Goal: Transaction & Acquisition: Purchase product/service

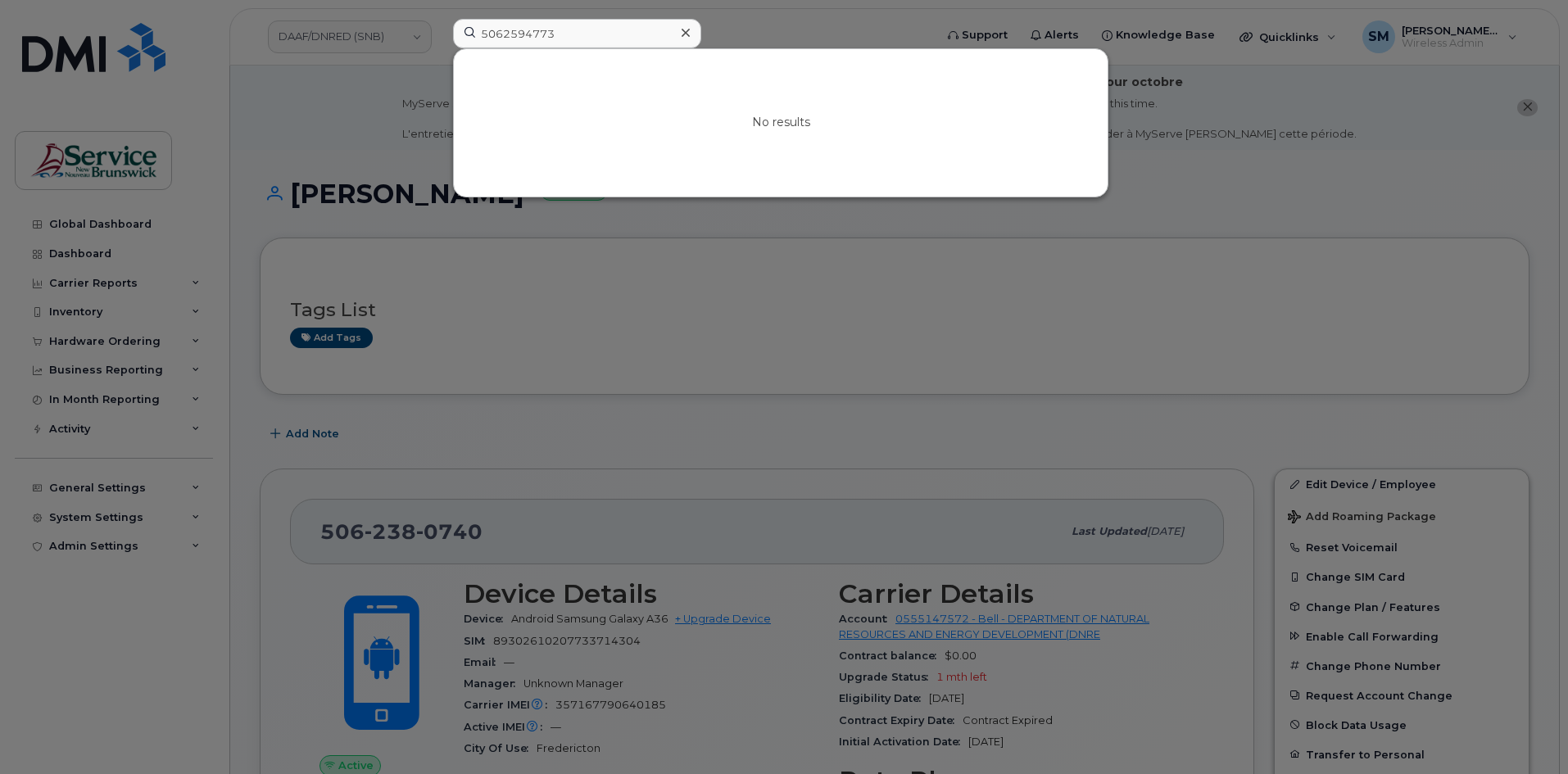
drag, startPoint x: 681, startPoint y: 27, endPoint x: 943, endPoint y: 35, distance: 262.1
click at [683, 29] on div at bounding box center [685, 33] width 24 height 24
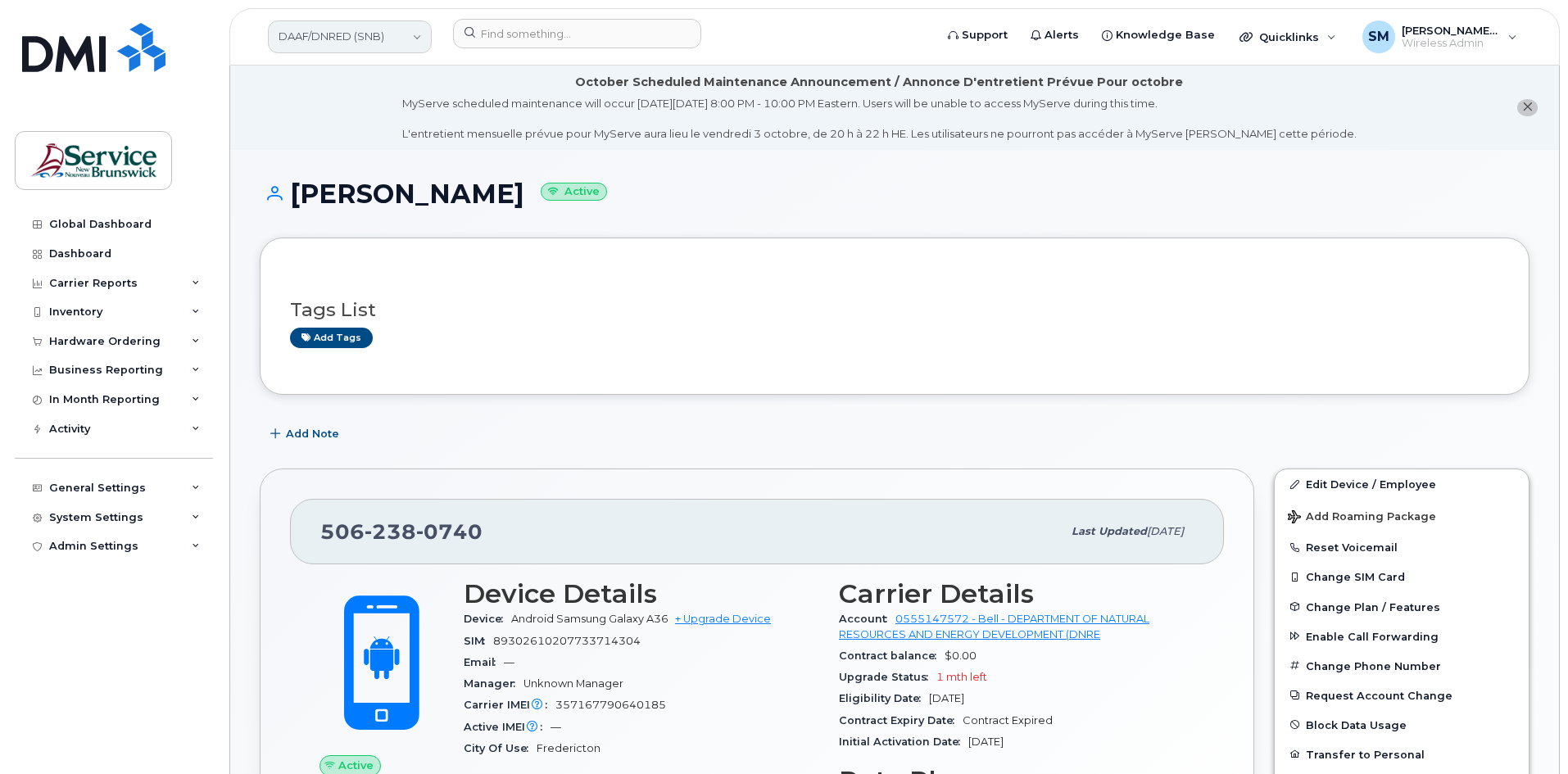
click at [362, 45] on link "DAAF/DNRED (SNB)" at bounding box center [350, 37] width 164 height 33
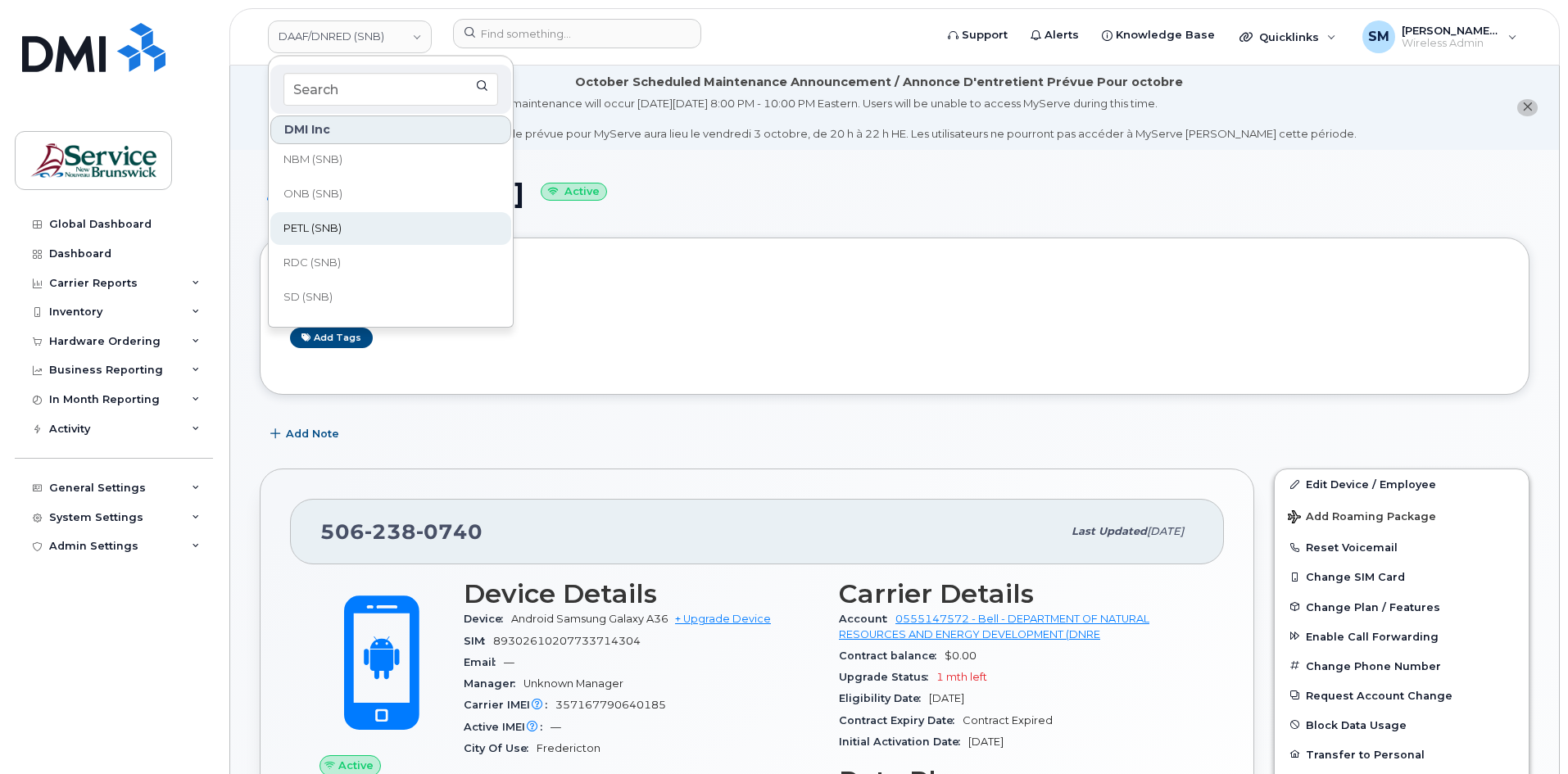
scroll to position [330, 0]
click at [334, 247] on span "PETL (SNB)" at bounding box center [312, 246] width 58 height 16
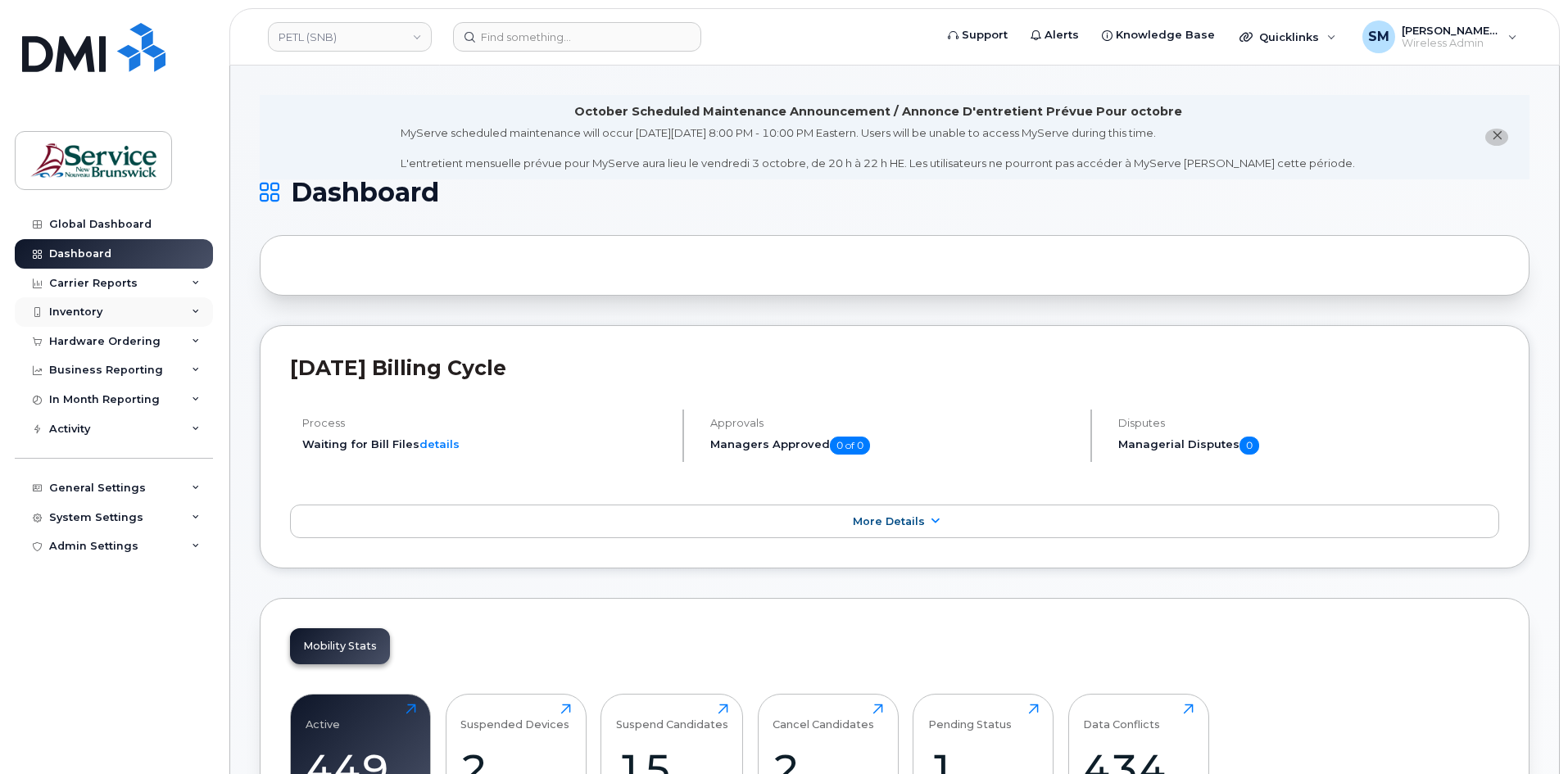
click at [136, 318] on div "Inventory" at bounding box center [114, 311] width 198 height 29
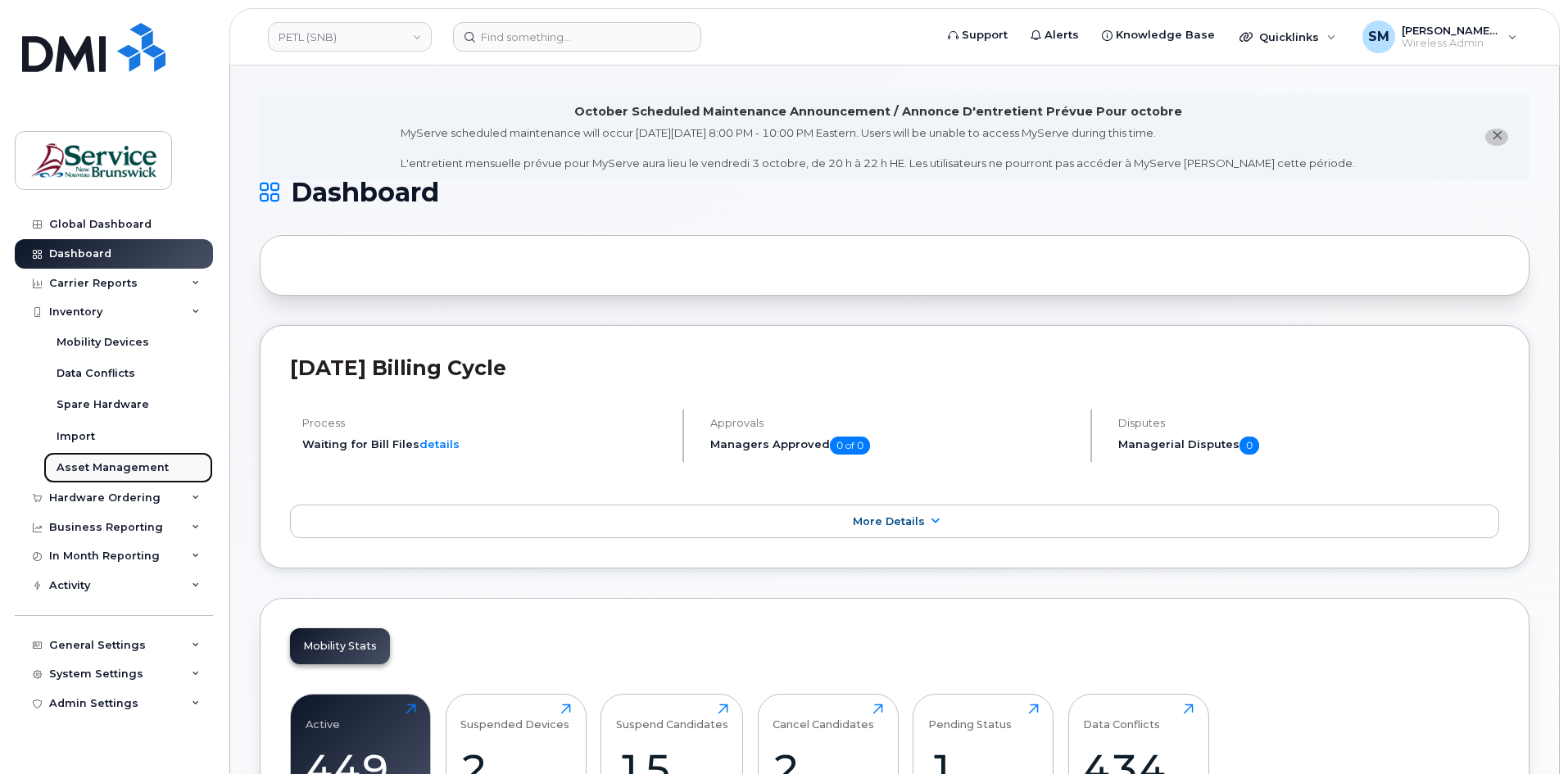
click at [95, 470] on div "Asset Management" at bounding box center [112, 467] width 112 height 15
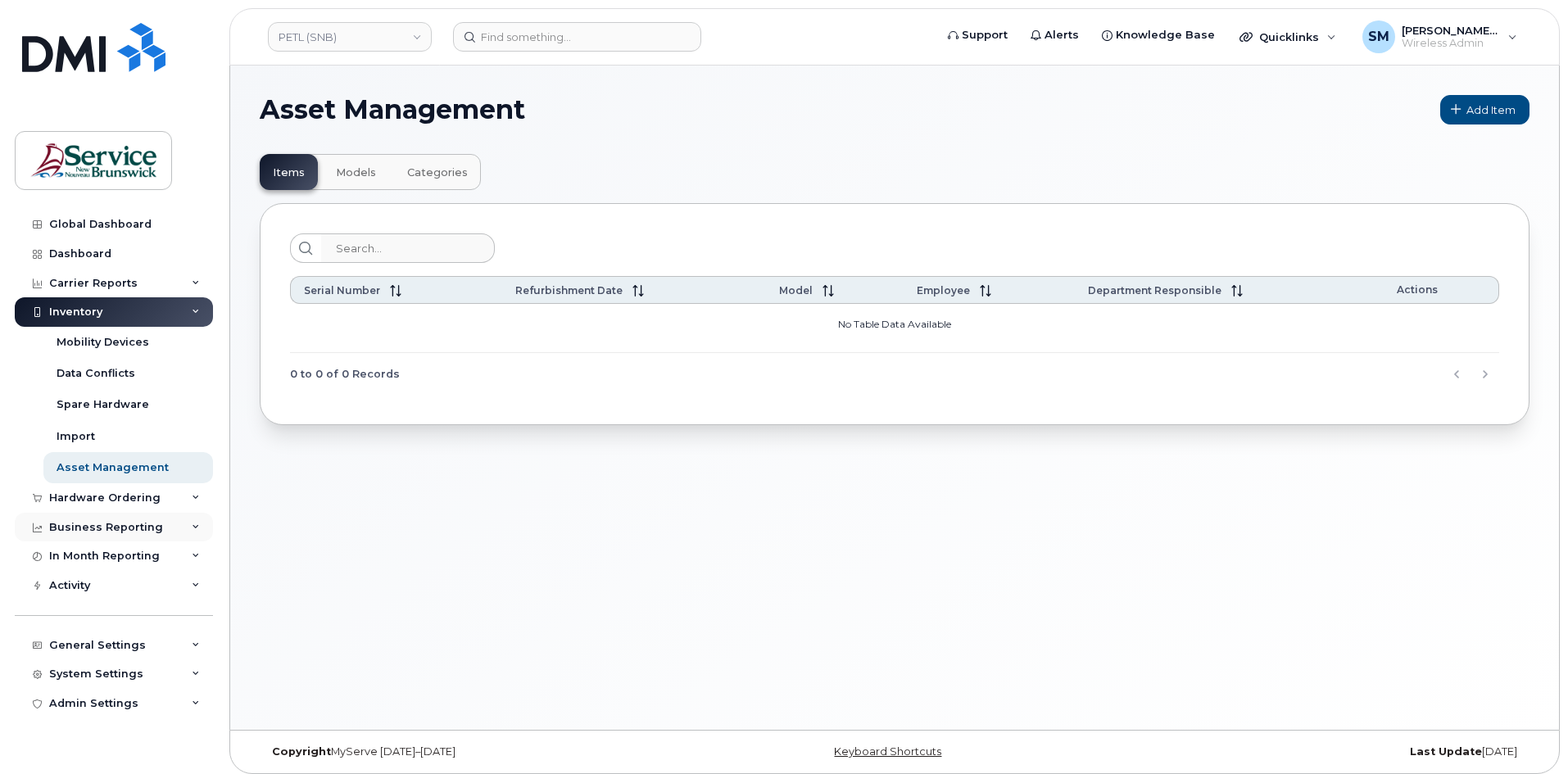
click at [116, 515] on div "Business Reporting" at bounding box center [114, 527] width 198 height 29
click at [106, 504] on div "Hardware Ordering" at bounding box center [104, 498] width 111 height 13
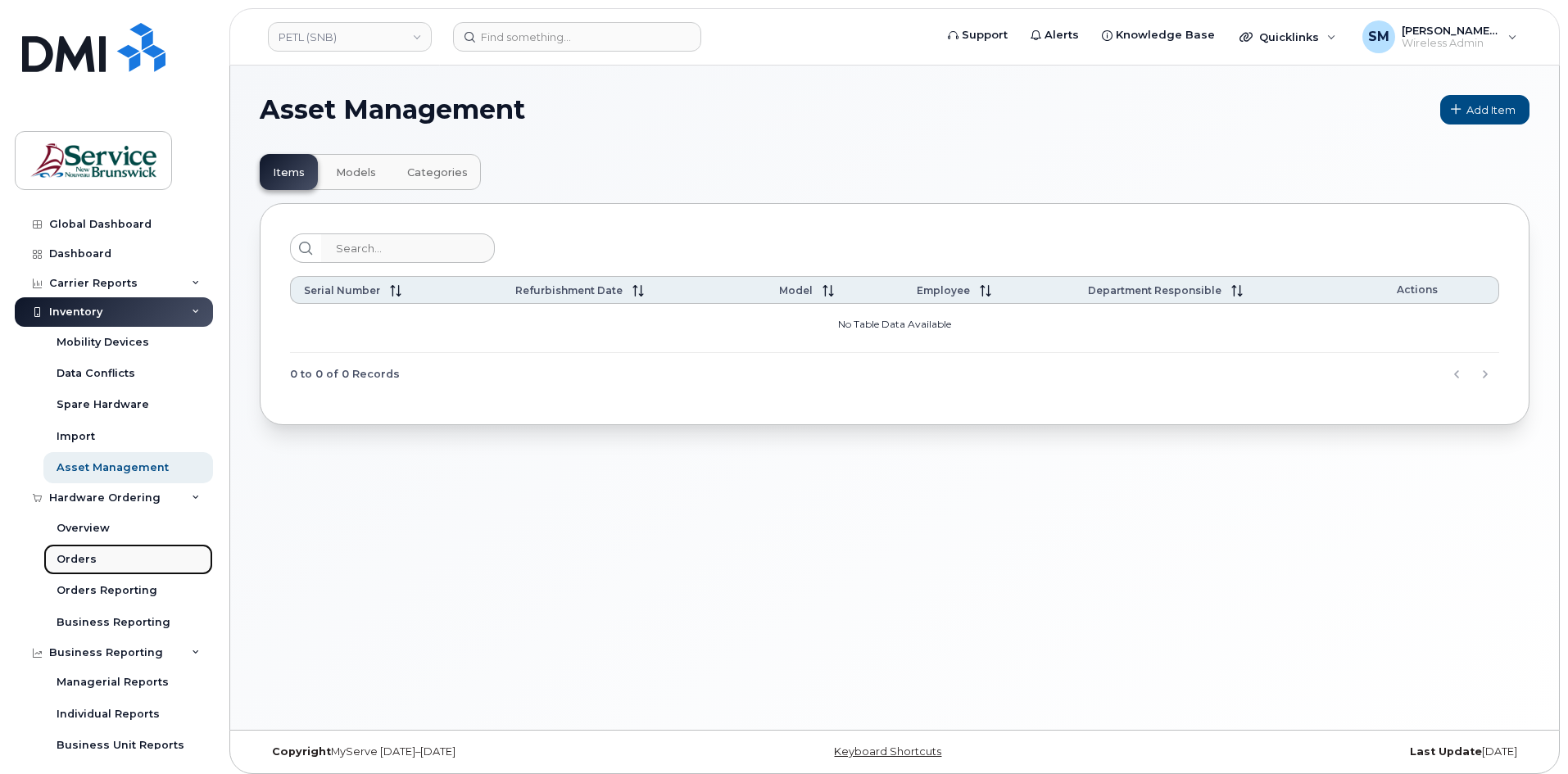
click at [112, 560] on link "Orders" at bounding box center [128, 559] width 169 height 31
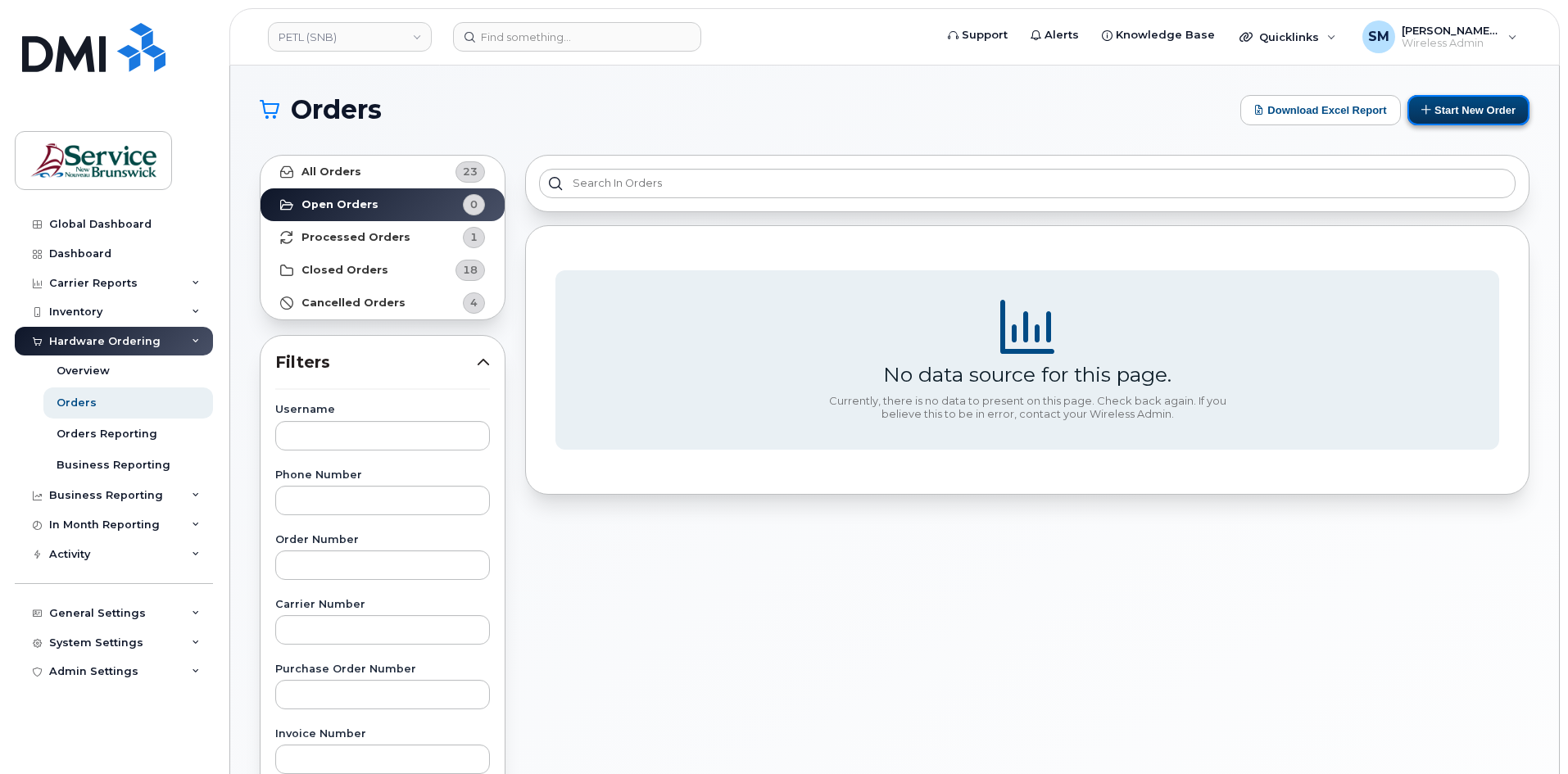
click at [1476, 116] on button "Start New Order" at bounding box center [1468, 111] width 122 height 30
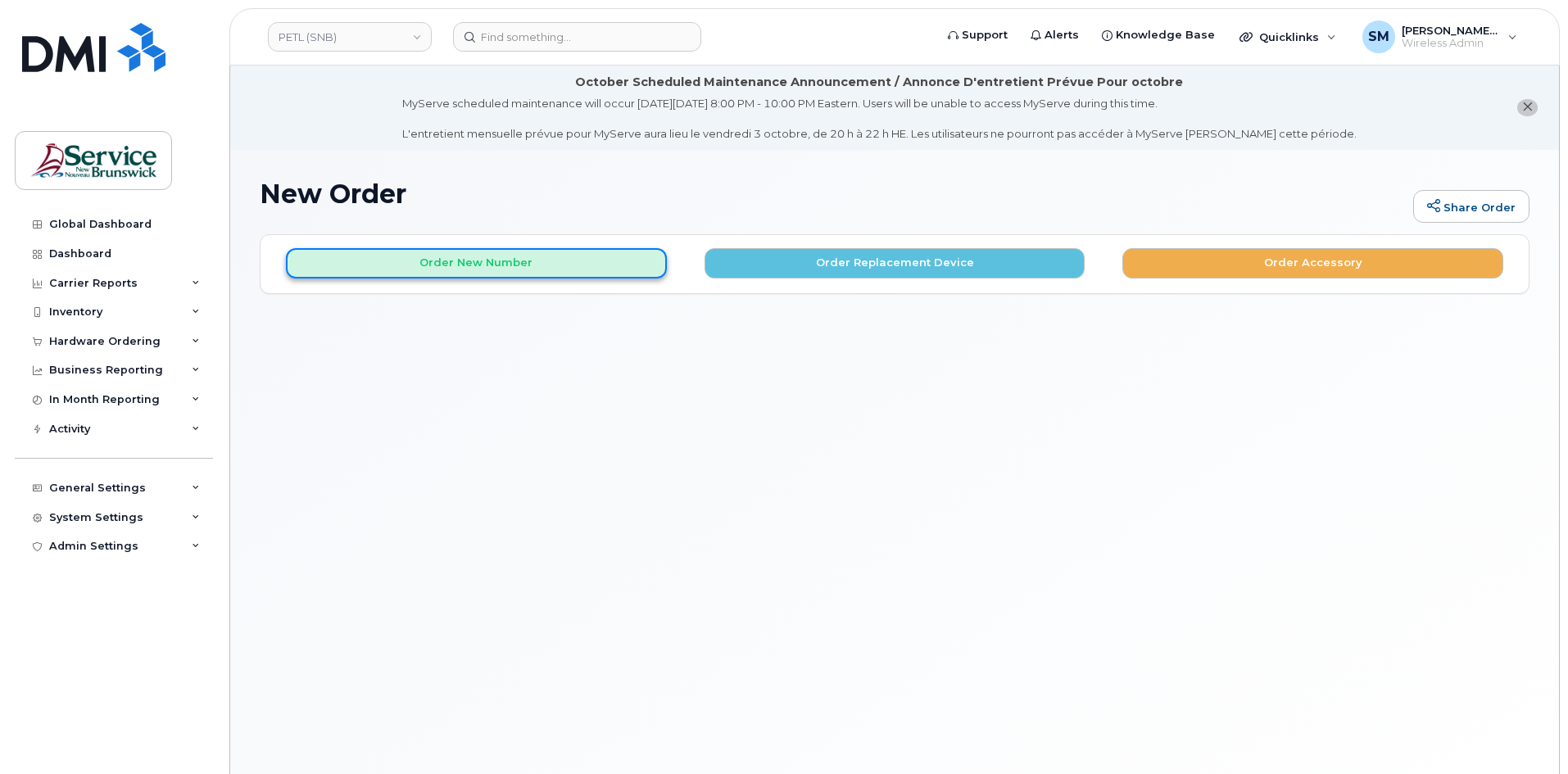
click at [598, 266] on button "Order New Number" at bounding box center [476, 263] width 381 height 30
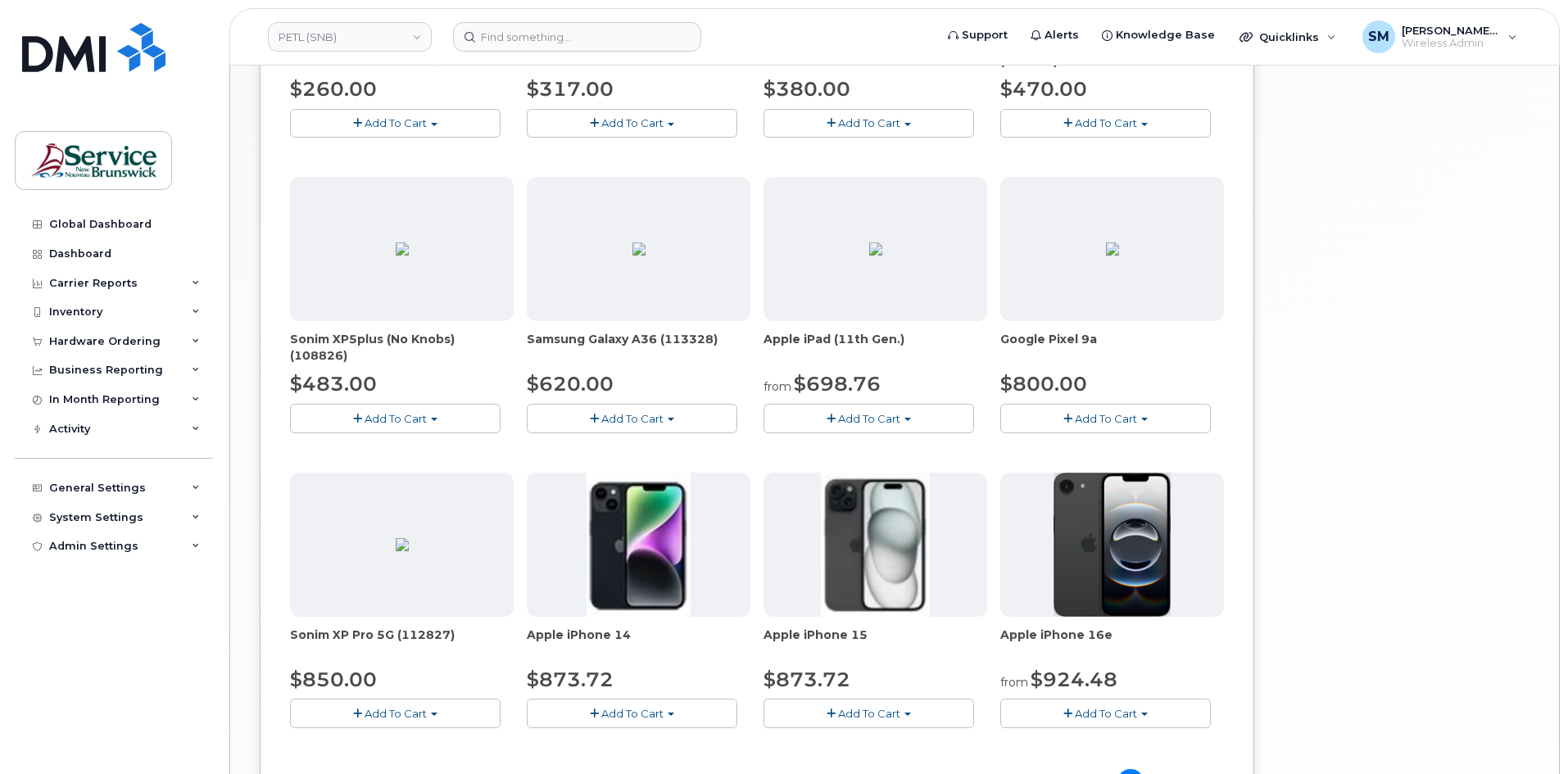
scroll to position [819, 0]
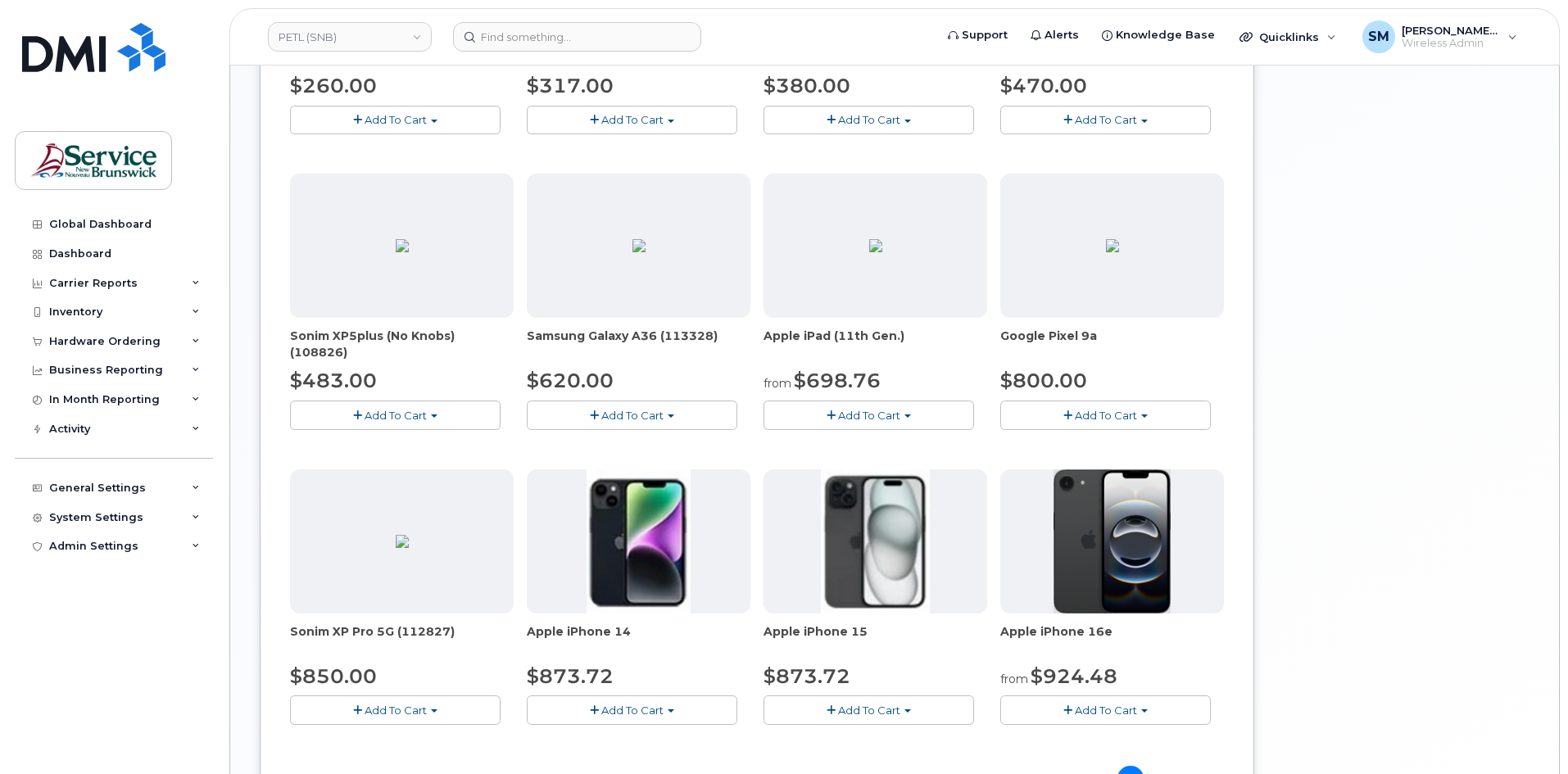
click at [664, 424] on button "Add To Cart" at bounding box center [632, 415] width 210 height 29
click at [681, 462] on link "$620.00 - 30-day activation (128GB model)" at bounding box center [664, 465] width 267 height 21
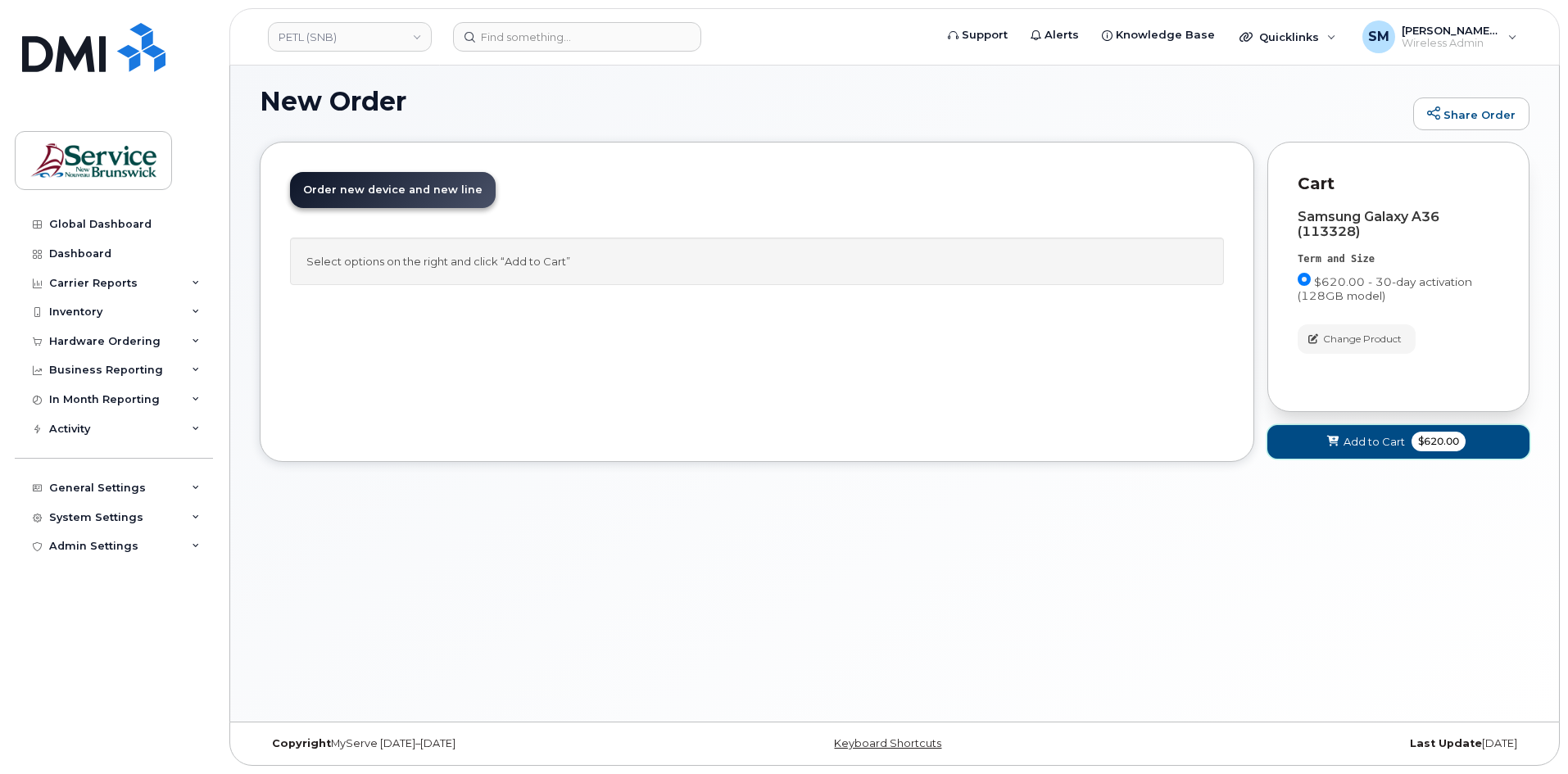
click at [1358, 442] on span "Add to Cart" at bounding box center [1374, 441] width 62 height 15
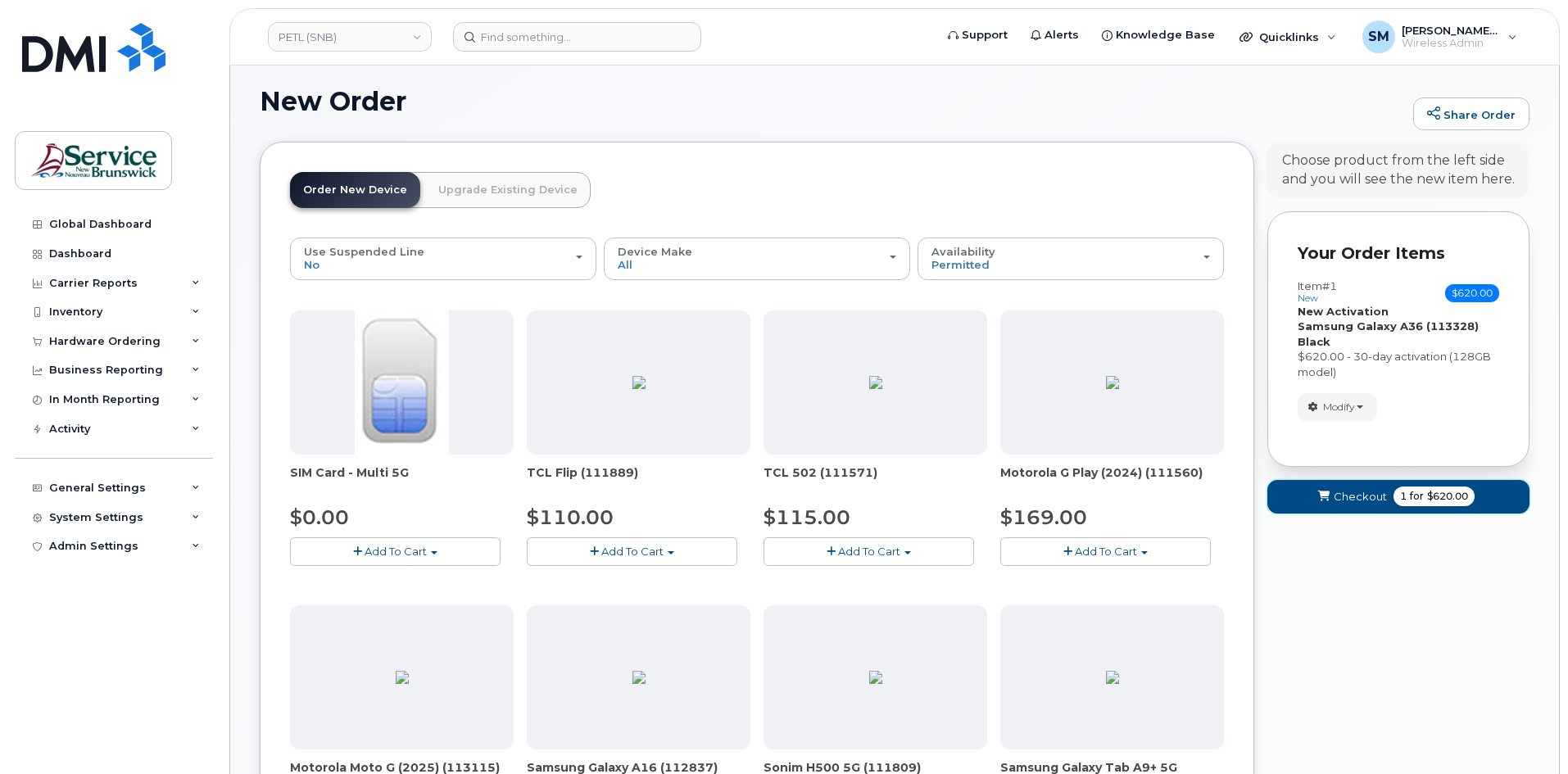
click at [1339, 488] on button "Checkout 1 for $620.00" at bounding box center [1399, 497] width 262 height 34
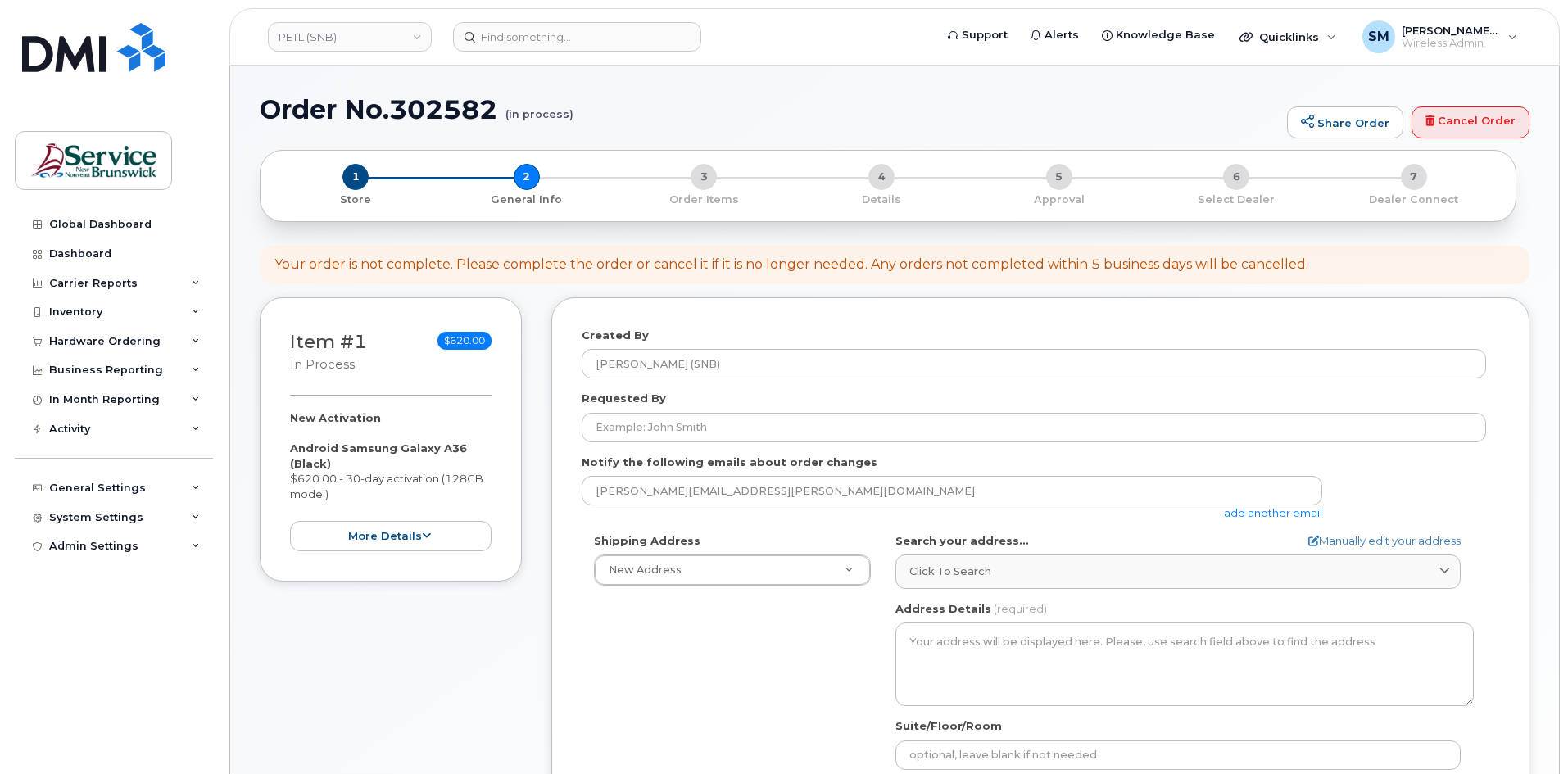
select select
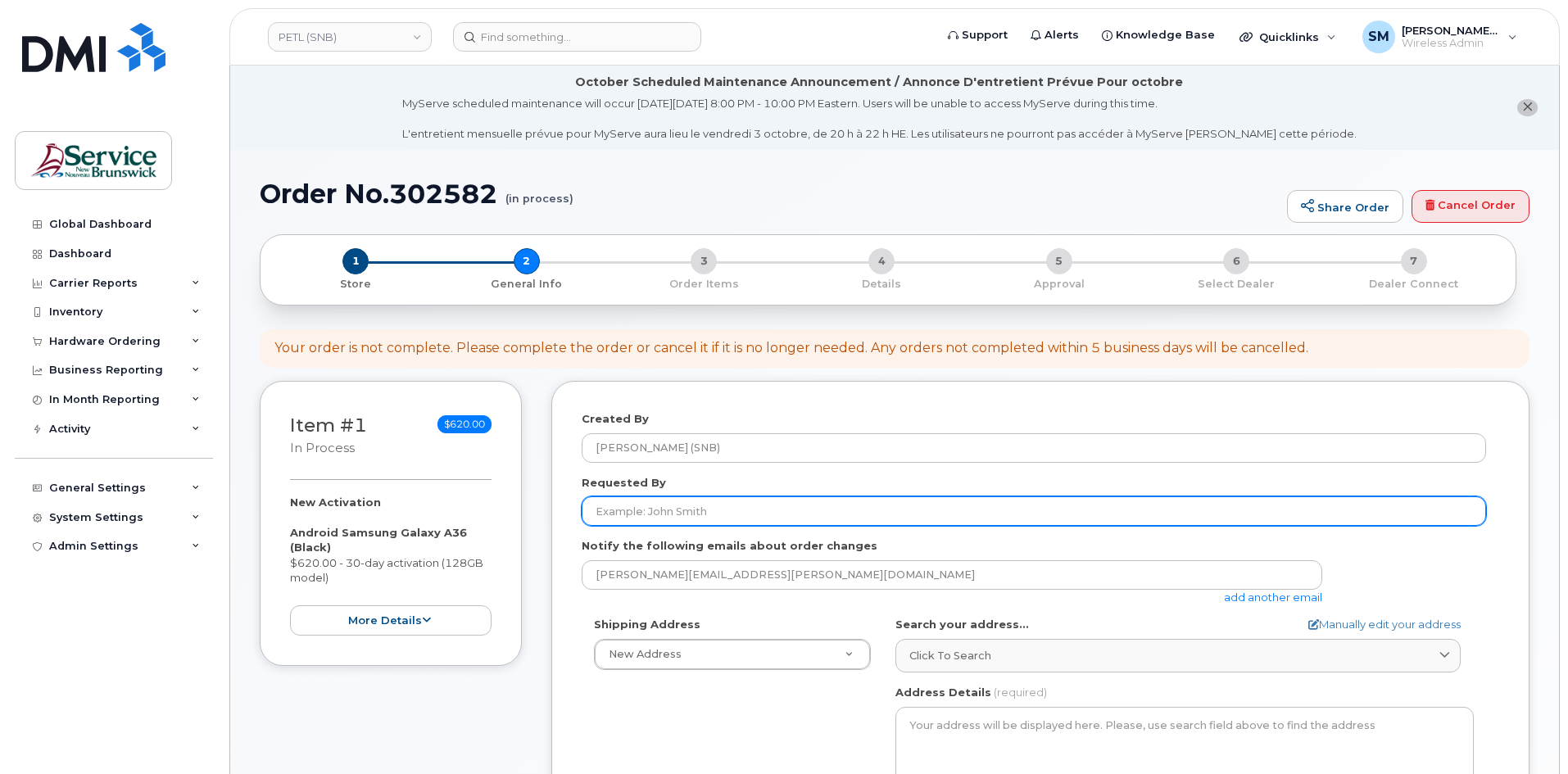
click at [879, 506] on input "Requested By" at bounding box center [1034, 511] width 904 height 29
paste input "Pierre-Luc.Arseneau22@gnb.ca"
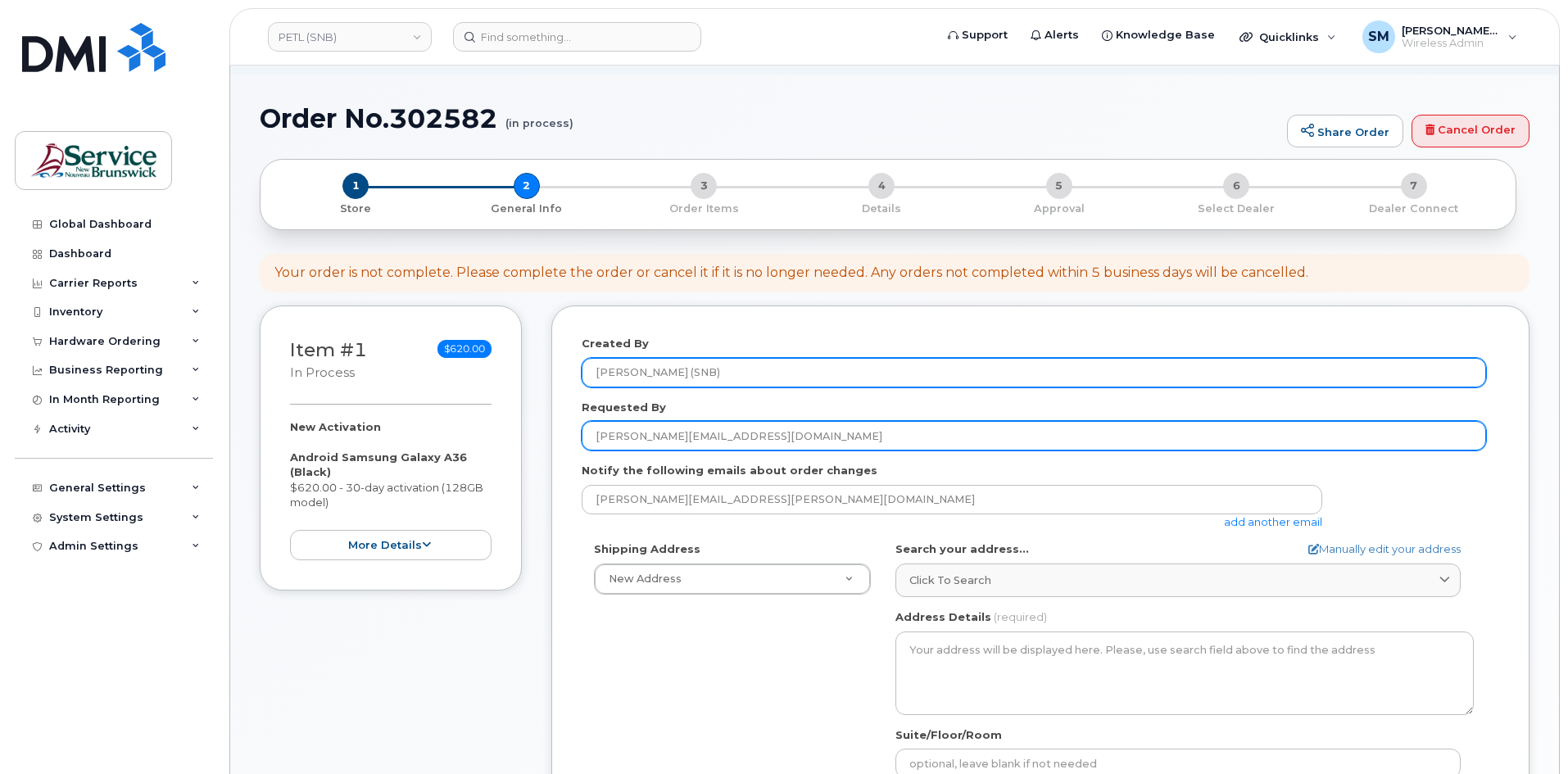
scroll to position [164, 0]
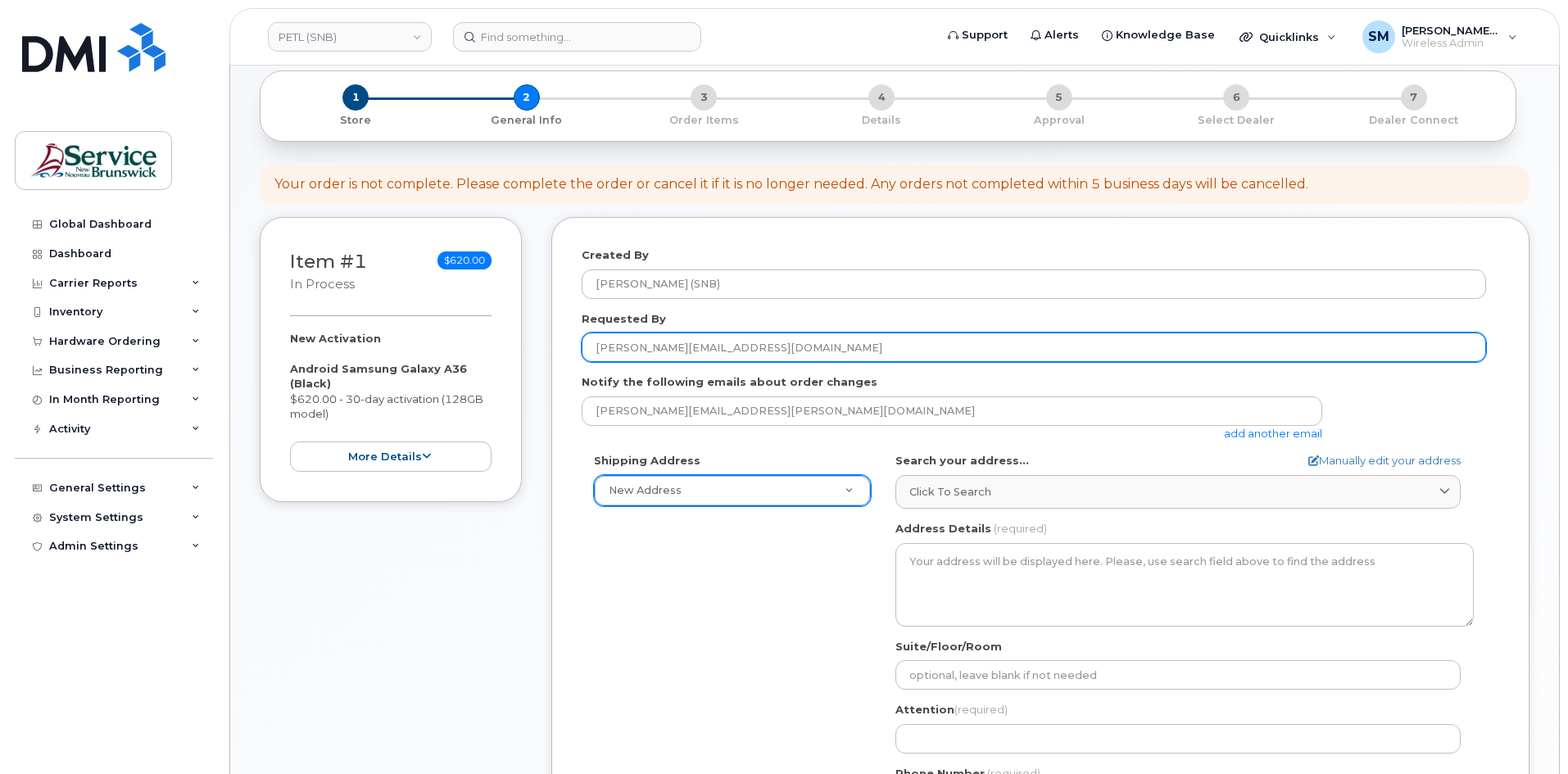
type input "Pierre-Luc.Arseneau22@gnb.ca"
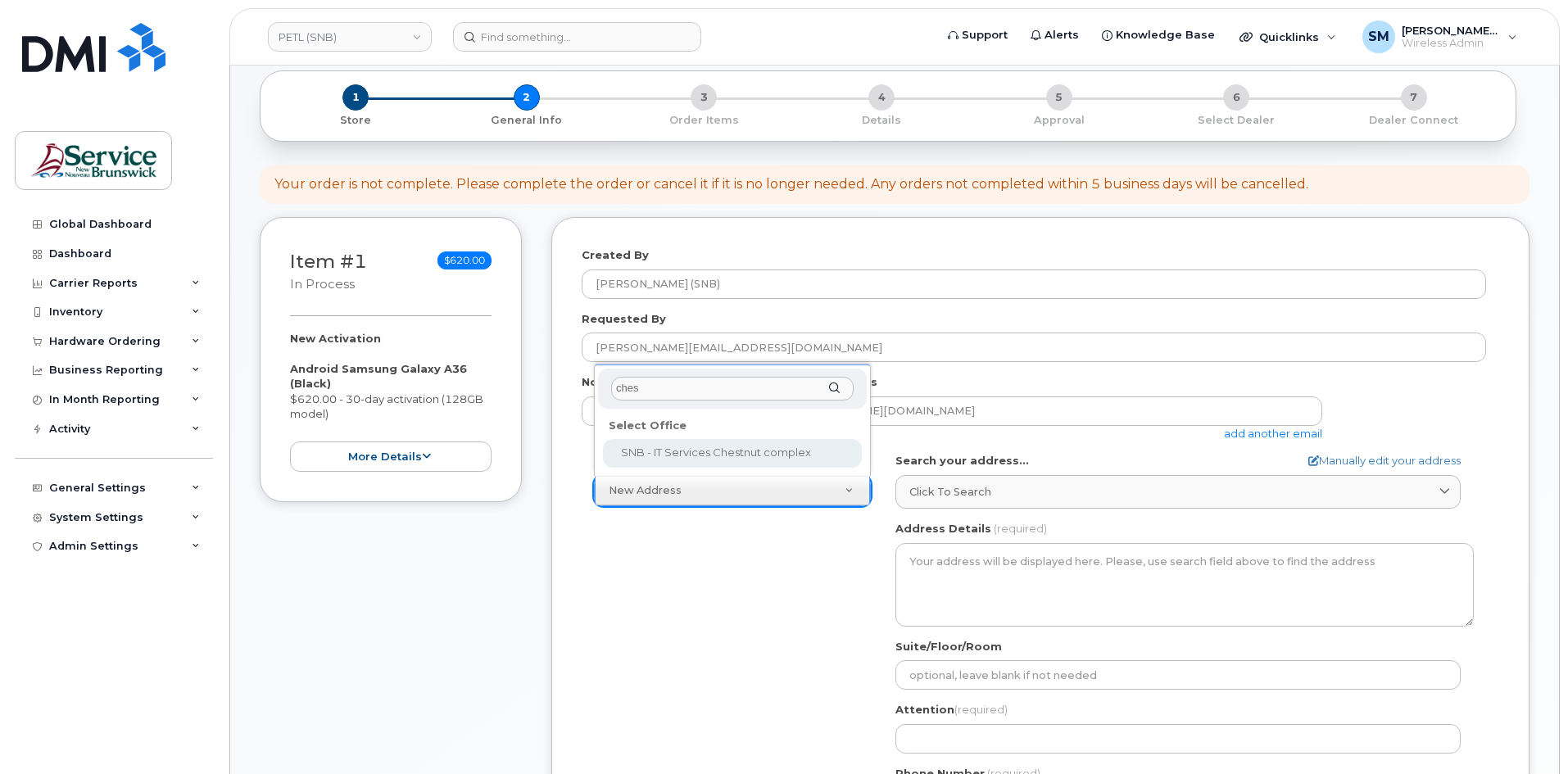
type input "chest"
select select
type textarea "470 York St, mailroom Fredericton New Brunswick E3B 5X4"
type input "Jean-Claude Nzisabira"
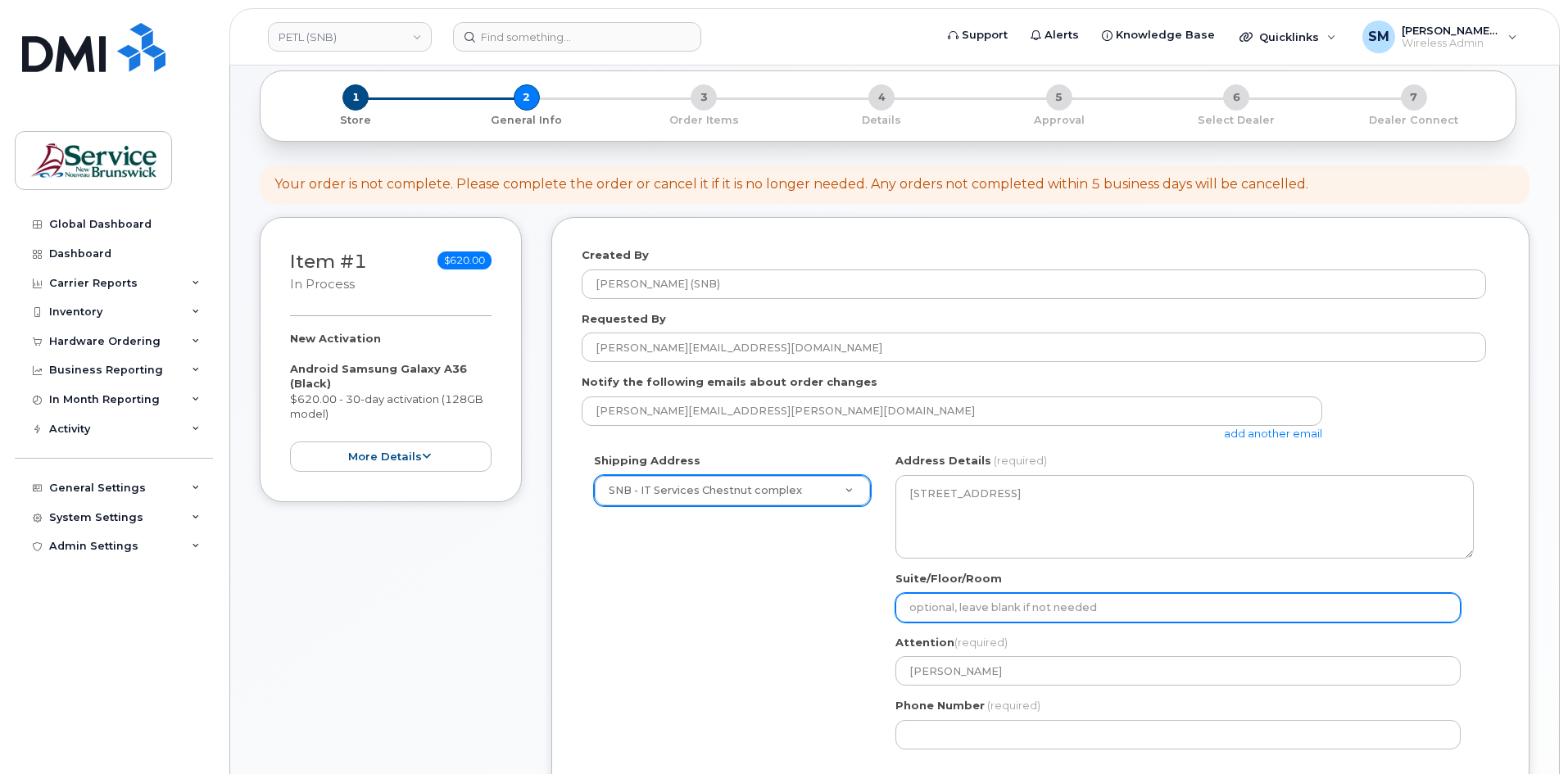
click at [973, 618] on input "Suite/Floor/Room" at bounding box center [1178, 607] width 565 height 29
paste input "WO0000000493247"
select select
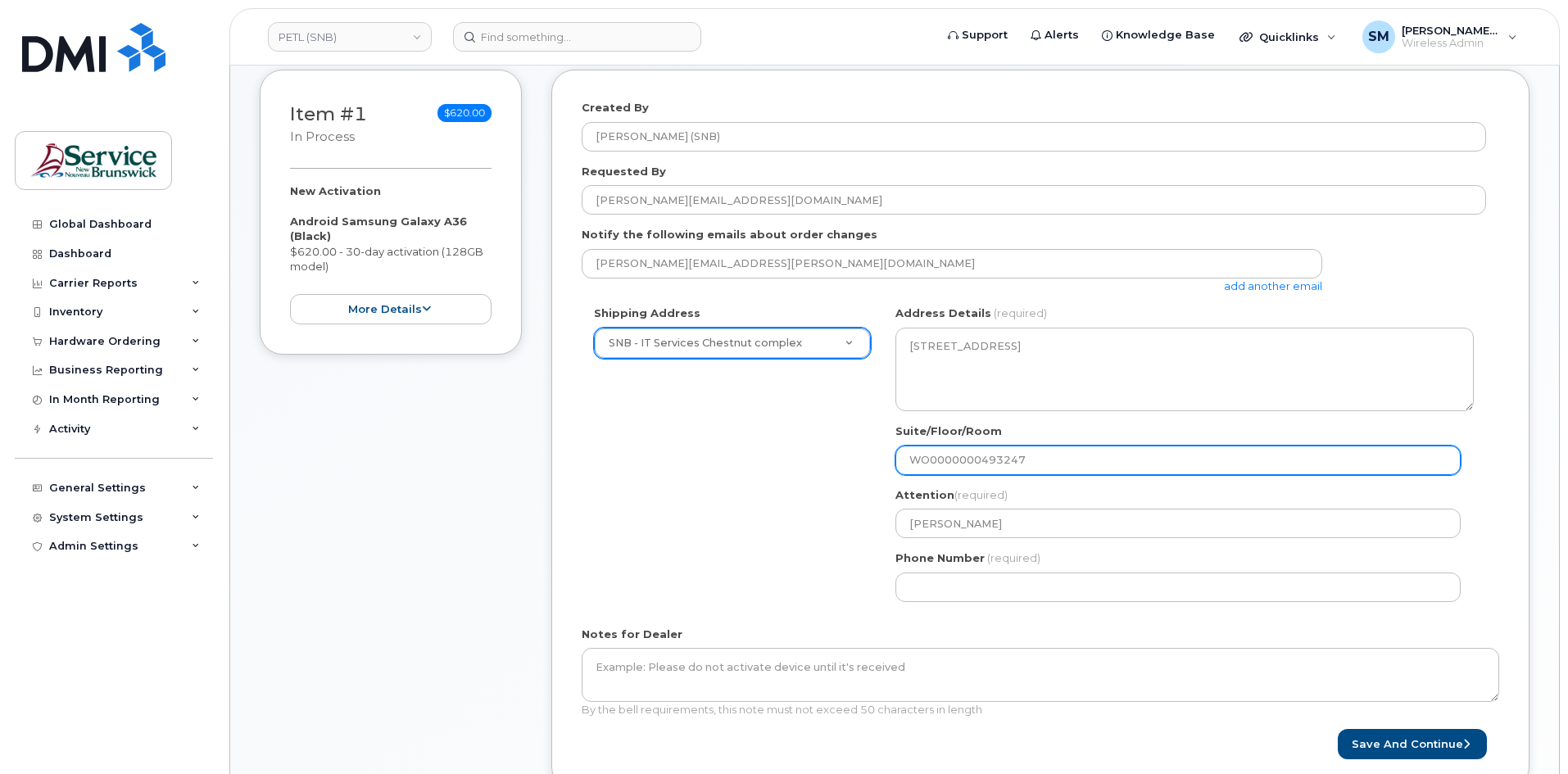
scroll to position [573, 0]
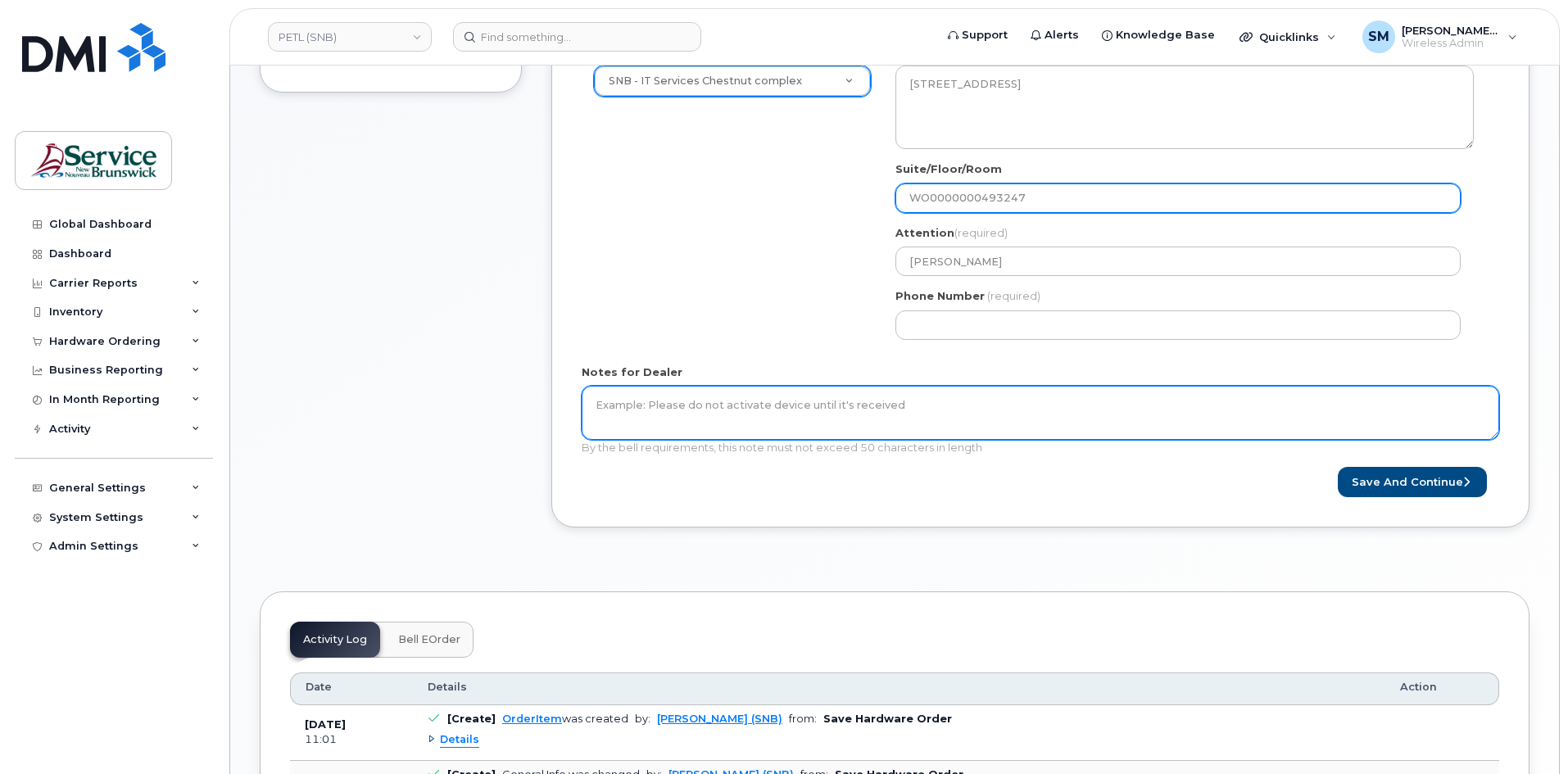
type input "WO0000000493247"
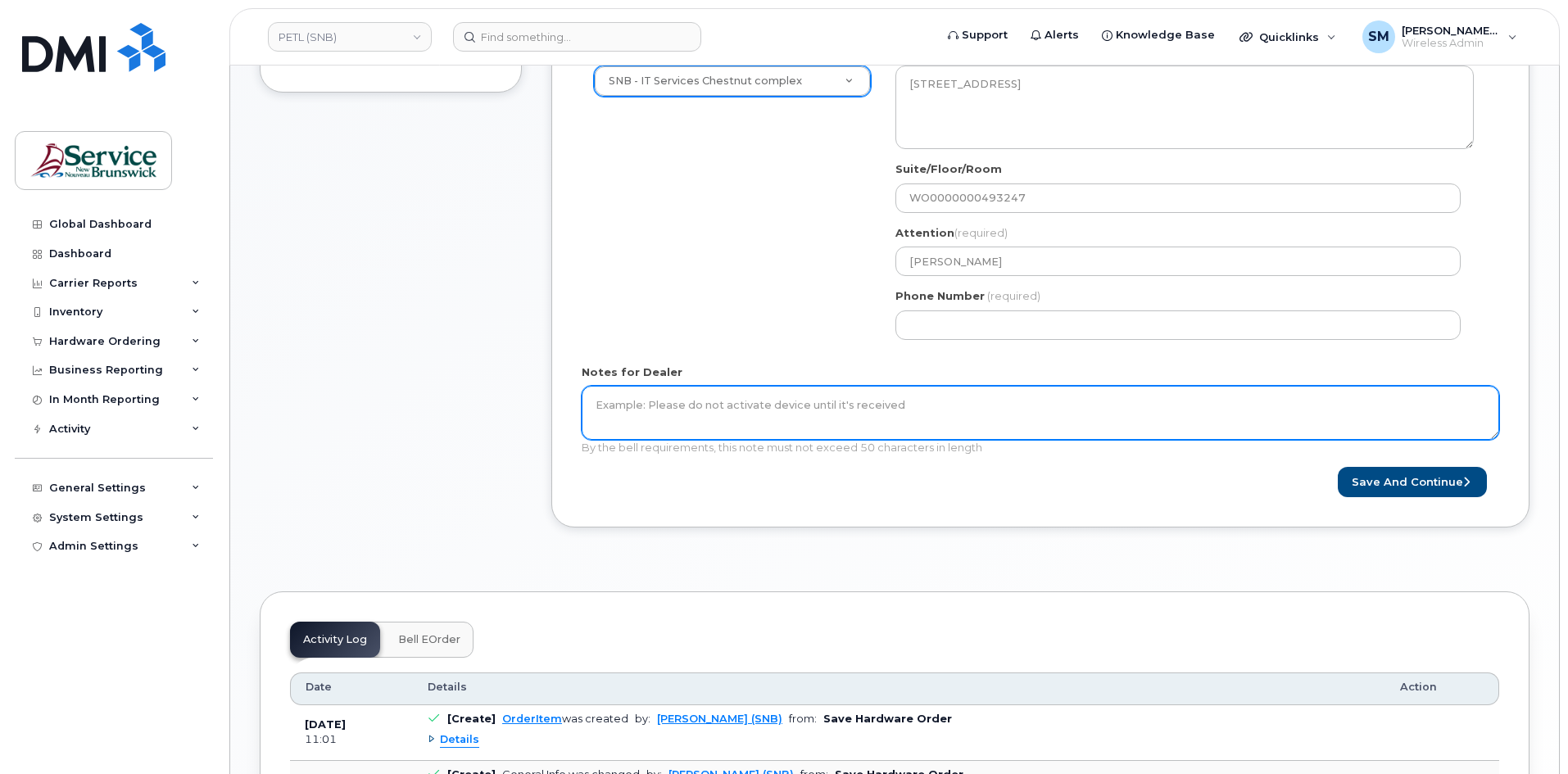
click at [898, 399] on textarea "Notes for Dealer" at bounding box center [1040, 413] width 918 height 54
paste textarea "WO0000000493247"
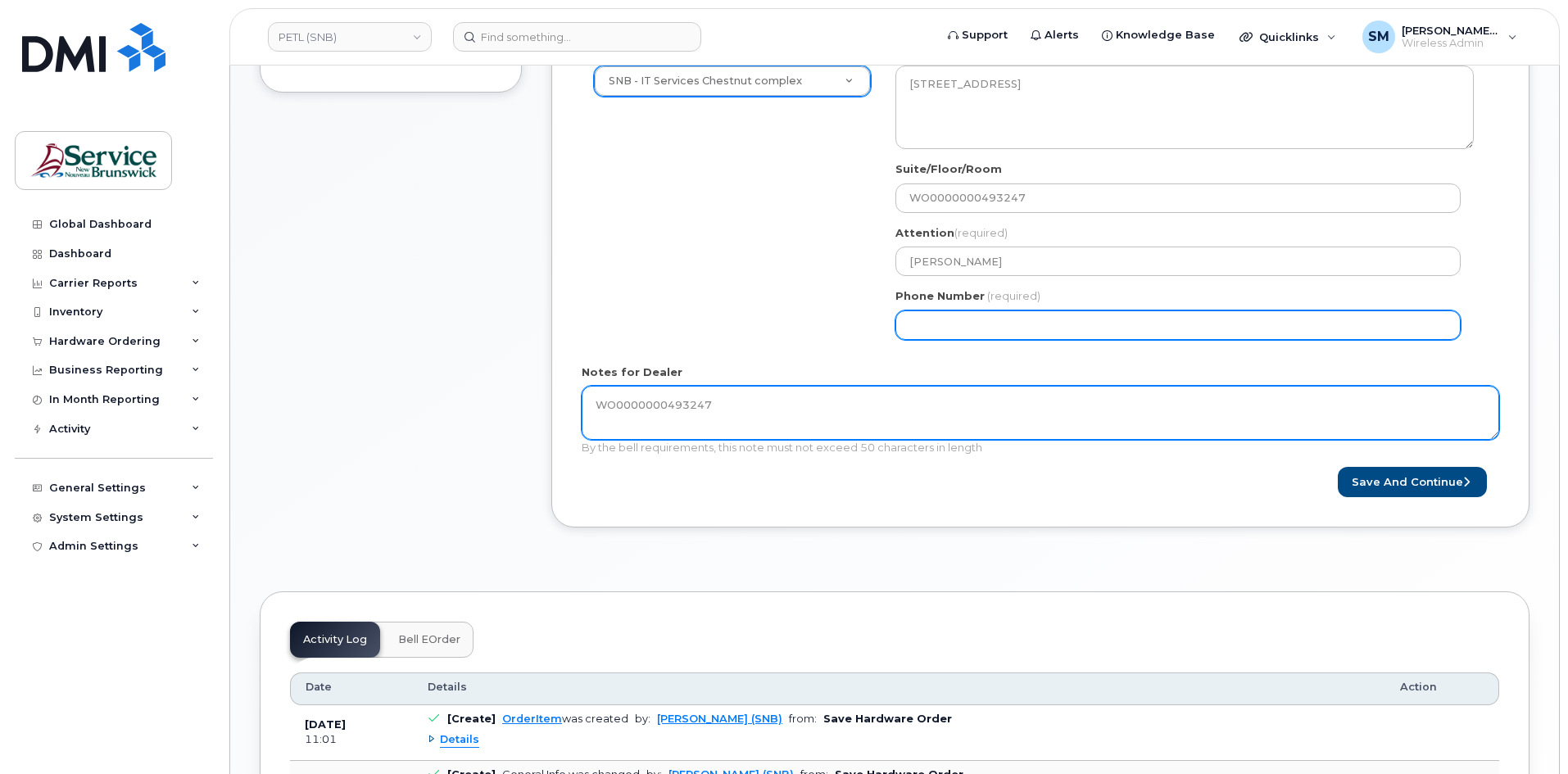
type textarea "WO0000000493247"
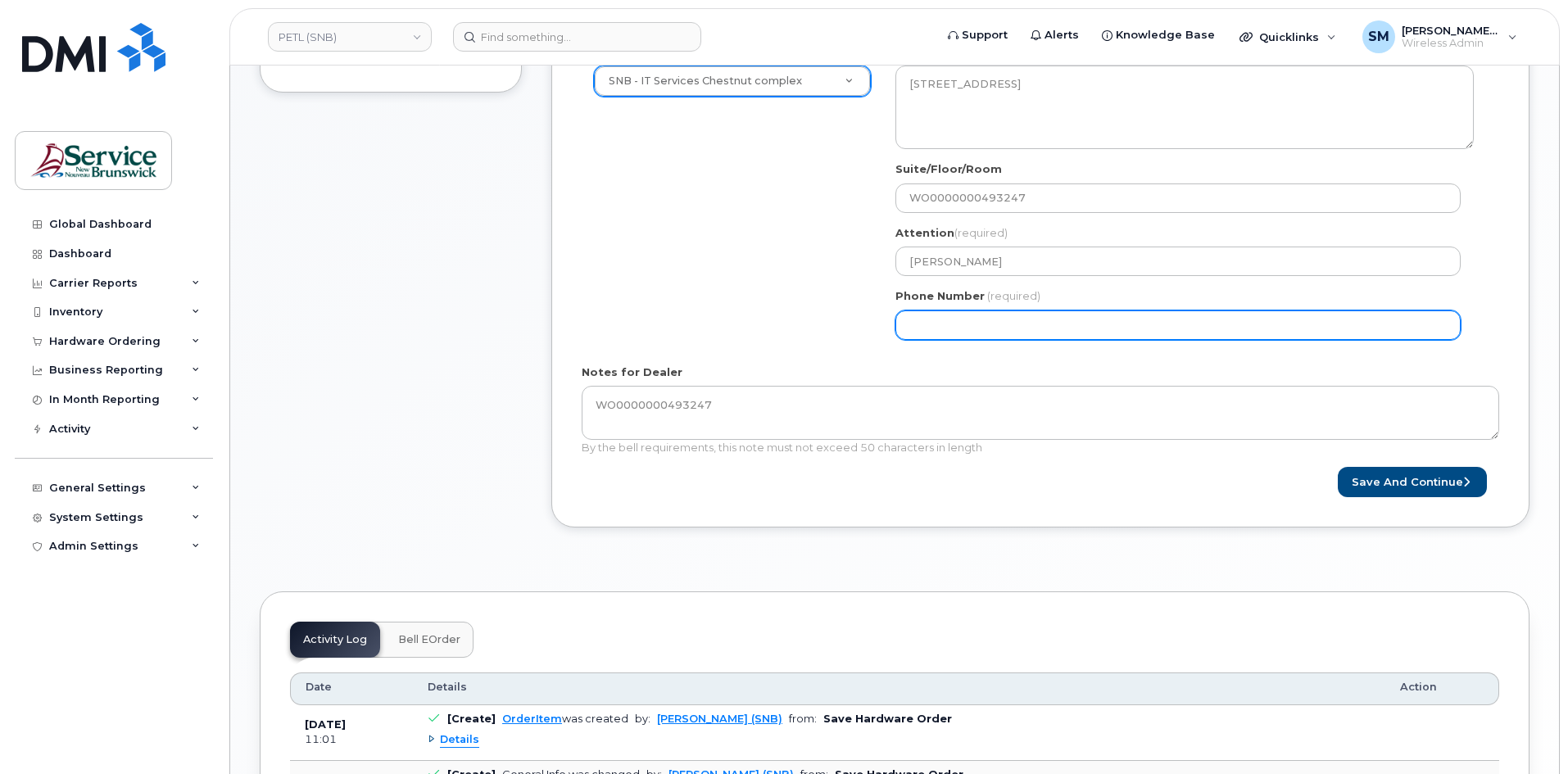
click at [1008, 323] on input "Phone Number" at bounding box center [1178, 325] width 565 height 29
select select
type input "506639633"
select select
type input "5066396338"
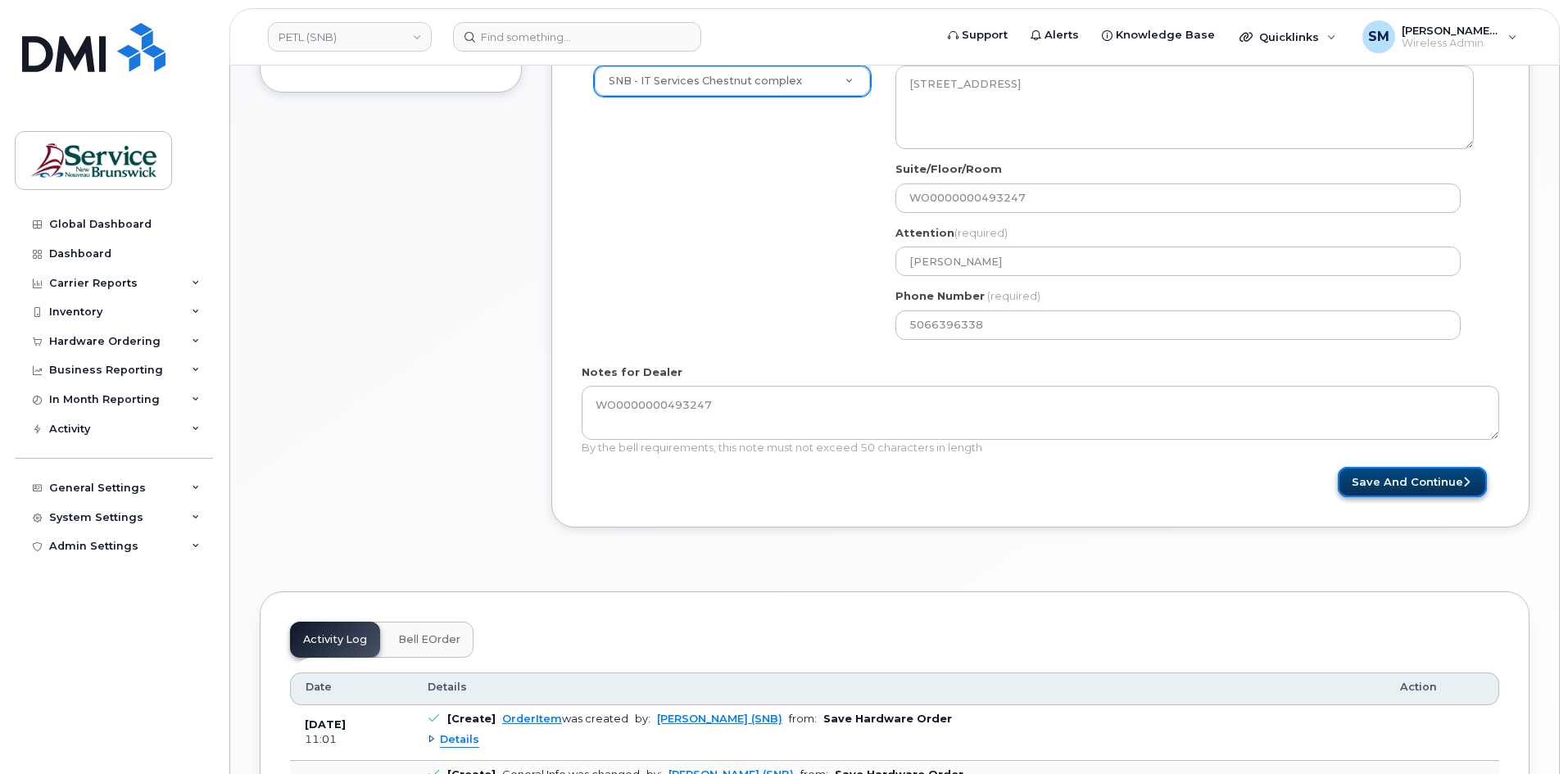
click at [1457, 497] on button "Save and Continue" at bounding box center [1412, 482] width 149 height 30
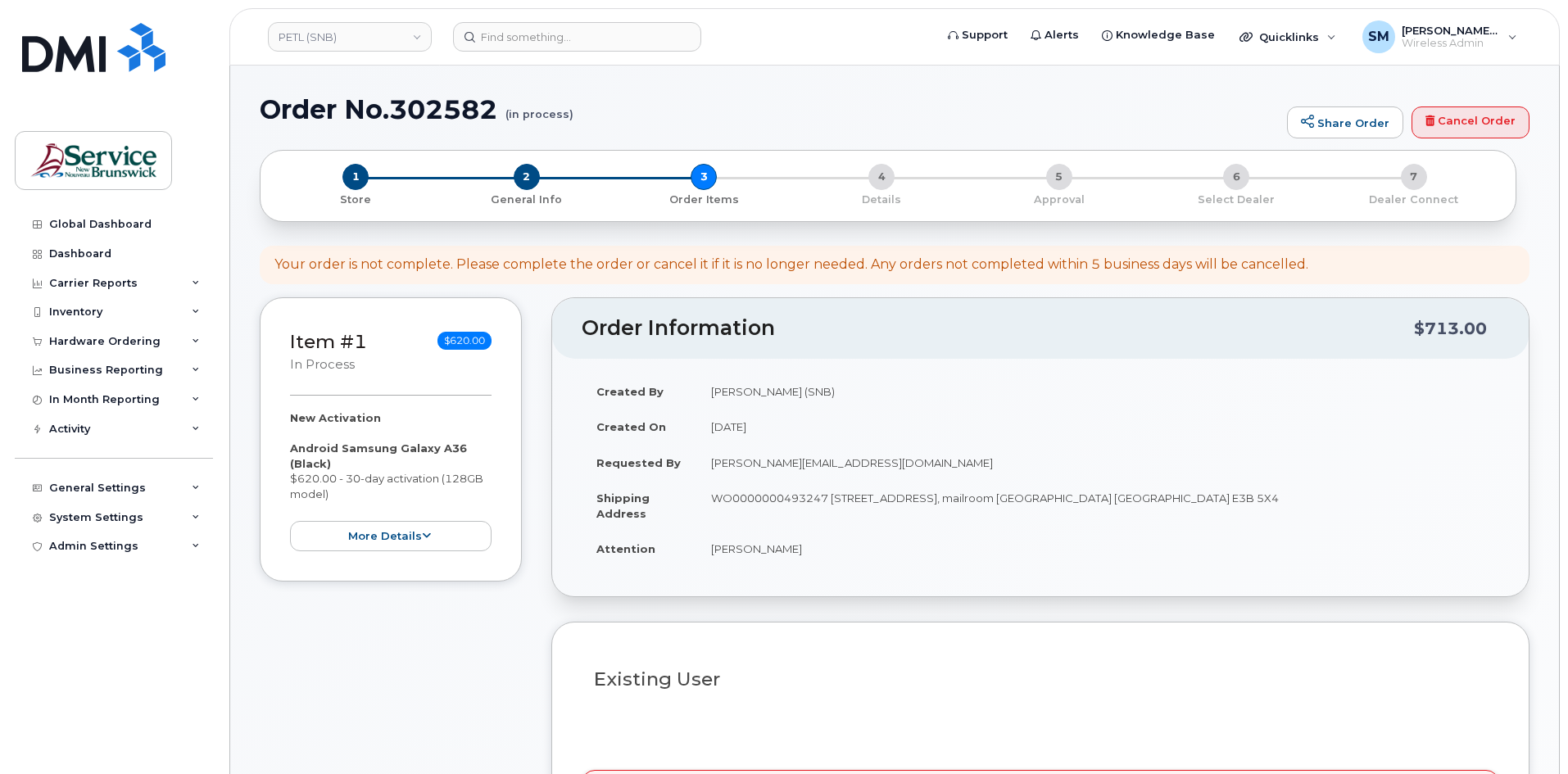
select select
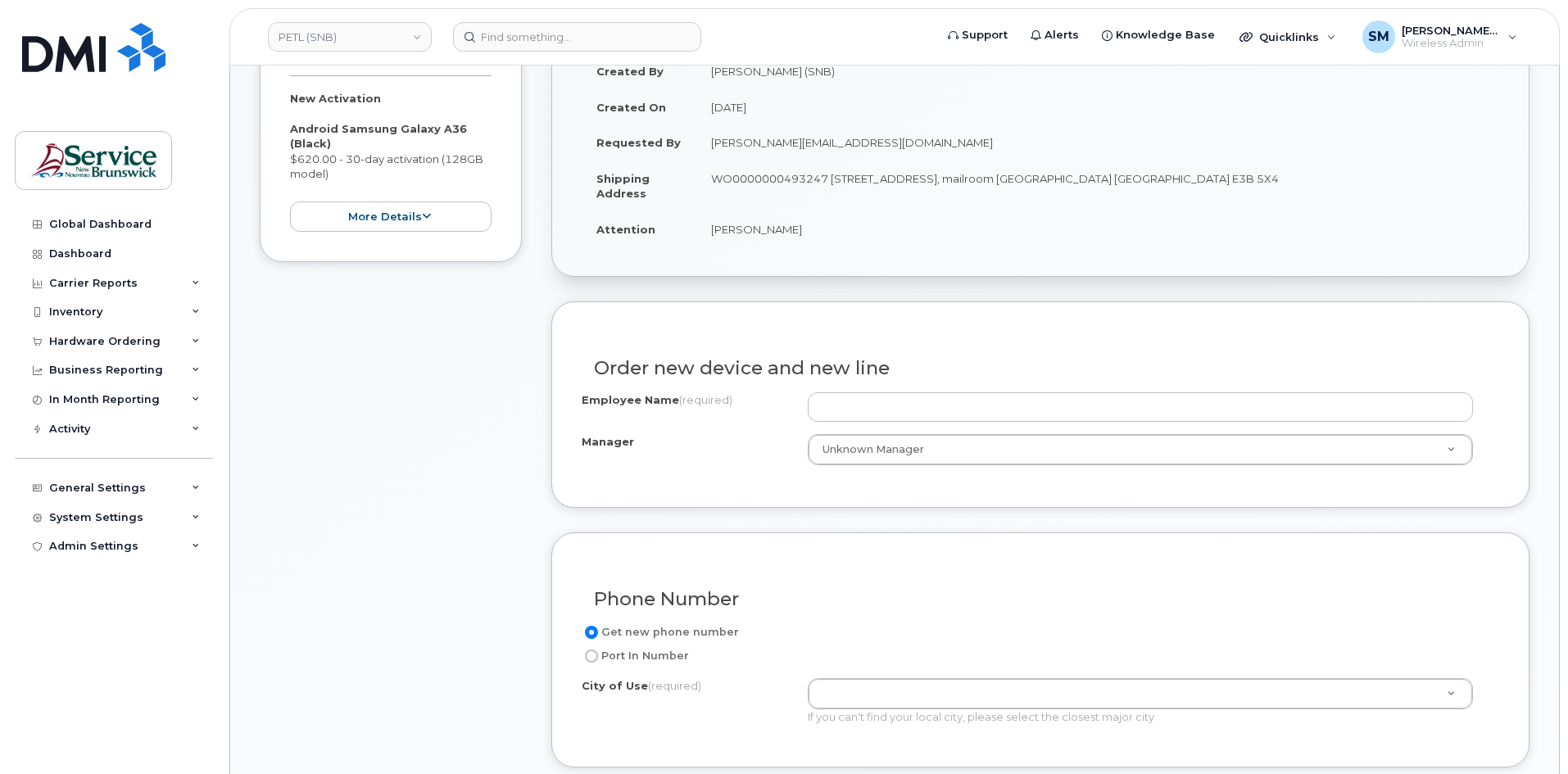
scroll to position [409, 0]
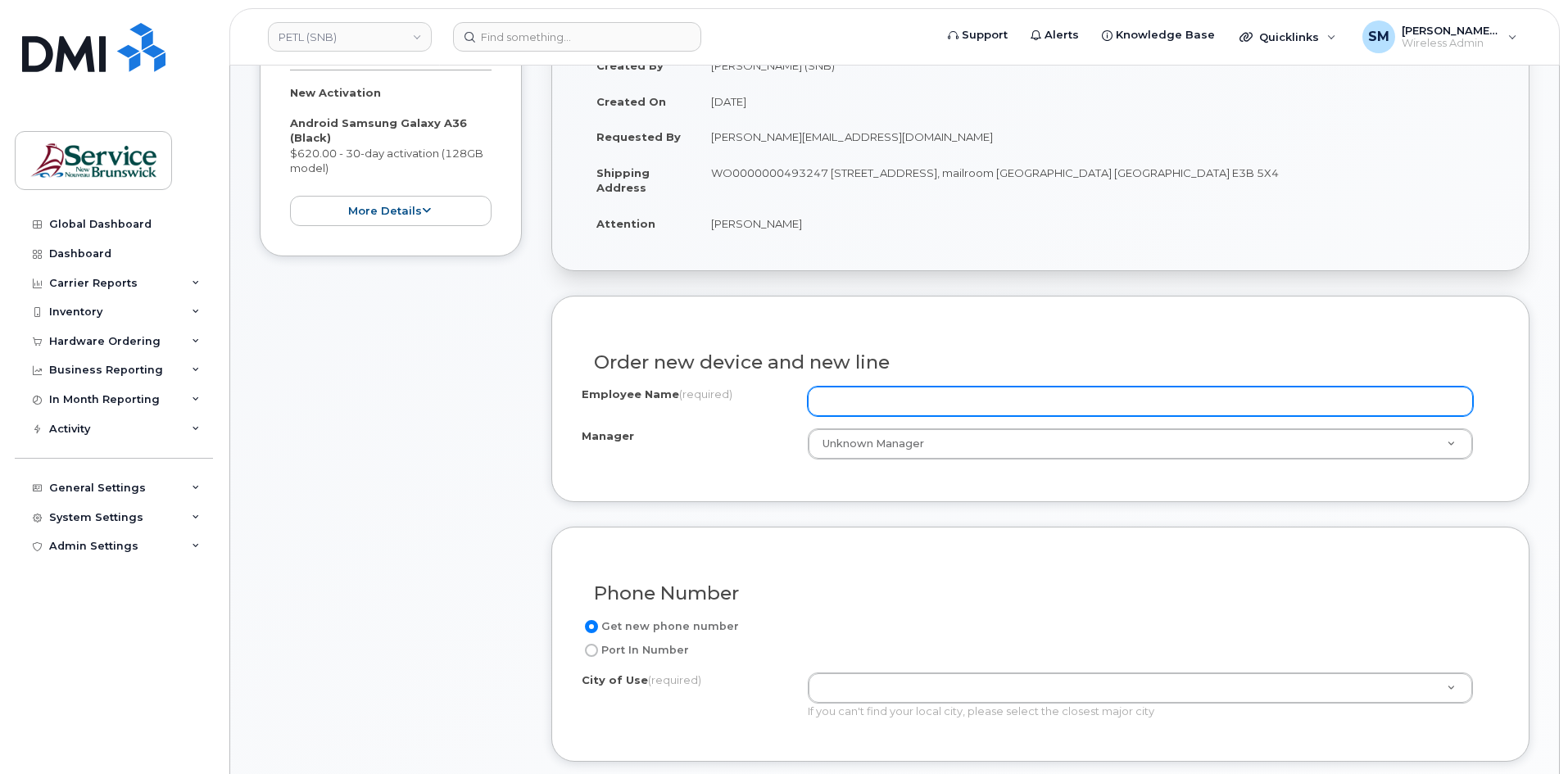
click at [943, 403] on input "Employee Name (required)" at bounding box center [1141, 401] width 665 height 29
paste input "[PERSON_NAME] Main"
type input "[PERSON_NAME] Main"
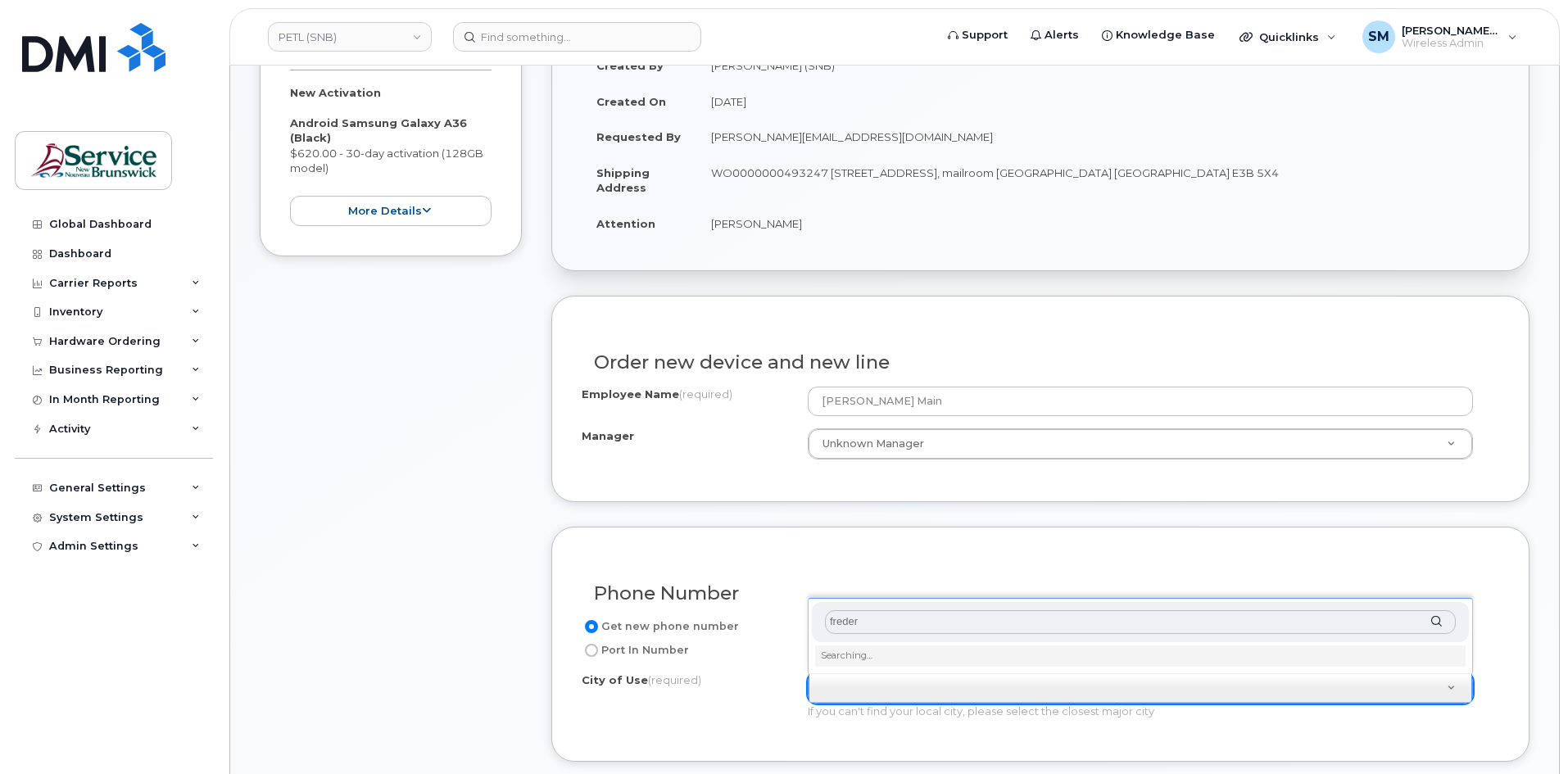
click at [894, 622] on input "freder" at bounding box center [1140, 622] width 631 height 24
type input "f"
type input "freder"
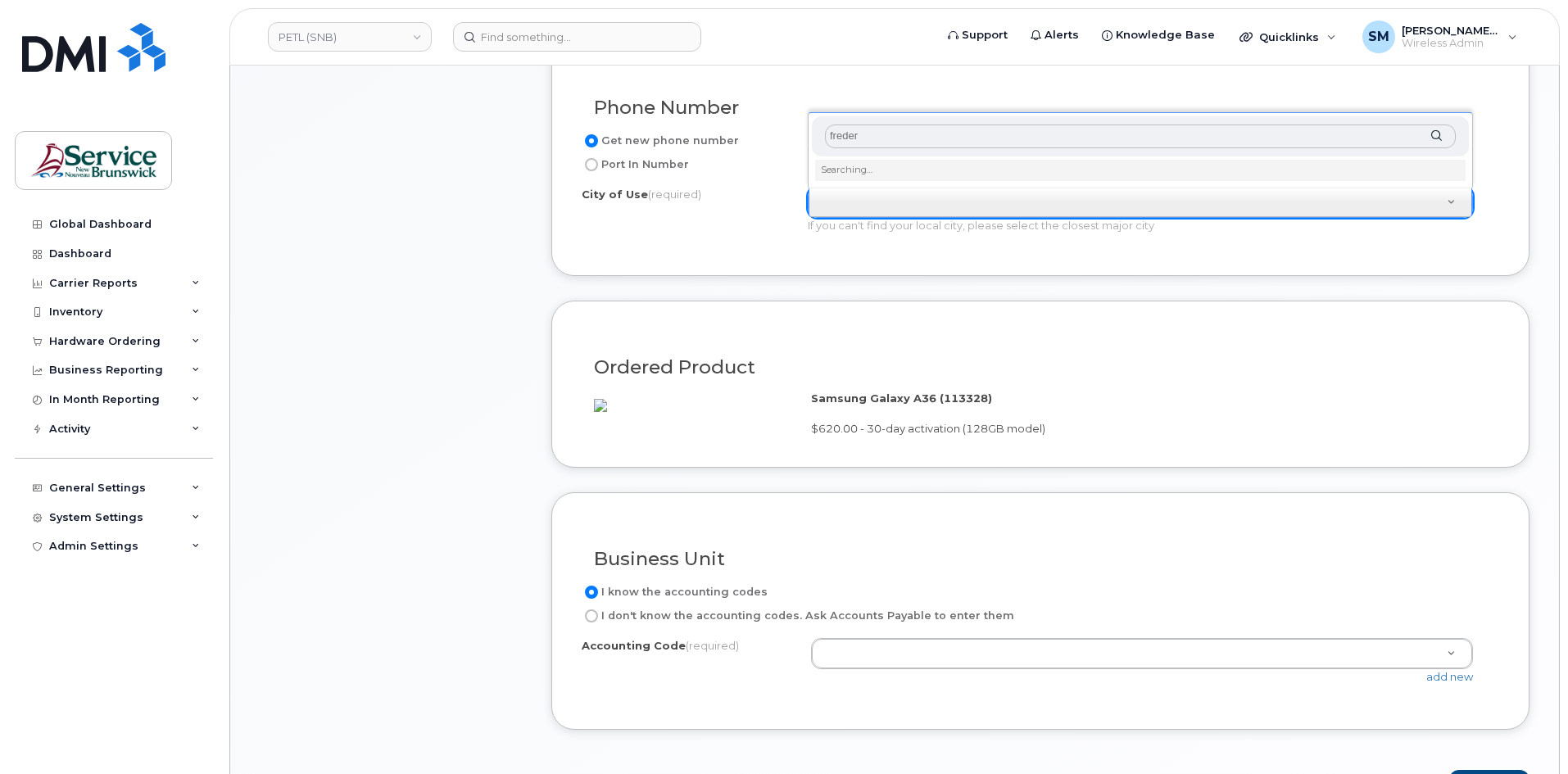
scroll to position [902, 0]
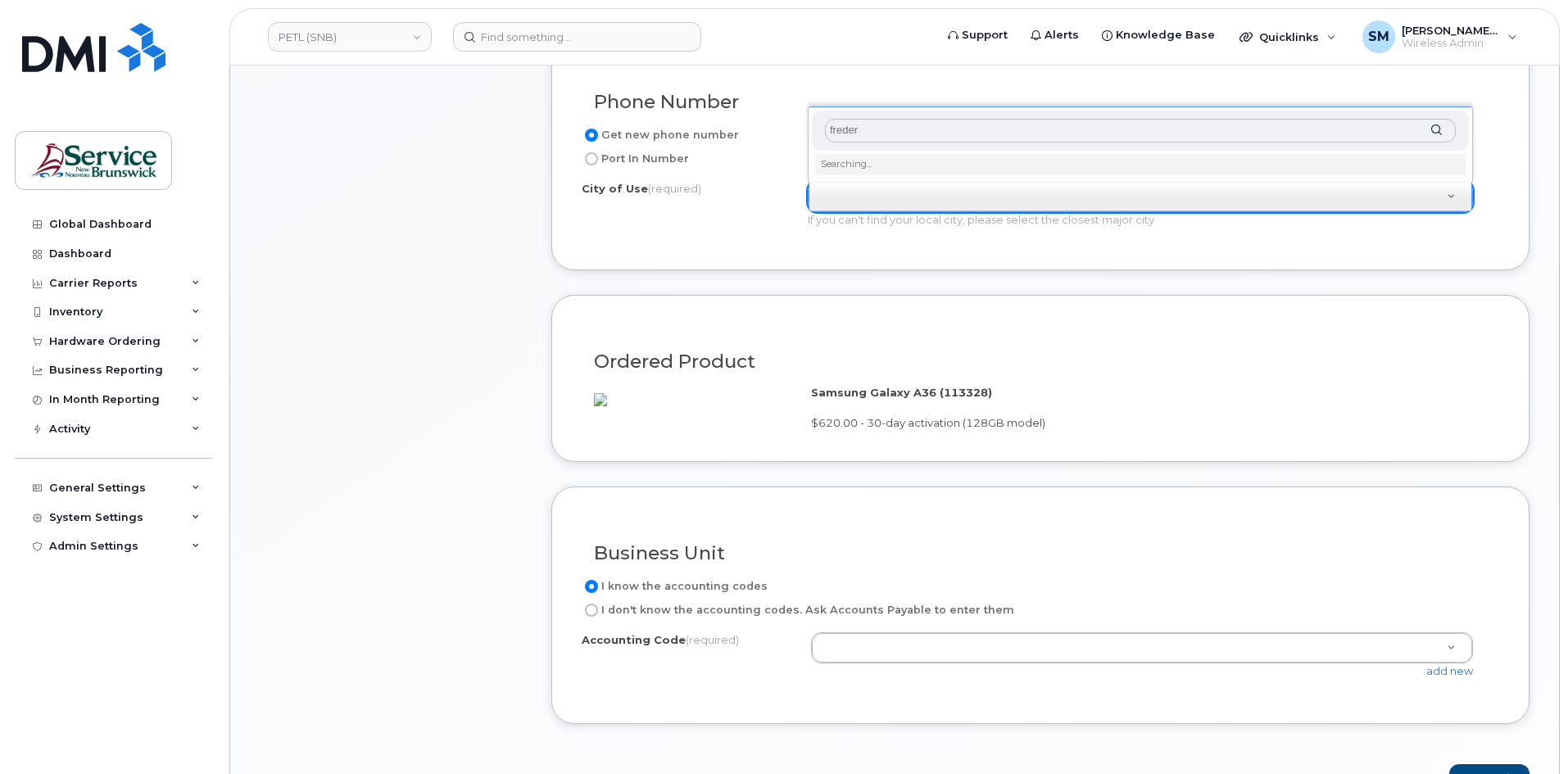
drag, startPoint x: 923, startPoint y: 121, endPoint x: 683, endPoint y: 111, distance: 240.2
click at [683, 111] on body "PETL (SNB) Support Alerts Knowledge Base Quicklinks Suspend / Cancel Device Cha…" at bounding box center [784, 391] width 1568 height 2587
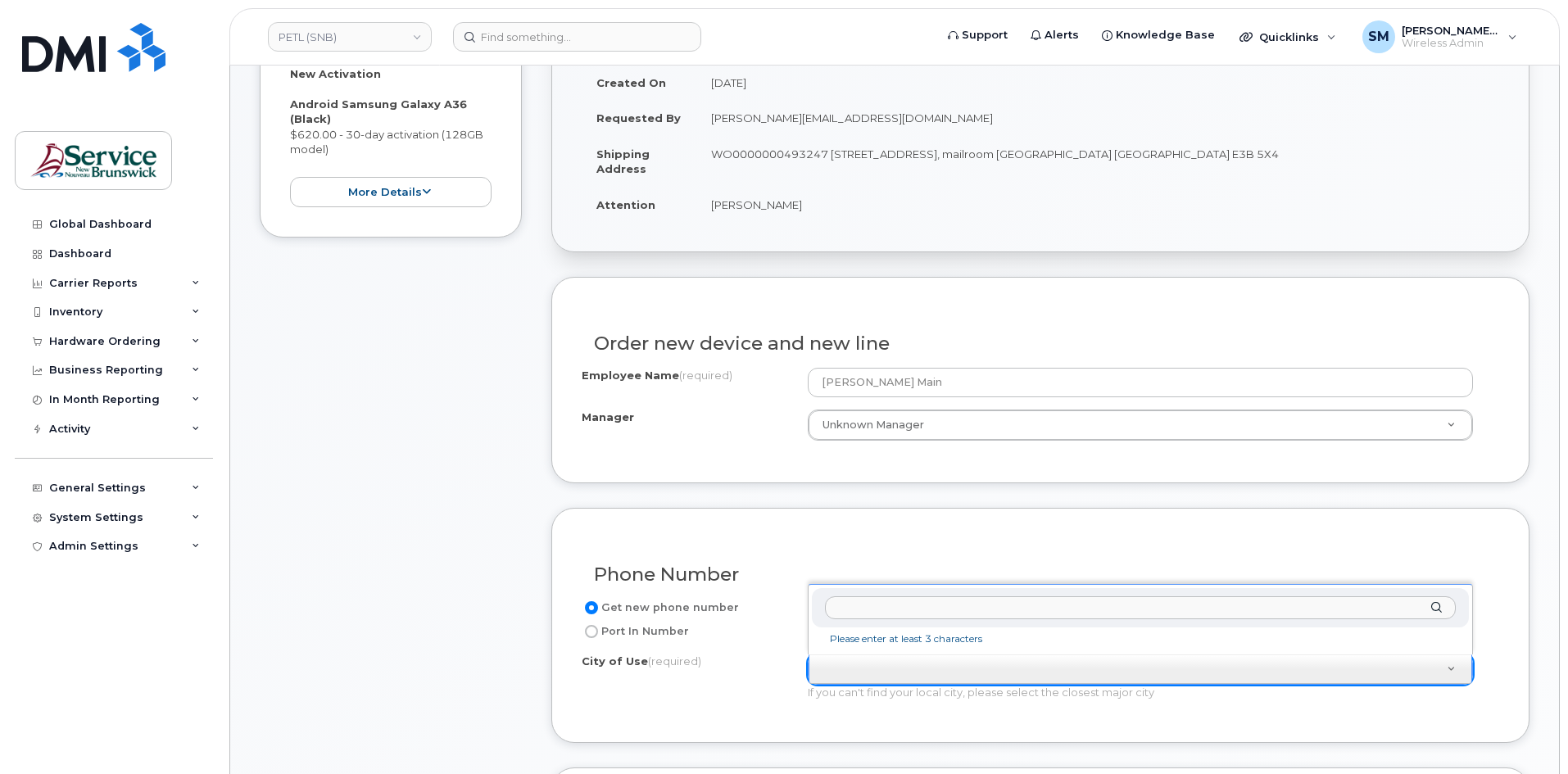
scroll to position [491, 0]
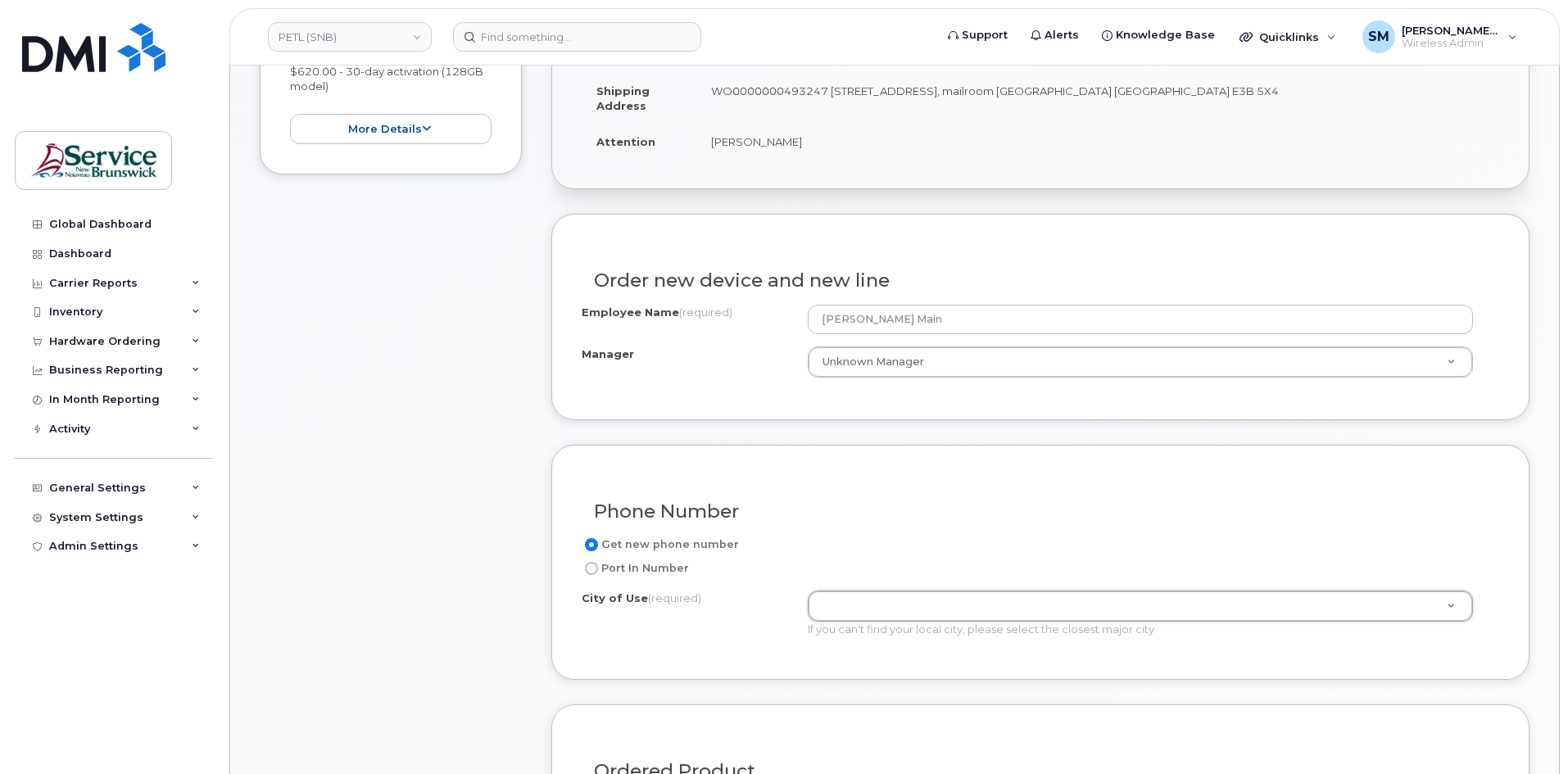
click at [656, 563] on label "Port In Number" at bounding box center [635, 569] width 107 height 20
click at [598, 563] on input "Port In Number" at bounding box center [591, 568] width 13 height 13
radio input "true"
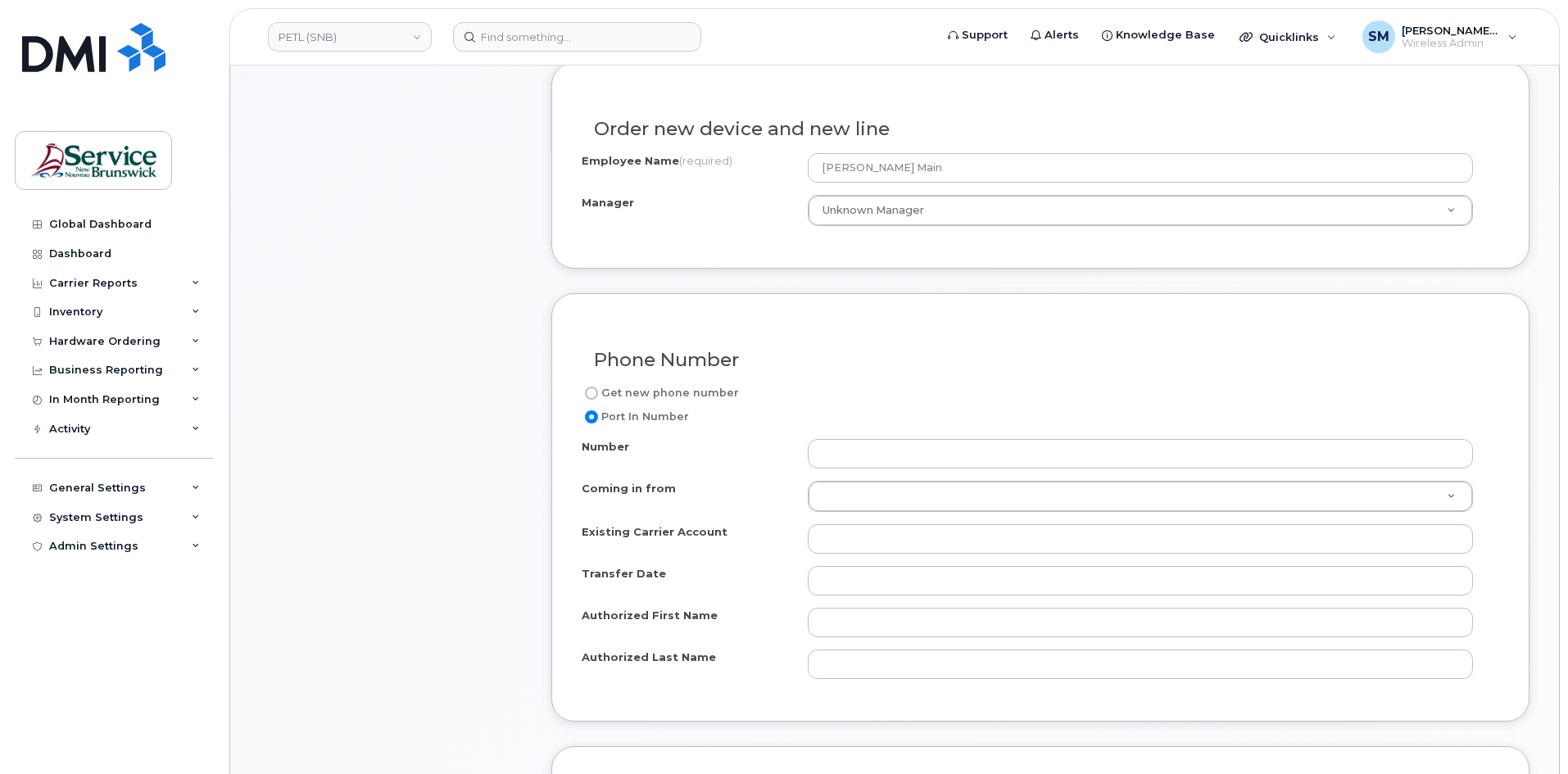
scroll to position [655, 0]
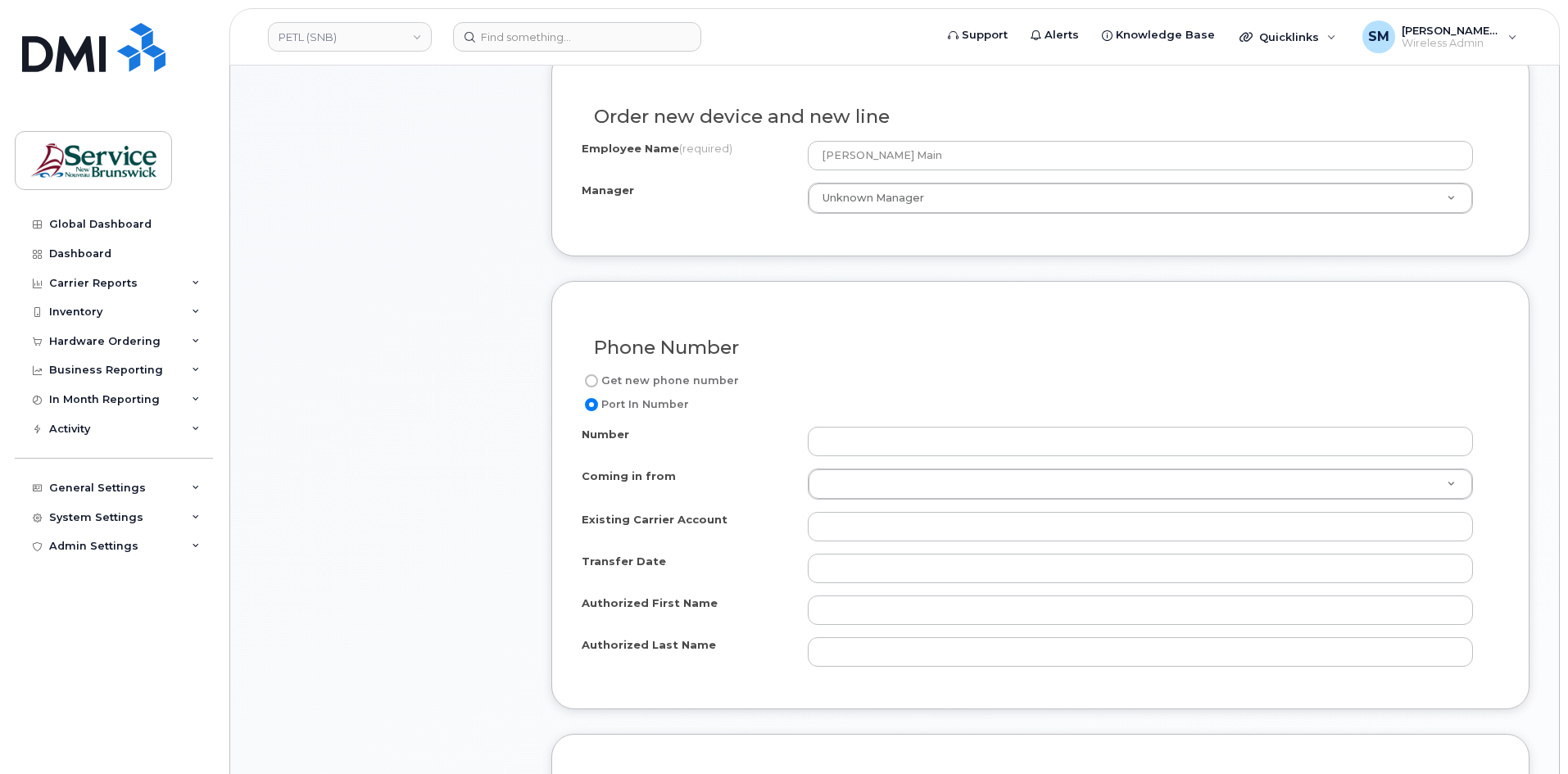
click at [673, 381] on label "Get new phone number" at bounding box center [660, 381] width 157 height 20
click at [598, 381] on input "Get new phone number" at bounding box center [591, 381] width 13 height 13
radio input "true"
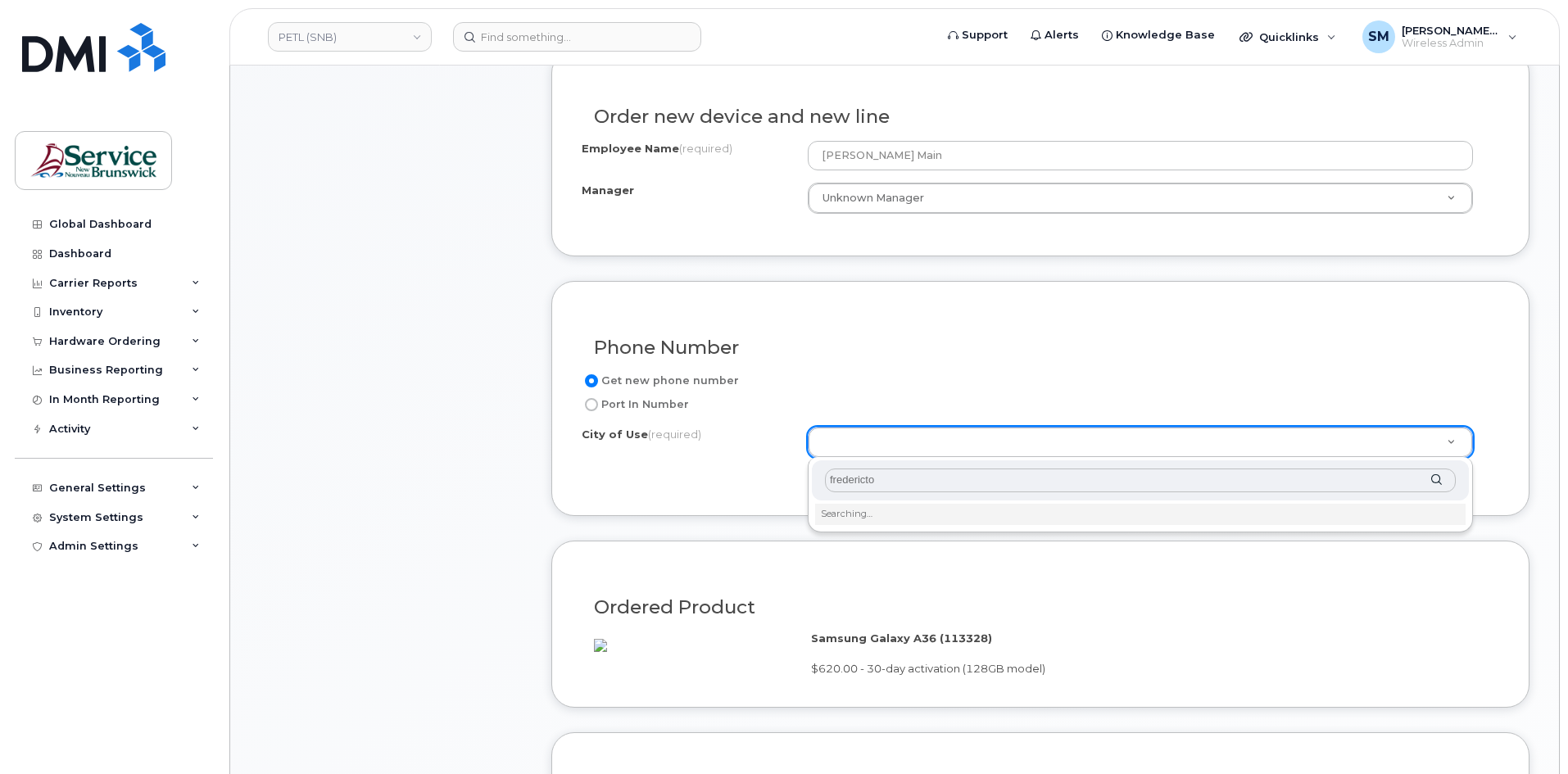
type input "fredericton"
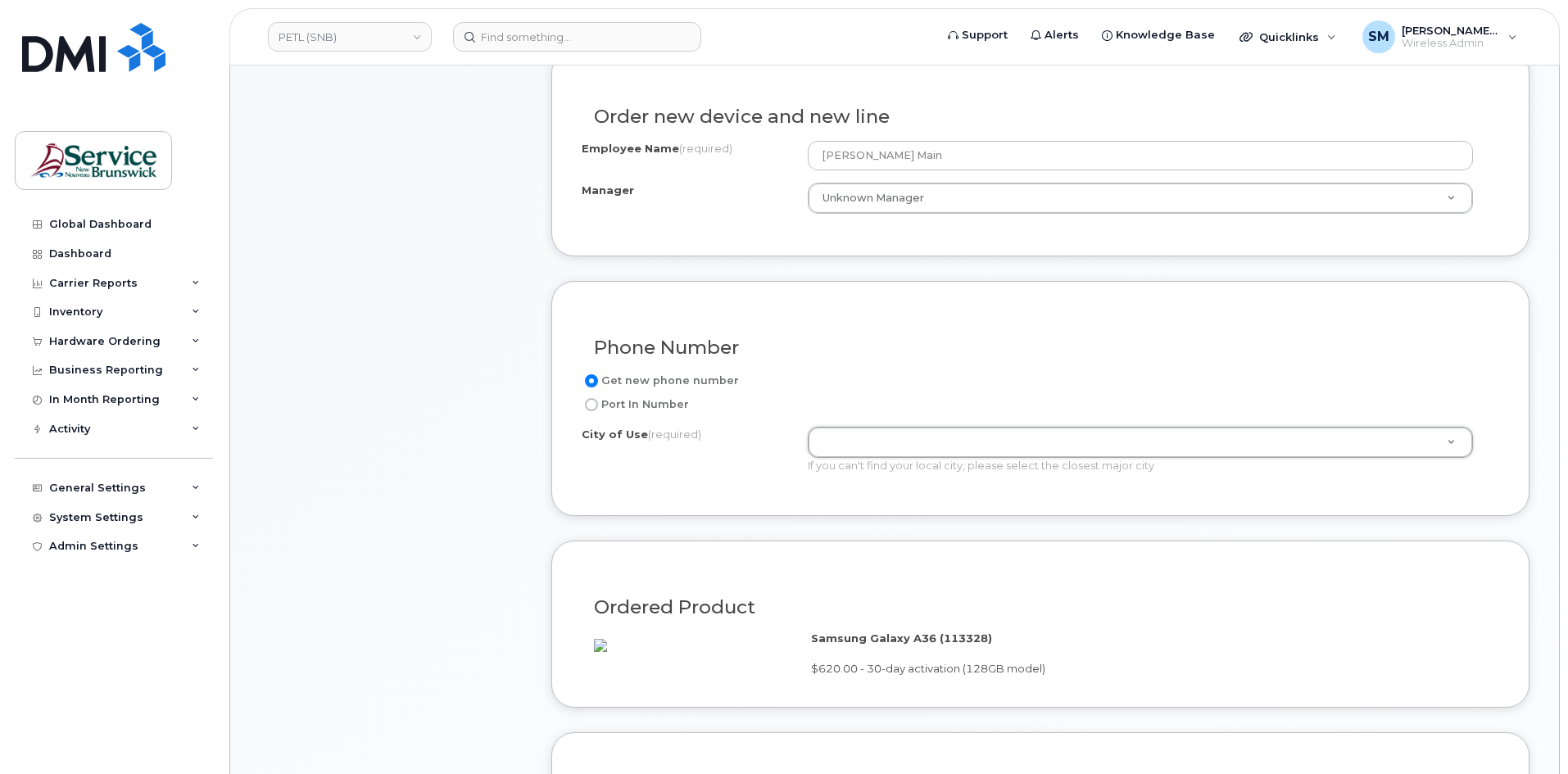
click at [1026, 372] on div "Get new phone number" at bounding box center [1034, 381] width 904 height 20
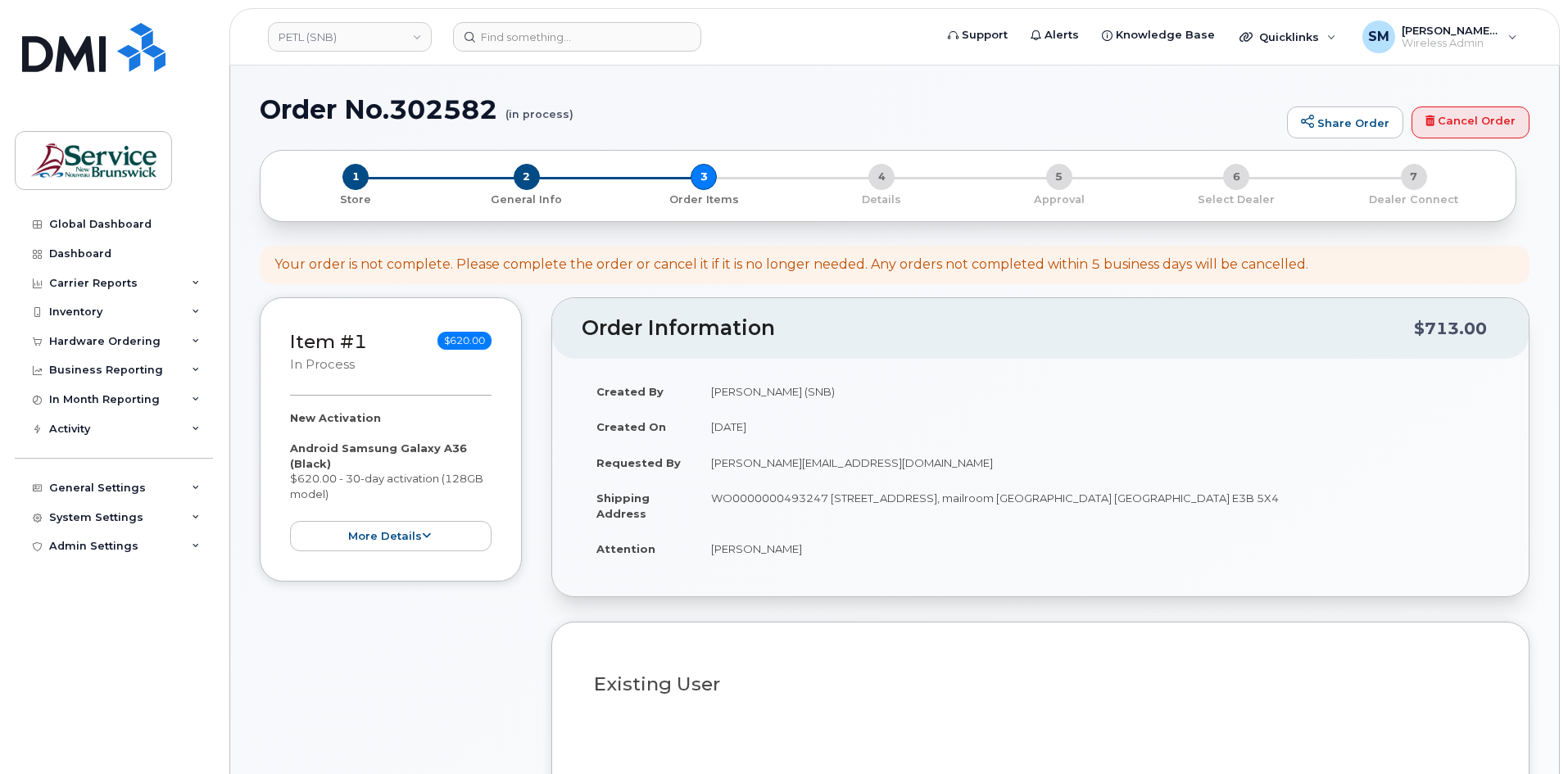
select select
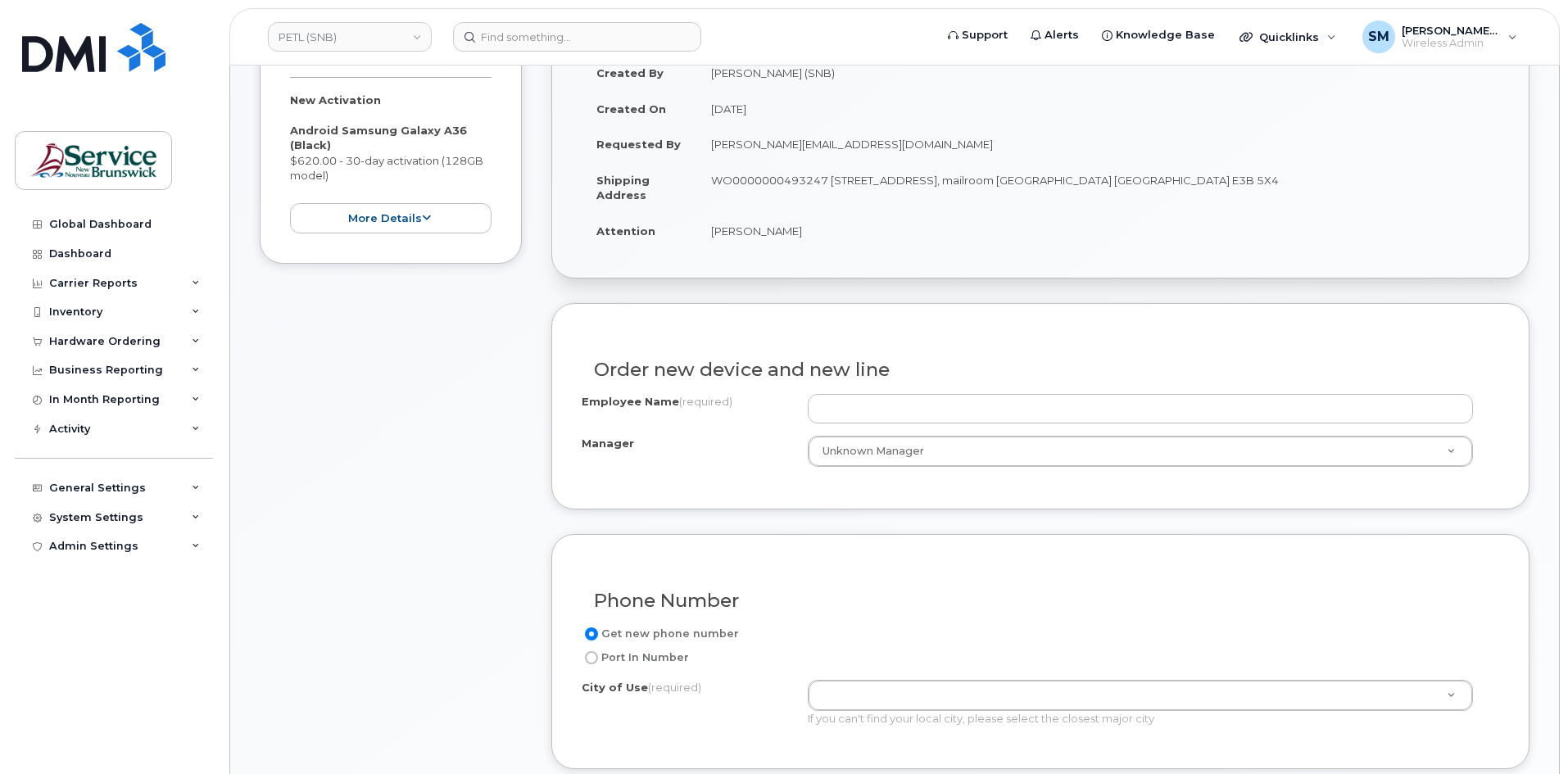
scroll to position [412, 0]
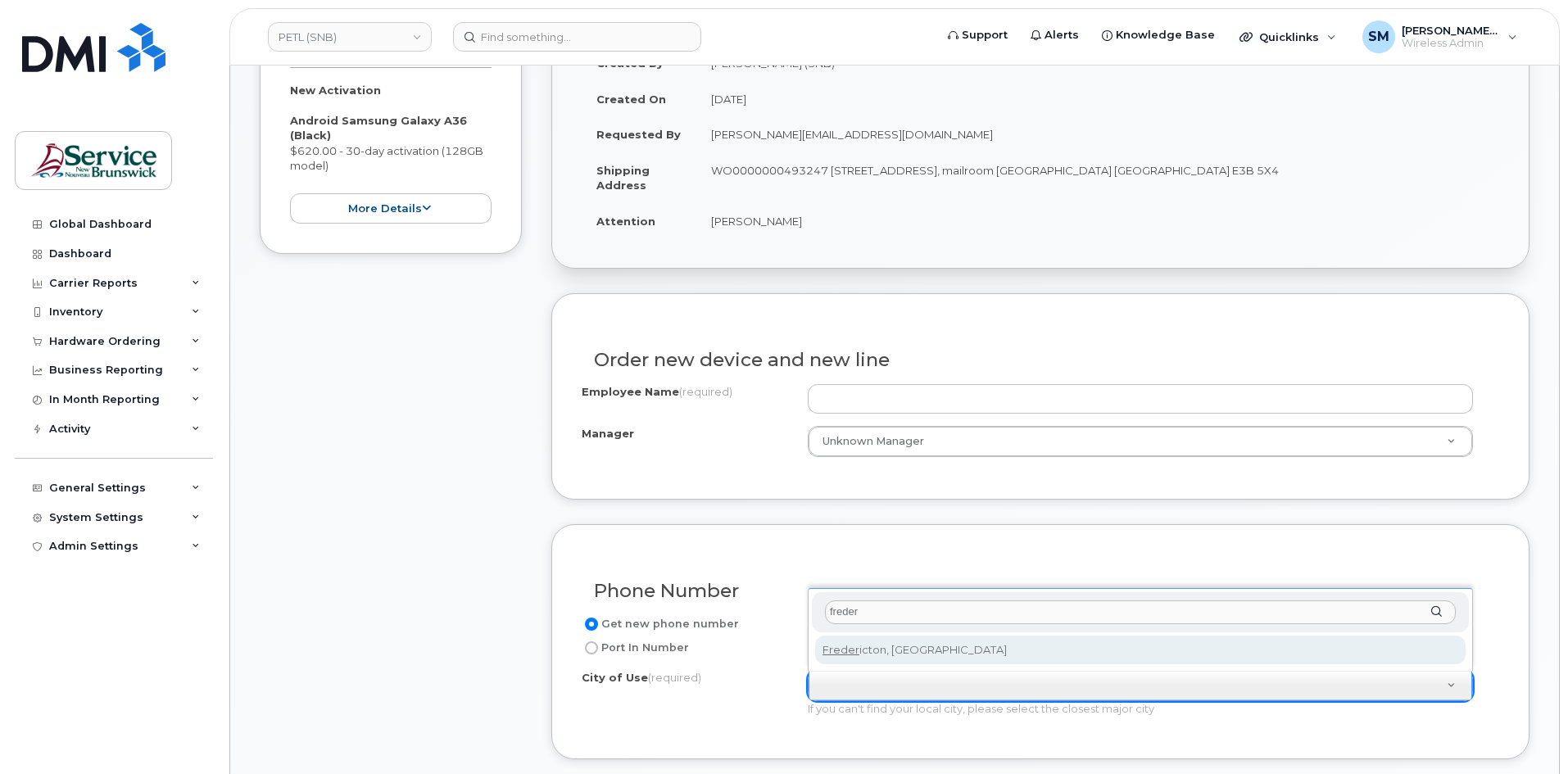
type input "freder"
type input "1578"
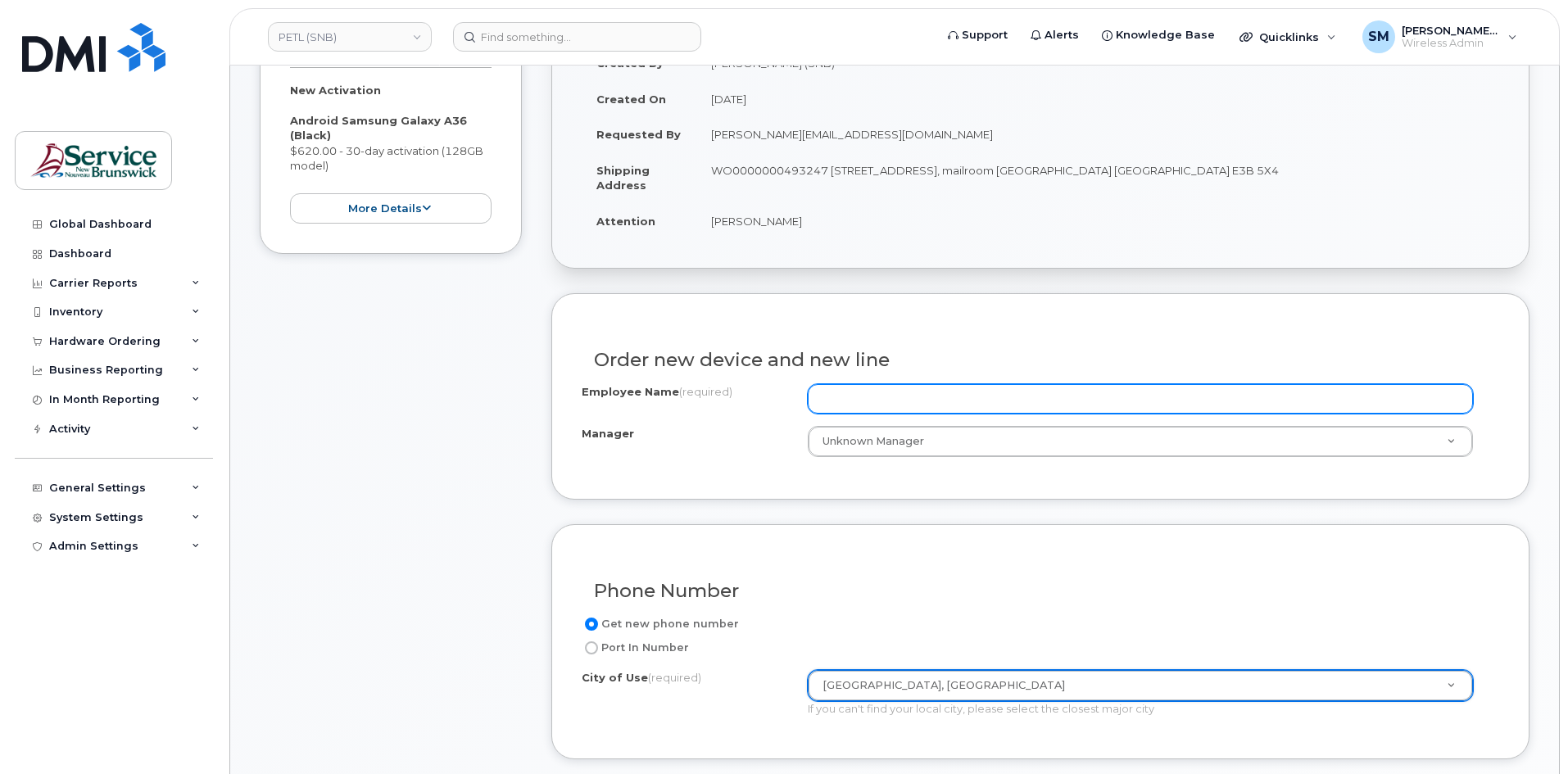
click at [900, 394] on input "Employee Name (required)" at bounding box center [1141, 399] width 665 height 29
paste input "[PERSON_NAME] Main"
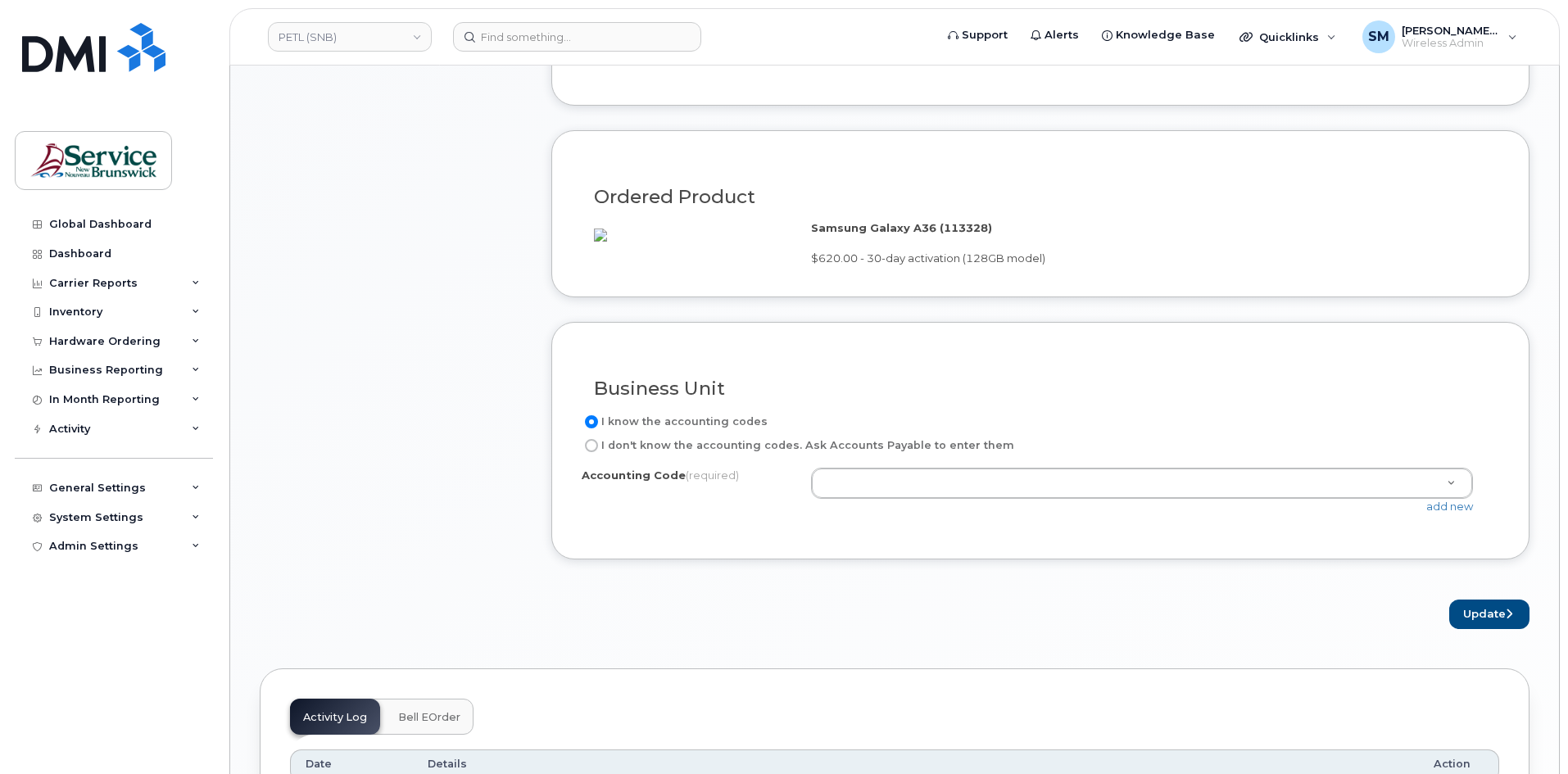
scroll to position [1067, 0]
type input "[PERSON_NAME] Main"
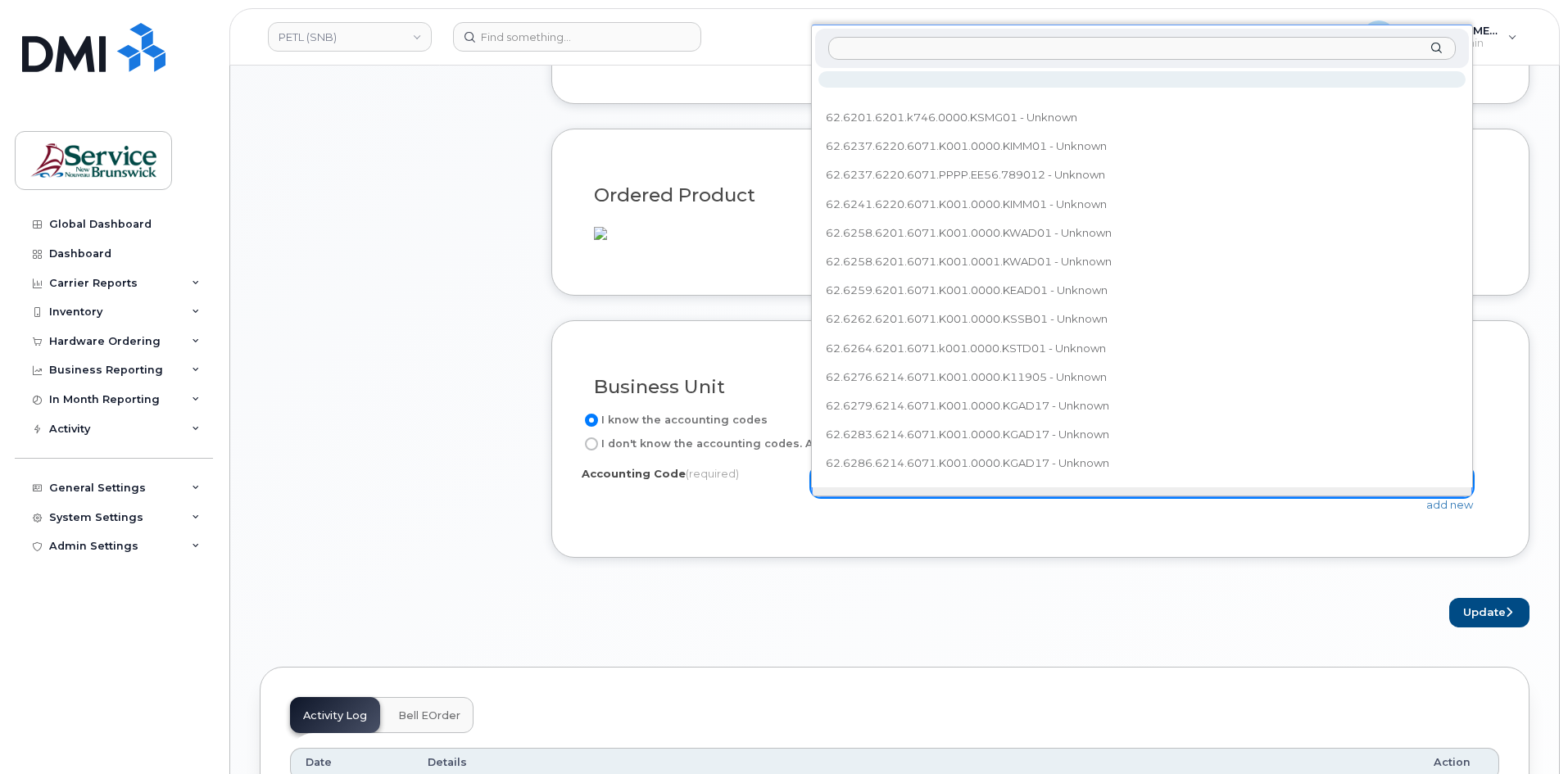
type input "62.6264.6201.6071.k001.0000.kres01"
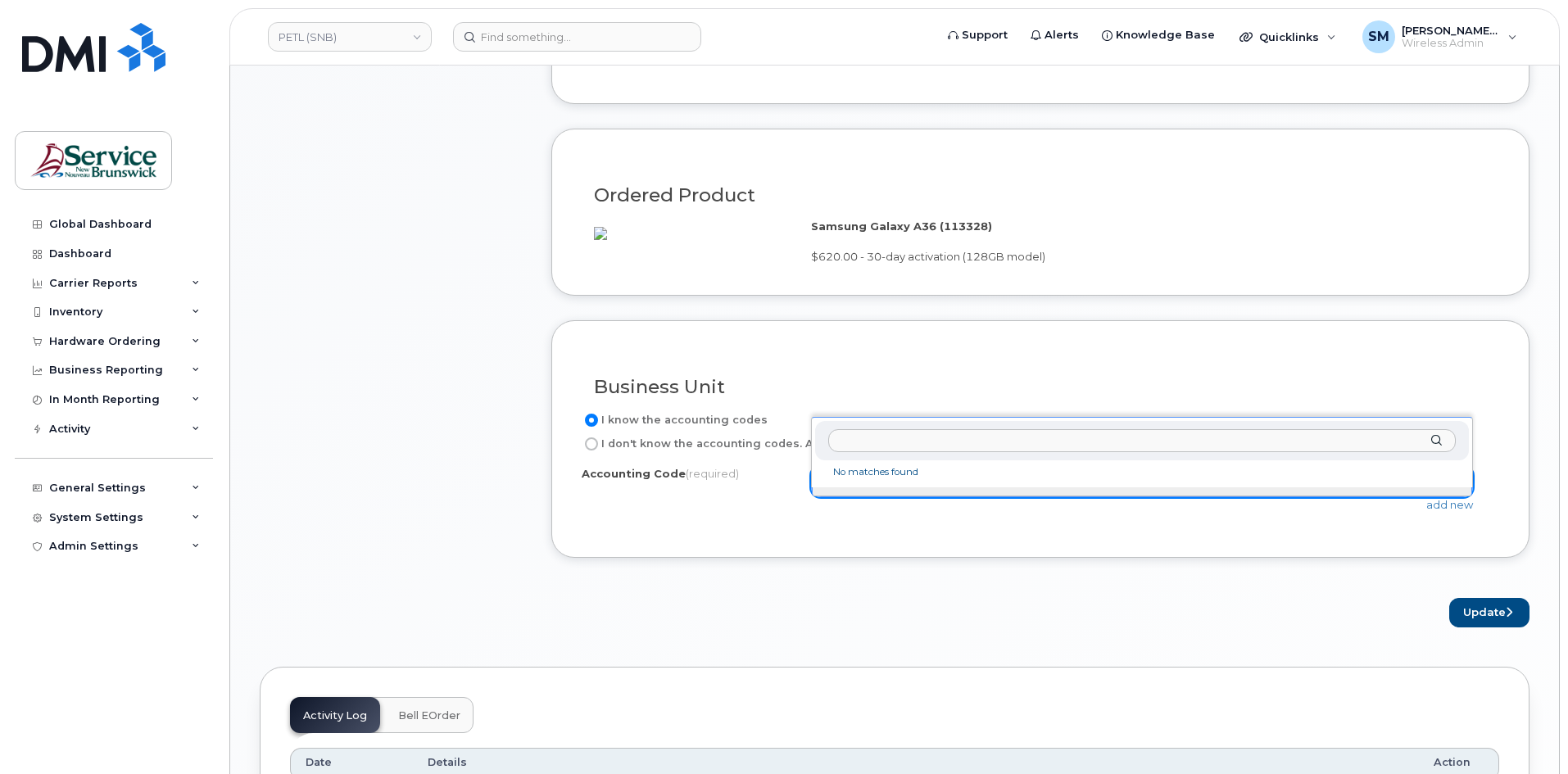
drag, startPoint x: 1274, startPoint y: 594, endPoint x: 1292, endPoint y: 589, distance: 18.7
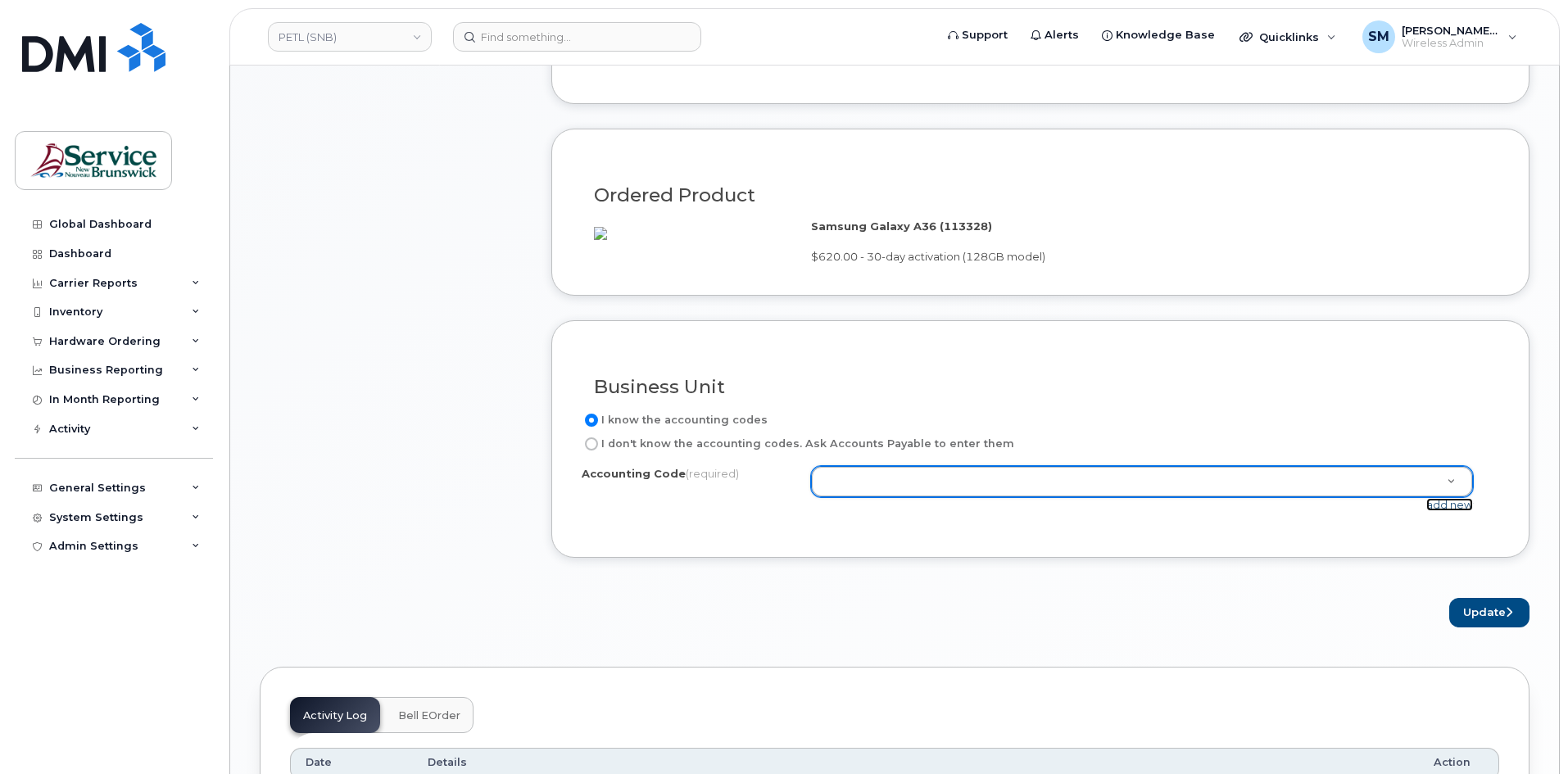
click at [1457, 511] on link "add new" at bounding box center [1449, 505] width 46 height 13
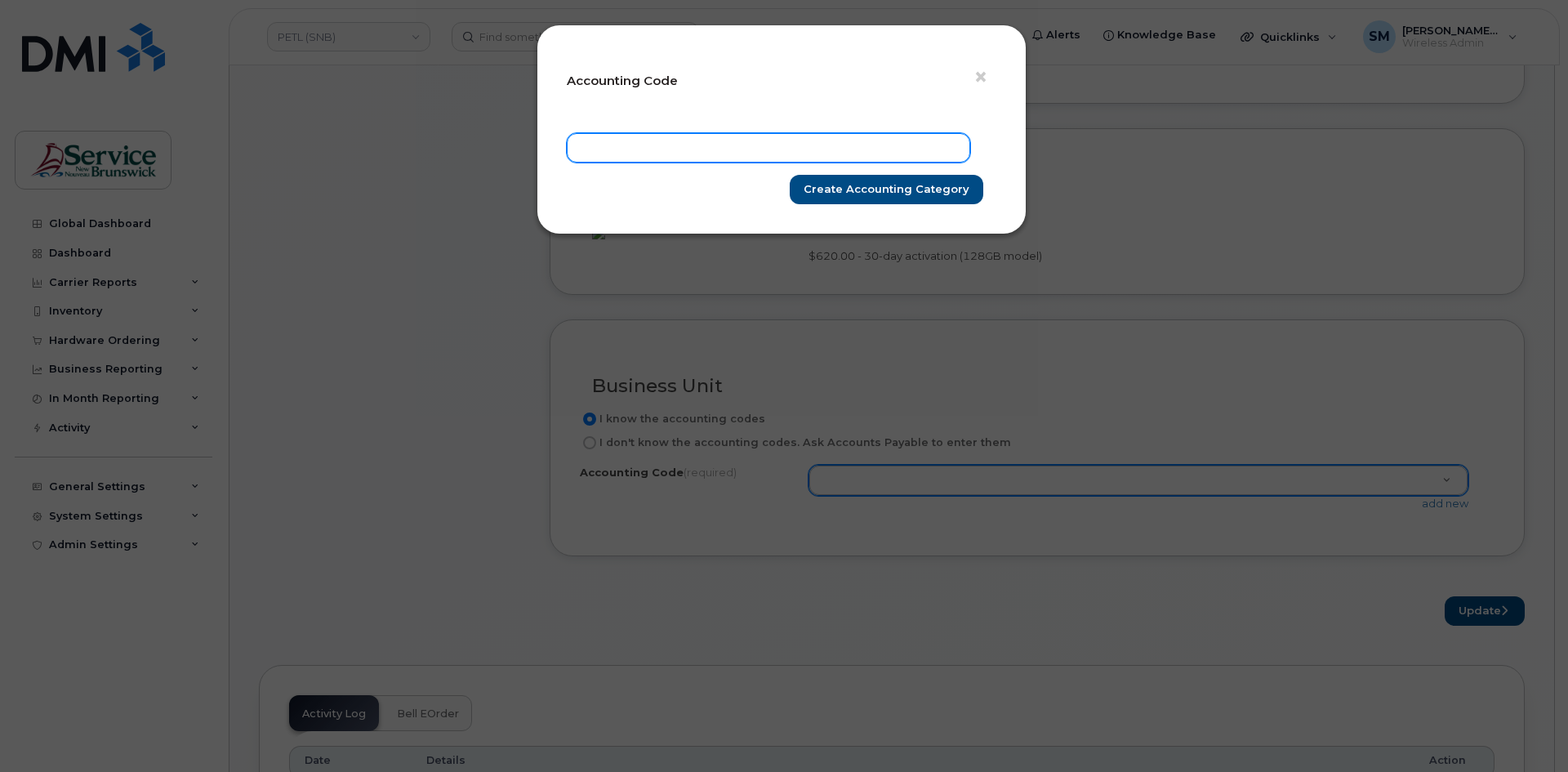
click at [696, 137] on input "text" at bounding box center [769, 148] width 404 height 29
paste input "62.6264.6201.6071.k001.0000.kres01"
type input "62.6264.6201.6071.k001.0000.kres01"
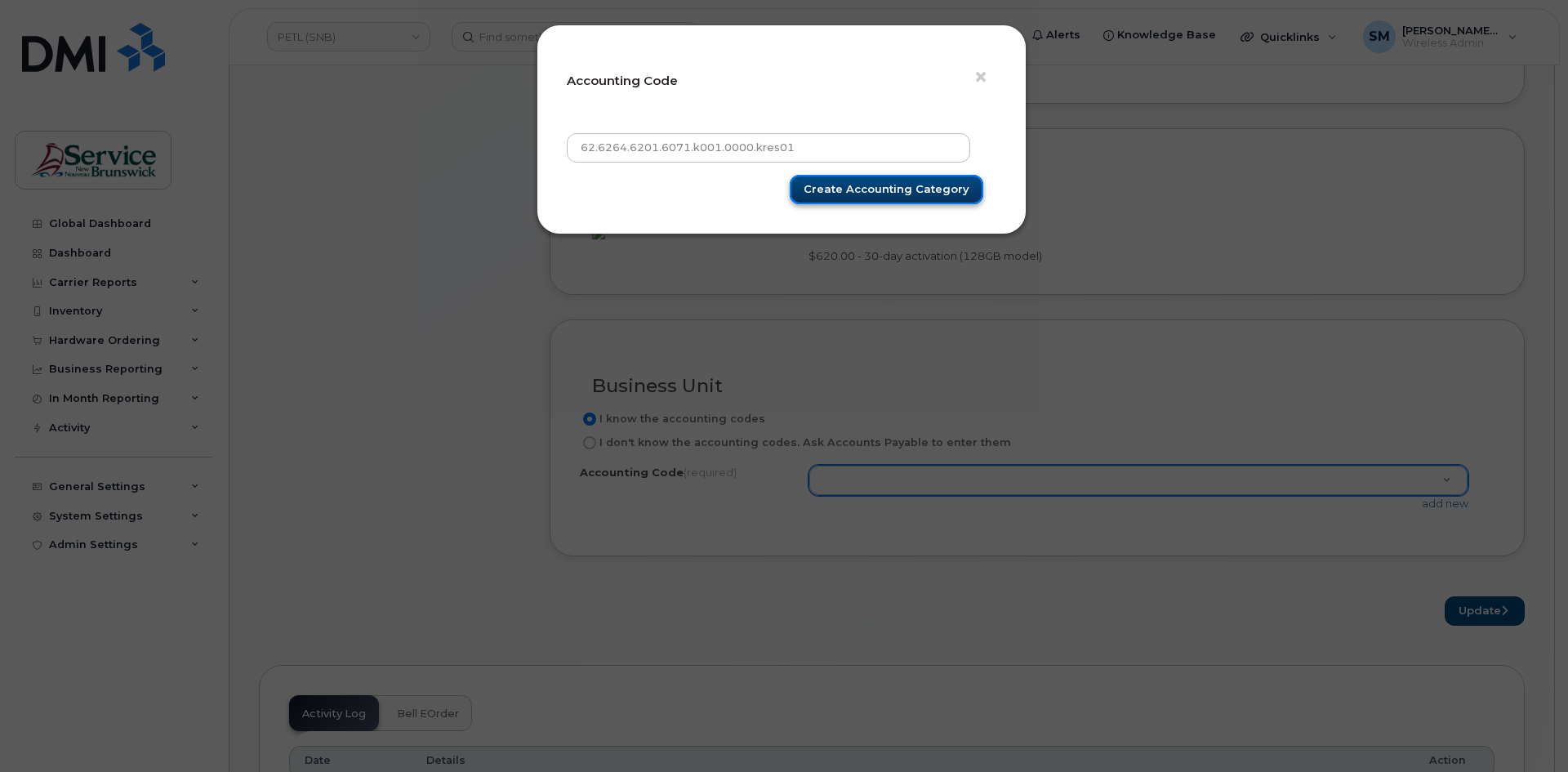
click at [894, 195] on input "Create Accounting category" at bounding box center [886, 190] width 194 height 30
type input "Create Accounting category"
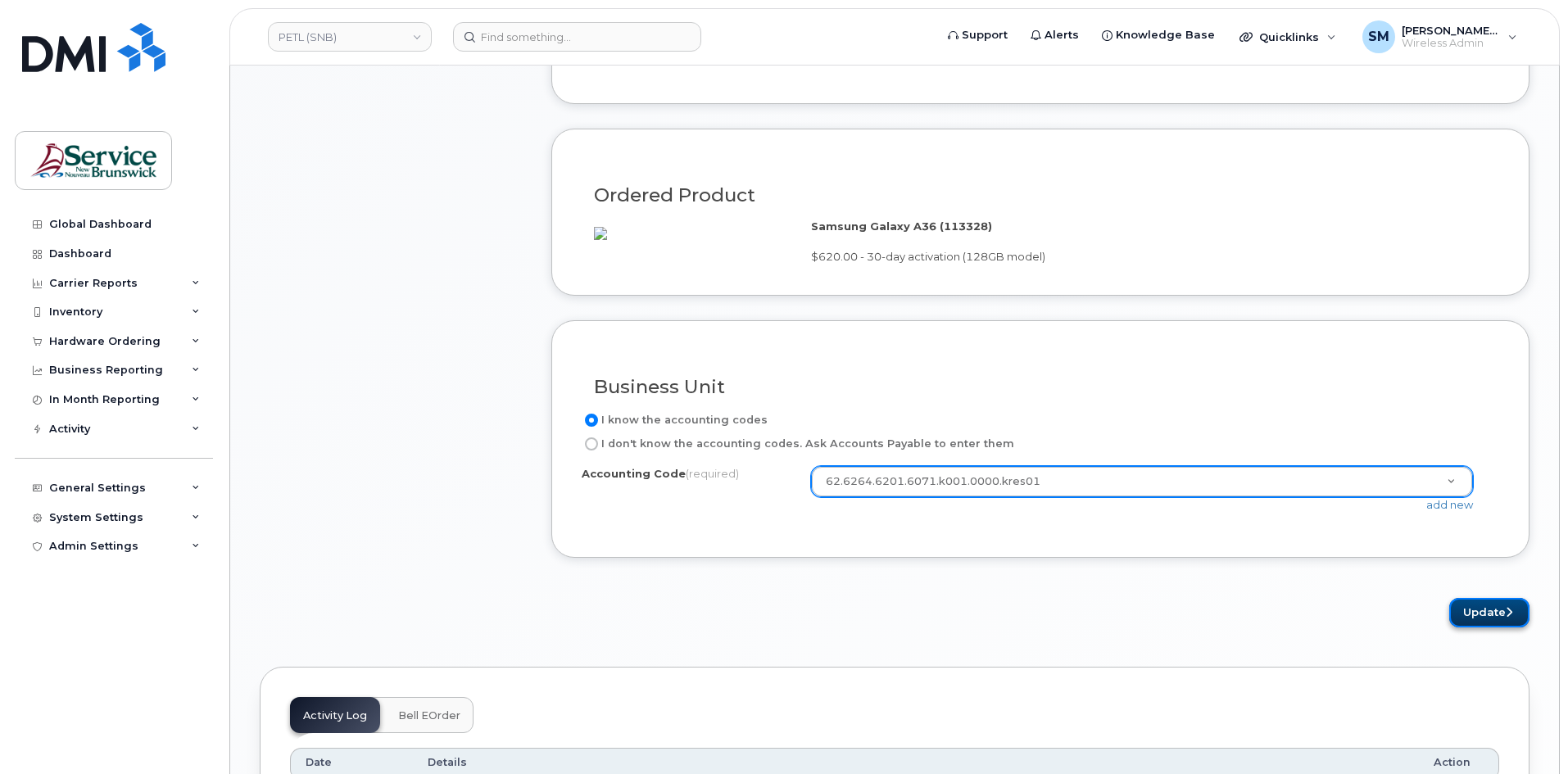
click at [1493, 629] on button "Update" at bounding box center [1490, 613] width 80 height 30
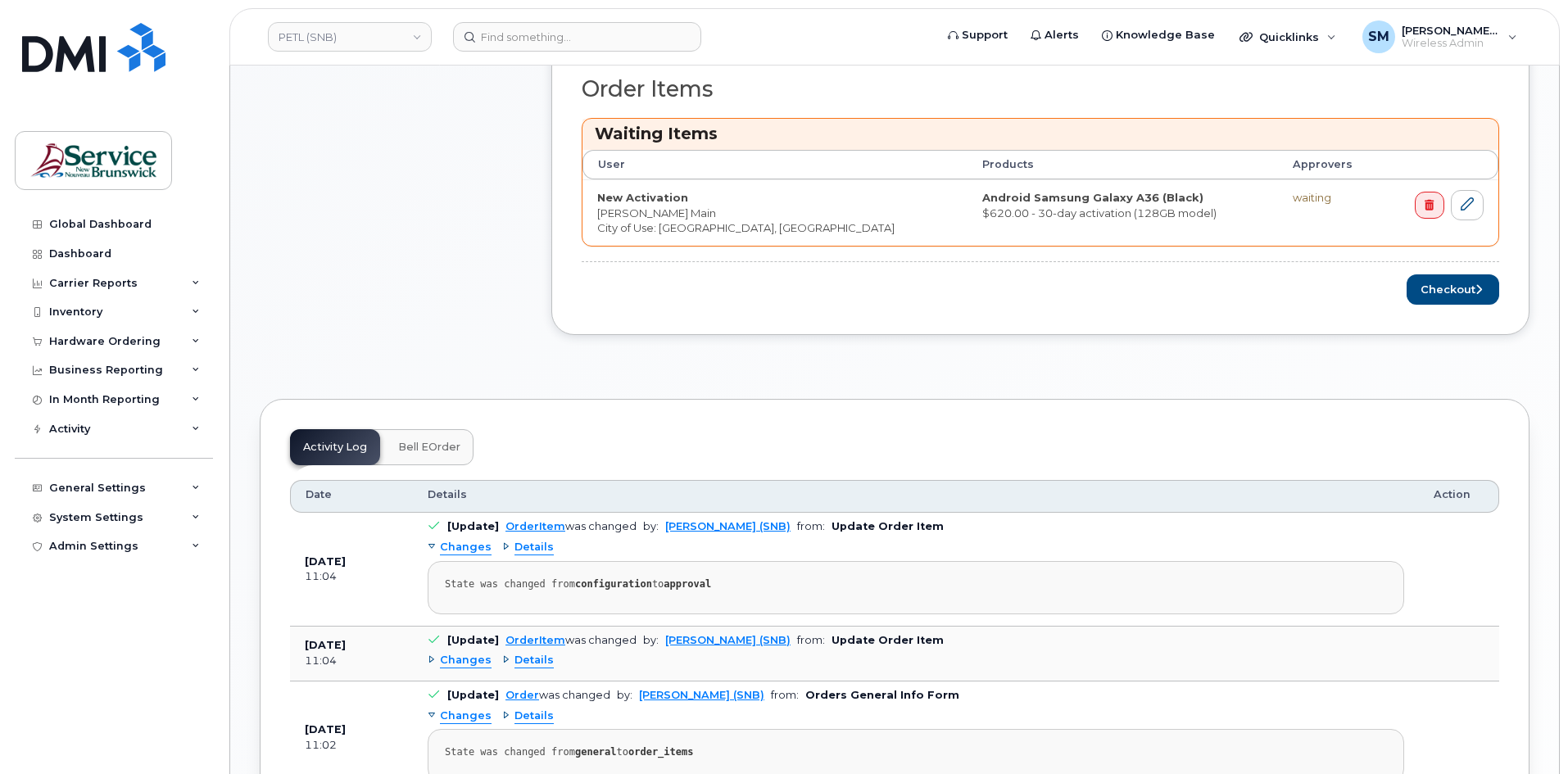
scroll to position [655, 0]
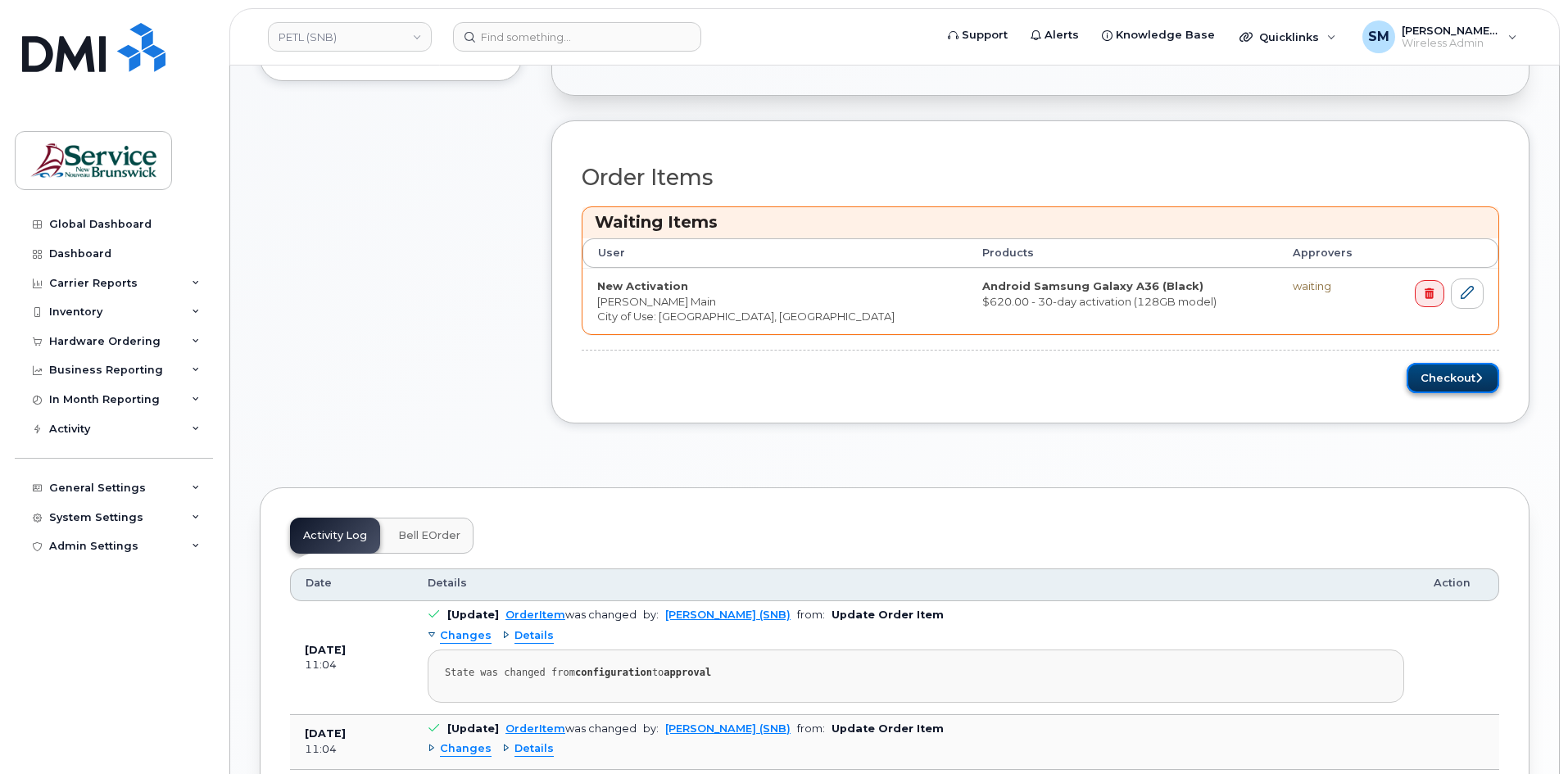
click at [1462, 377] on button "Checkout" at bounding box center [1453, 378] width 93 height 30
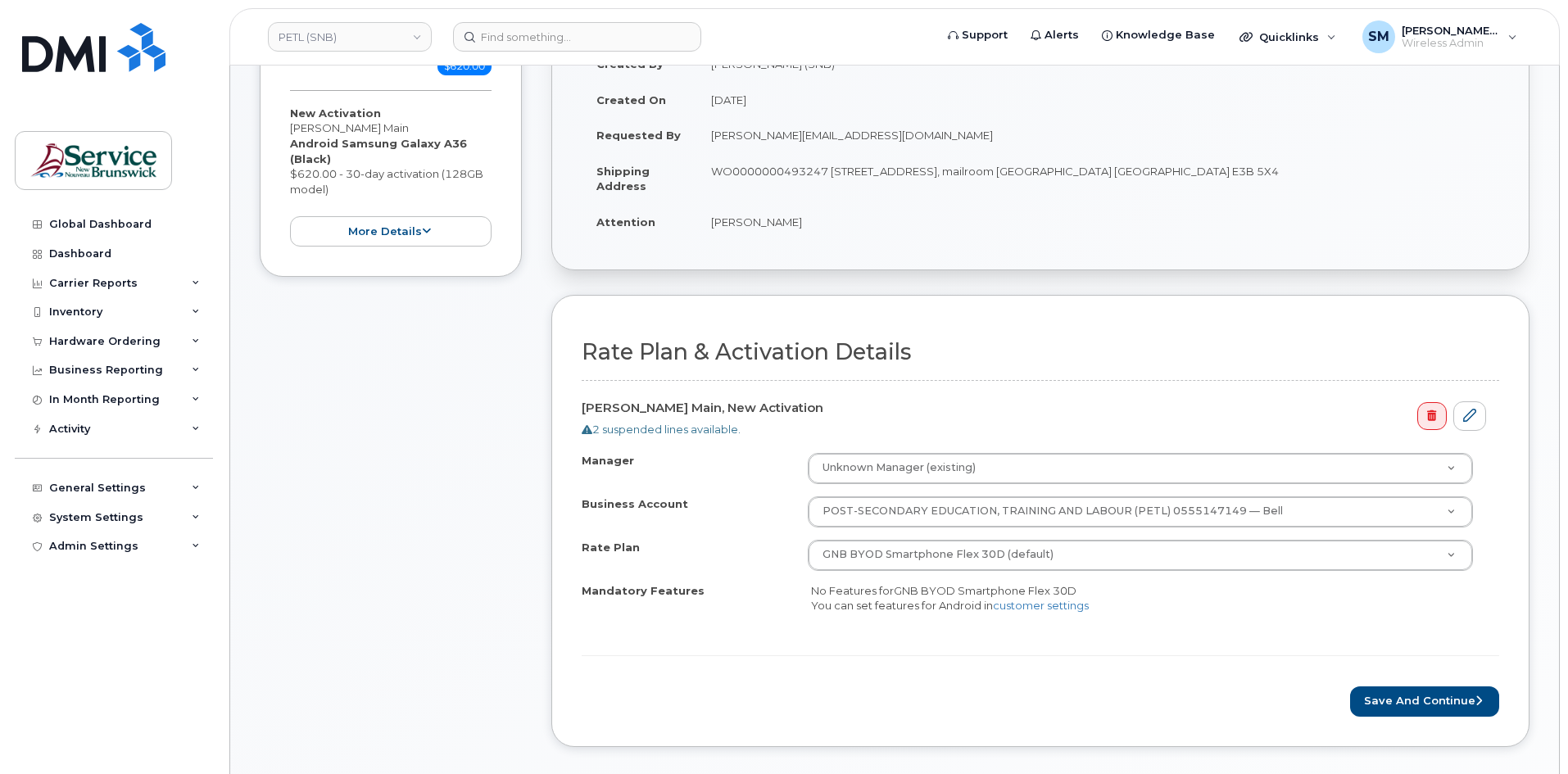
scroll to position [409, 0]
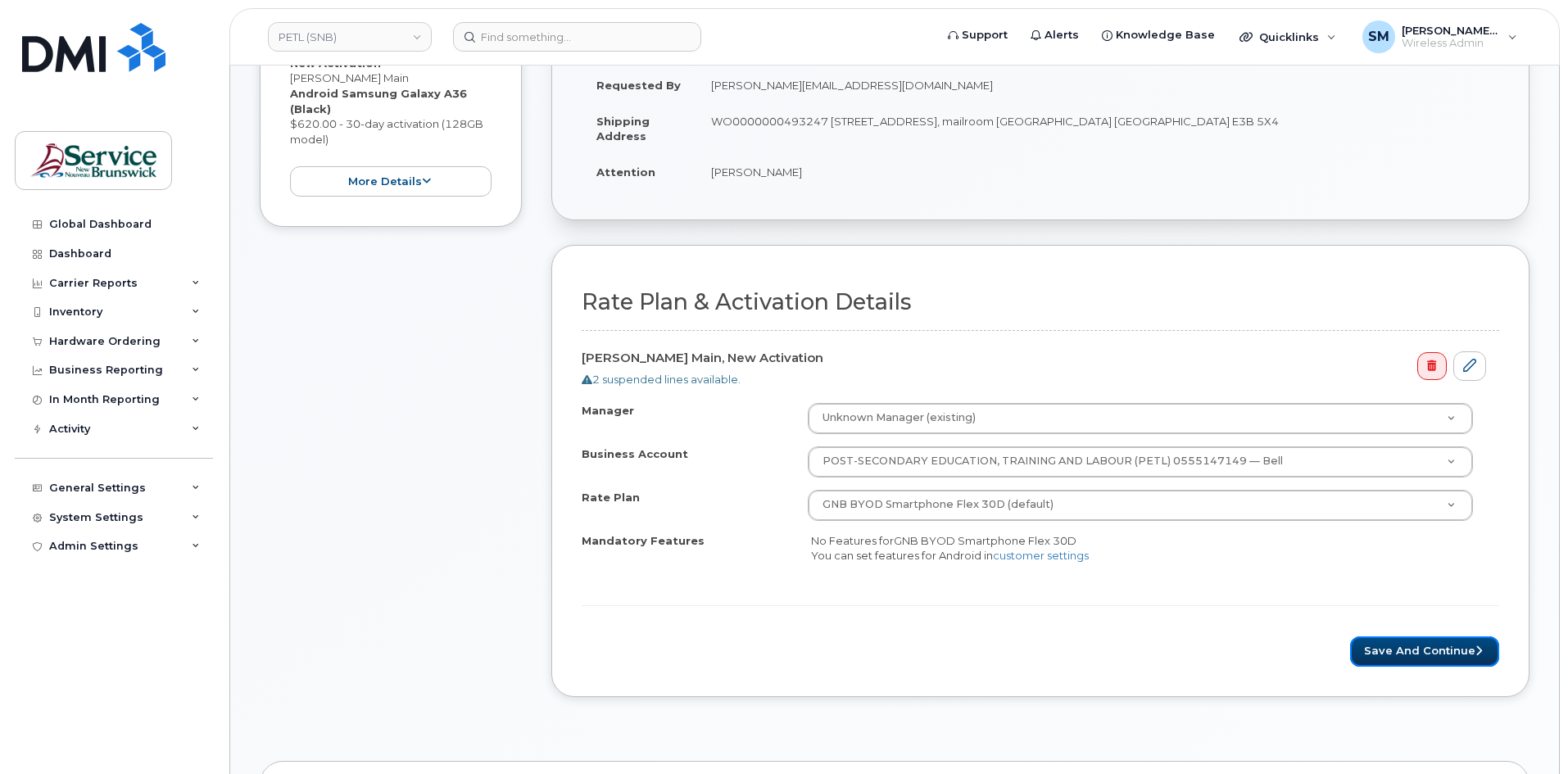
drag, startPoint x: 1447, startPoint y: 655, endPoint x: 1566, endPoint y: 654, distance: 119.0
click at [1447, 655] on button "Save and Continue" at bounding box center [1424, 652] width 149 height 30
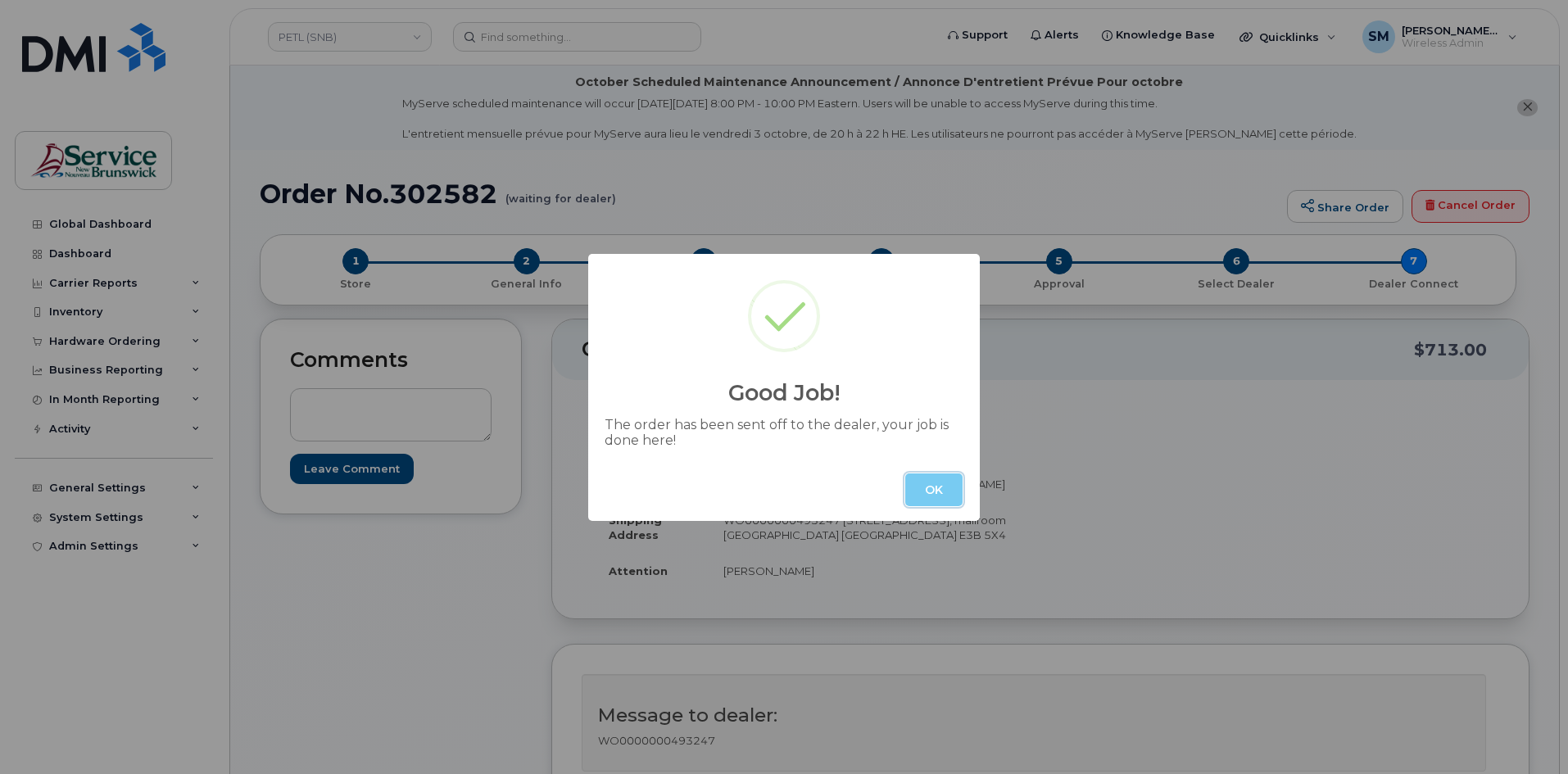
click at [939, 493] on button "OK" at bounding box center [934, 490] width 57 height 33
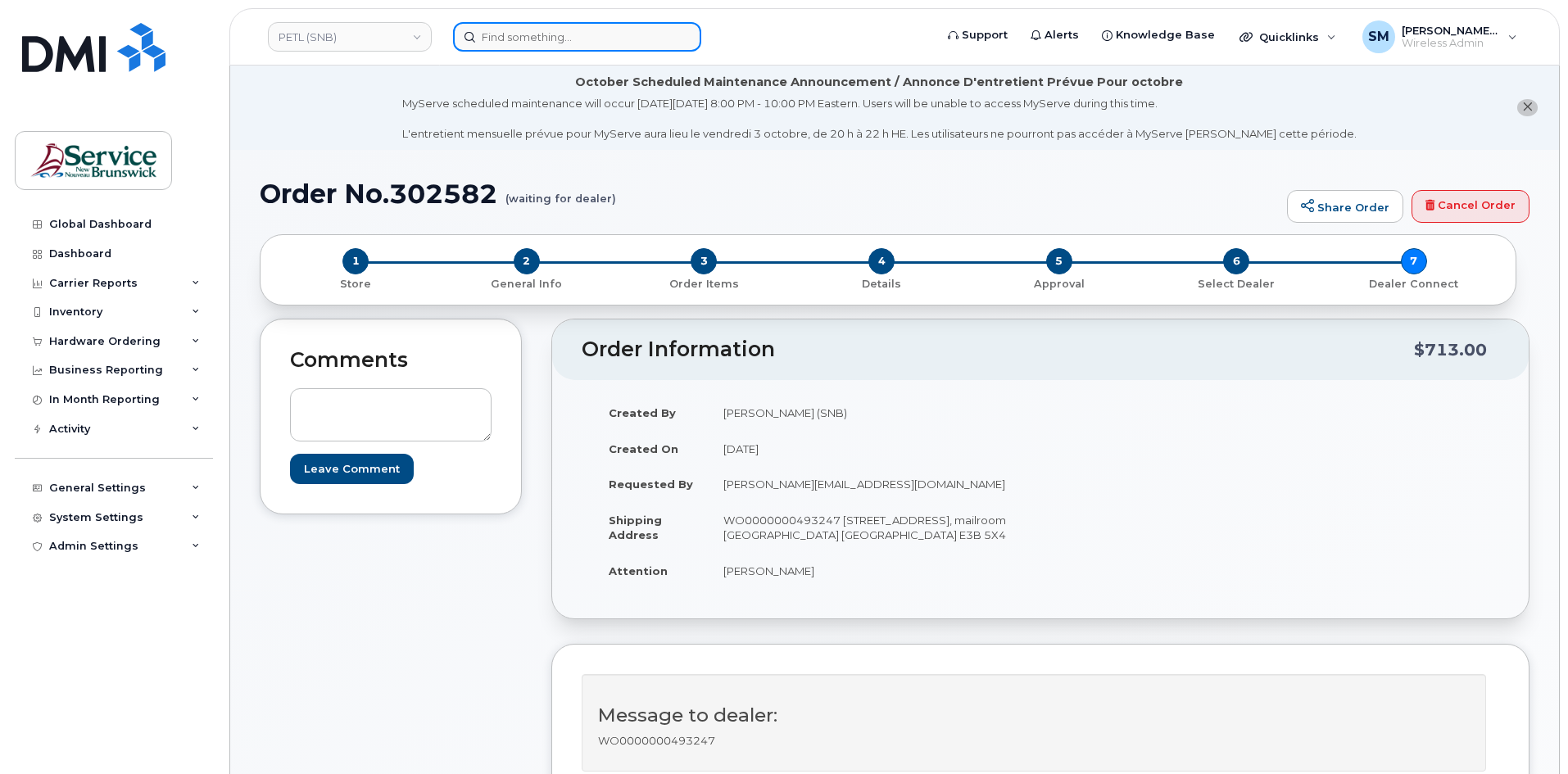
click at [509, 41] on input at bounding box center [577, 37] width 248 height 29
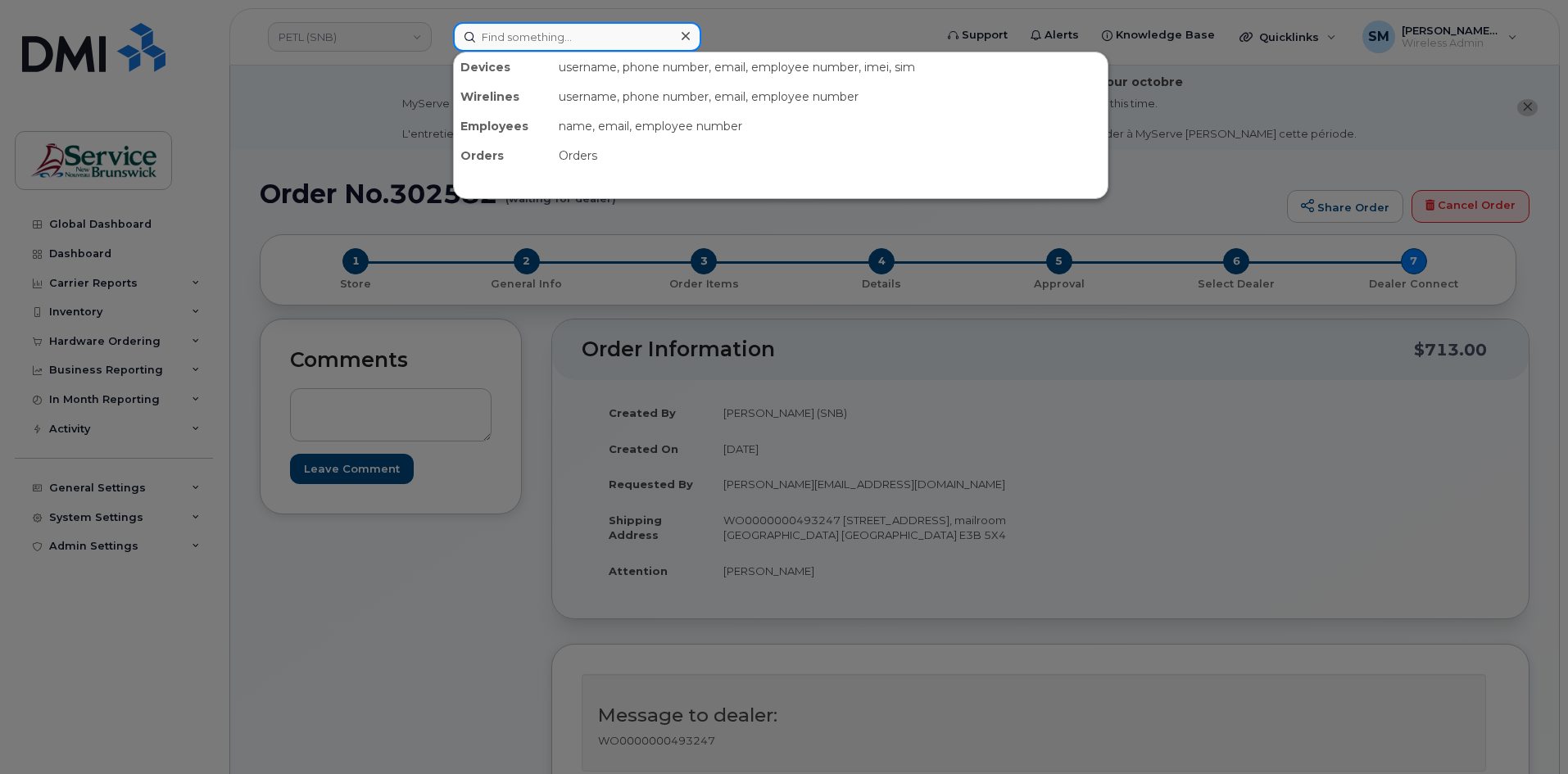
paste input "[PHONE_NUMBER]"
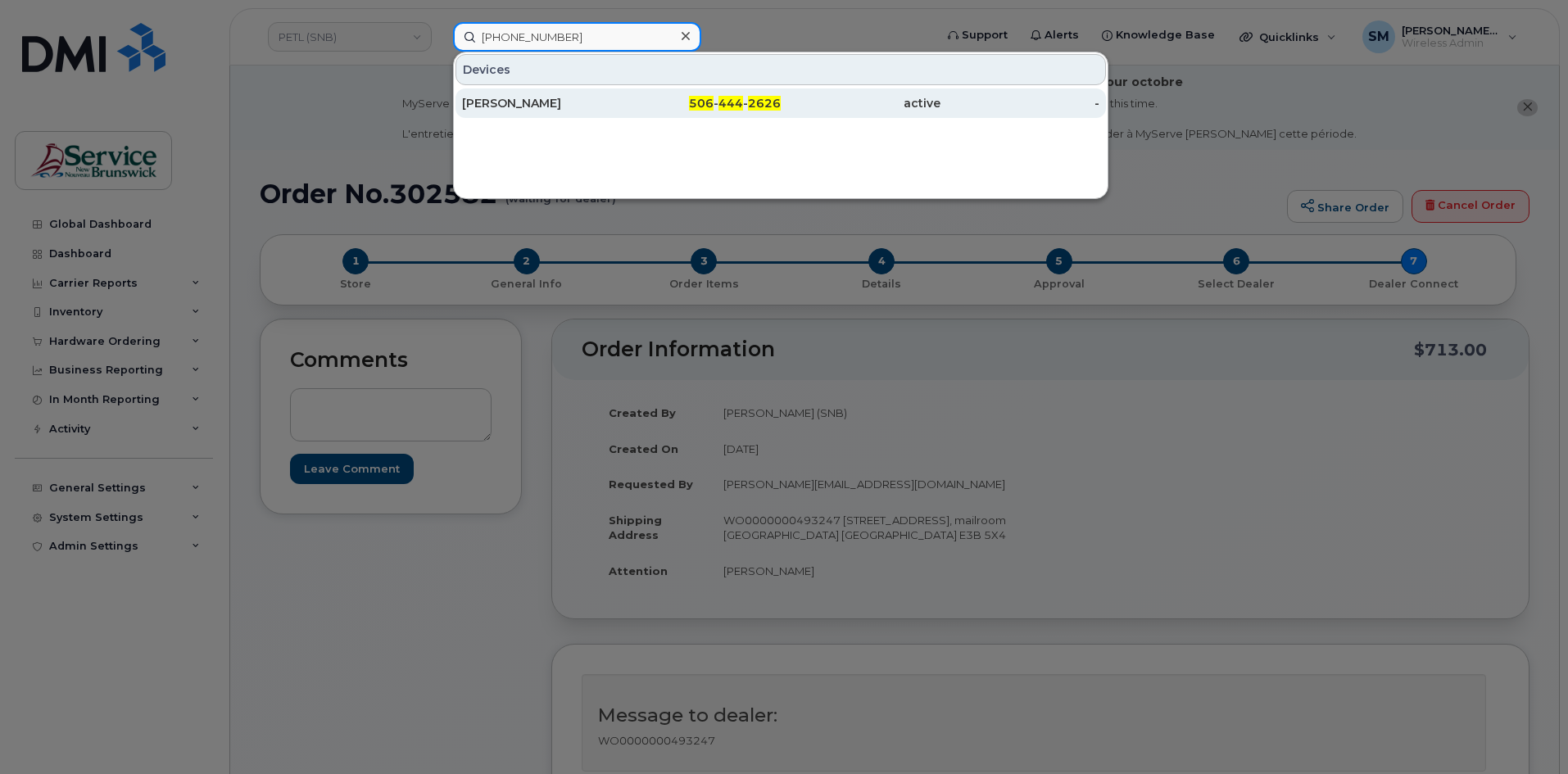
type input "[PHONE_NUMBER]"
click at [670, 106] on div "506 - 444 - 2626" at bounding box center [701, 103] width 160 height 16
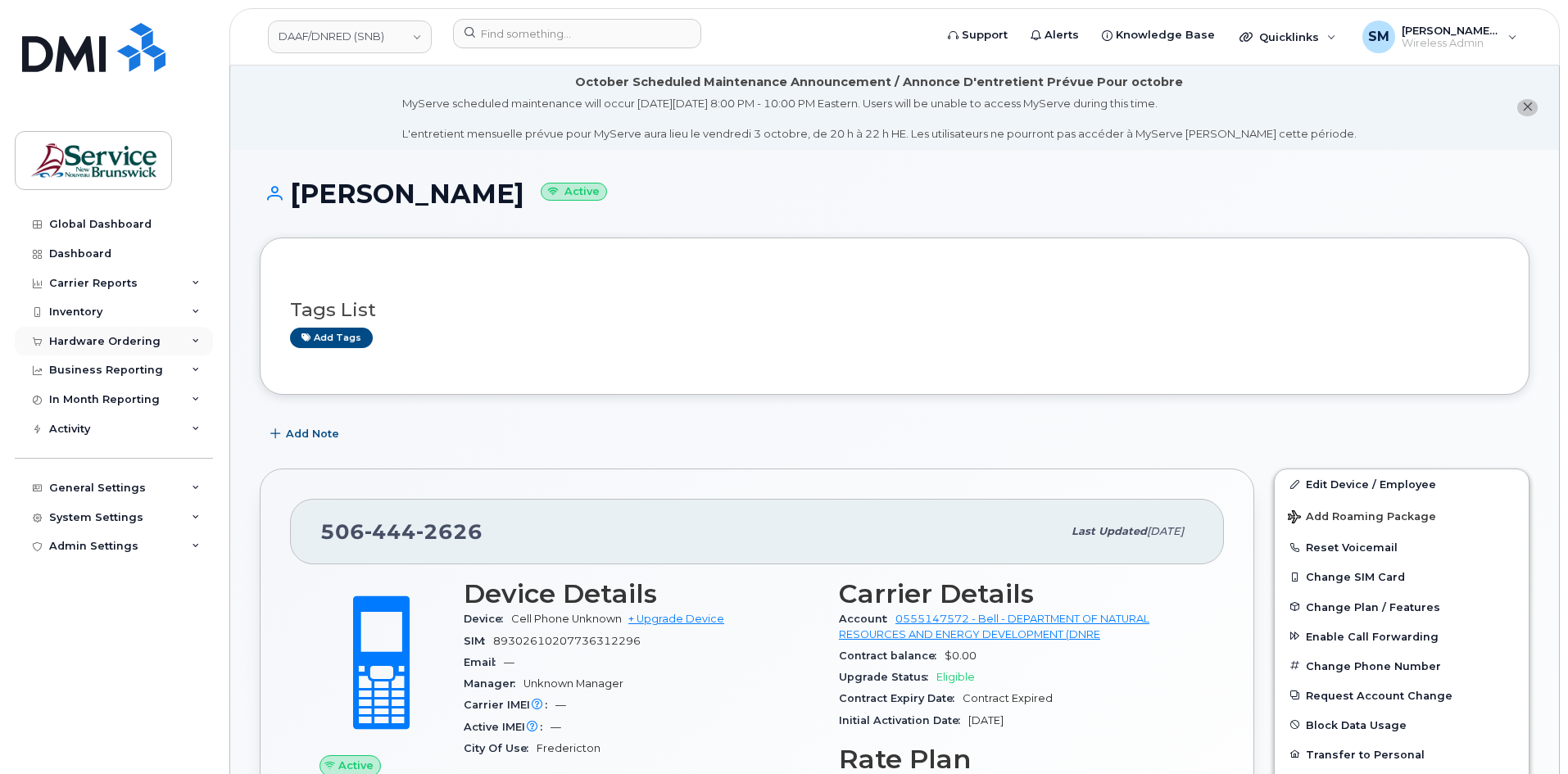
click at [120, 346] on div "Hardware Ordering" at bounding box center [104, 342] width 111 height 13
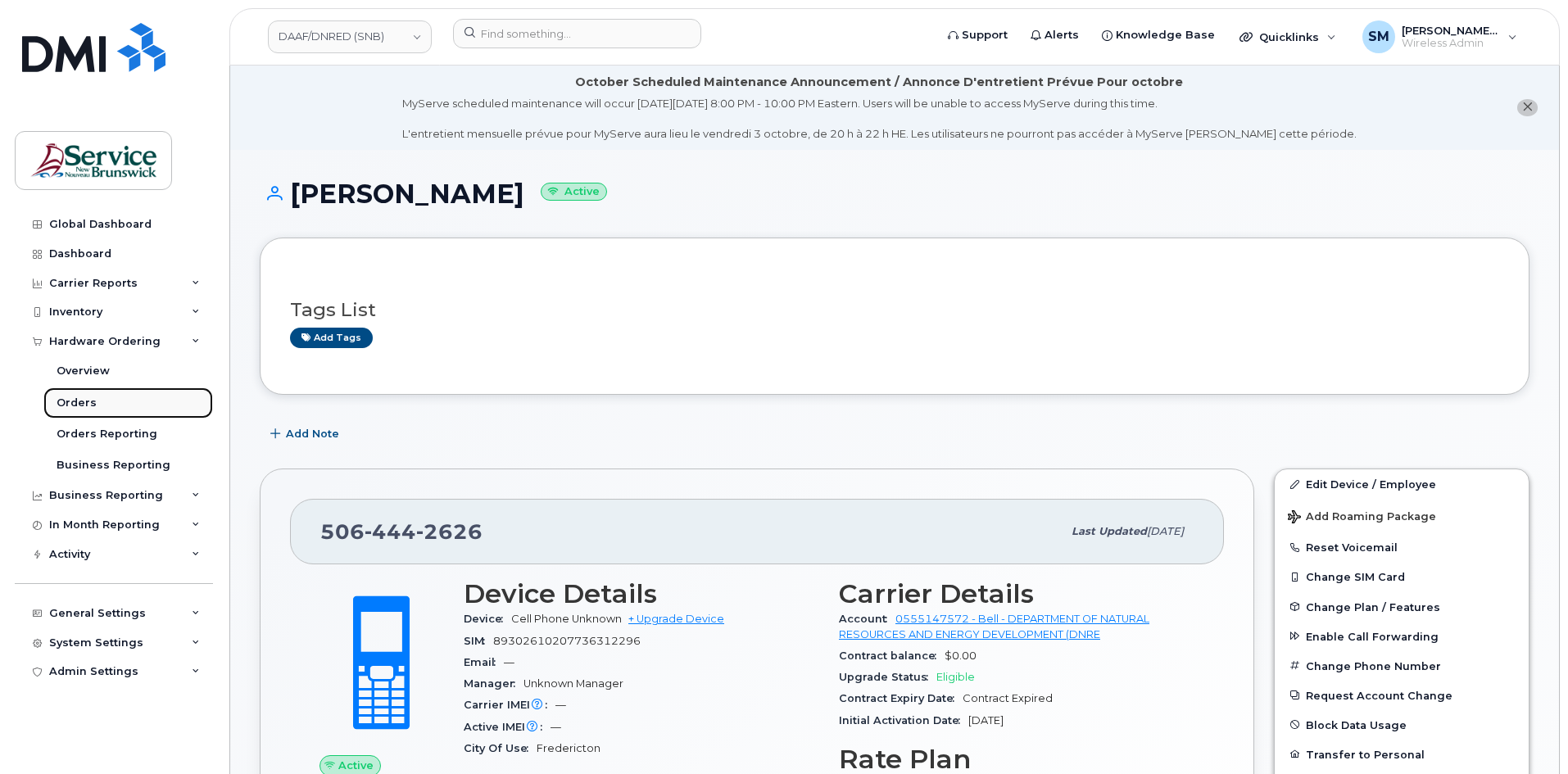
click at [90, 408] on div "Orders" at bounding box center [76, 403] width 40 height 15
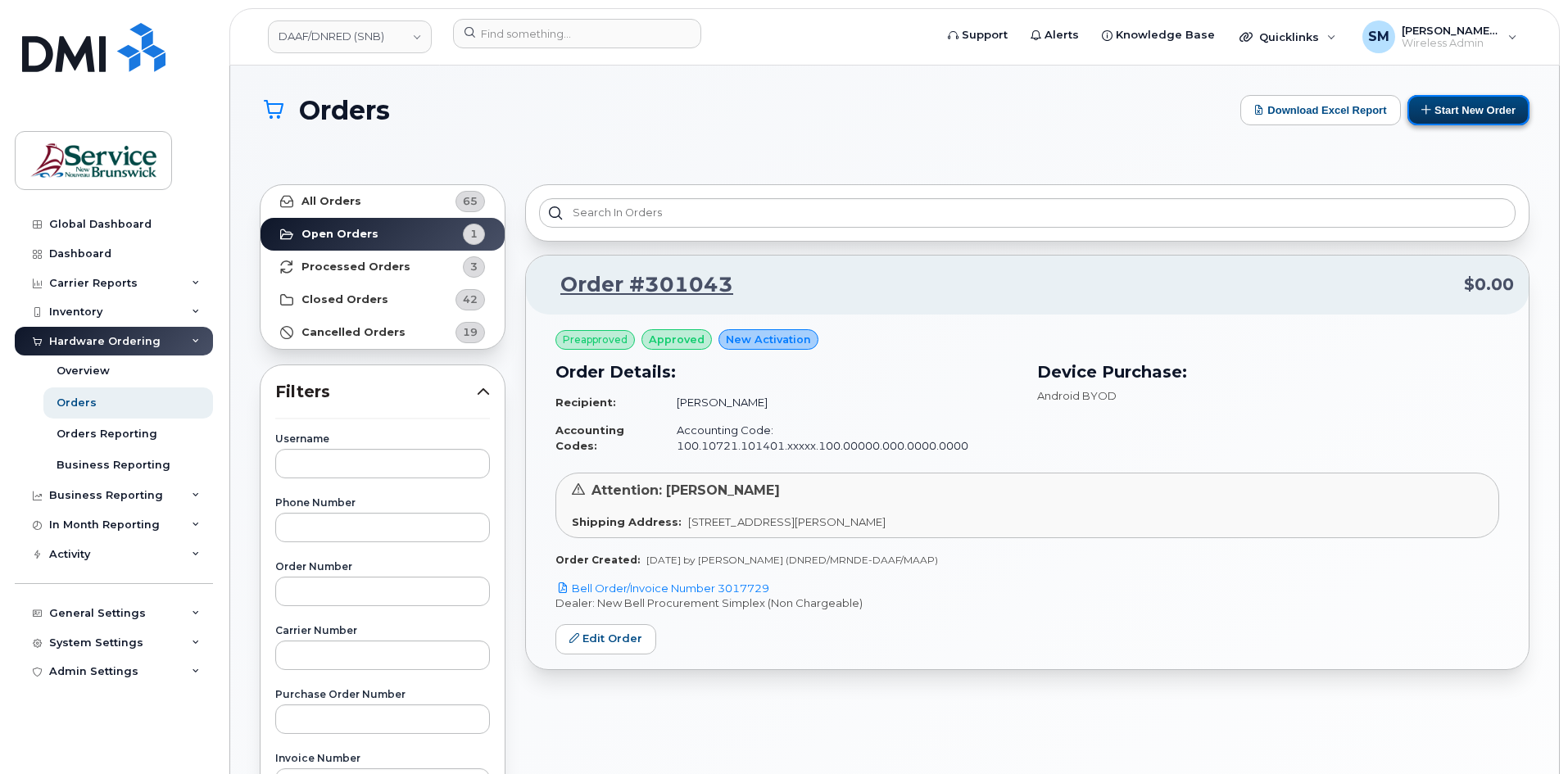
click at [1456, 103] on button "Start New Order" at bounding box center [1468, 111] width 122 height 30
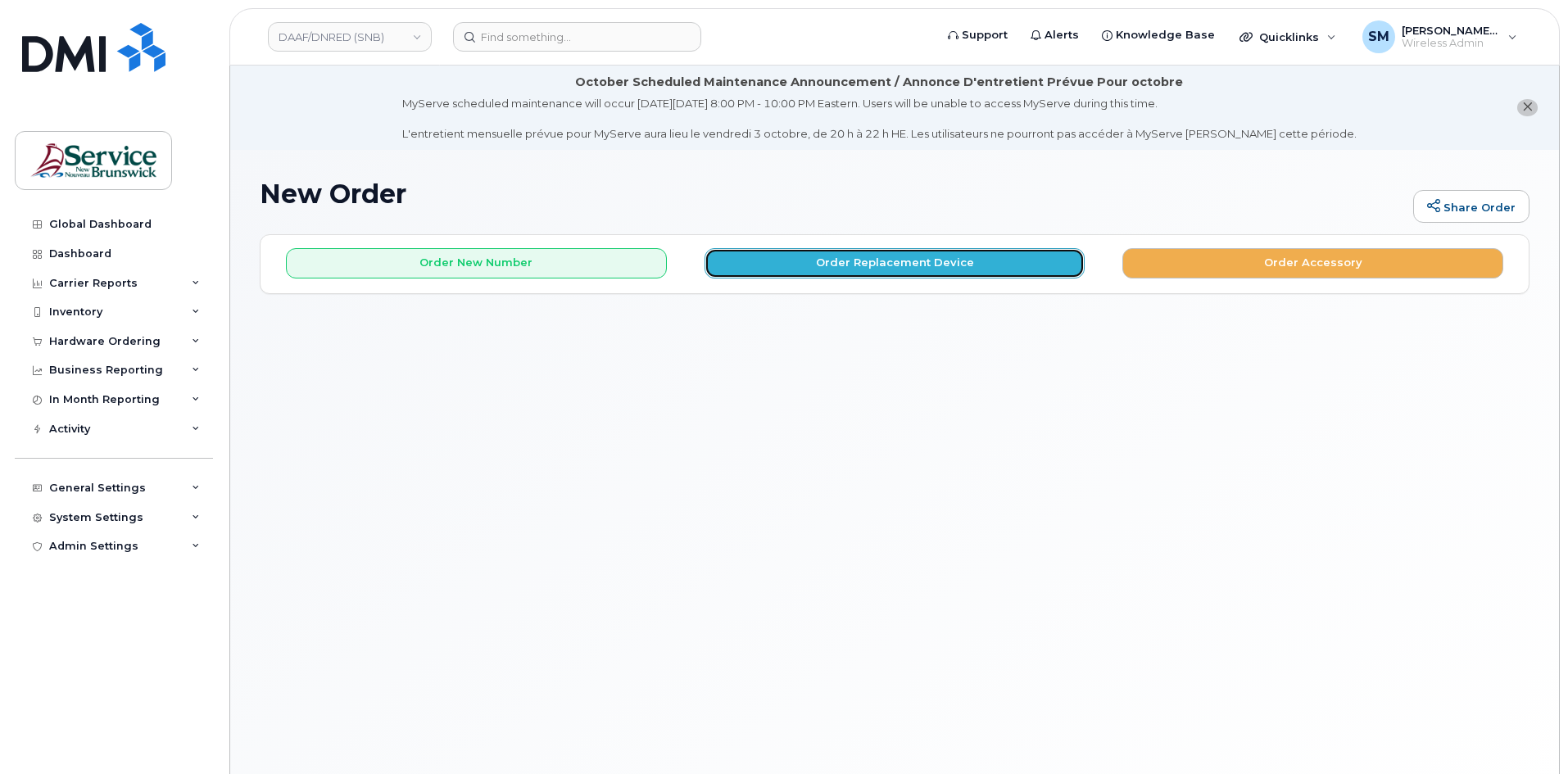
click at [935, 258] on button "Order Replacement Device" at bounding box center [895, 263] width 381 height 30
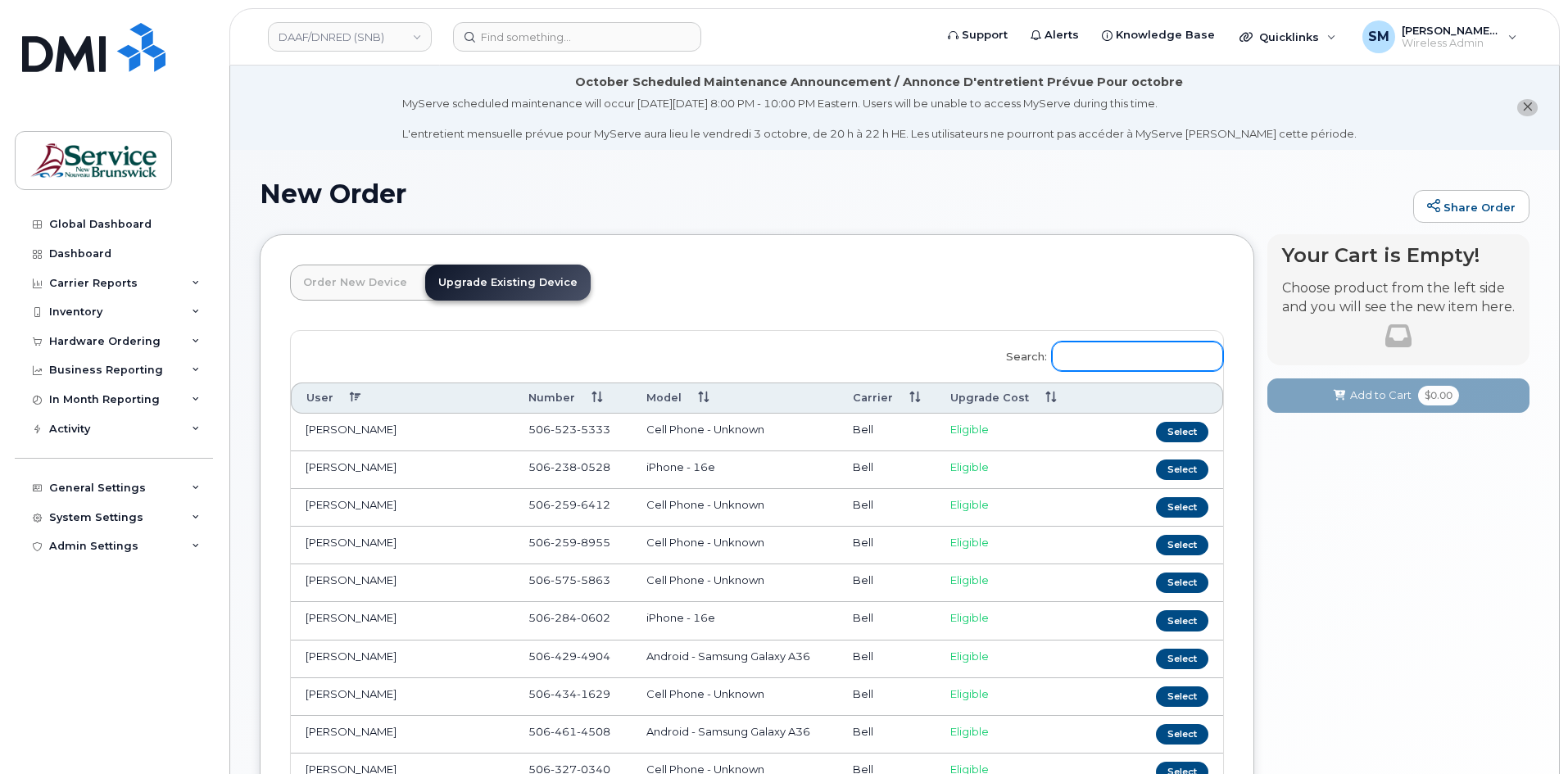
click at [1118, 356] on input "Search:" at bounding box center [1138, 356] width 171 height 29
paste input "[PHONE_NUMBER]"
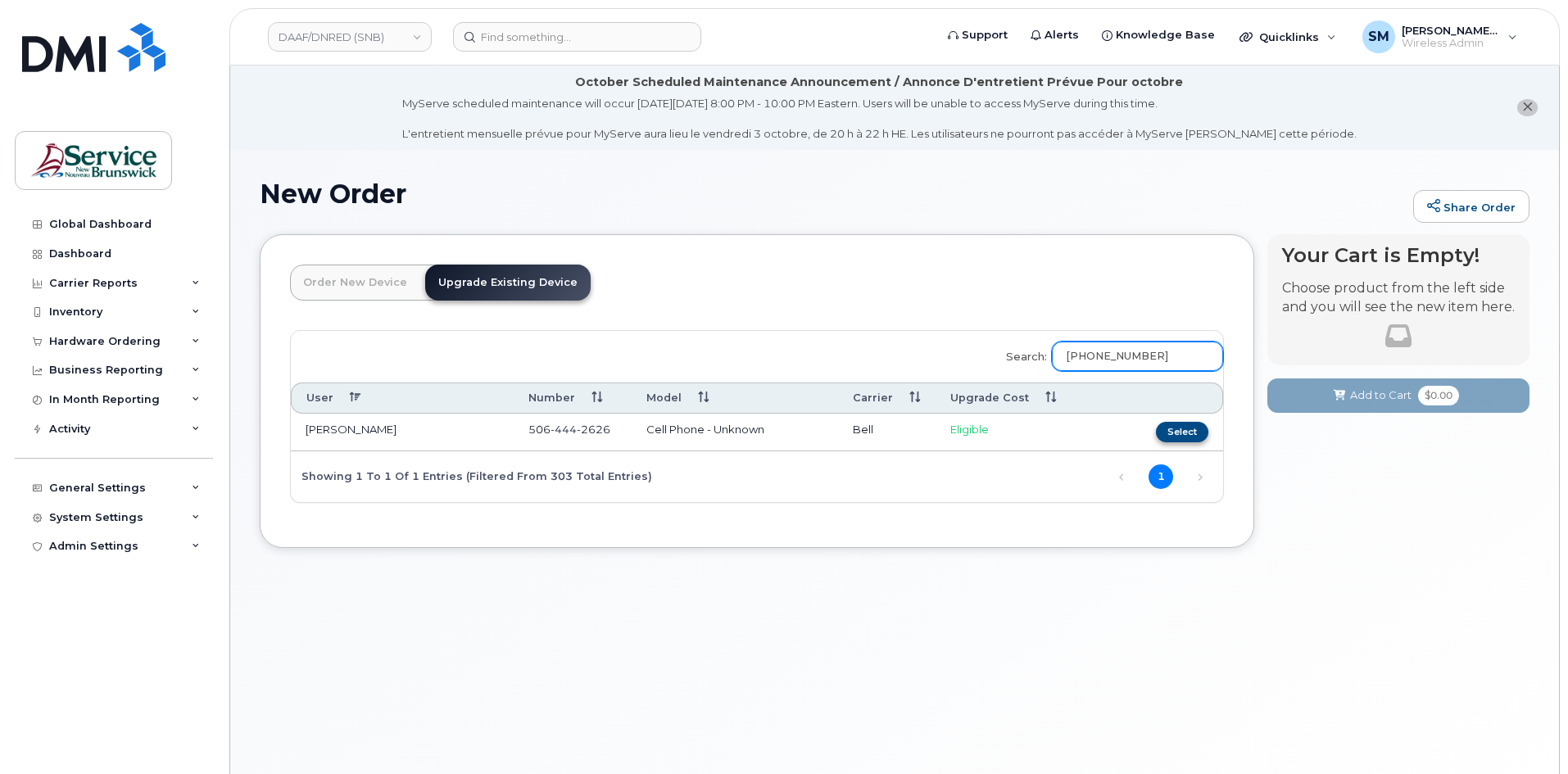
type input "[PHONE_NUMBER]"
click at [1200, 434] on button "Select" at bounding box center [1182, 432] width 53 height 21
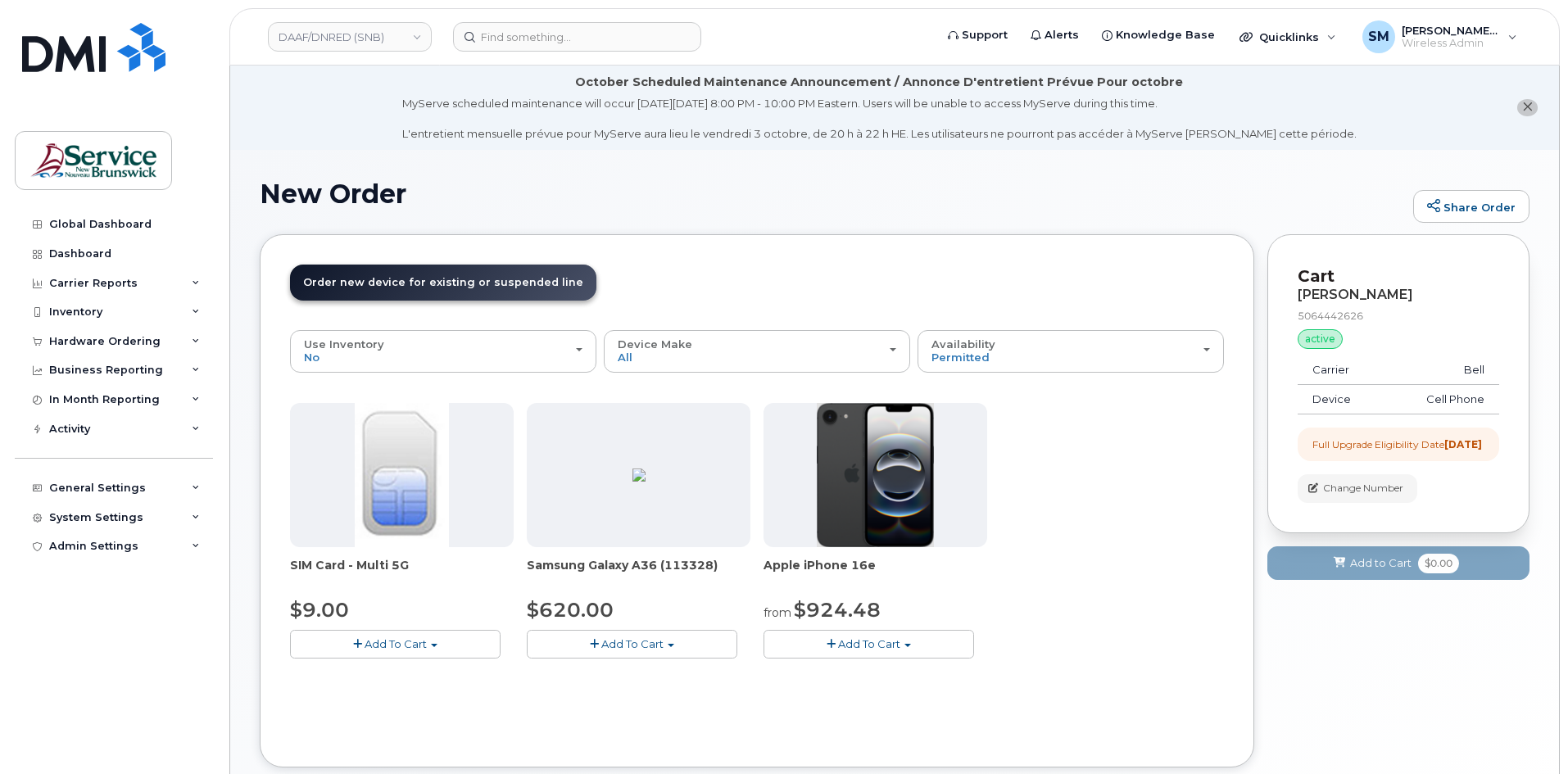
click at [851, 646] on span "Add To Cart" at bounding box center [870, 644] width 62 height 13
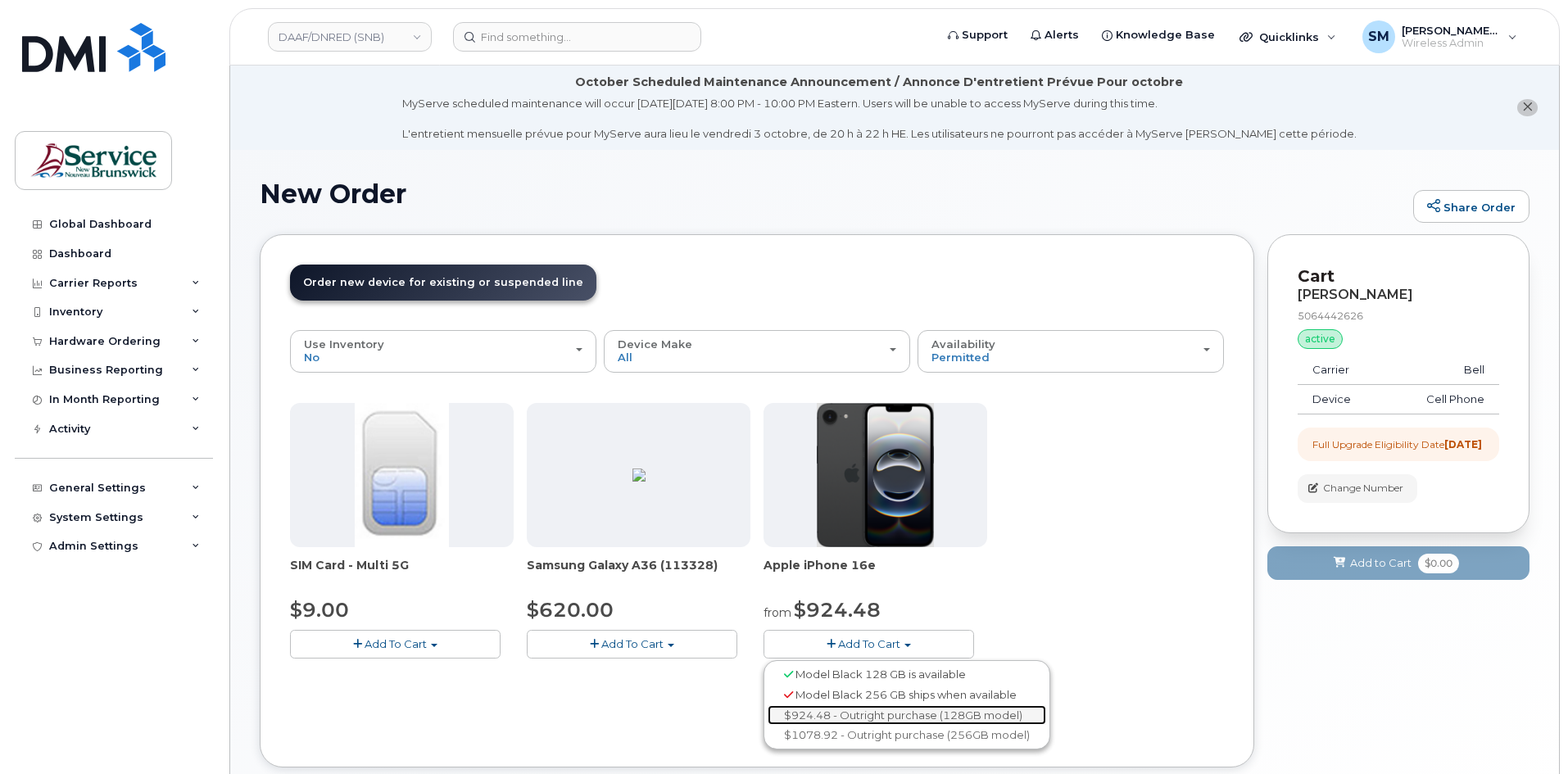
click at [875, 714] on link "$924.48 - Outright purchase (128GB model)" at bounding box center [907, 715] width 278 height 21
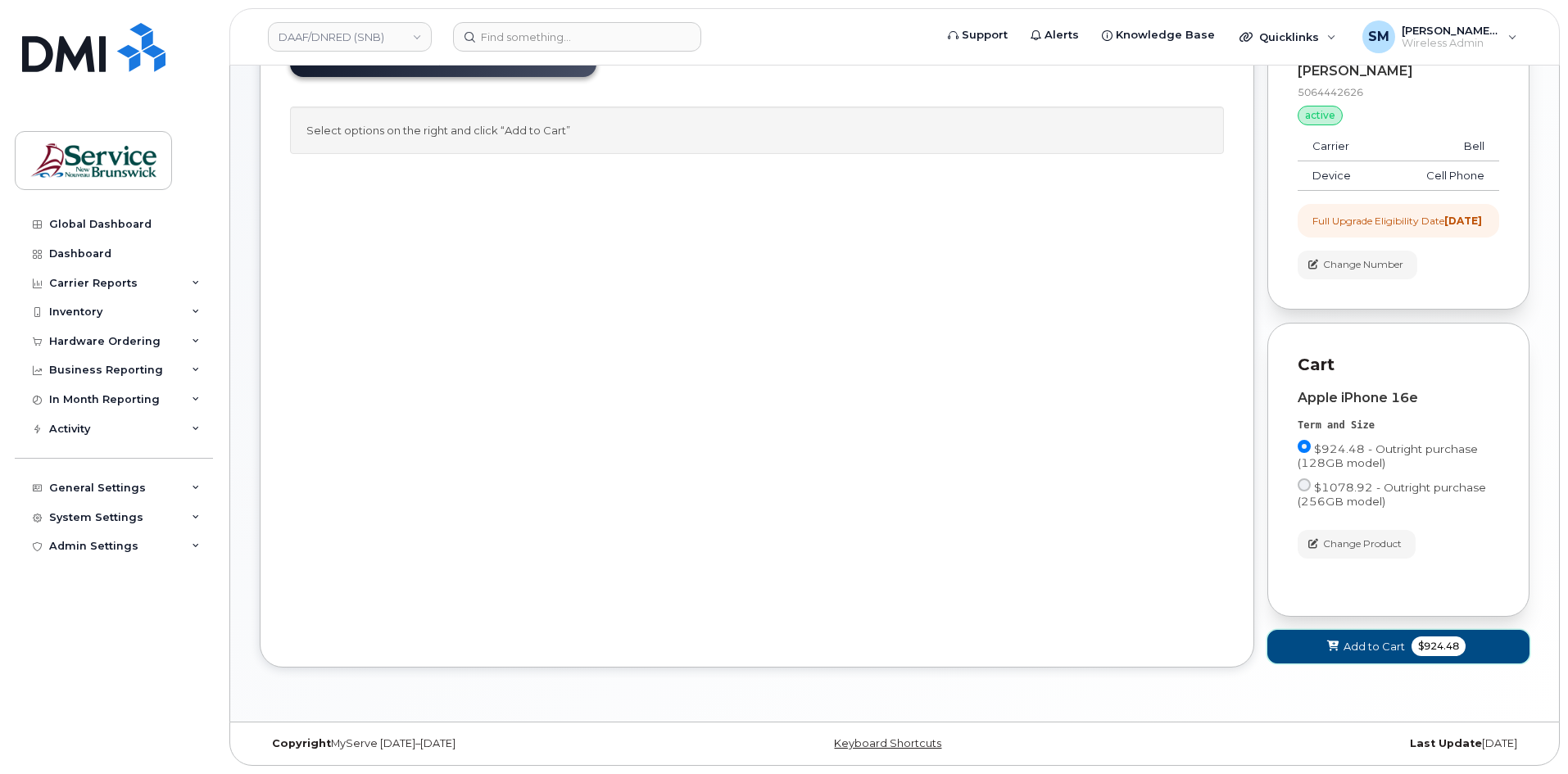
click at [1385, 648] on span "Add to Cart" at bounding box center [1374, 646] width 62 height 15
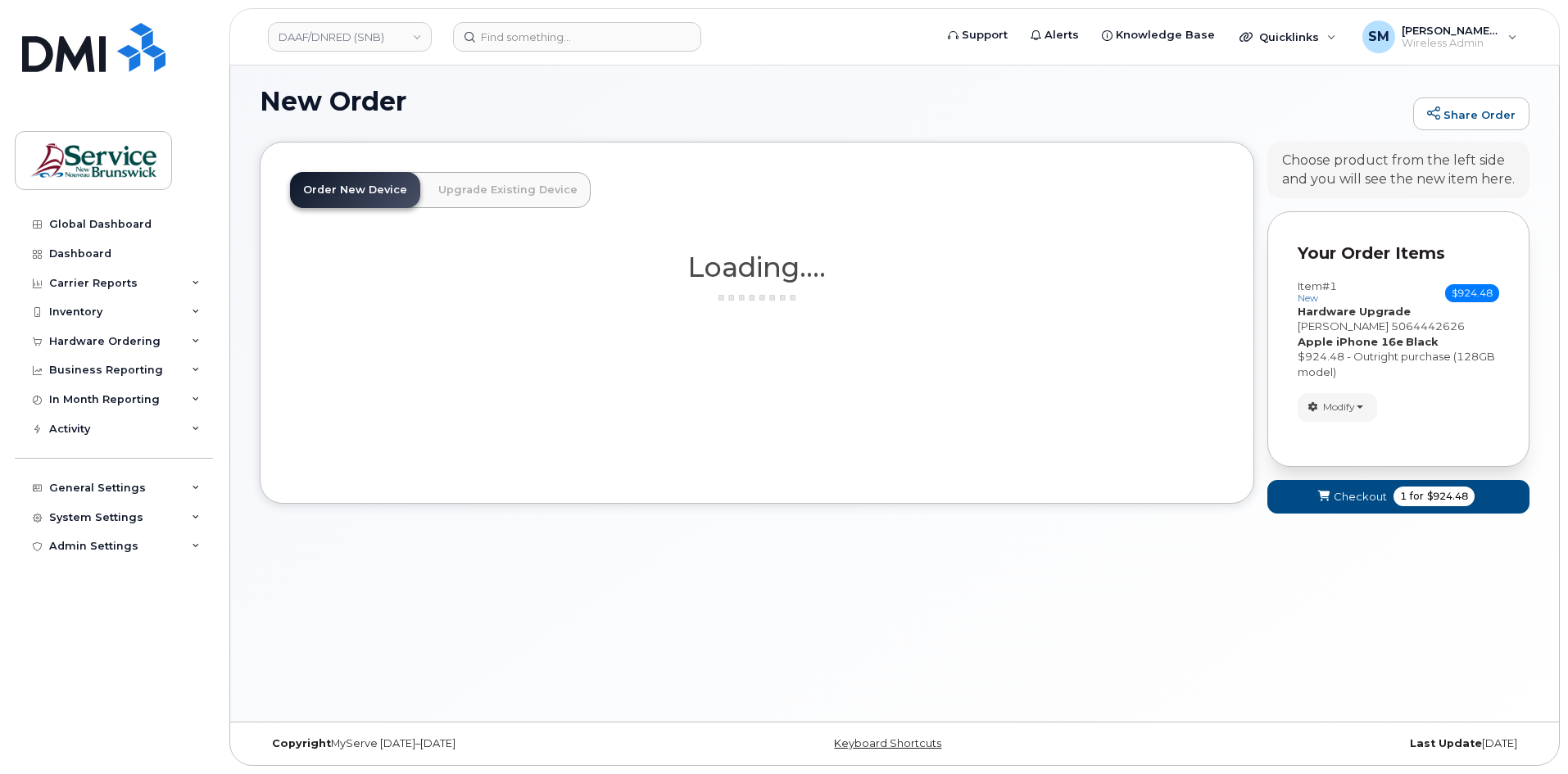
scroll to position [100, 0]
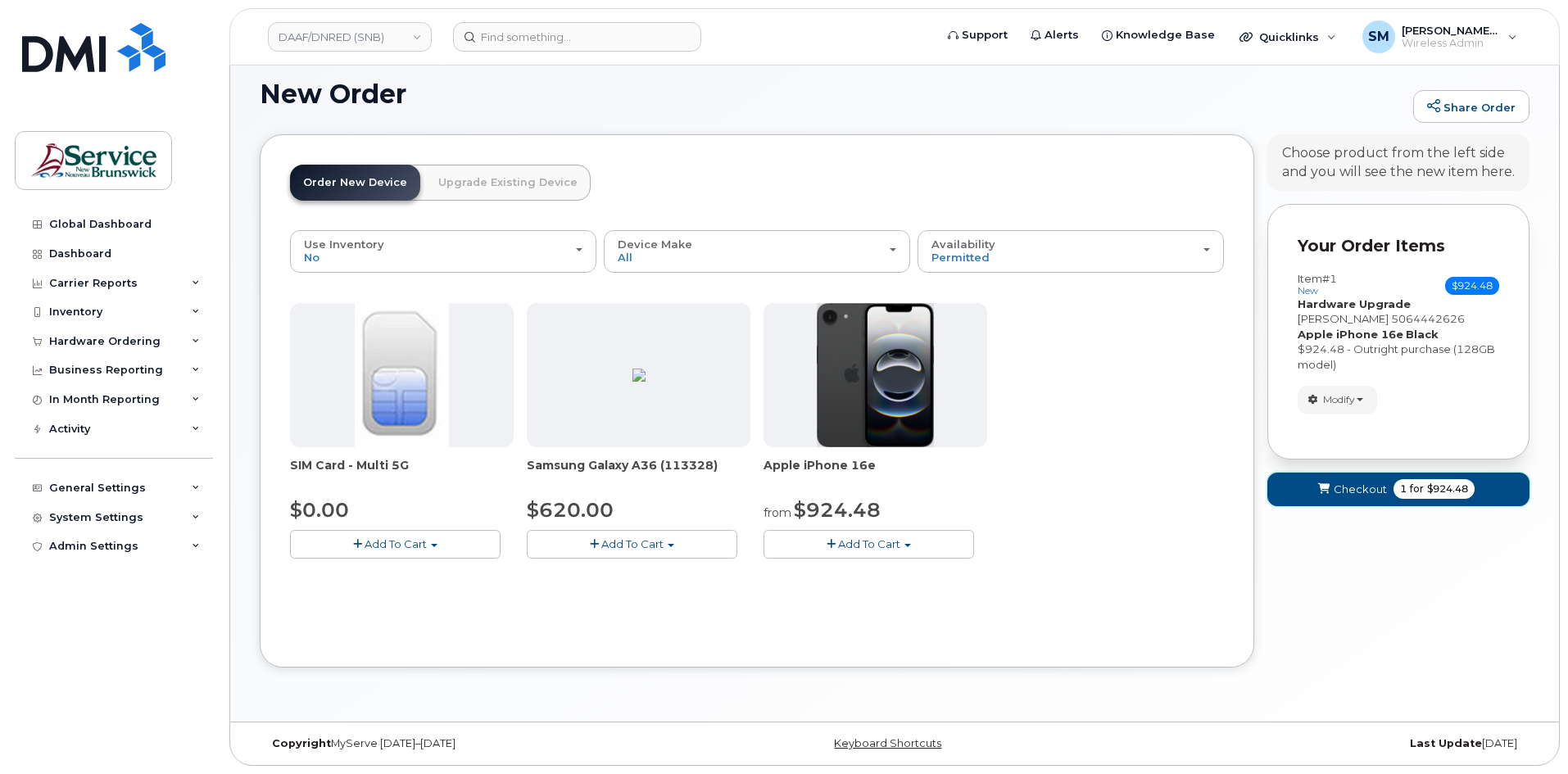
click at [1362, 492] on span "Checkout" at bounding box center [1361, 489] width 54 height 15
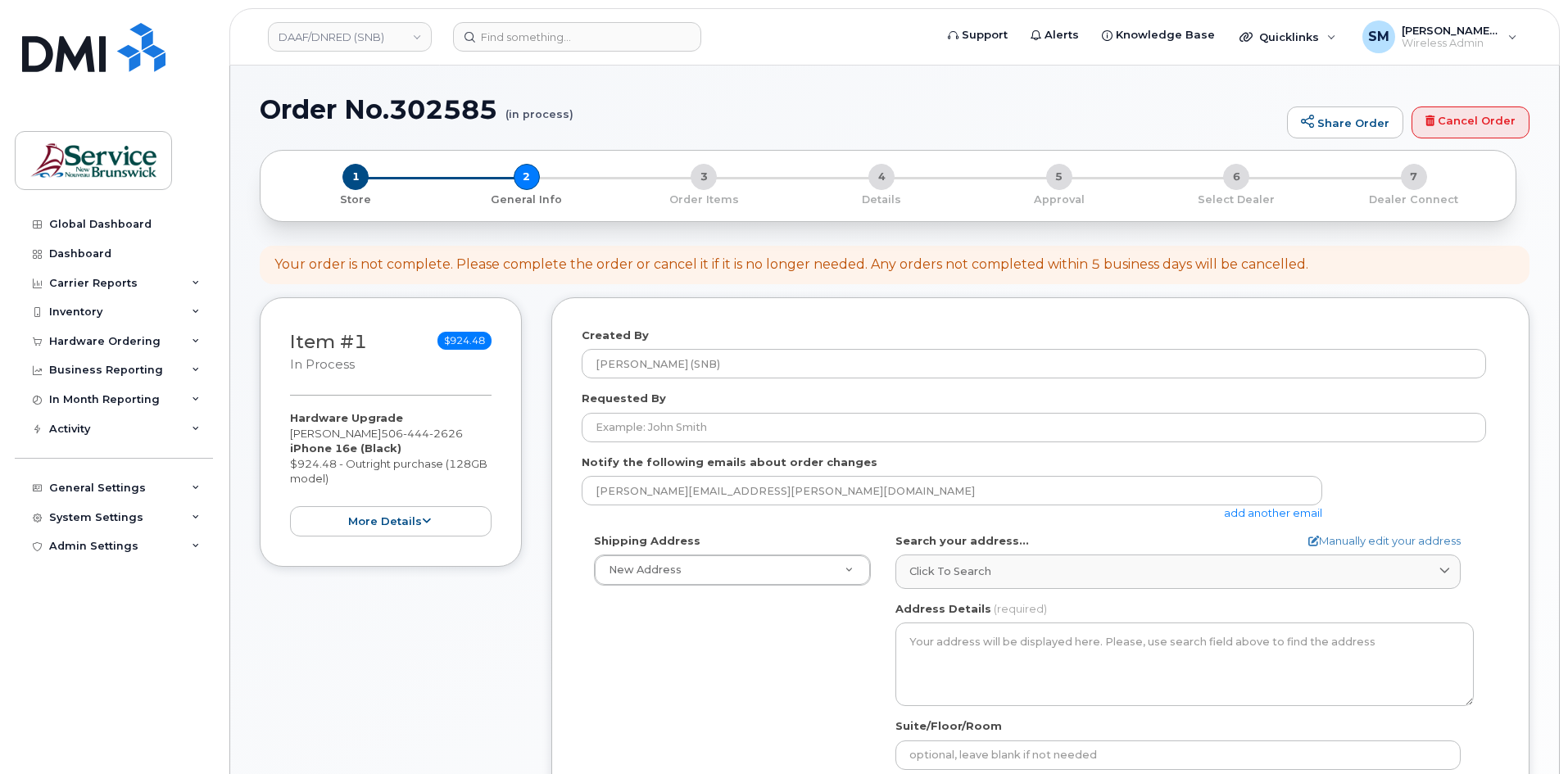
select select
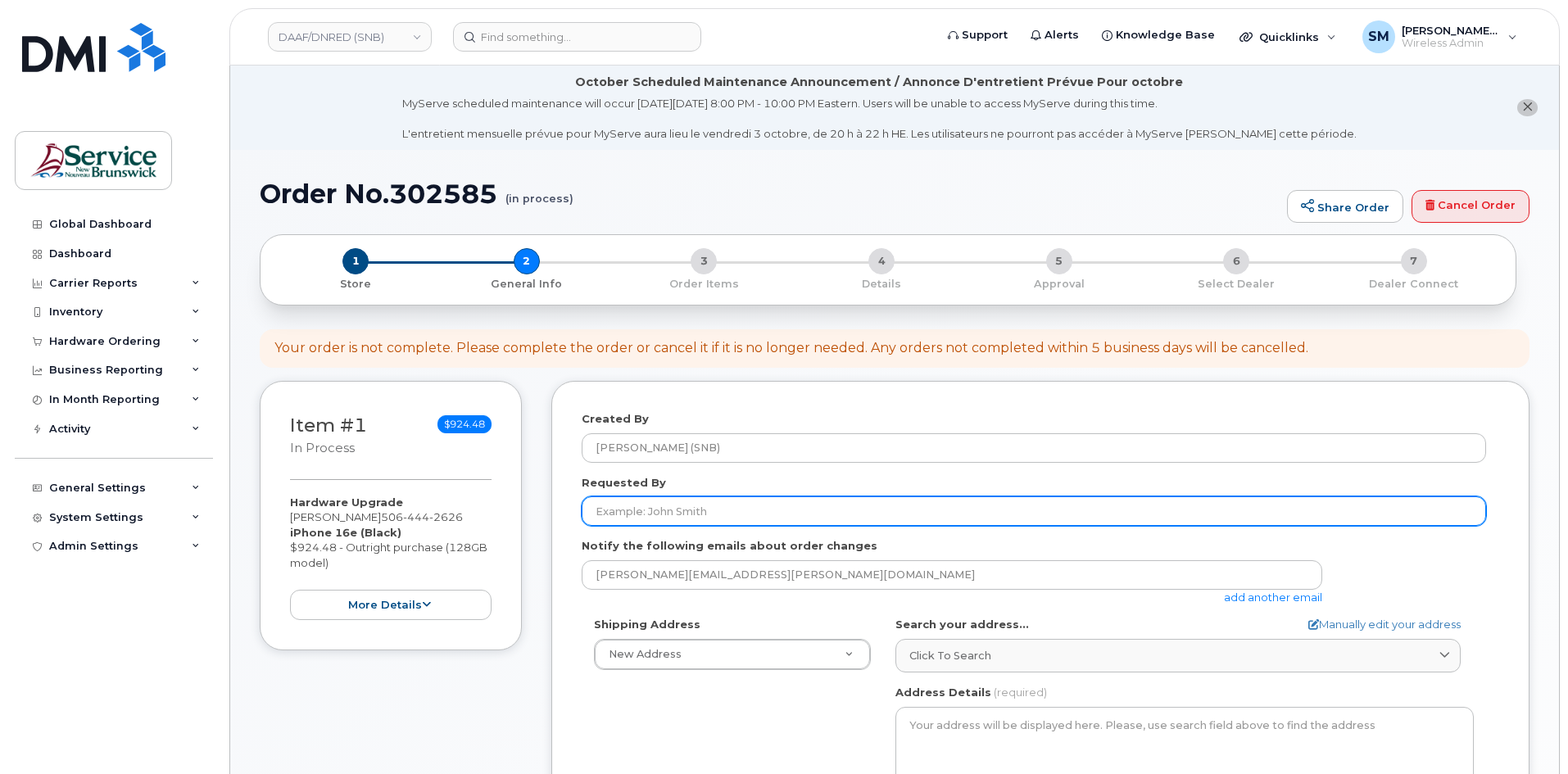
click at [885, 518] on input "Requested By" at bounding box center [1034, 511] width 904 height 29
paste input "[PERSON_NAME][EMAIL_ADDRESS][PERSON_NAME][DOMAIN_NAME]"
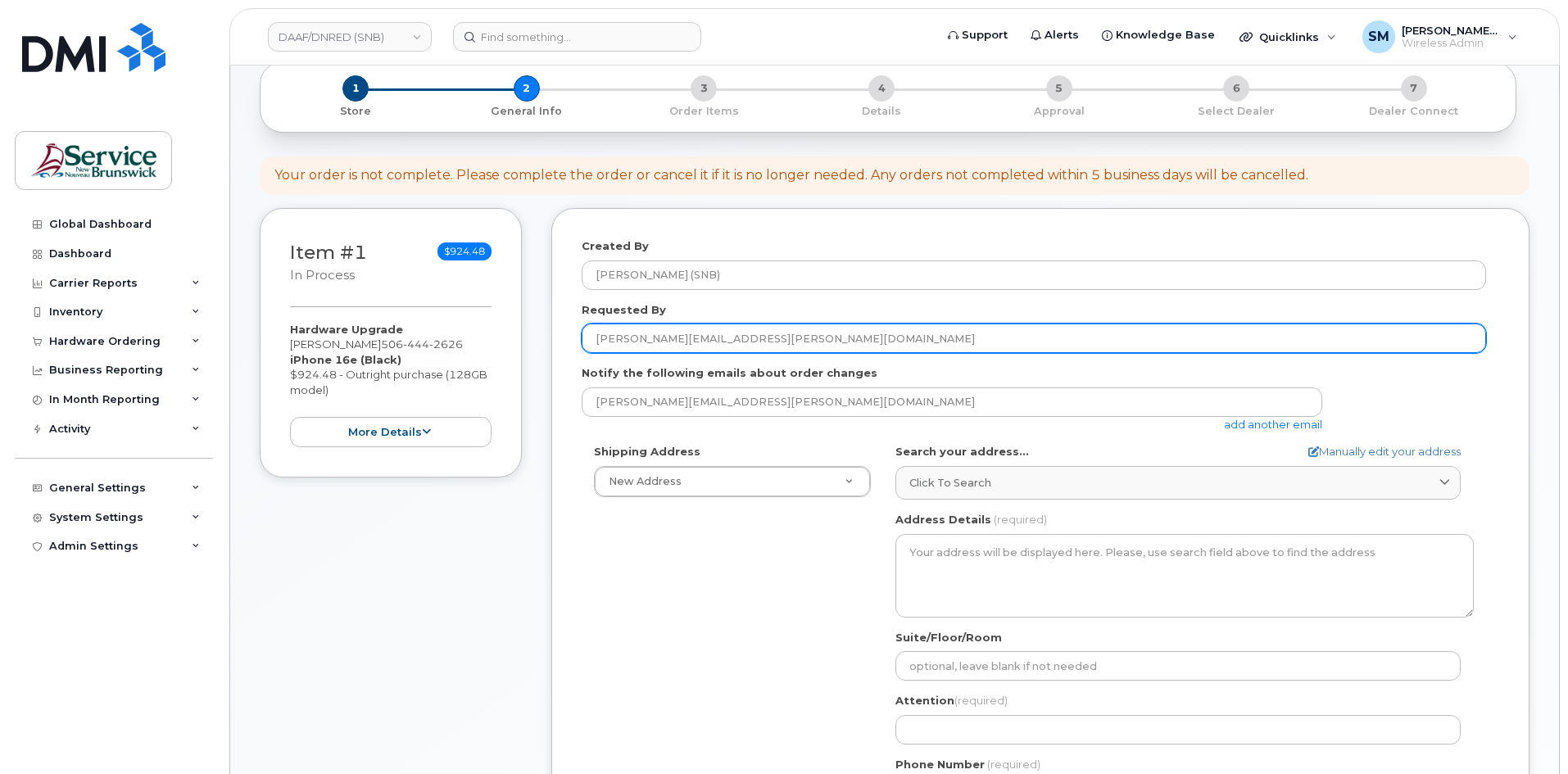
scroll to position [246, 0]
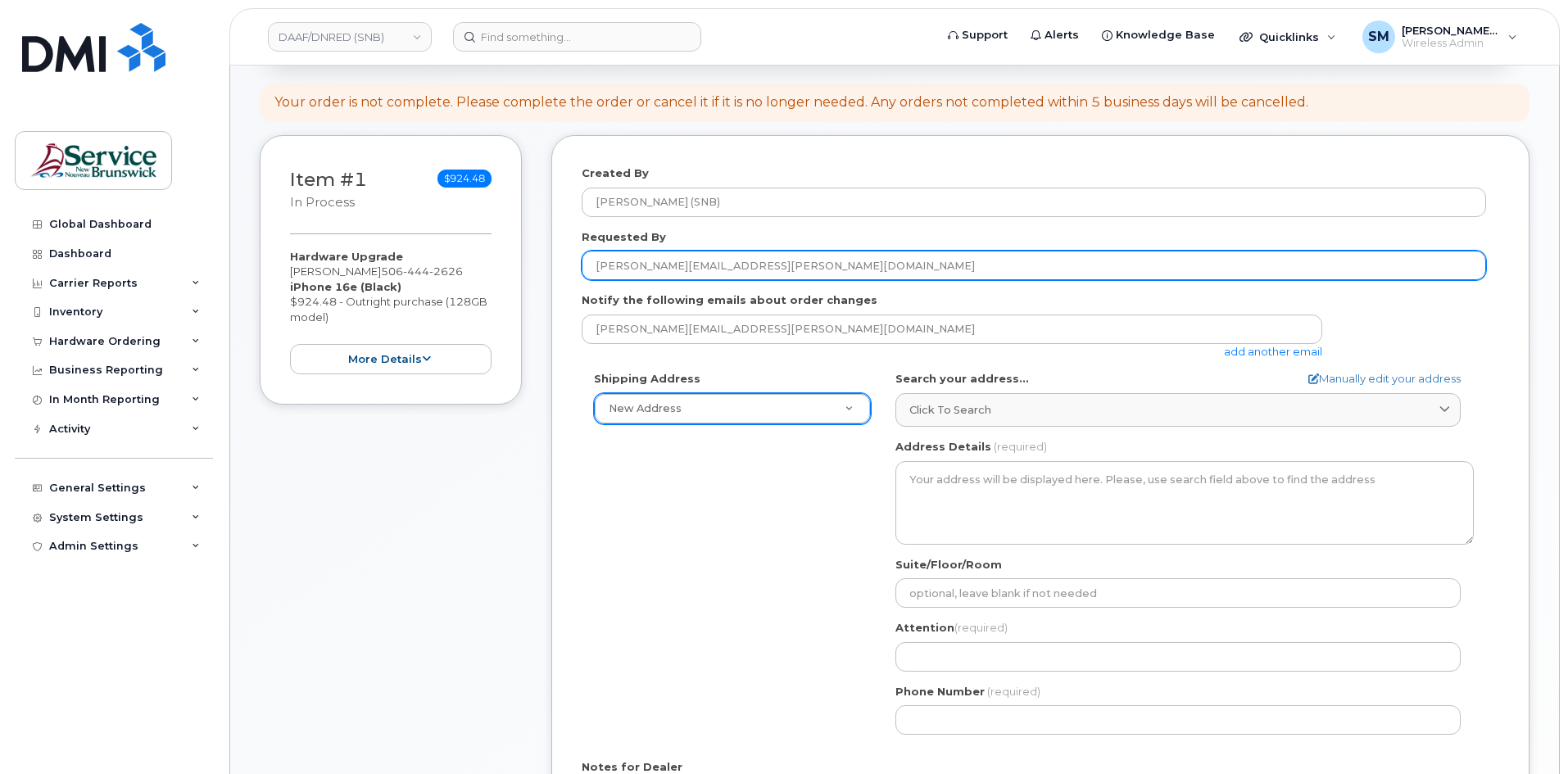
type input "[PERSON_NAME][EMAIL_ADDRESS][PERSON_NAME][DOMAIN_NAME]"
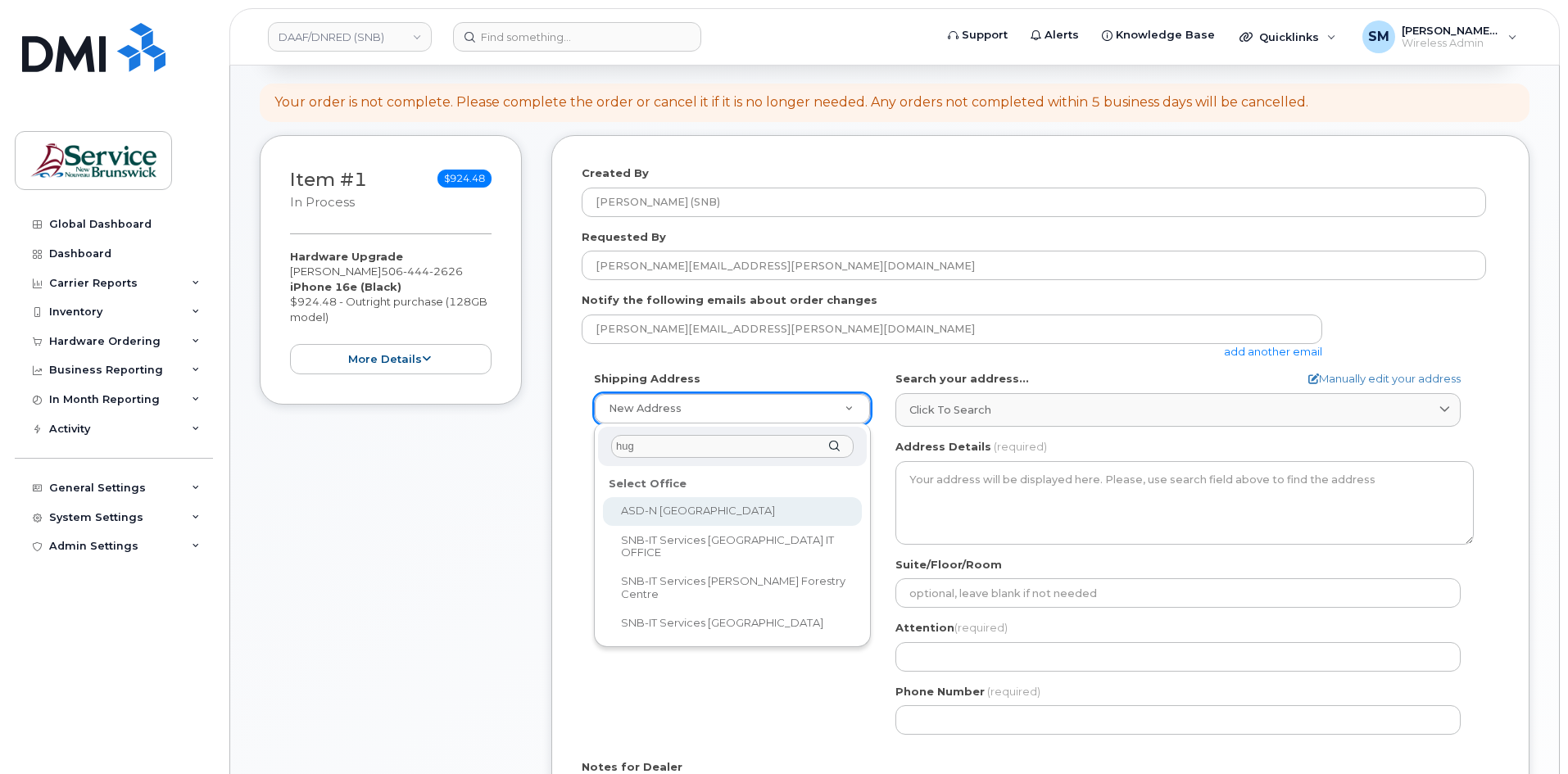
type input "hugh"
select select
type textarea "1350 Regent St, Room 027 Fredericton New Brunswick E3C 2G6"
type input "[PERSON_NAME]"
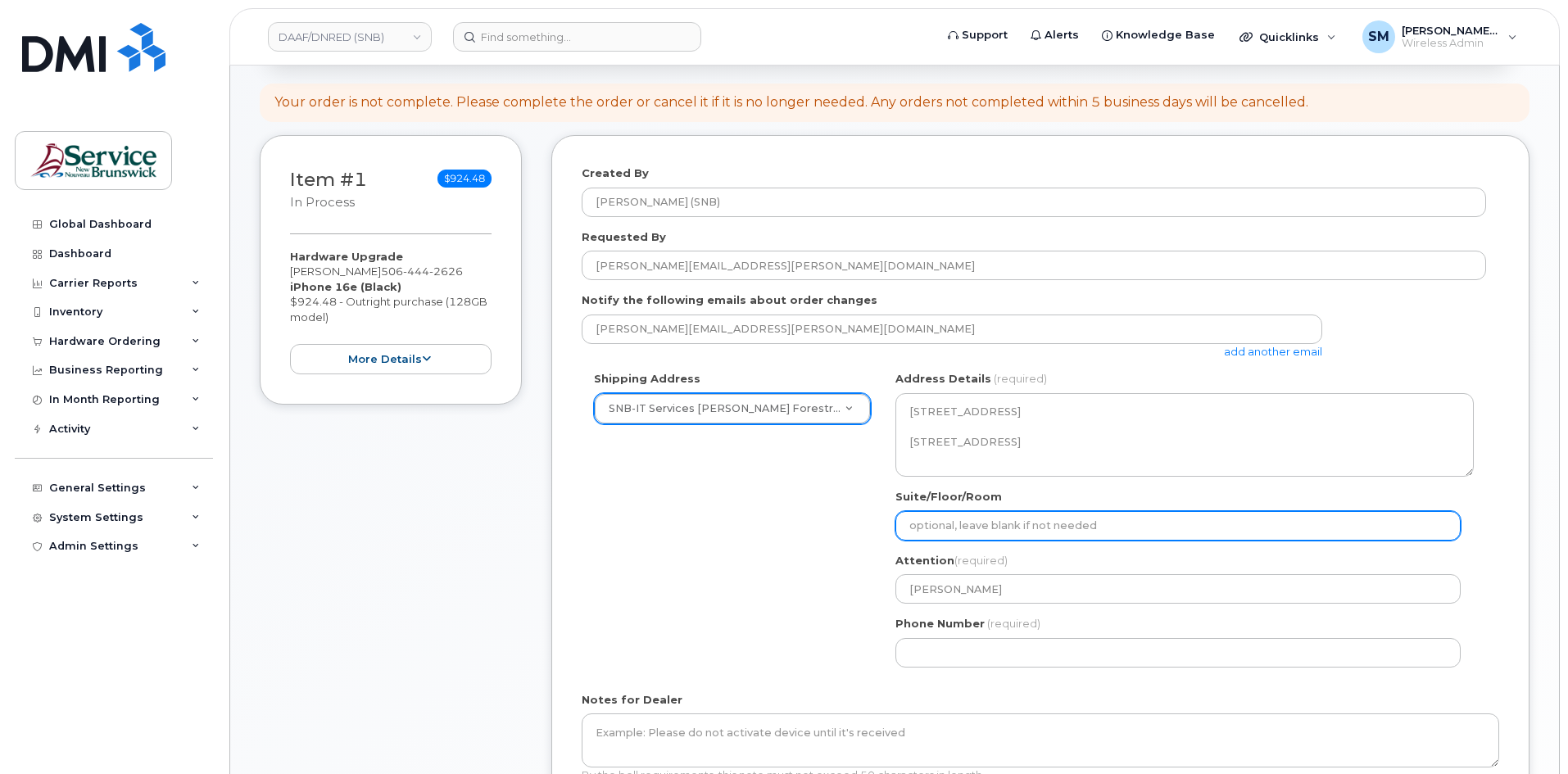
click at [945, 532] on input "Suite/Floor/Room" at bounding box center [1178, 525] width 565 height 29
paste input "WO0000000493446"
select select
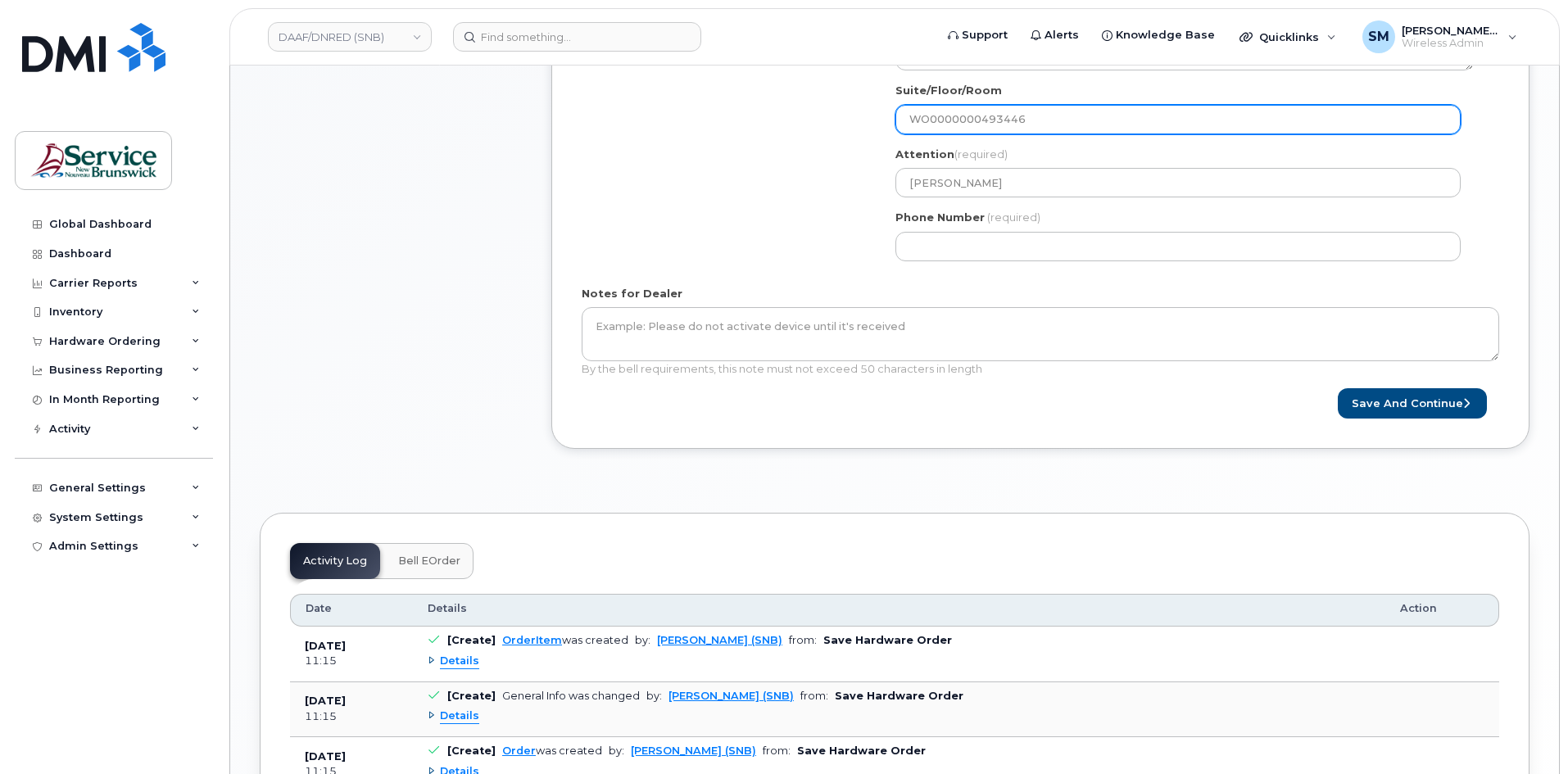
scroll to position [655, 0]
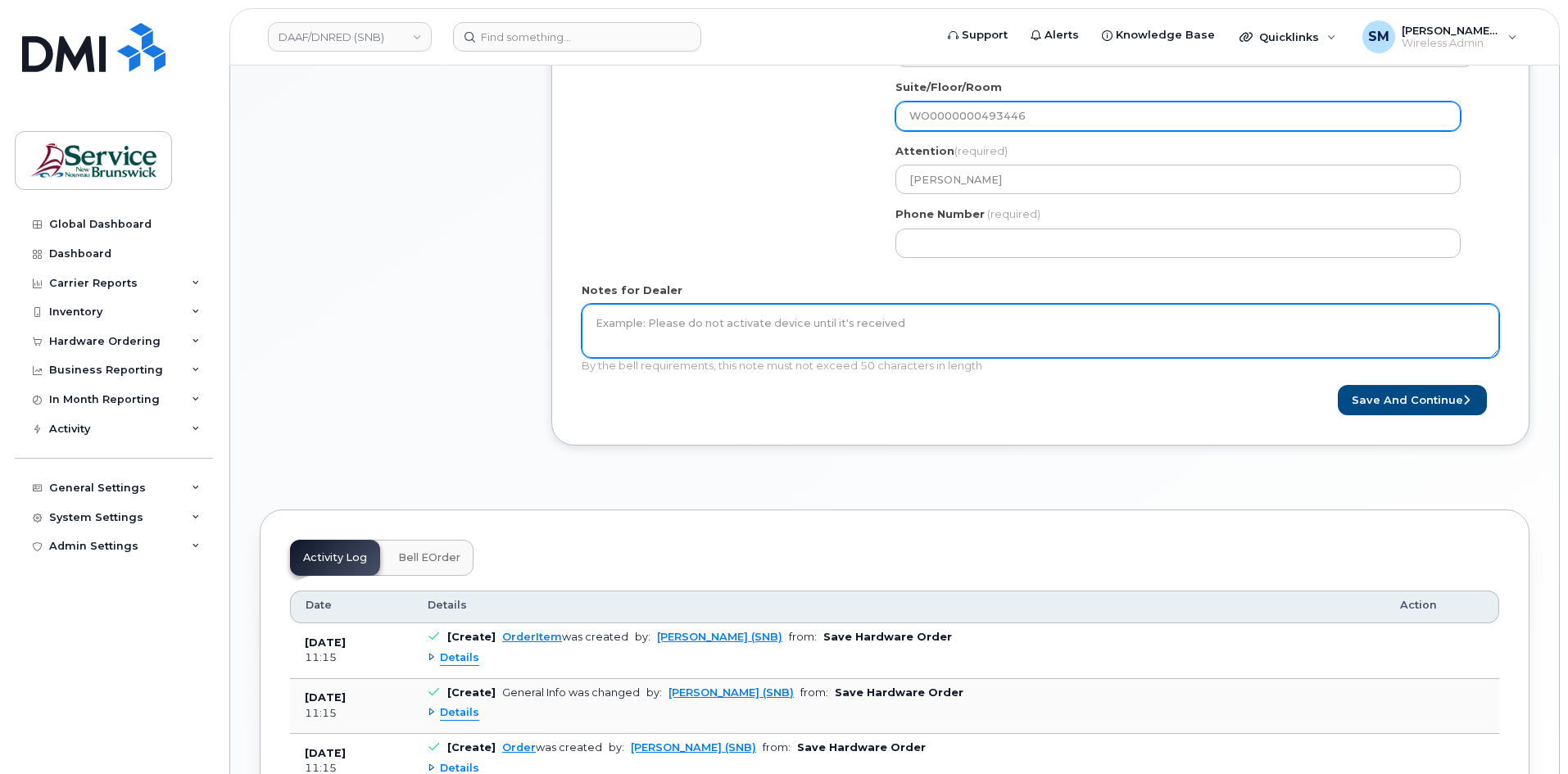
type input "WO0000000493446"
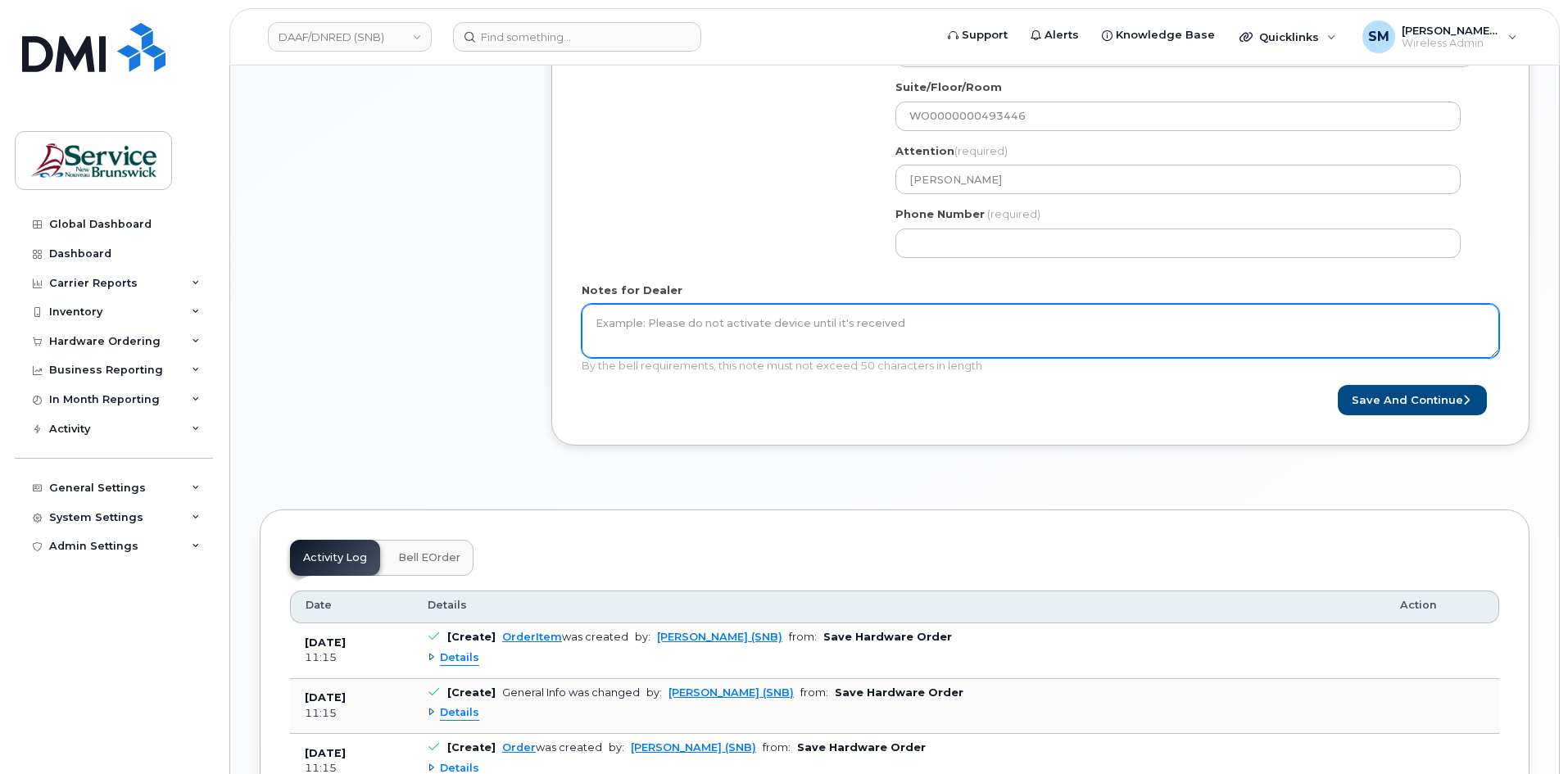
click at [821, 325] on textarea "Notes for Dealer" at bounding box center [1040, 331] width 918 height 54
paste textarea "WO0000000493446"
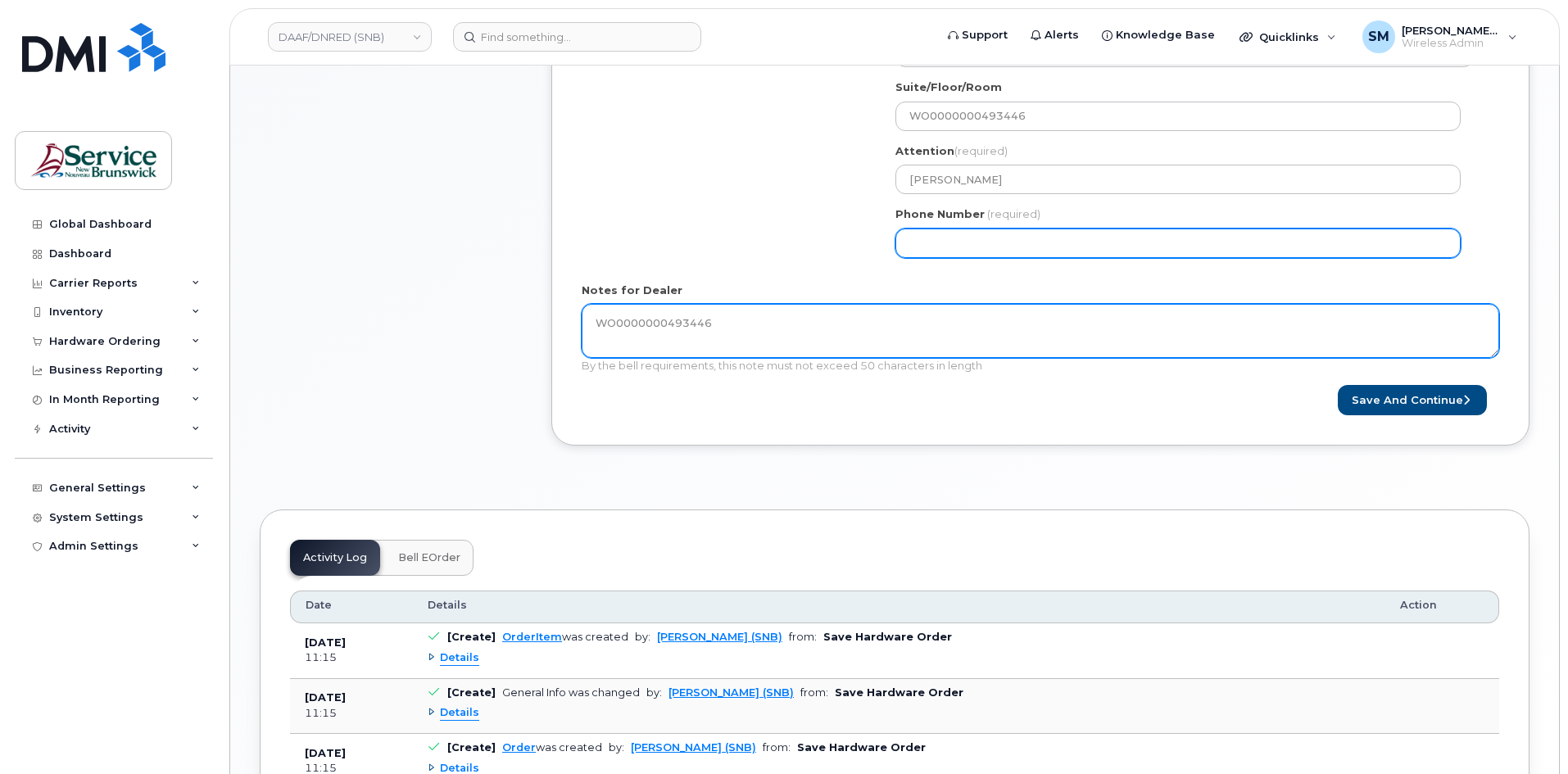
type textarea "WO0000000493446"
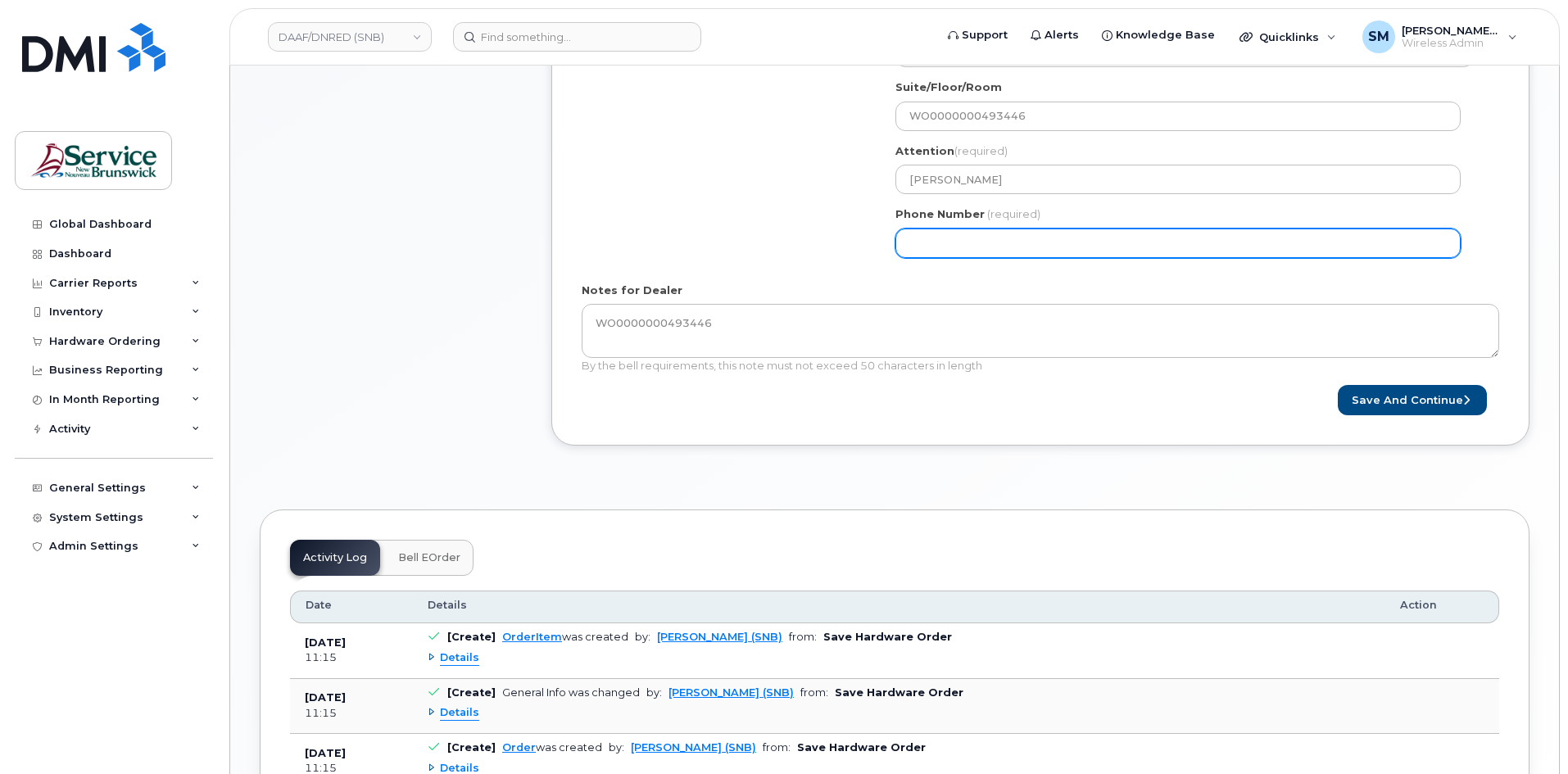
click at [960, 246] on input "Phone Number" at bounding box center [1178, 243] width 565 height 29
select select
type input "506639633"
select select
type input "5066396338"
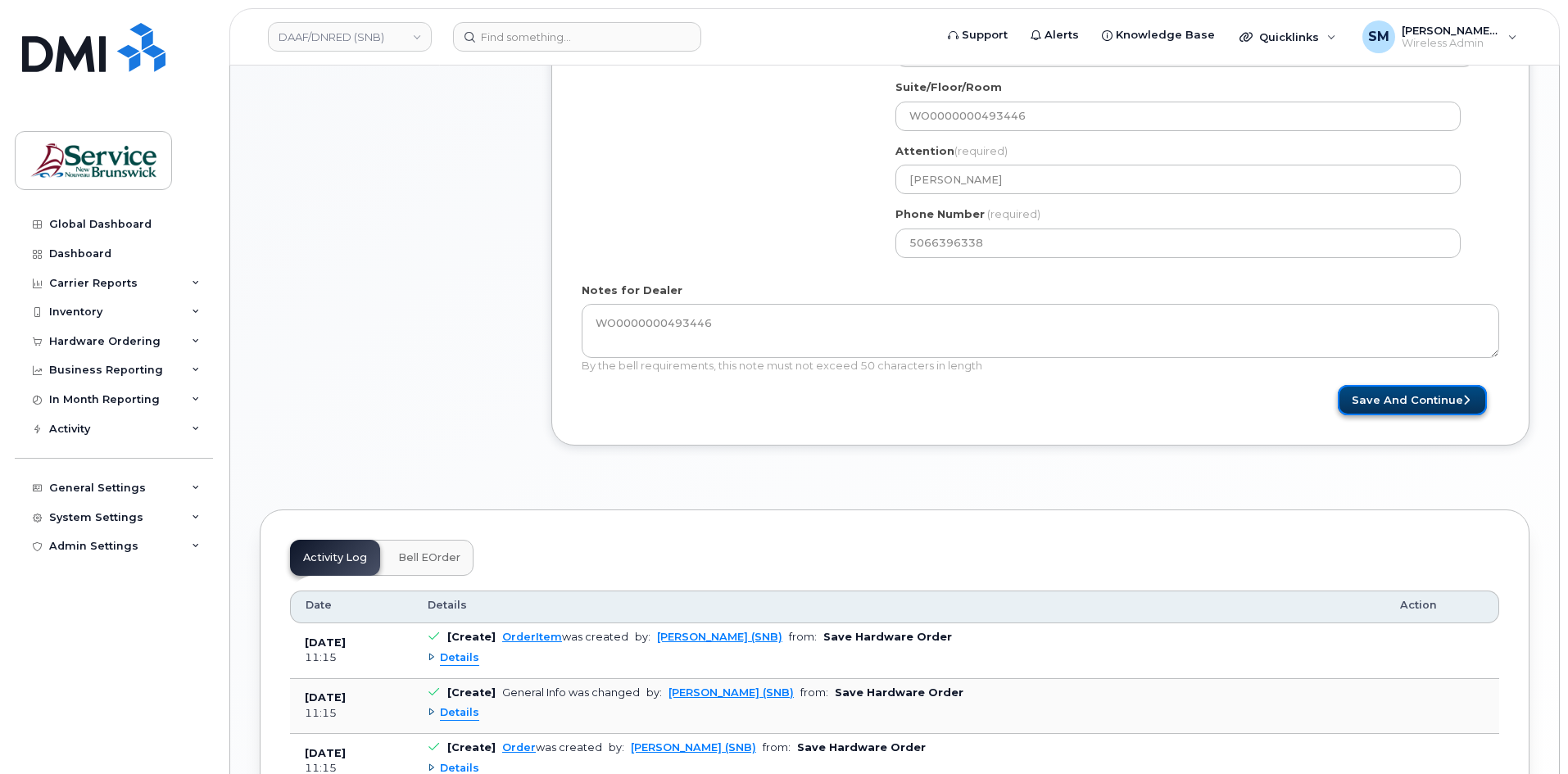
click at [1371, 402] on button "Save and Continue" at bounding box center [1412, 400] width 149 height 30
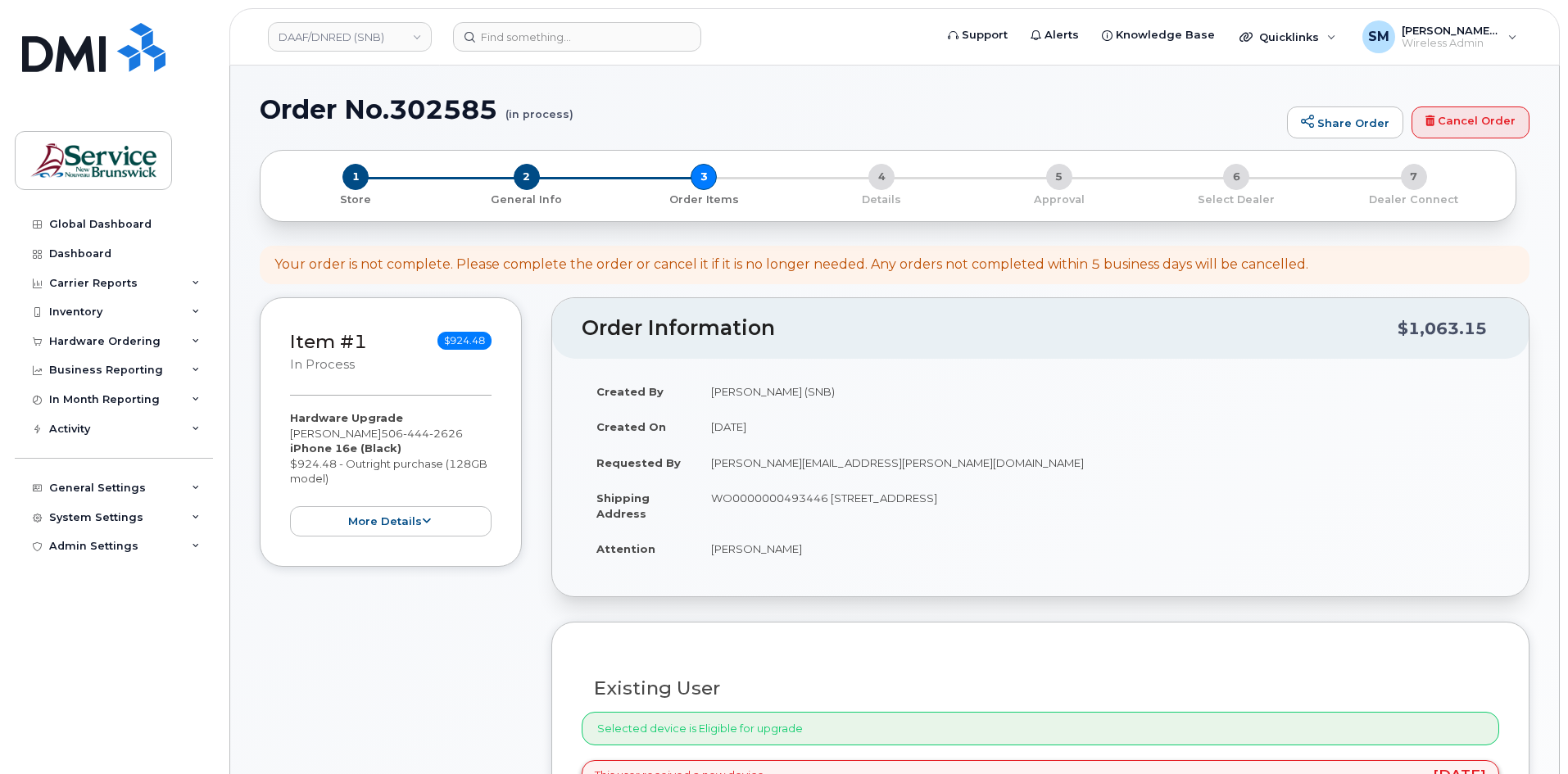
select select
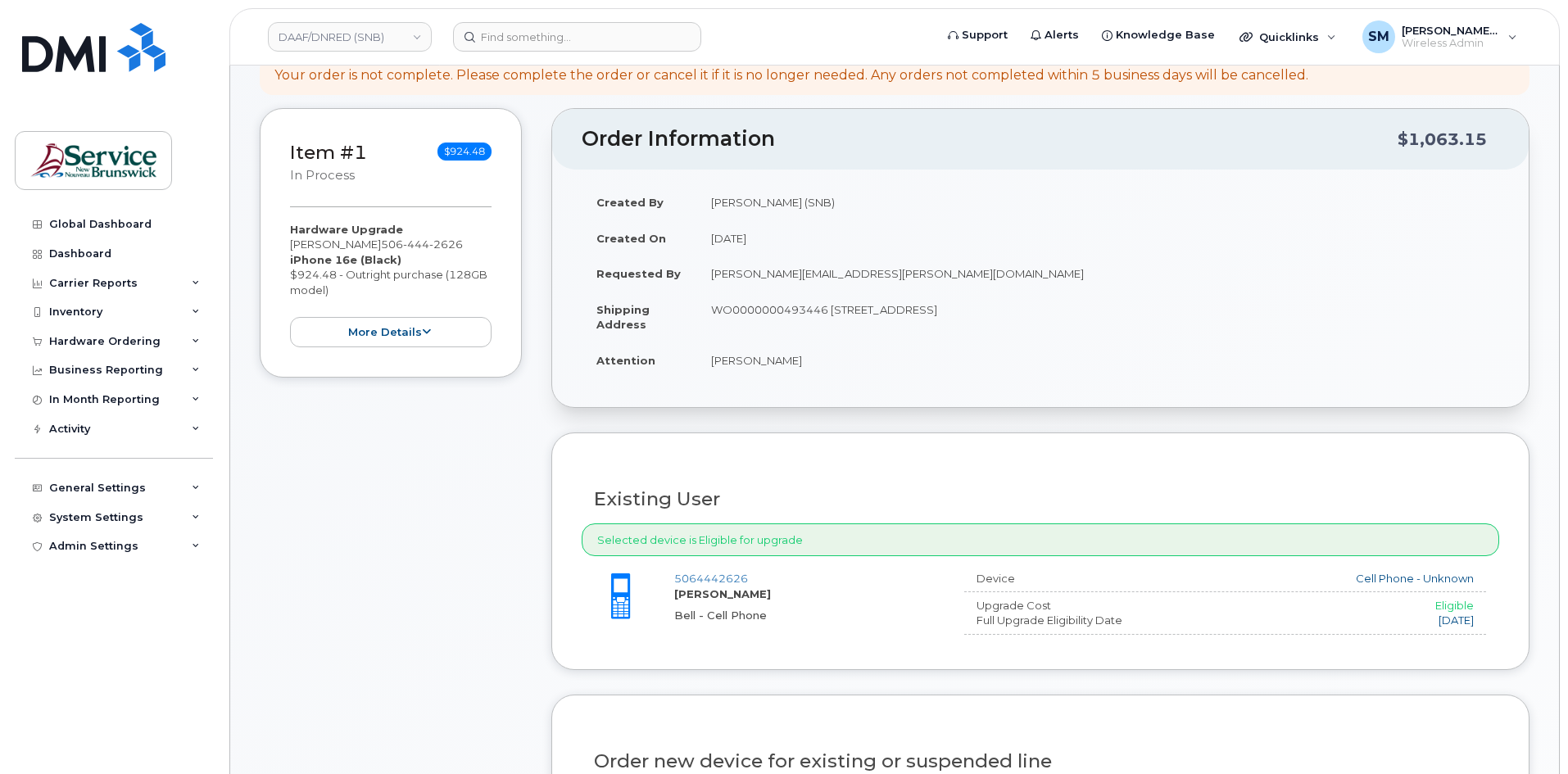
scroll to position [491, 0]
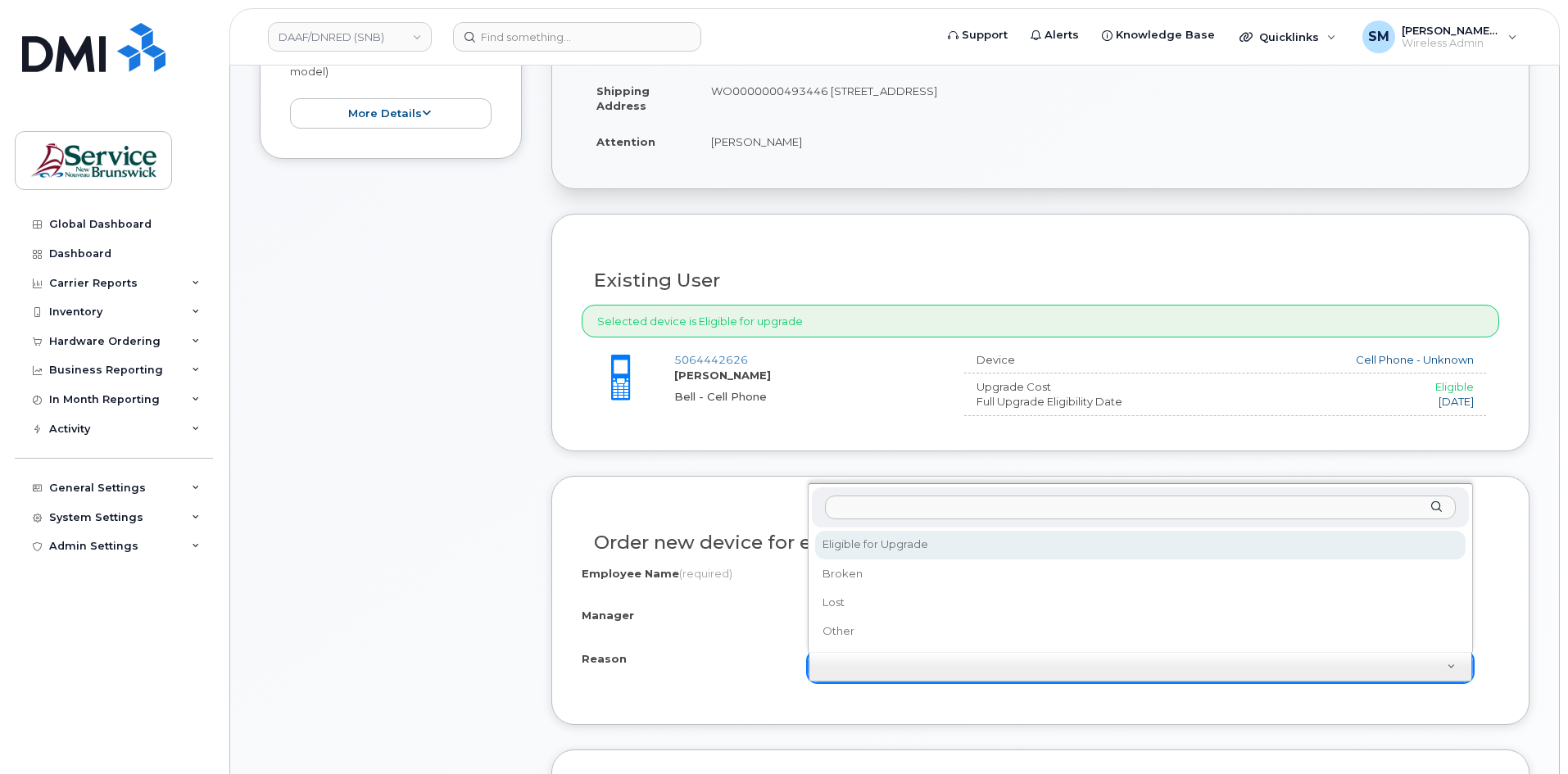
select select "eligible_for_upgrade"
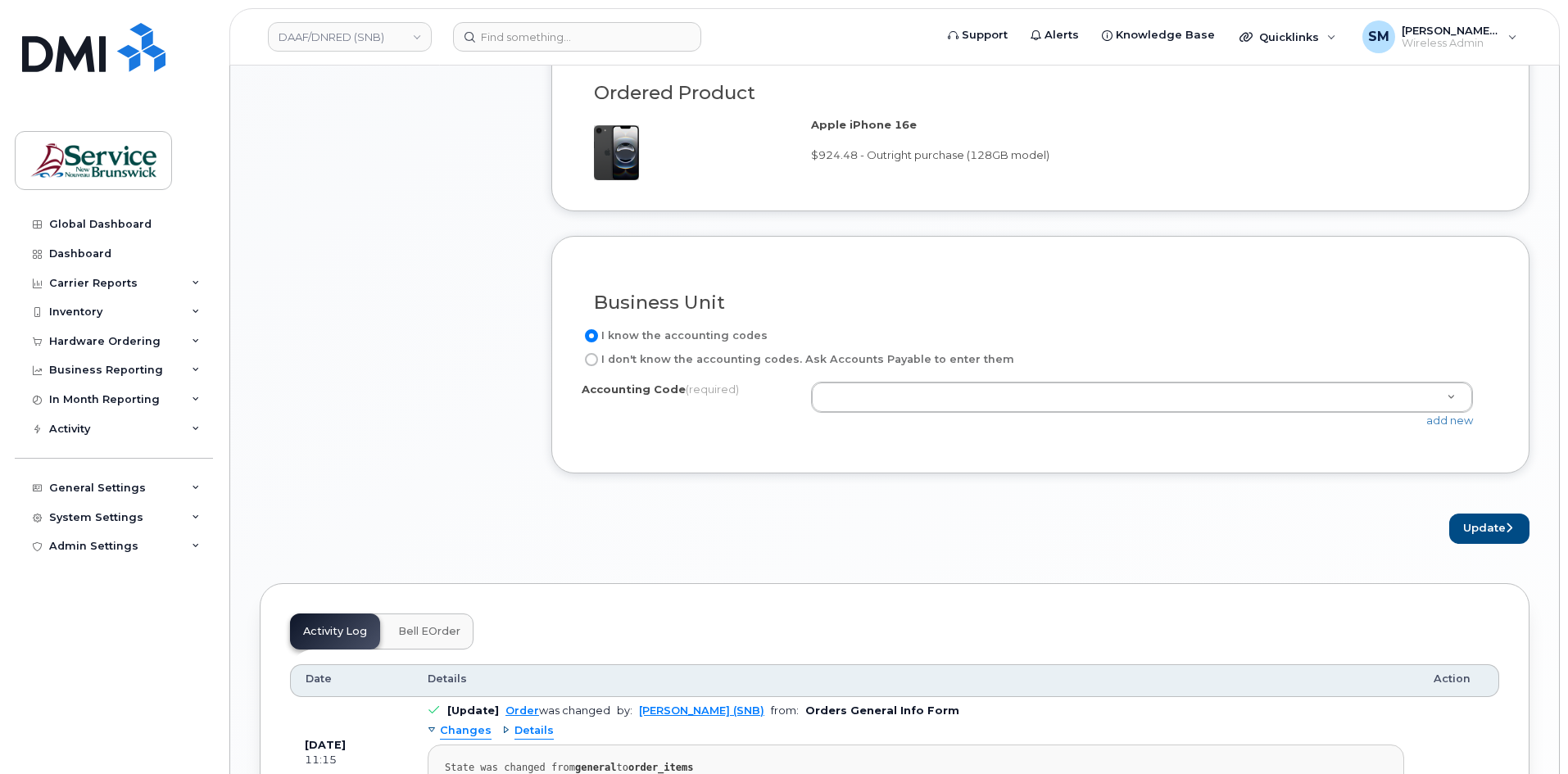
scroll to position [1229, 0]
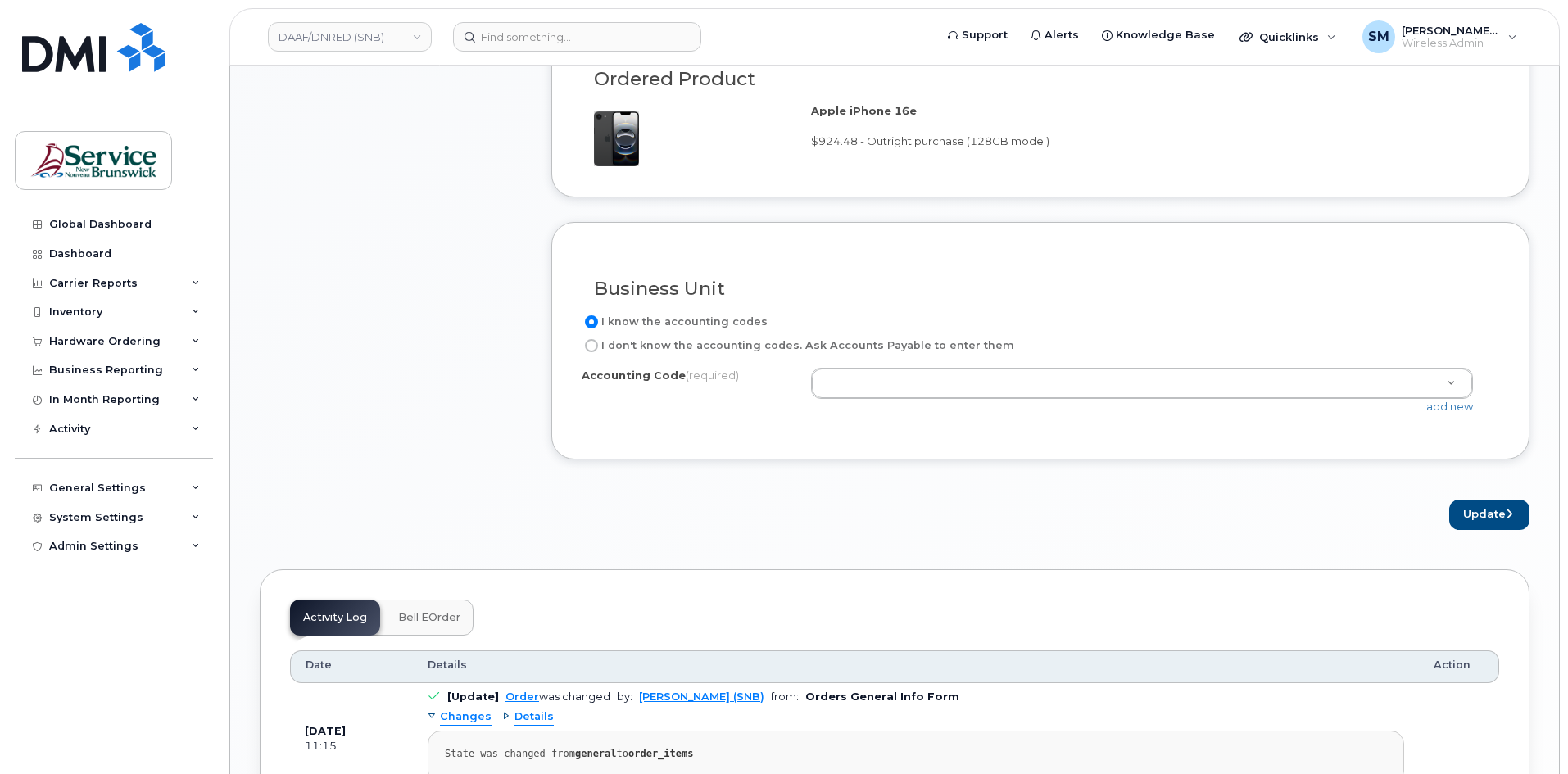
click at [1439, 418] on div "Accounting Code (required) 0.6092.6004.xxxx.H060.0000.H42101 - Unknown 100.1072…" at bounding box center [1040, 398] width 918 height 62
click at [1448, 406] on link "add new" at bounding box center [1449, 406] width 46 height 13
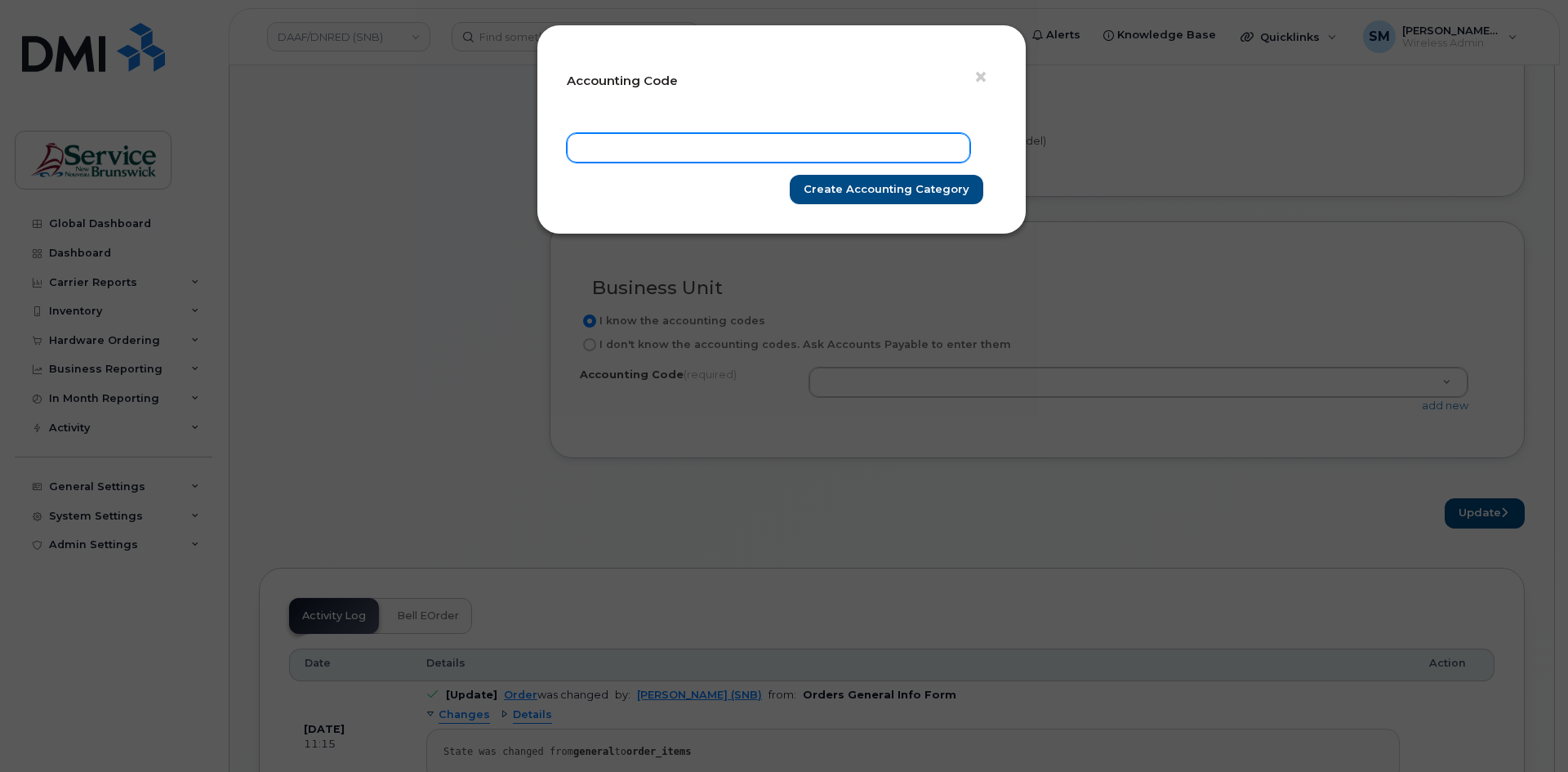
click at [846, 144] on input "text" at bounding box center [769, 148] width 404 height 29
paste input "60.6020.6001.6066.H060.0000.H17405"
type input "60.6020.6001.6066.H060.0000.H17405"
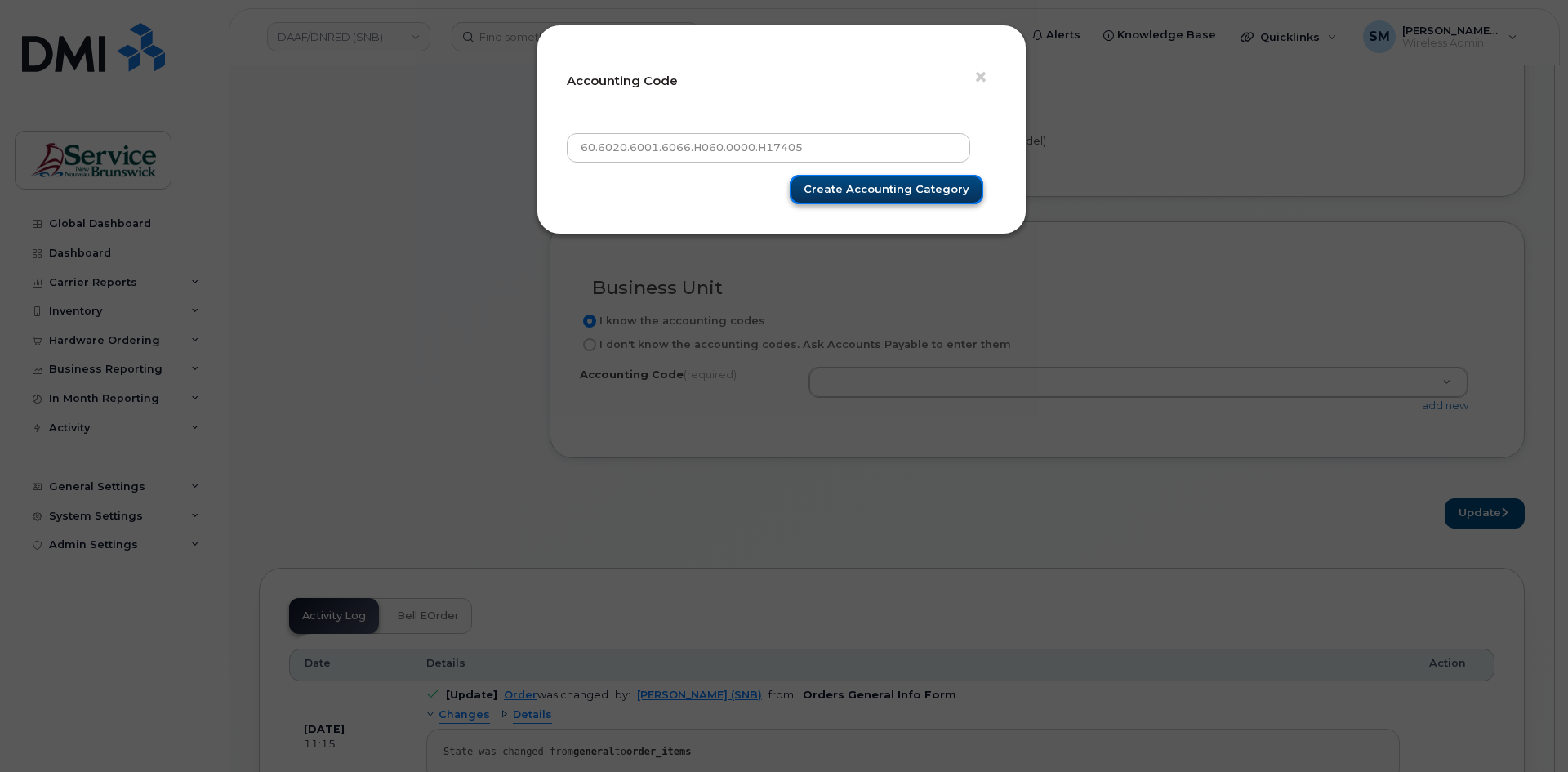
click at [901, 186] on input "Create Accounting category" at bounding box center [886, 190] width 194 height 30
type input "Create Accounting category"
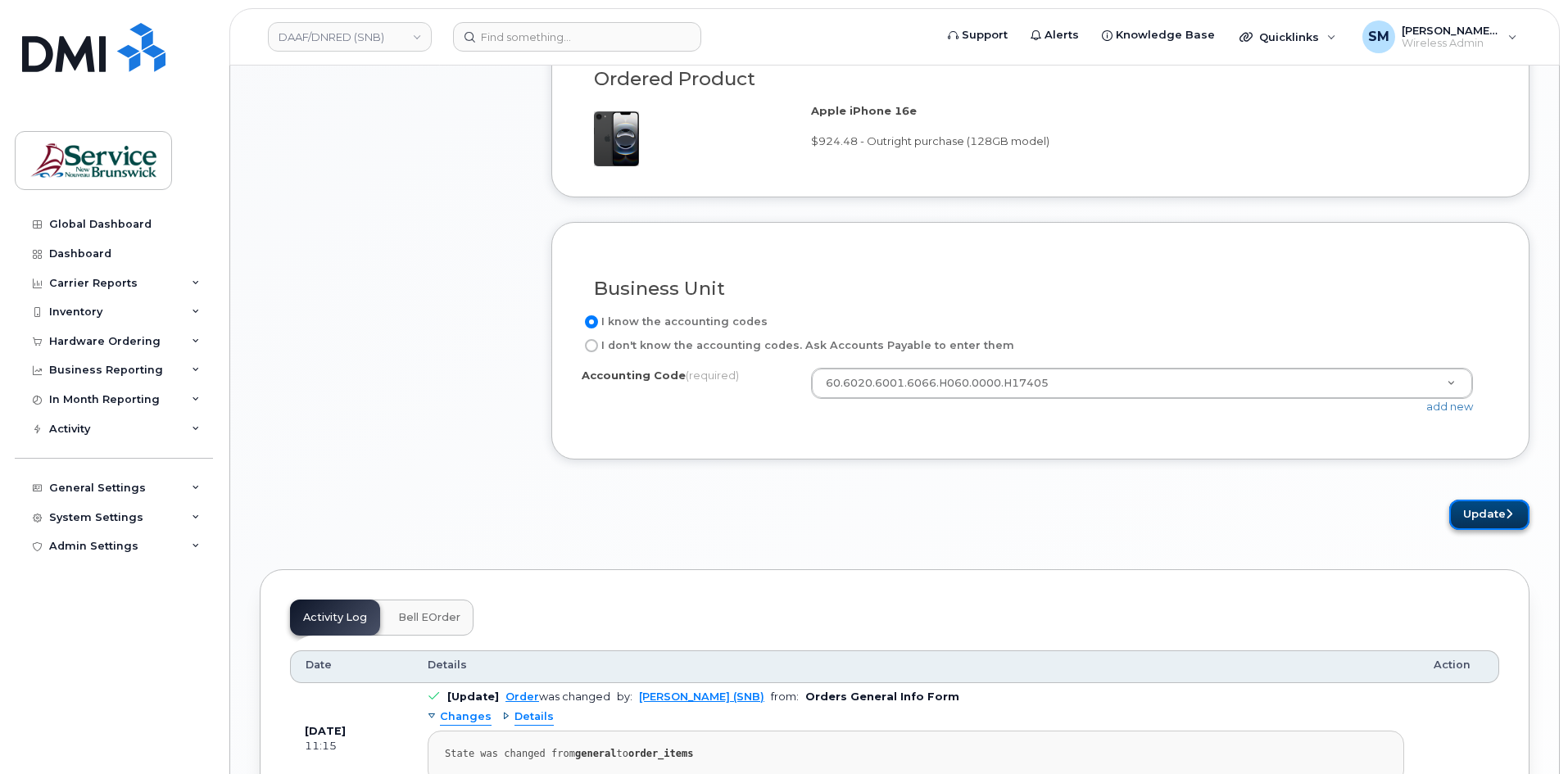
click at [1468, 512] on button "Update" at bounding box center [1490, 515] width 80 height 30
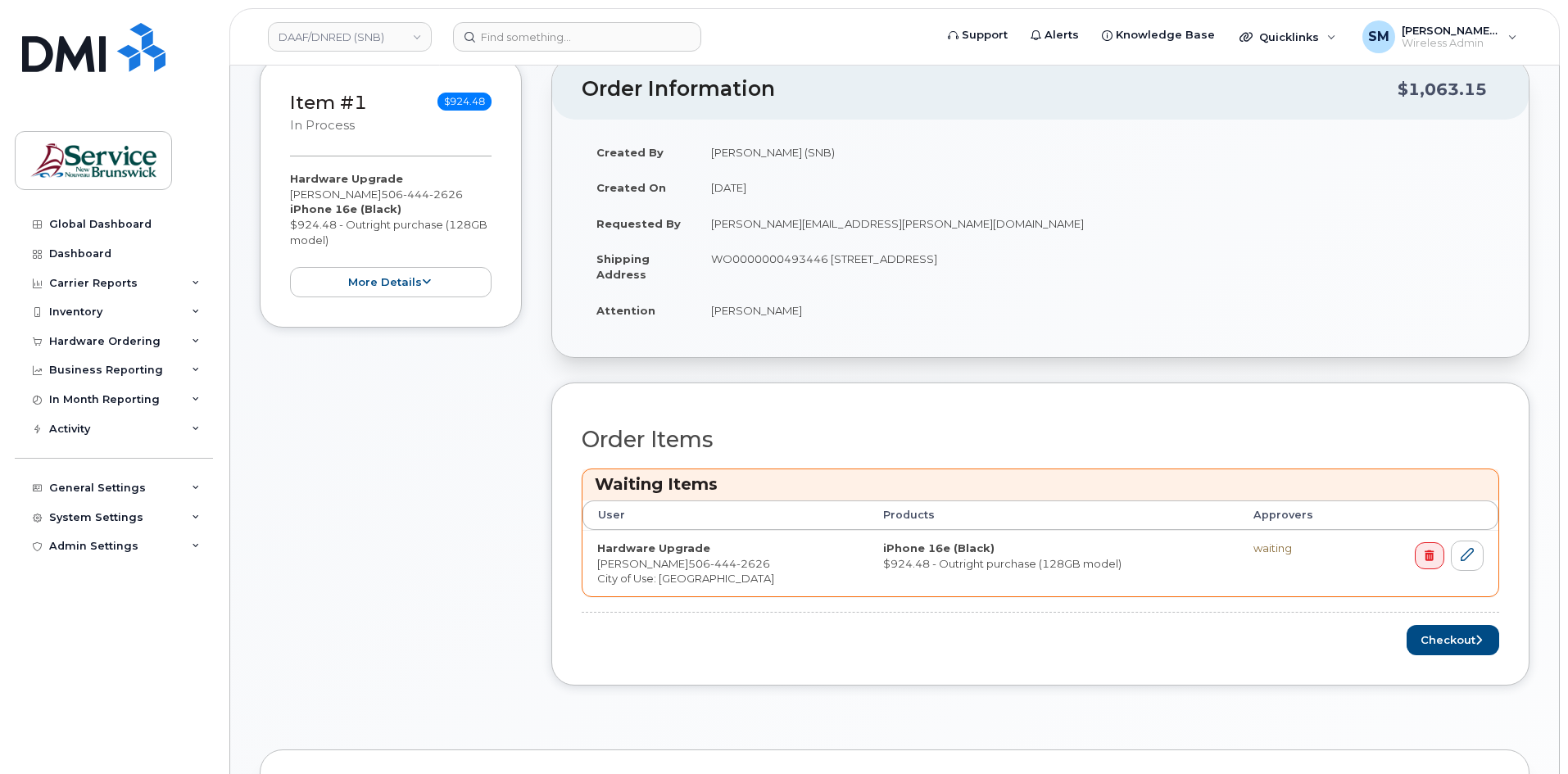
scroll to position [409, 0]
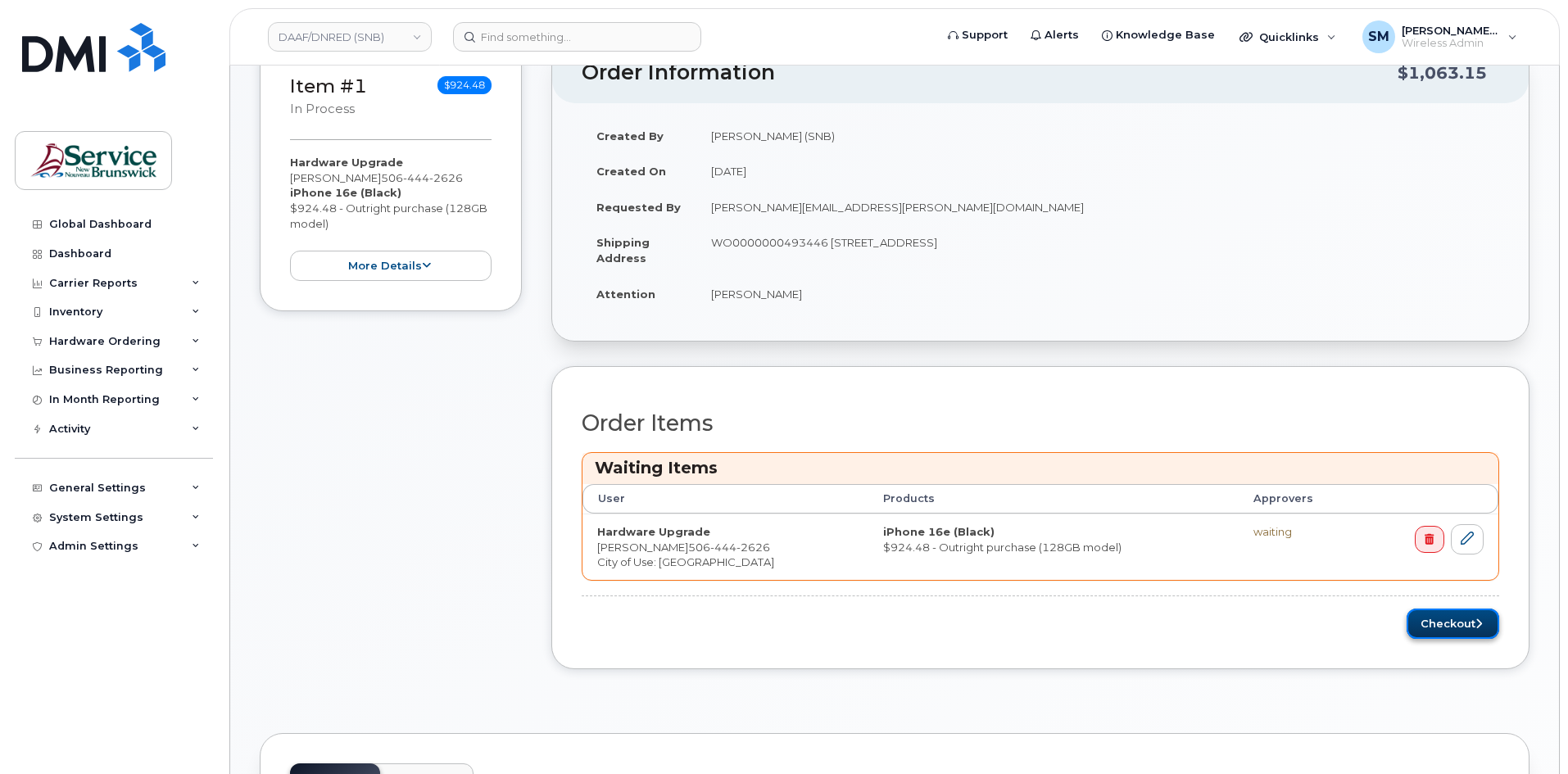
click at [1453, 629] on button "Checkout" at bounding box center [1453, 624] width 93 height 30
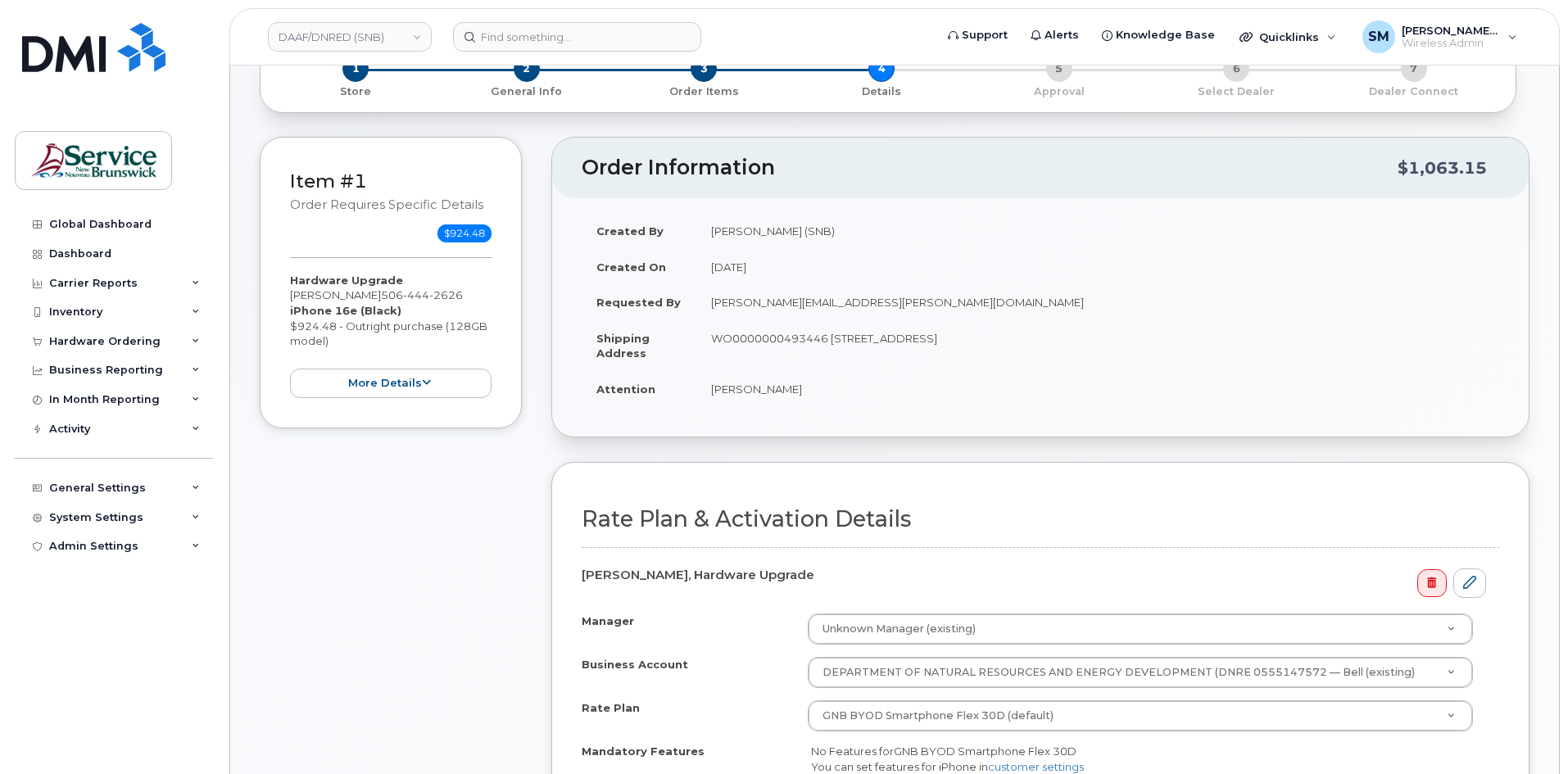
scroll to position [409, 0]
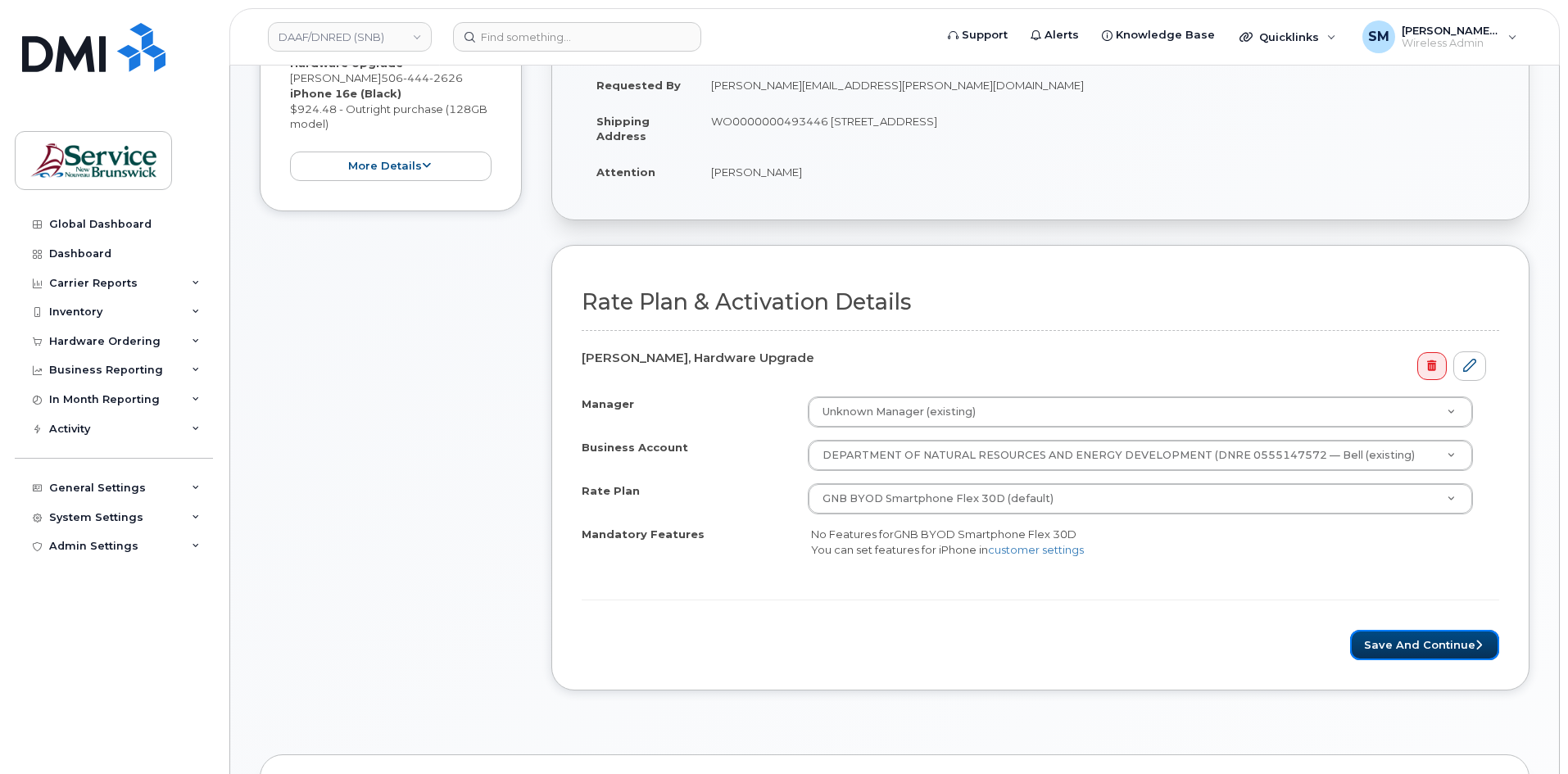
click at [1413, 646] on button "Save and Continue" at bounding box center [1424, 645] width 149 height 30
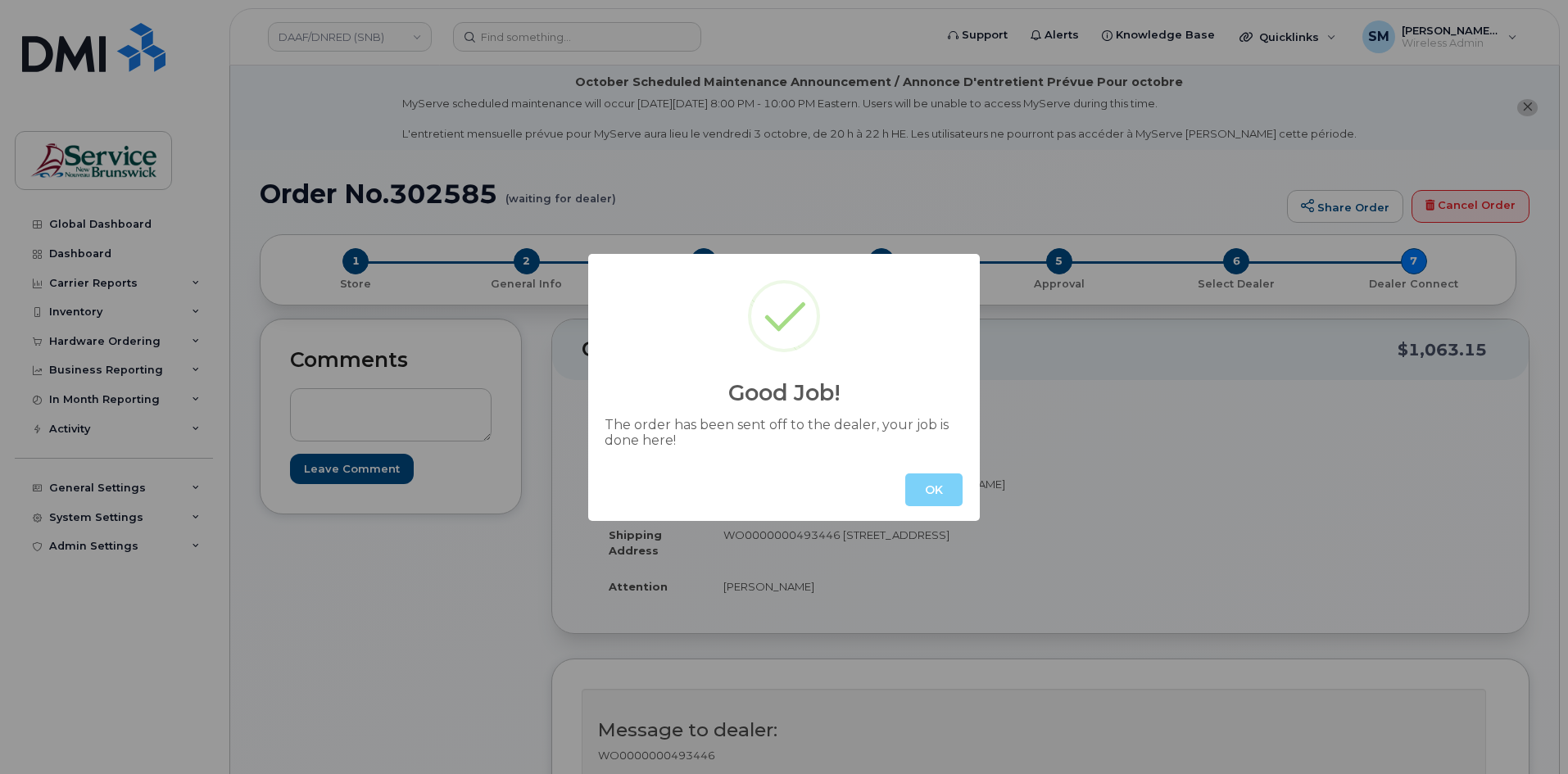
click at [918, 478] on button "OK" at bounding box center [934, 490] width 57 height 33
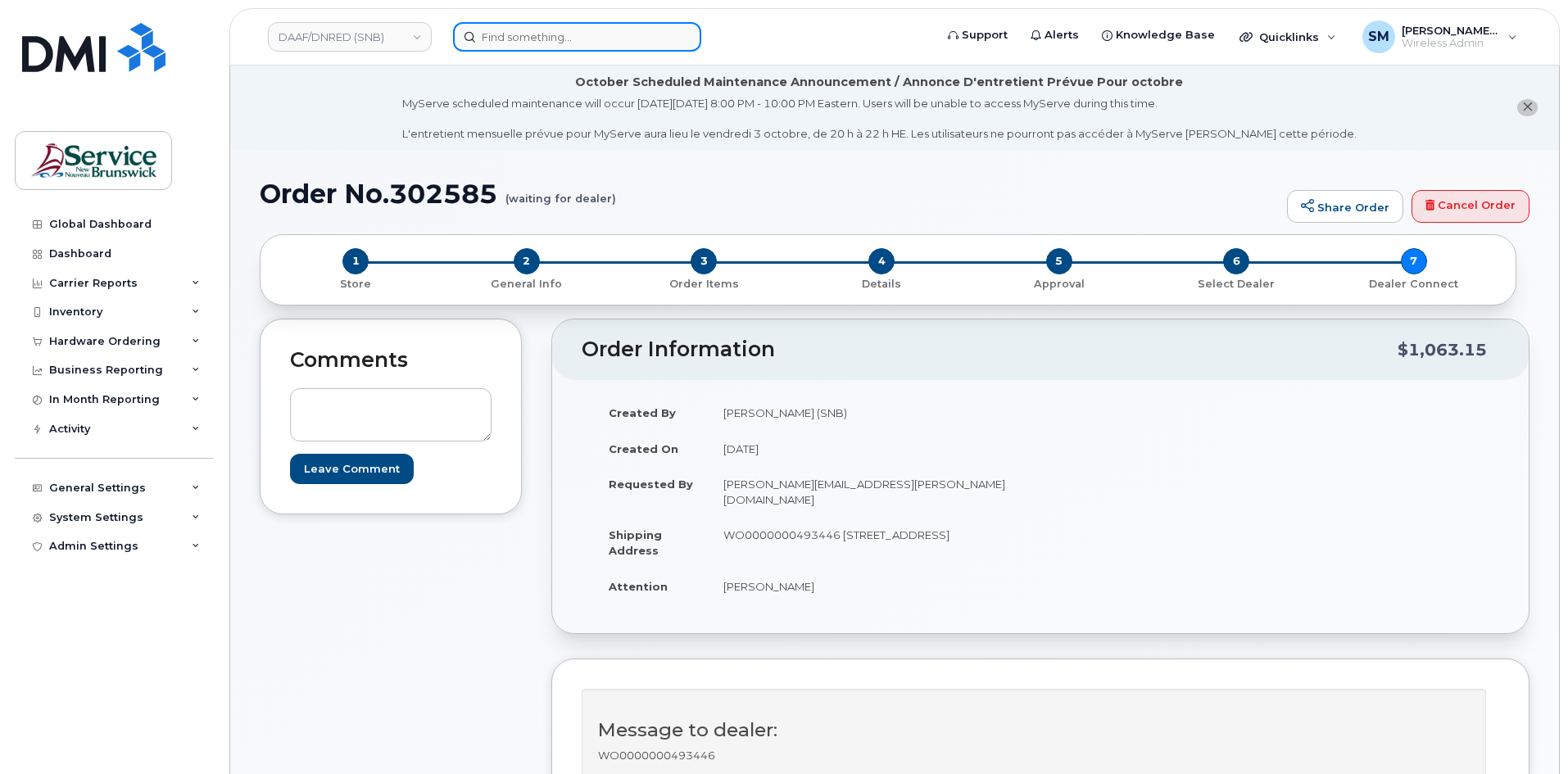
click at [542, 39] on input at bounding box center [577, 37] width 248 height 29
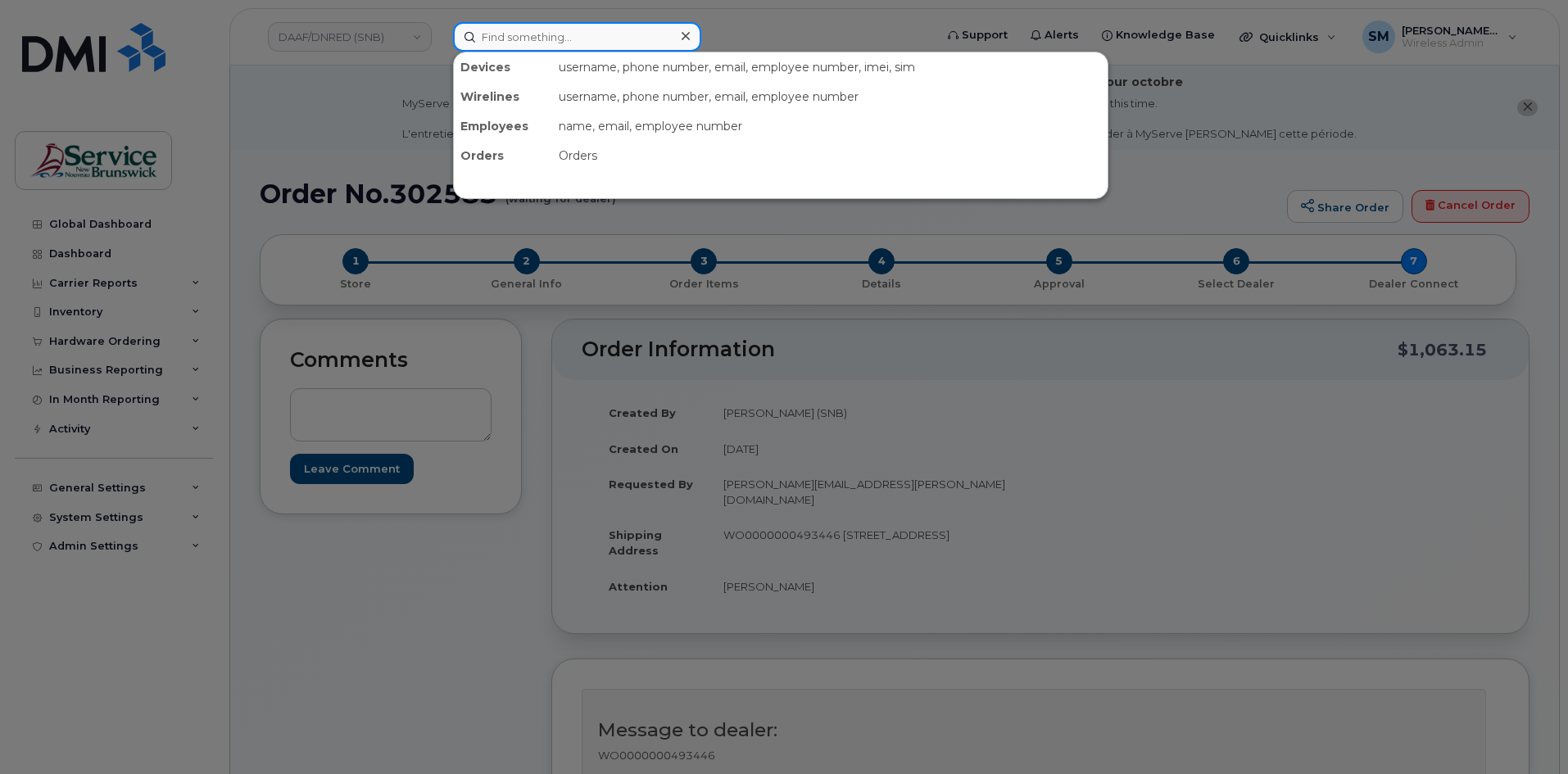
paste input "506 740 0908"
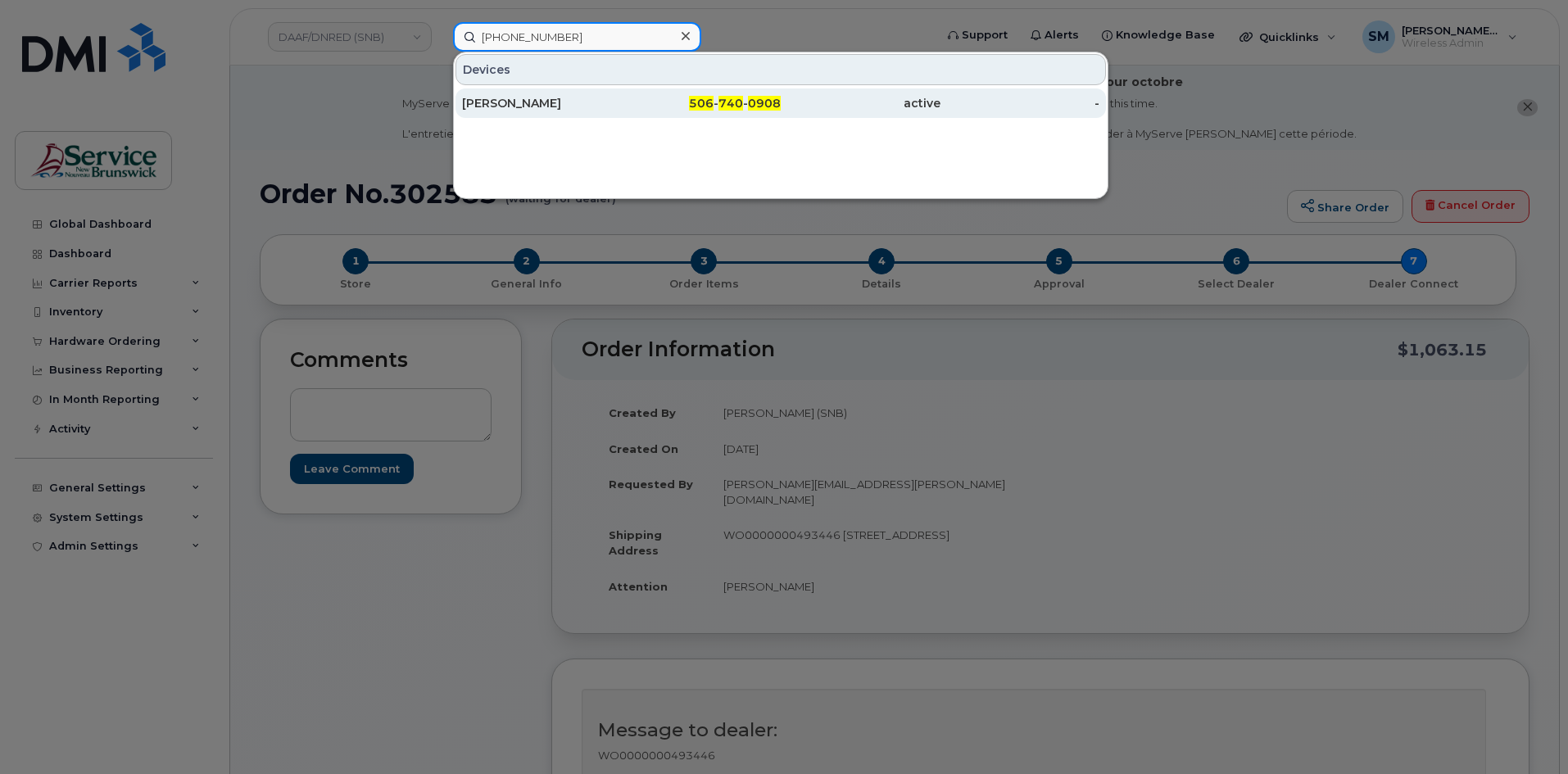
type input "506 740 0908"
click at [468, 103] on div "[PERSON_NAME]" at bounding box center [541, 103] width 160 height 16
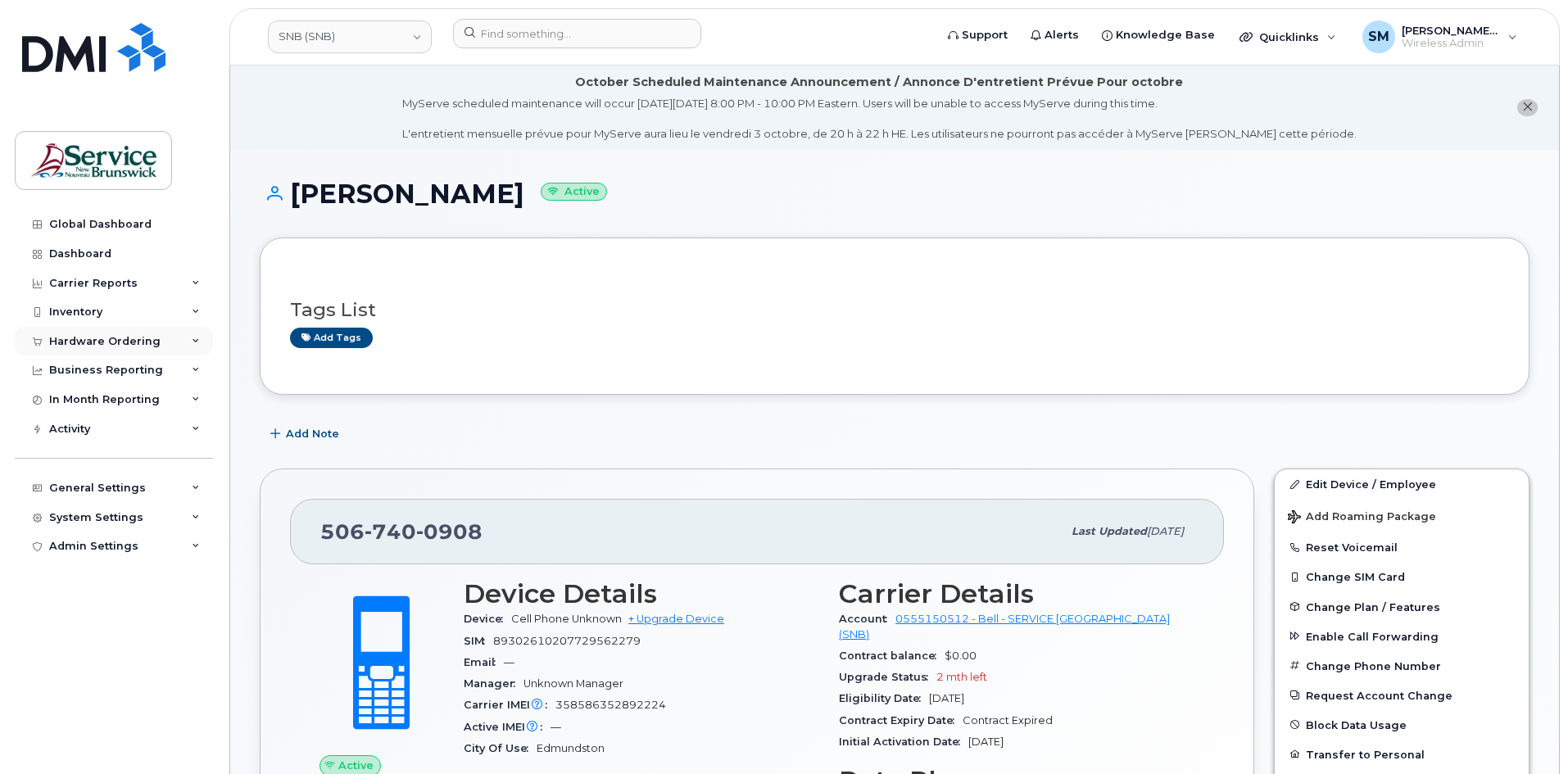
click at [114, 338] on div "Hardware Ordering" at bounding box center [104, 342] width 111 height 13
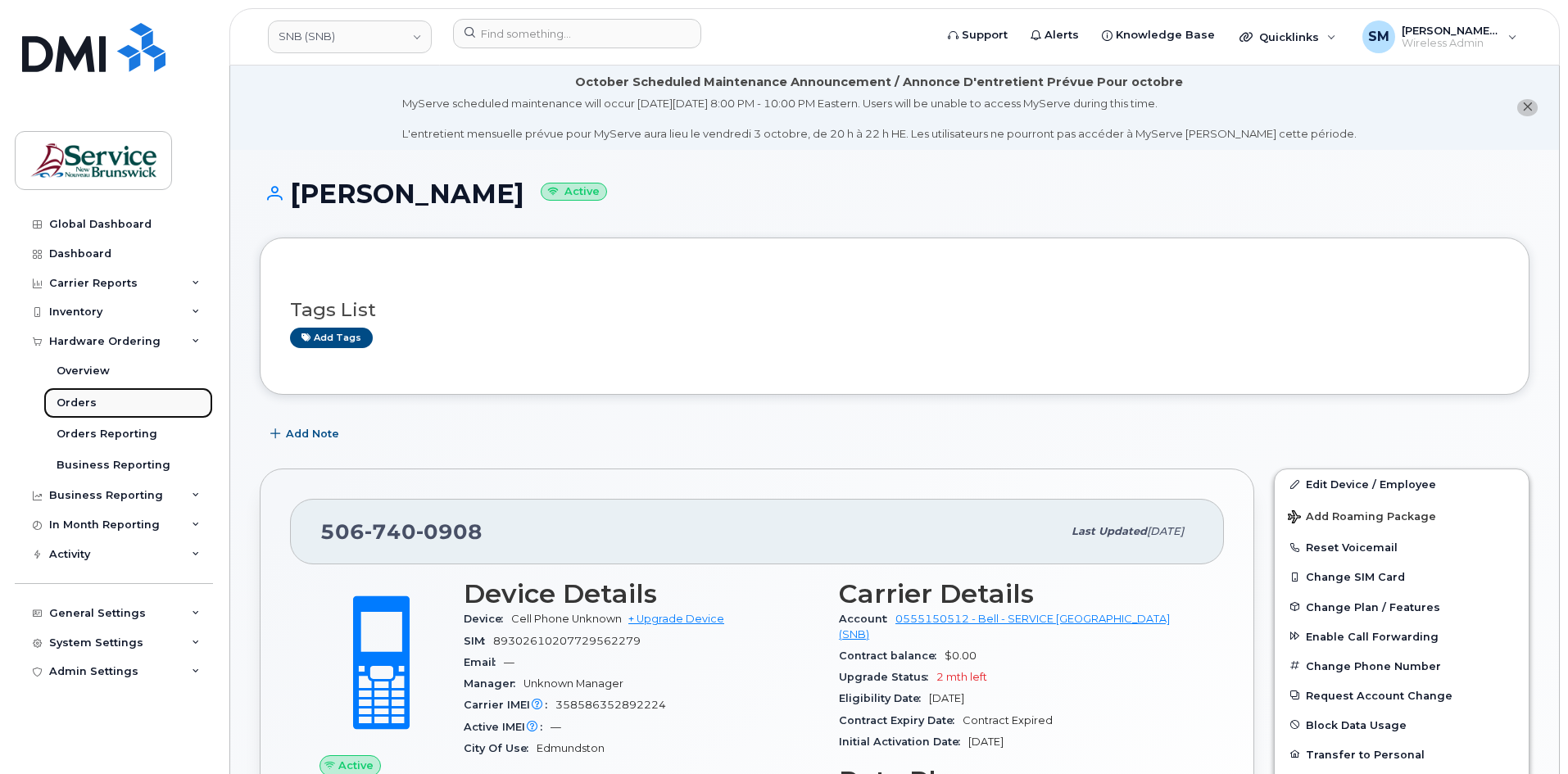
click at [110, 413] on link "Orders" at bounding box center [128, 403] width 169 height 31
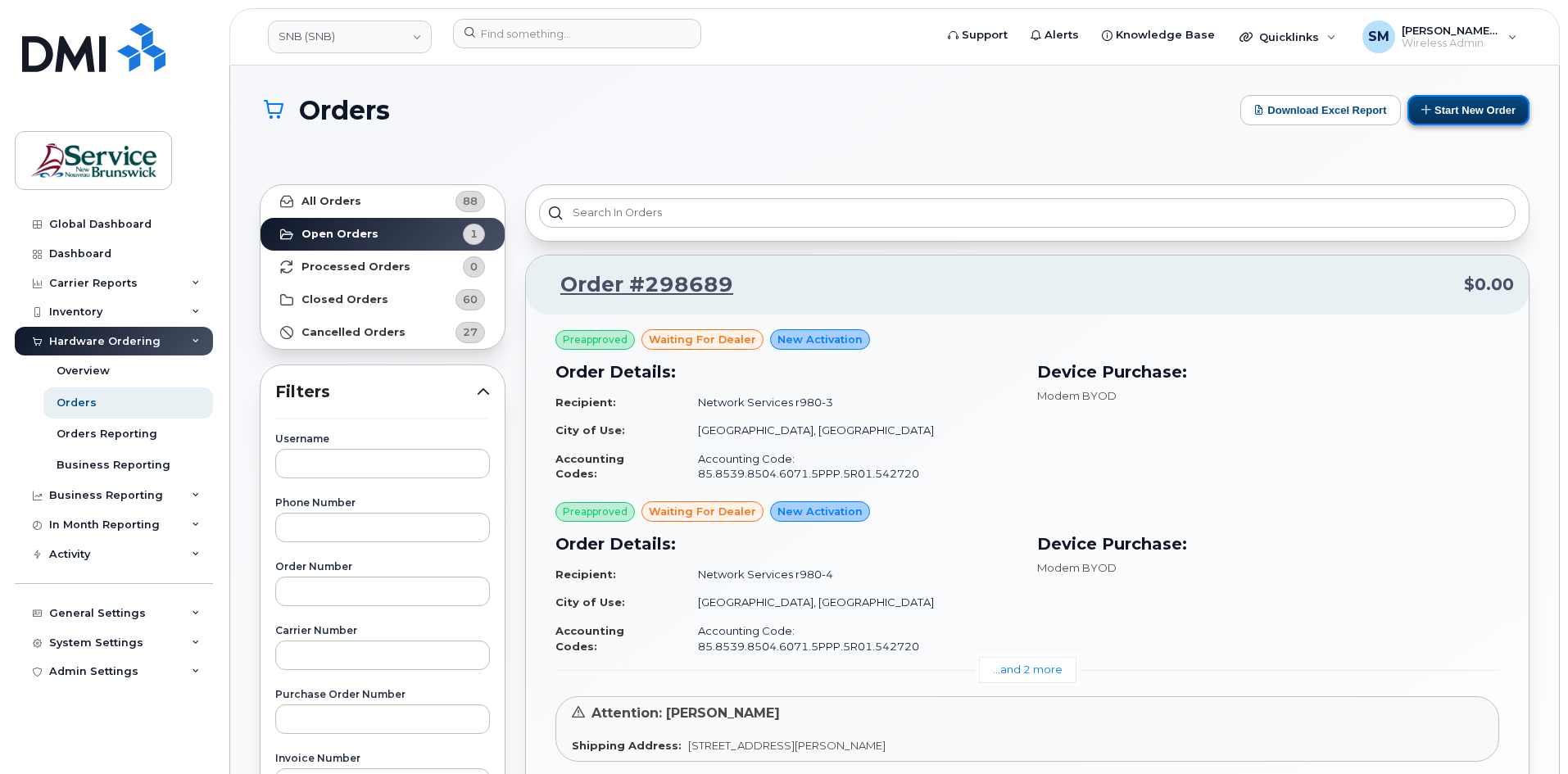
click at [1451, 116] on button "Start New Order" at bounding box center [1468, 111] width 122 height 30
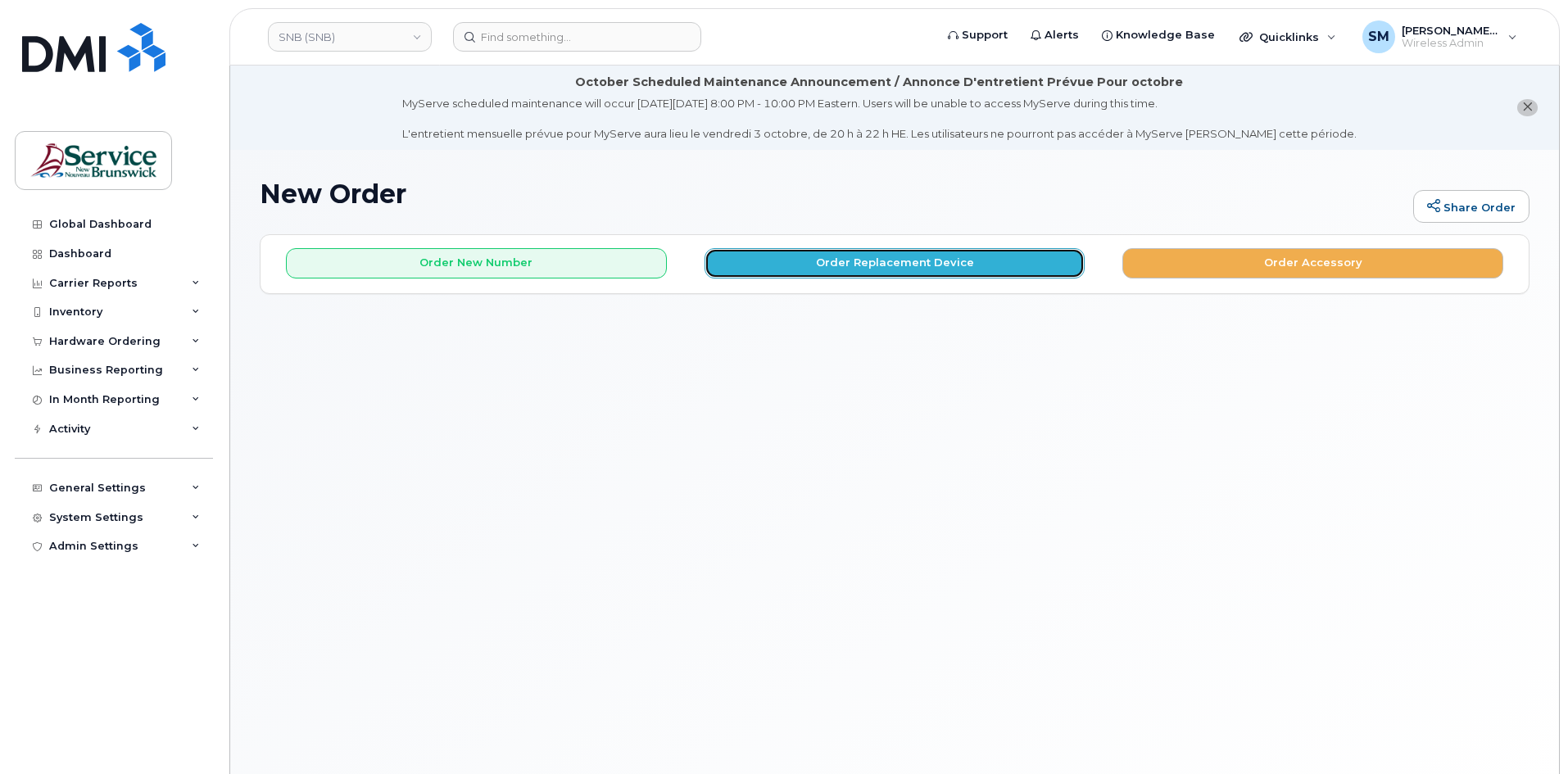
click at [797, 272] on button "Order Replacement Device" at bounding box center [895, 263] width 381 height 30
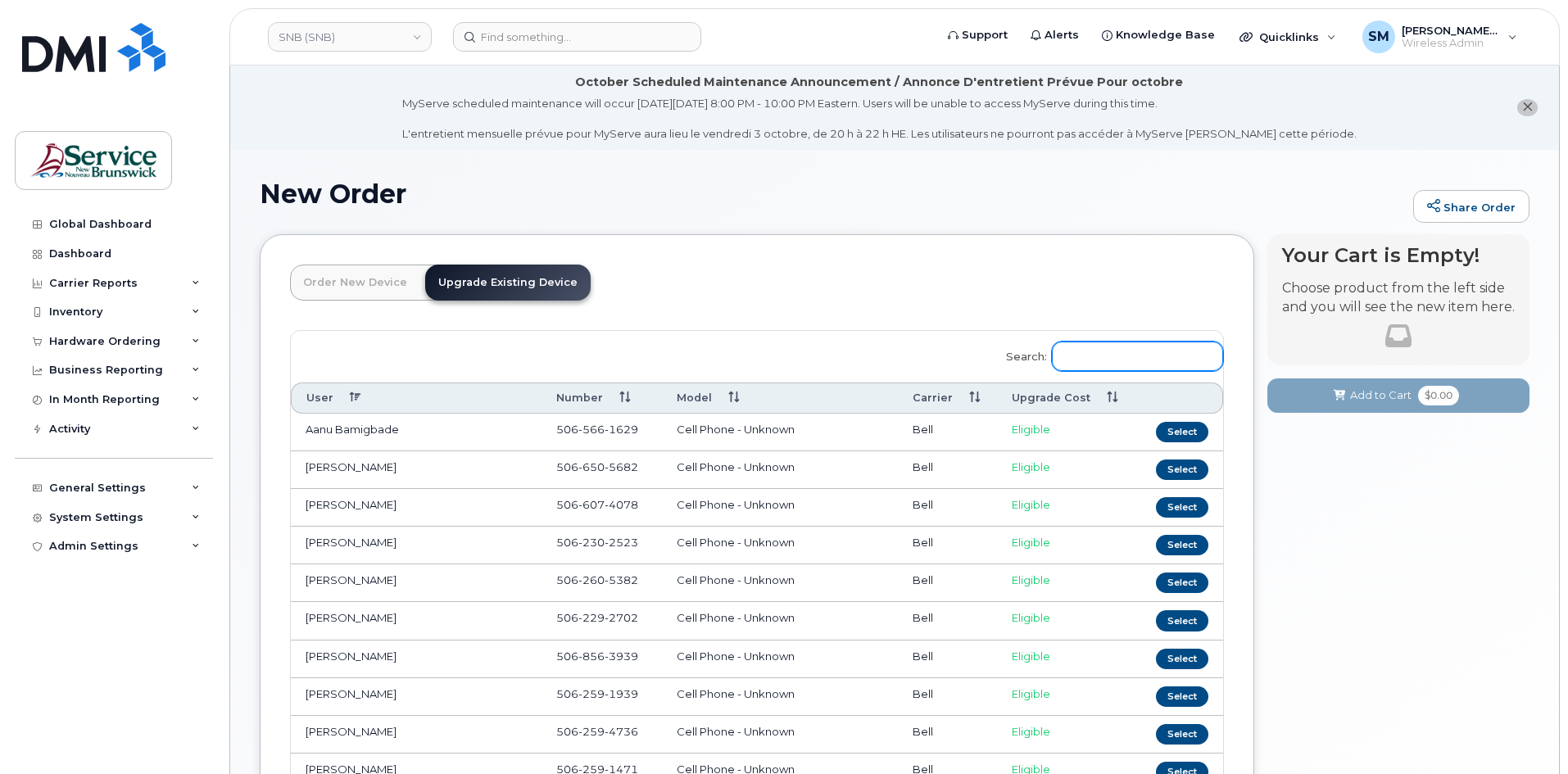
click at [1109, 360] on input "Search:" at bounding box center [1138, 356] width 171 height 29
paste input "506 740 0908"
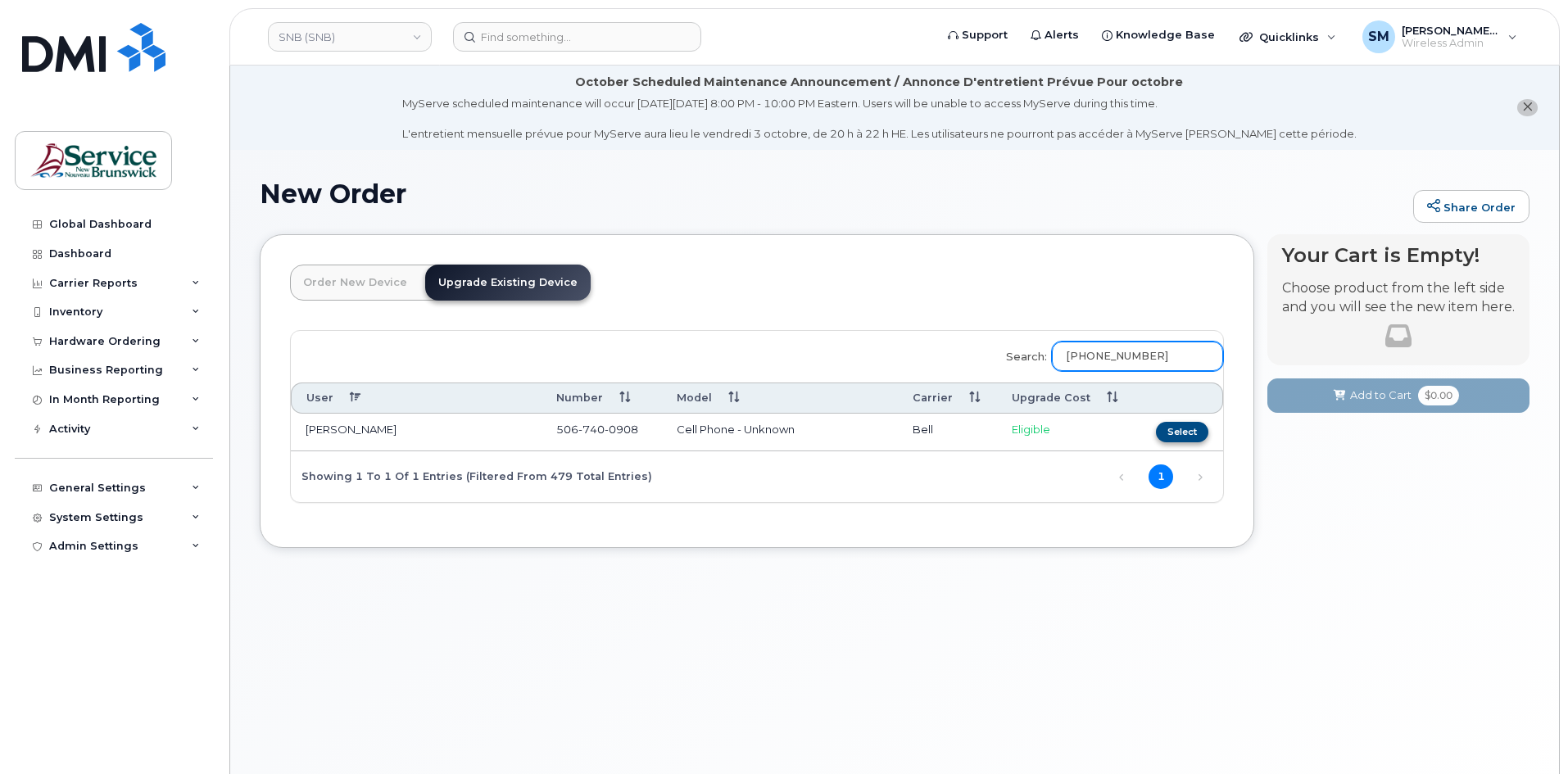
type input "506 740 0908"
click at [1169, 425] on button "Select" at bounding box center [1182, 432] width 53 height 21
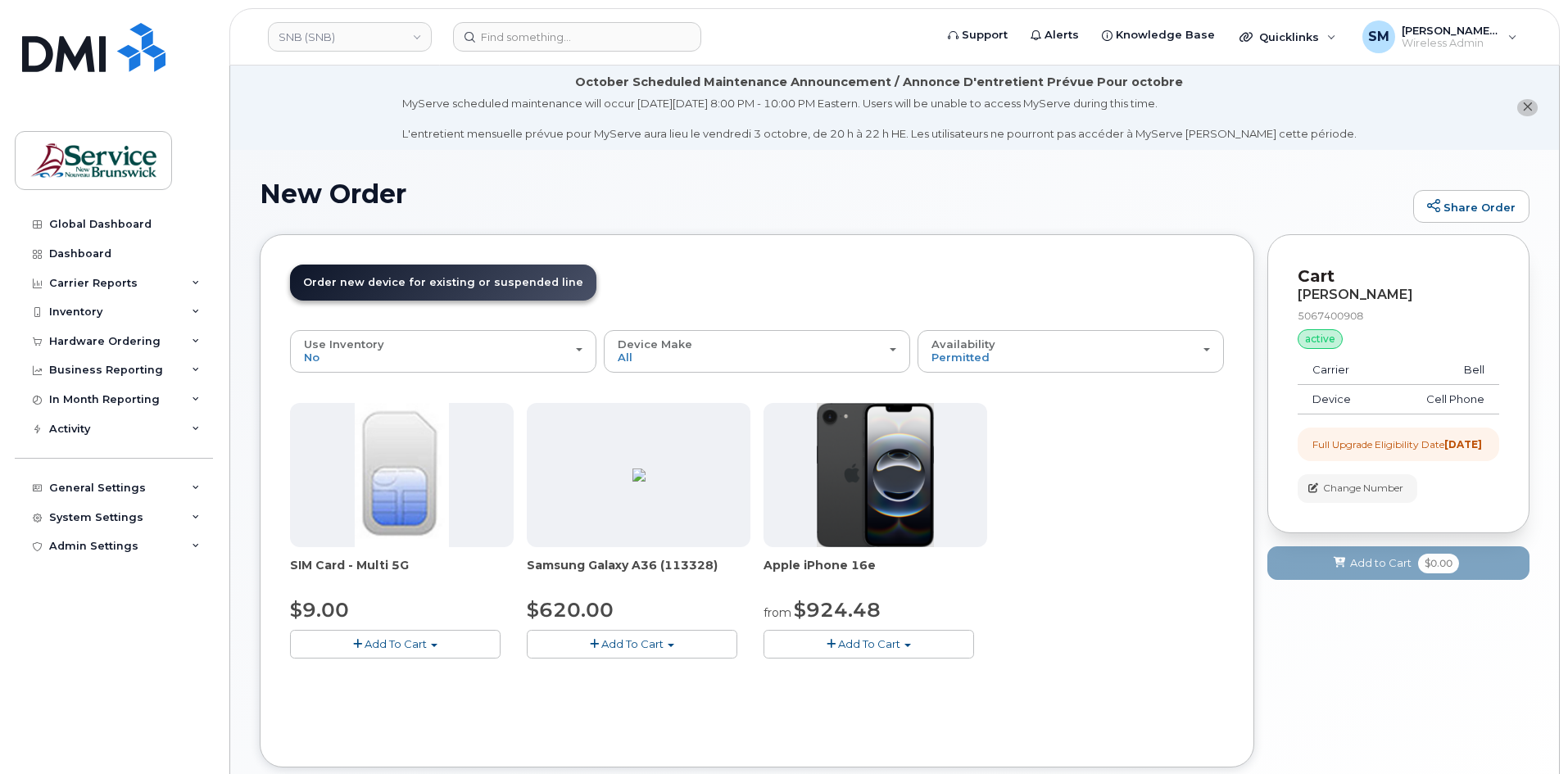
click at [607, 647] on span "Add To Cart" at bounding box center [632, 644] width 62 height 13
click at [669, 704] on link "$620.00 - Outright purchase (128GB model)" at bounding box center [666, 695] width 271 height 21
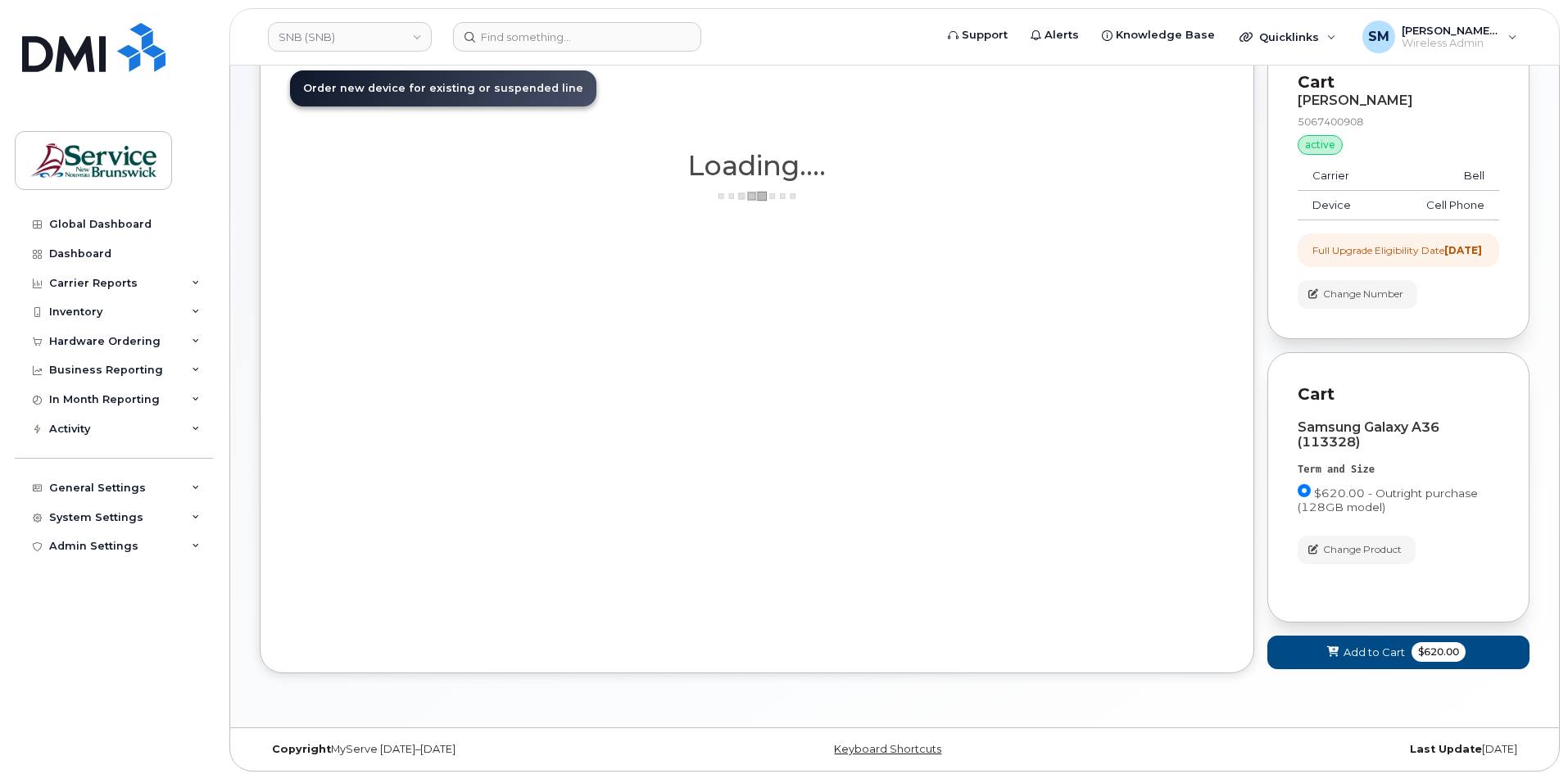
scroll to position [214, 0]
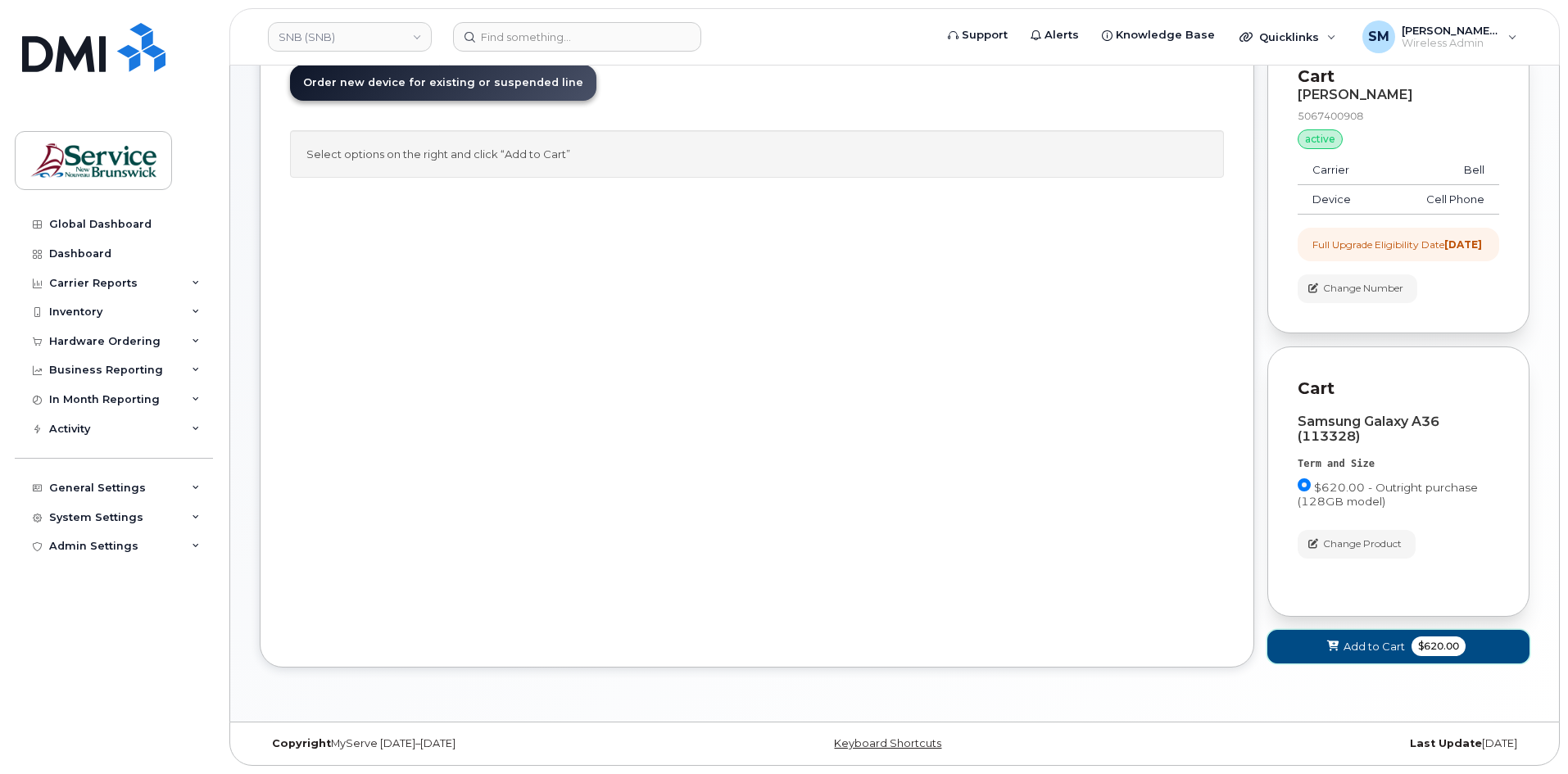
click at [1353, 648] on span "Add to Cart" at bounding box center [1374, 646] width 62 height 15
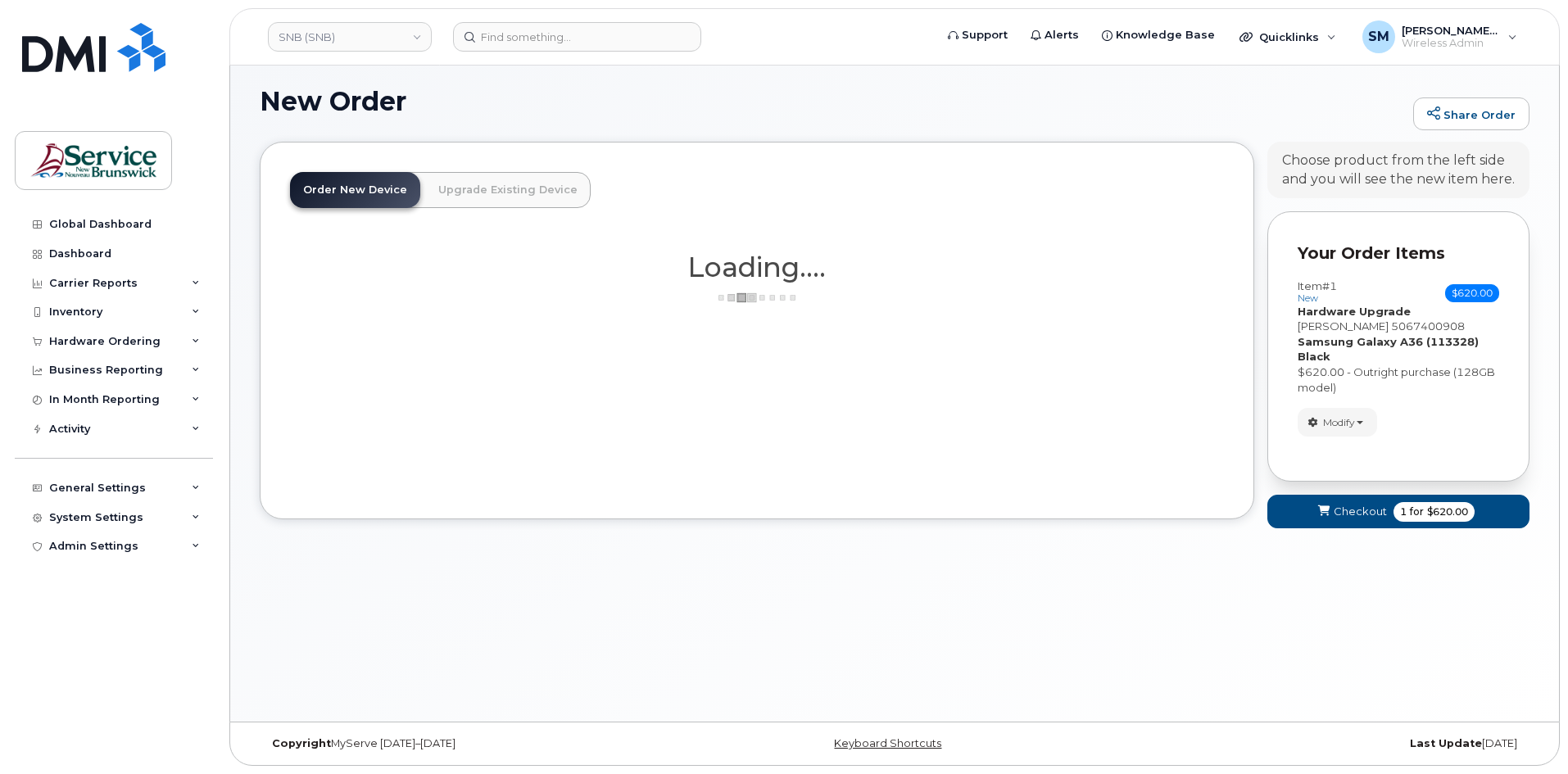
scroll to position [100, 0]
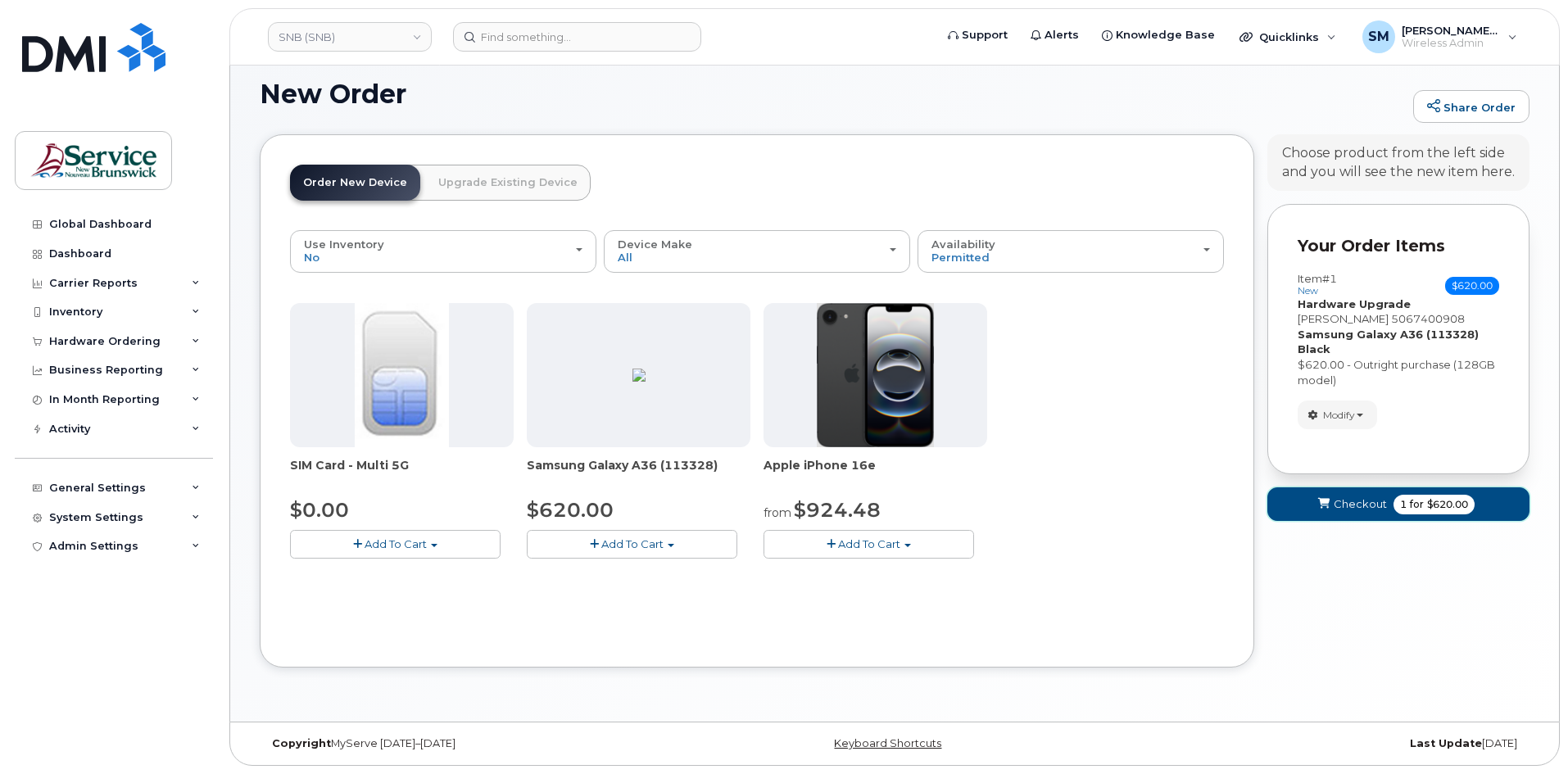
click at [1356, 496] on button "Checkout 1 for $620.00" at bounding box center [1399, 505] width 262 height 34
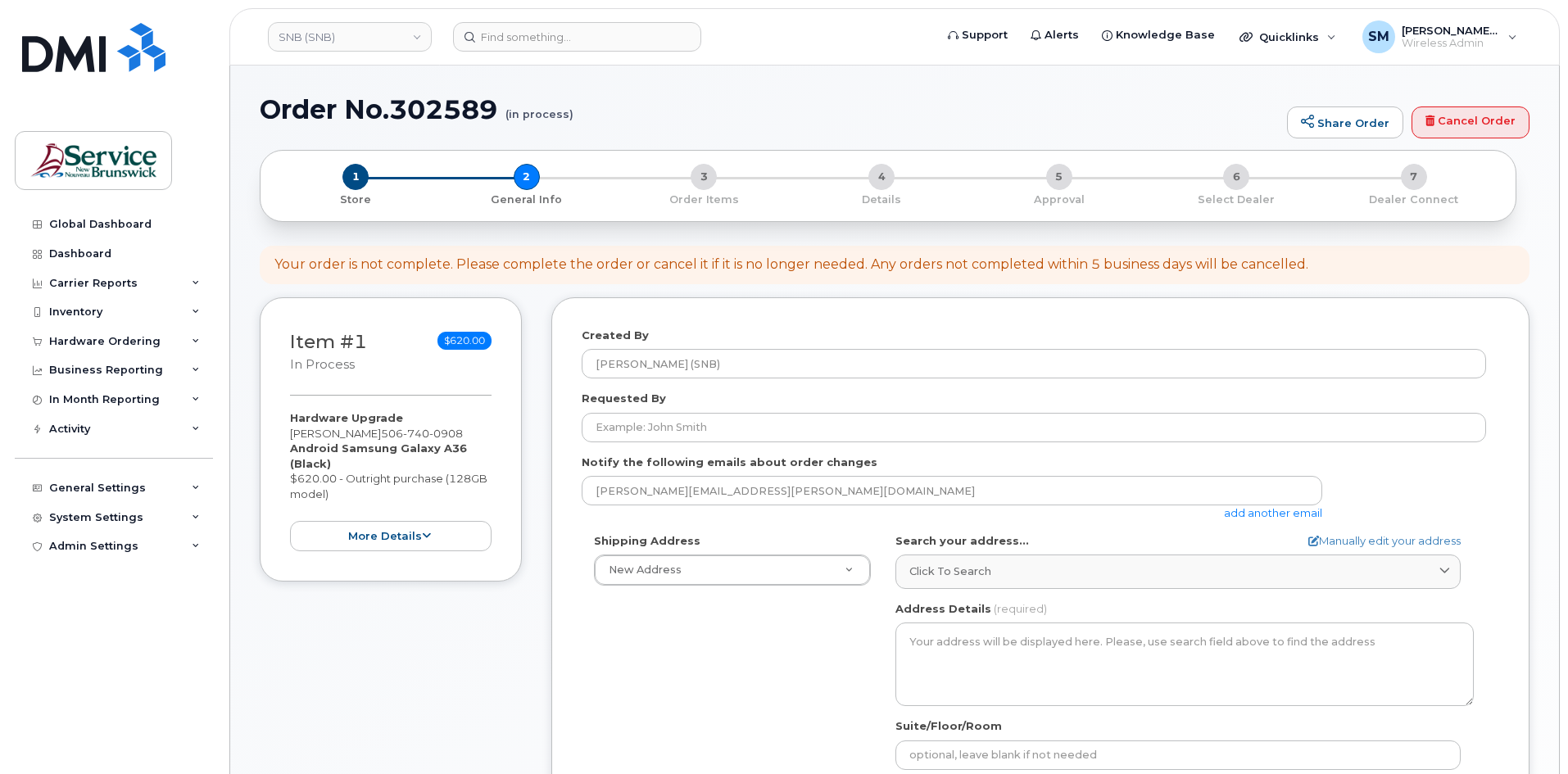
select select
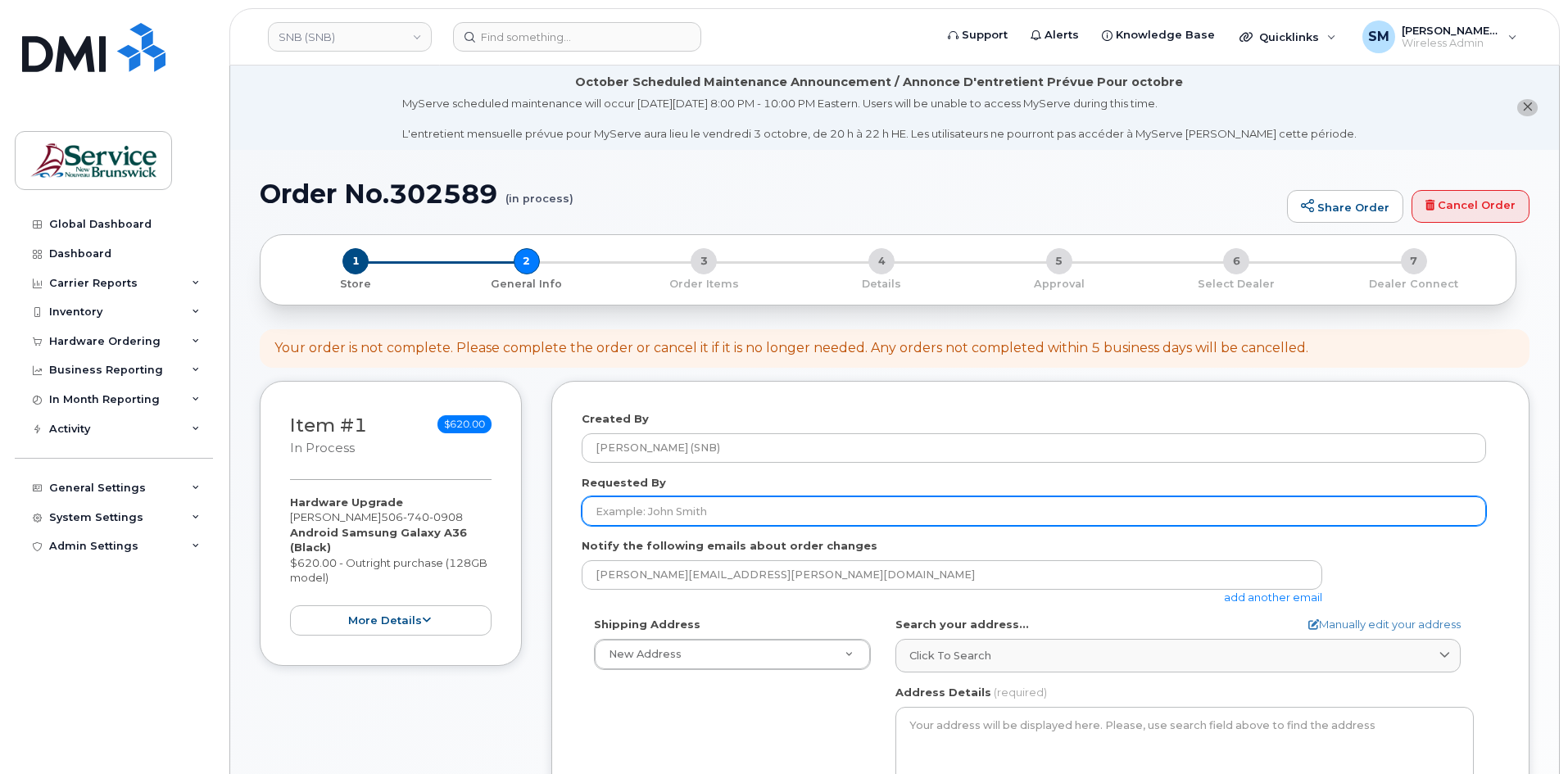
drag, startPoint x: 666, startPoint y: 512, endPoint x: 722, endPoint y: 503, distance: 56.7
click at [666, 512] on input "Requested By" at bounding box center [1034, 511] width 904 height 29
paste input "WO0000000493450"
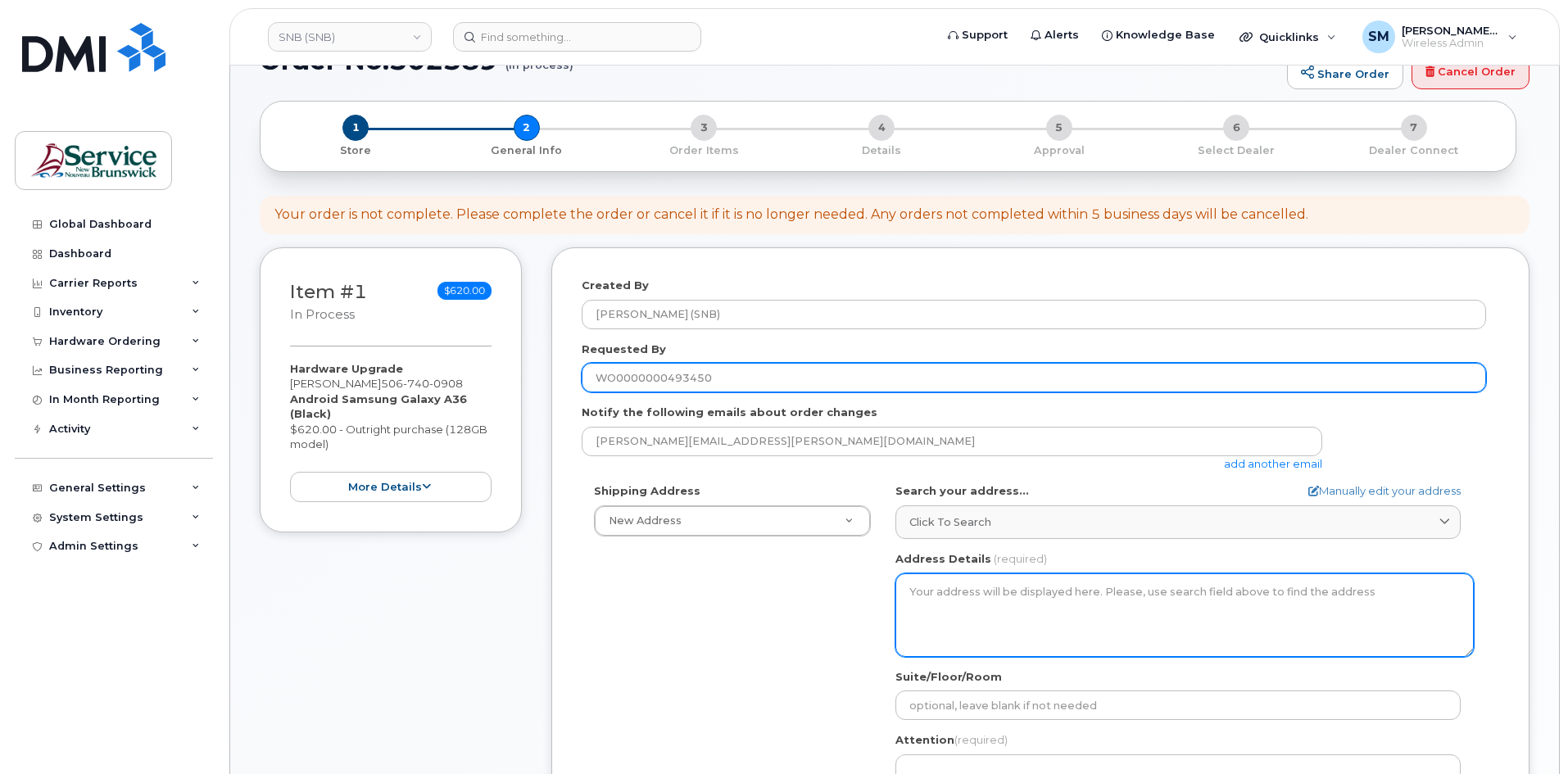
scroll to position [409, 0]
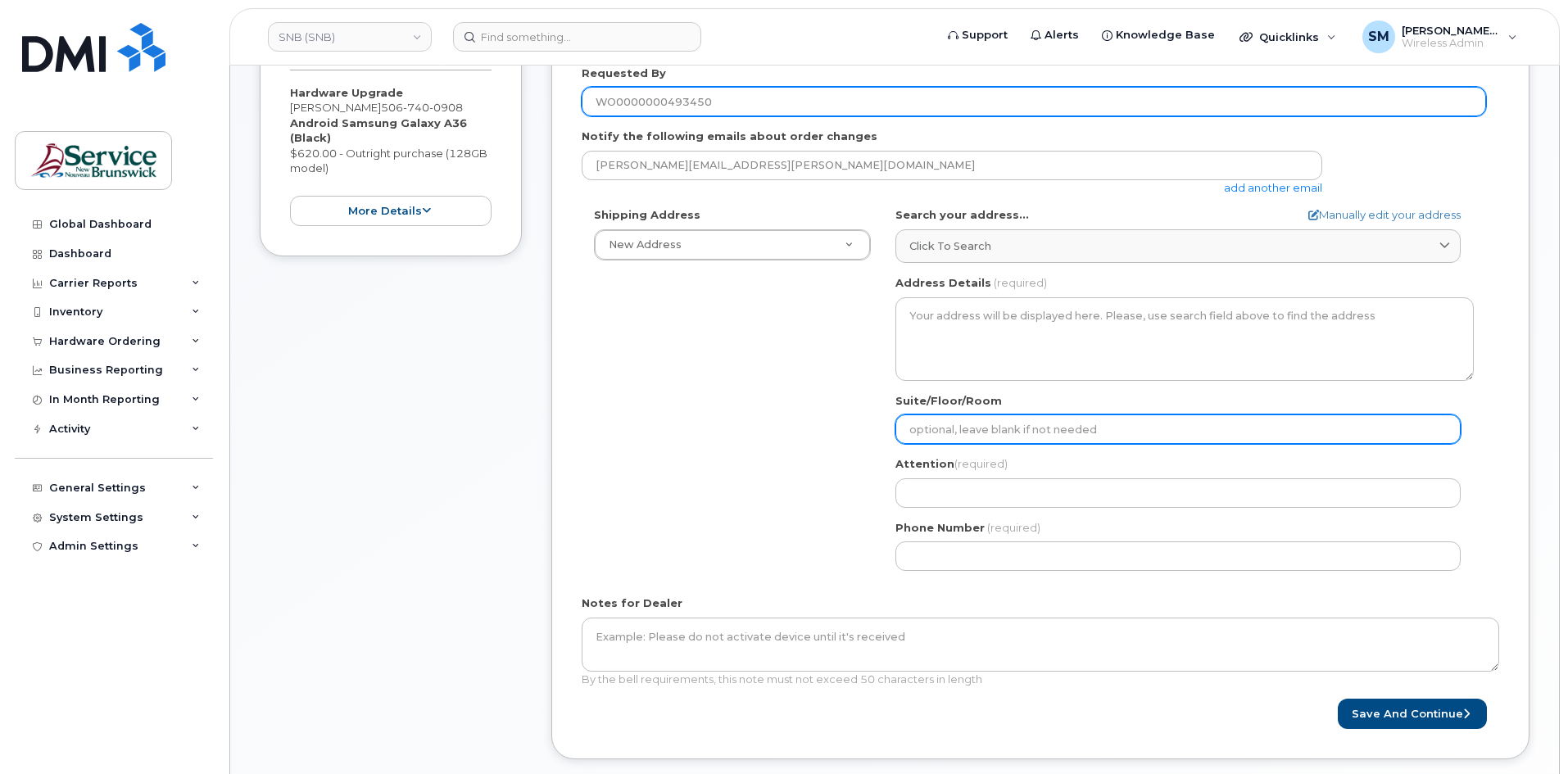
type input "WO0000000493450"
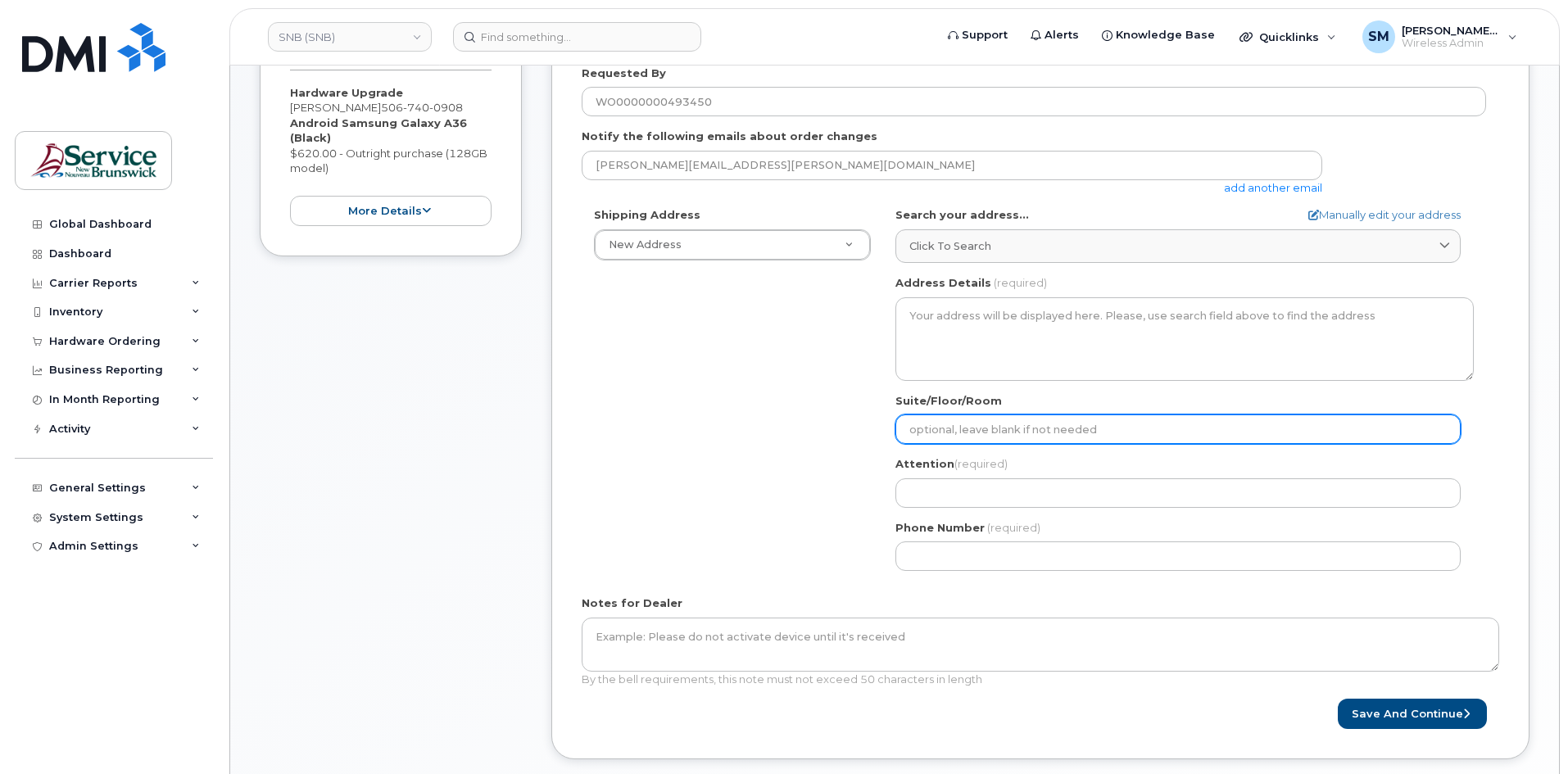
click at [973, 424] on input "Suite/Floor/Room" at bounding box center [1178, 429] width 565 height 29
paste input "WO0000000493450"
select select
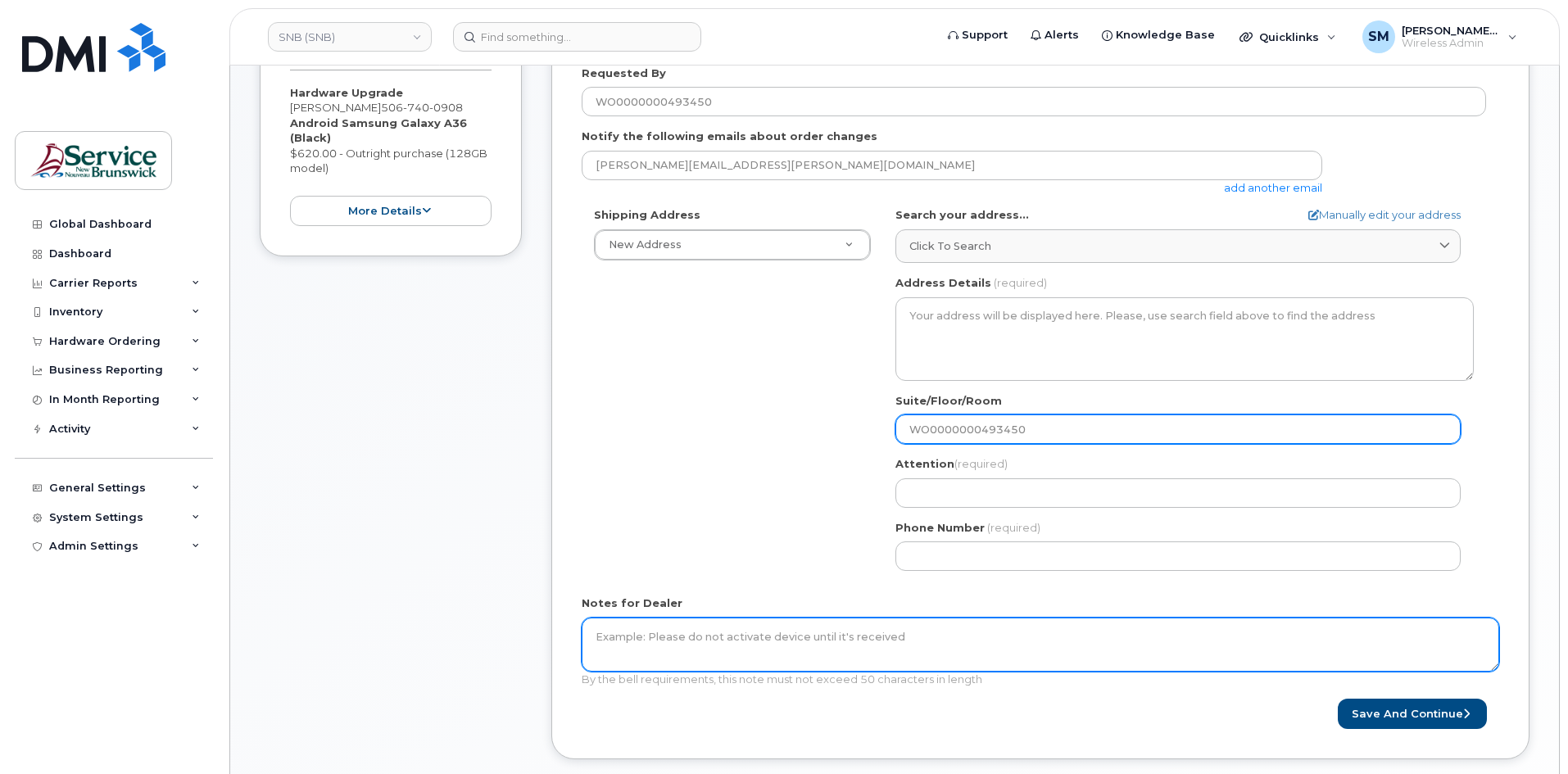
type input "WO0000000493450"
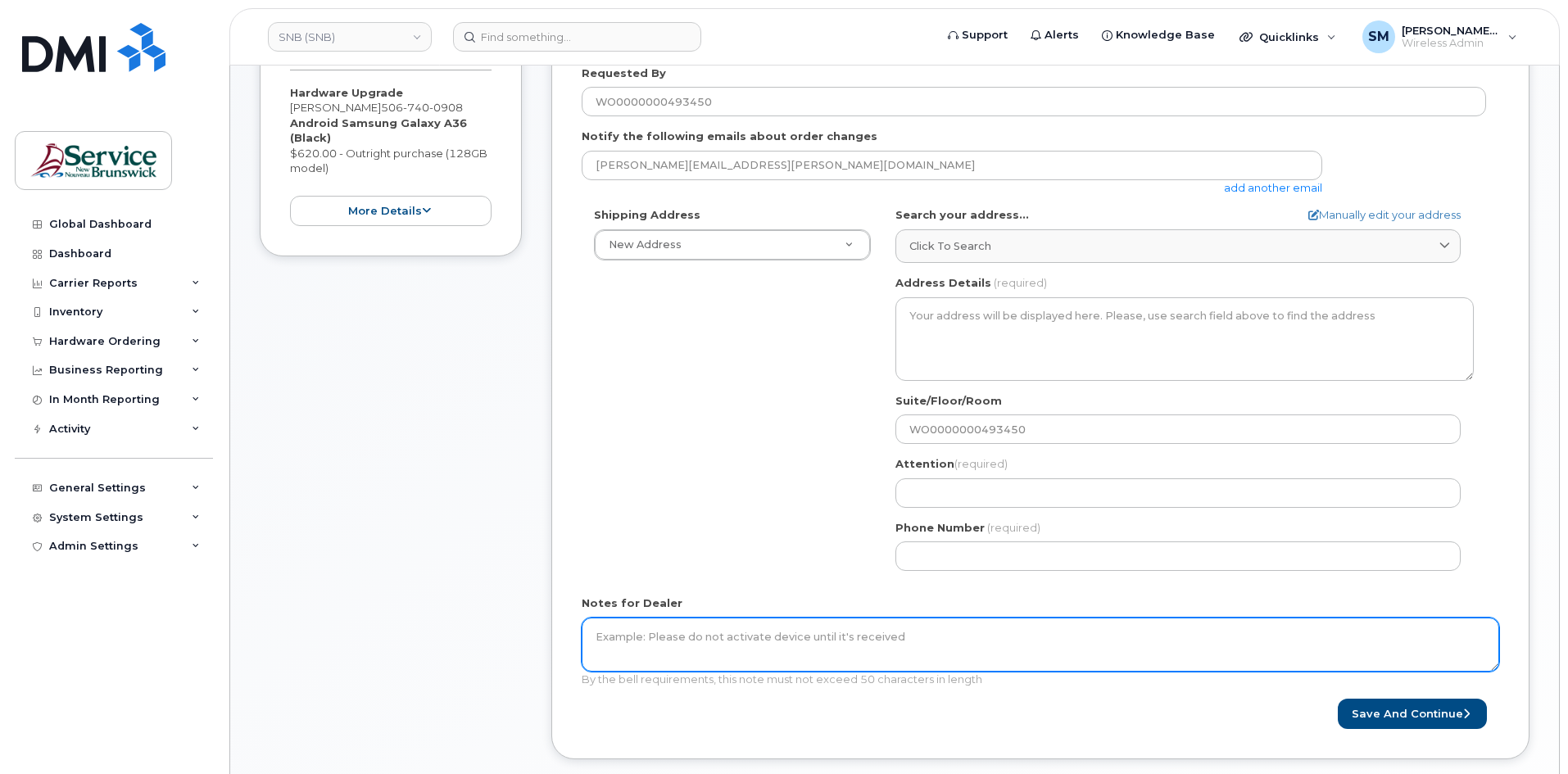
drag, startPoint x: 927, startPoint y: 638, endPoint x: 937, endPoint y: 630, distance: 12.8
click at [927, 638] on textarea "Notes for Dealer" at bounding box center [1040, 645] width 918 height 54
paste textarea "WO0000000493450"
type textarea "WO0000000493450"
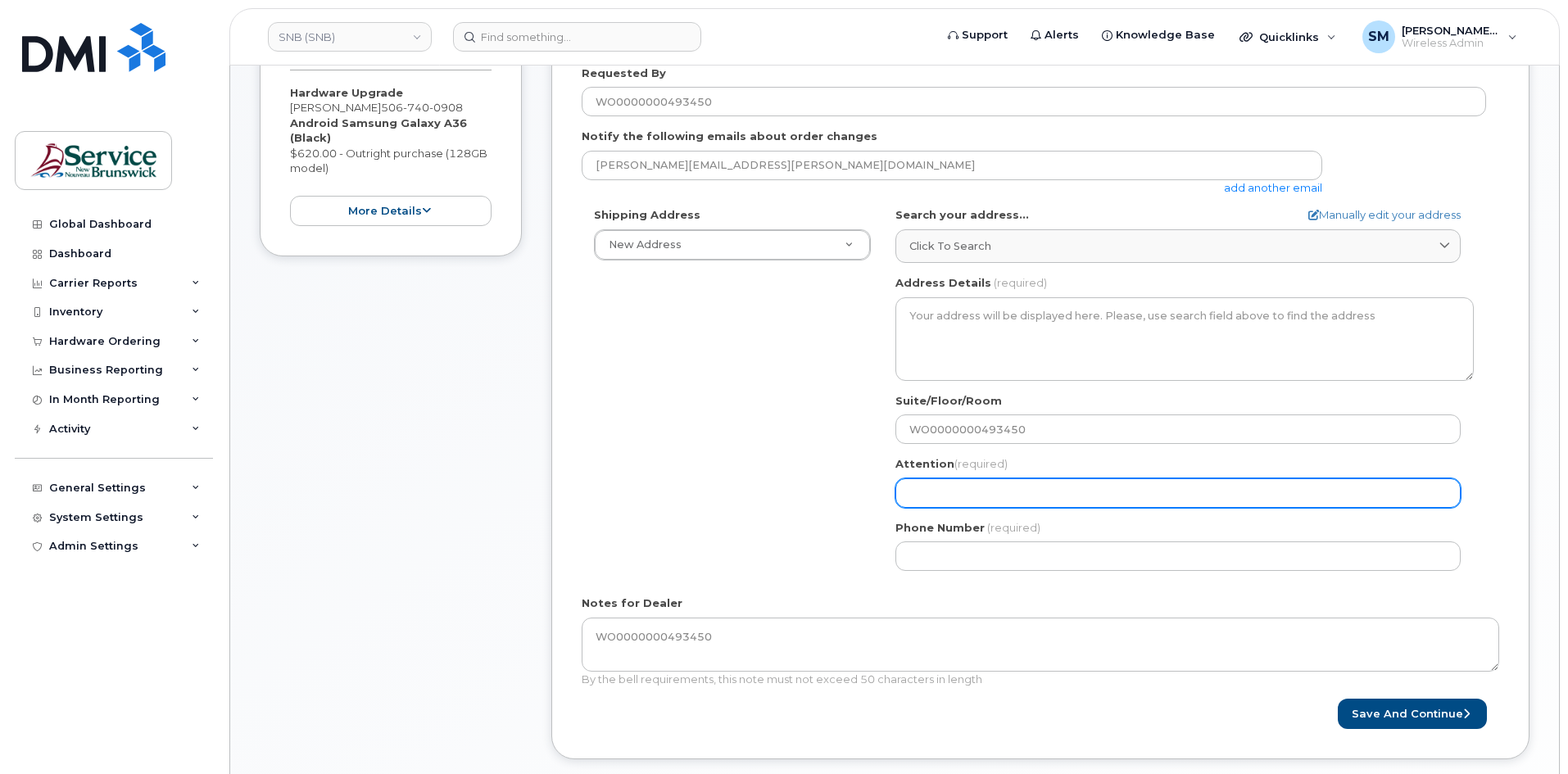
click at [988, 495] on input "Attention (required)" at bounding box center [1178, 493] width 565 height 29
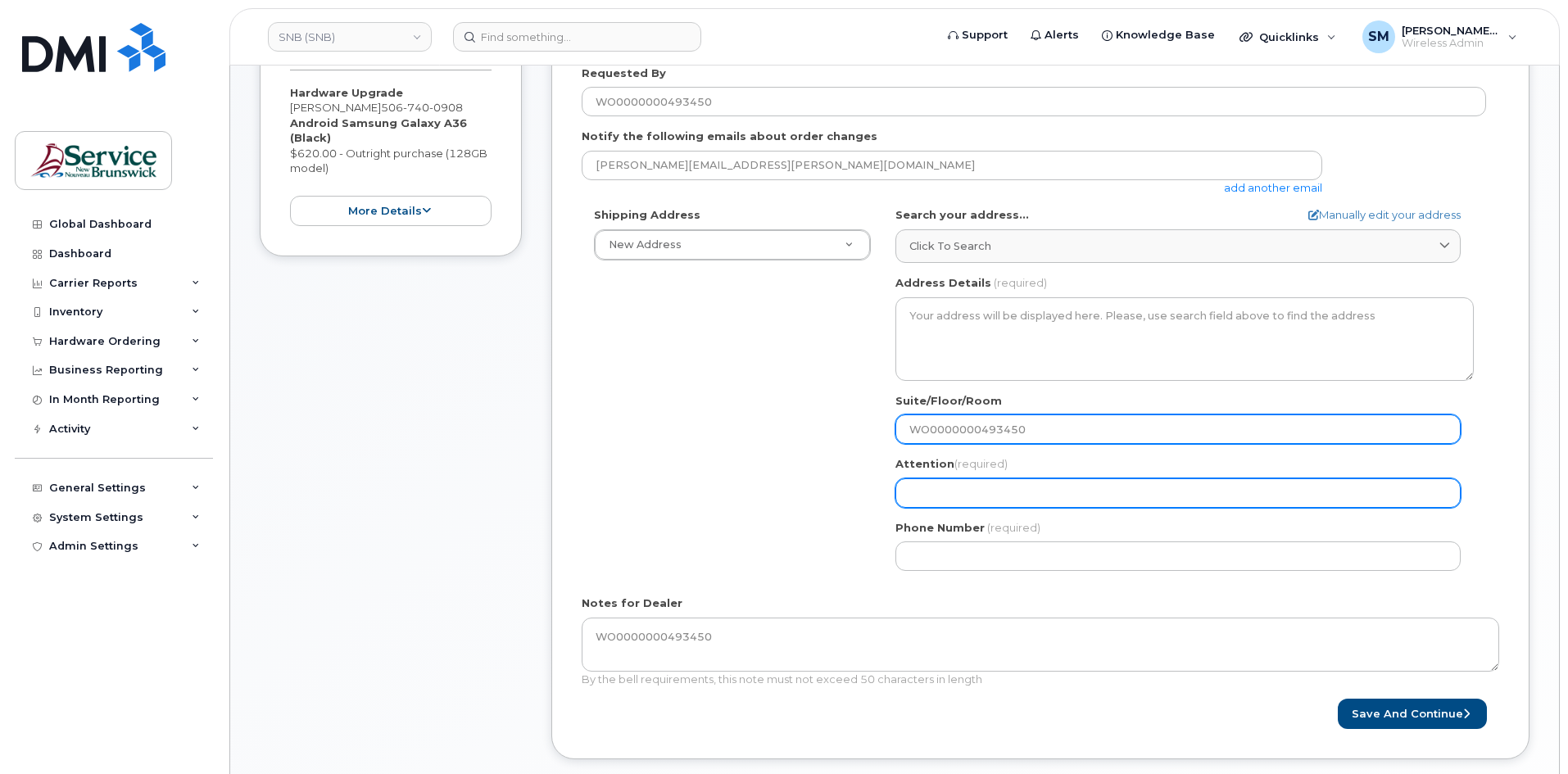
paste input "[DOMAIN_NAME][EMAIL_ADDRESS][DOMAIN_NAME]"
select select
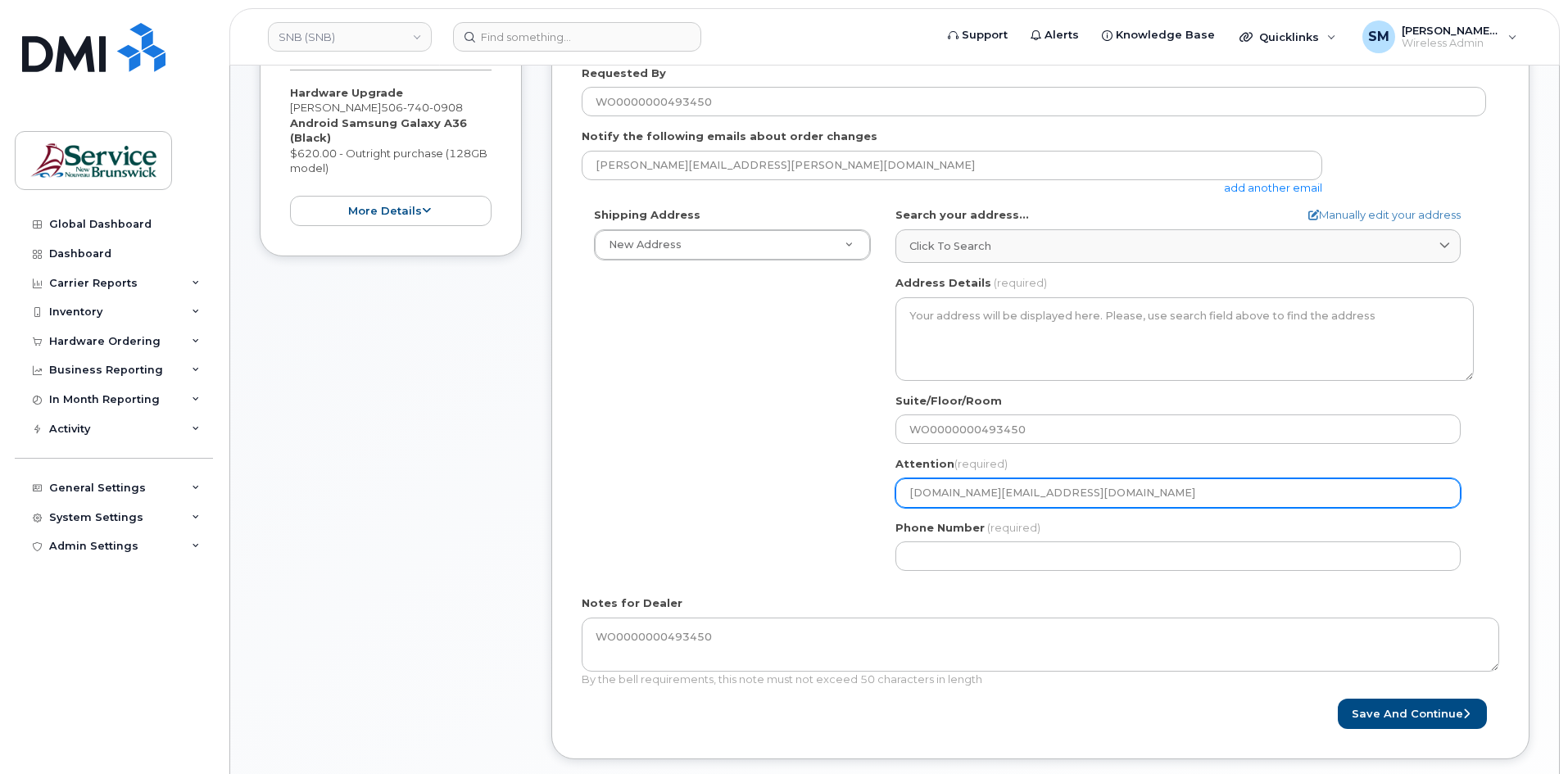
type input "Lucien.Page@snb.ca"
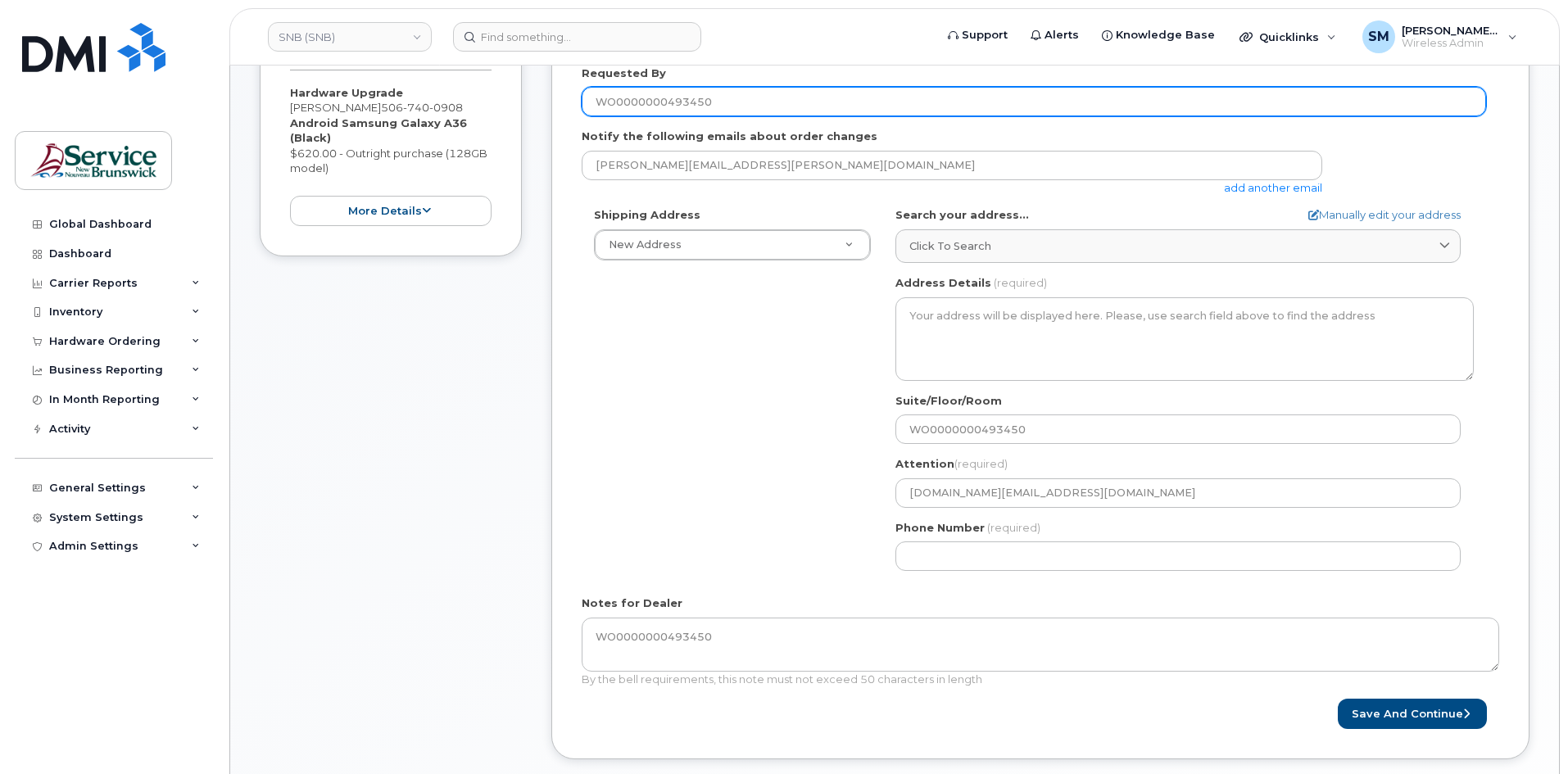
drag, startPoint x: 510, startPoint y: 119, endPoint x: 458, endPoint y: 121, distance: 52.0
click at [454, 121] on div "Item #1 in process $620.00 Hardware Upgrade Lucien Page 506 740 0908 Android Sa…" at bounding box center [895, 377] width 1270 height 812
paste input "Lucien.Page@snb.ca"
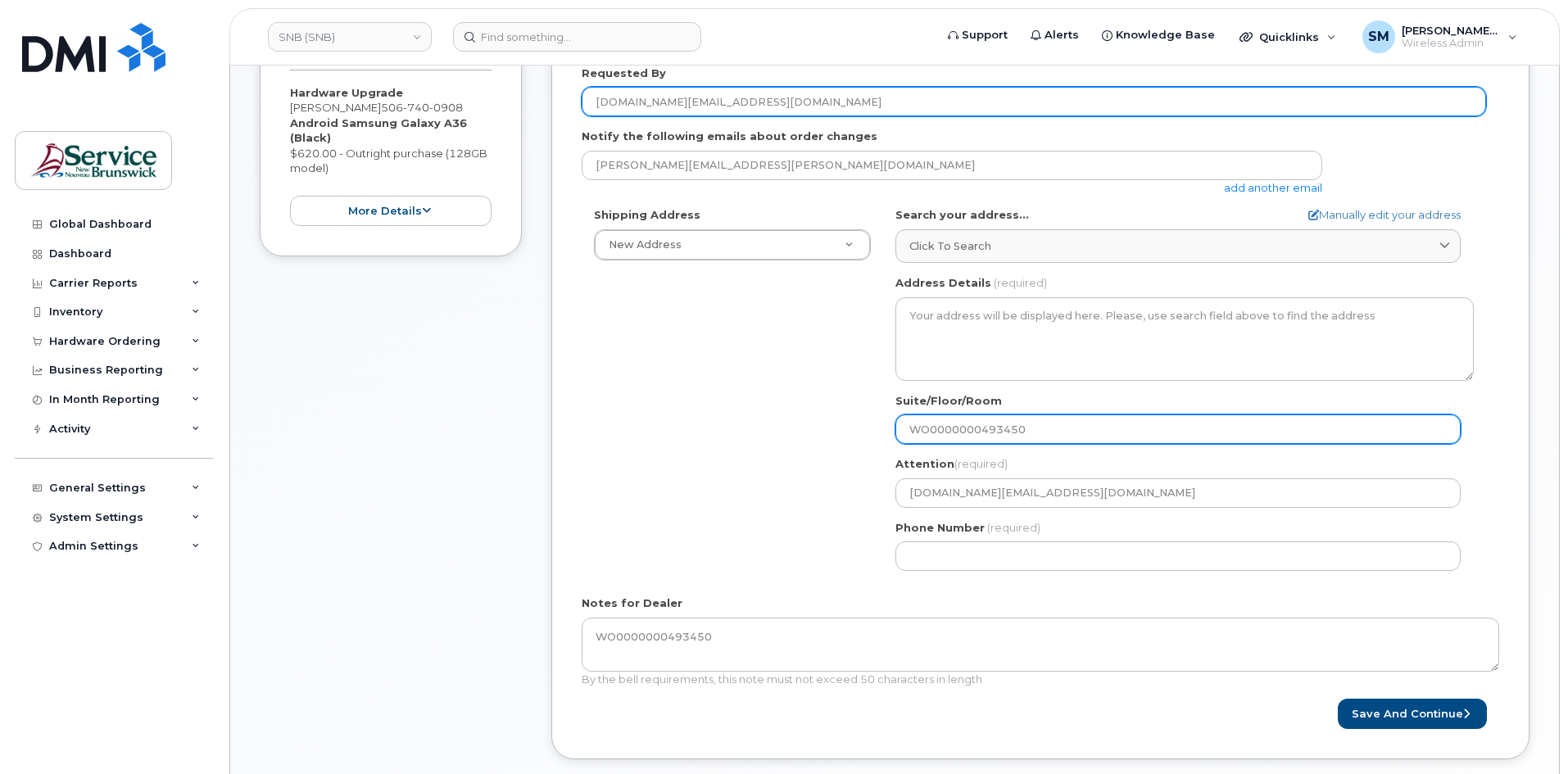
type input "Lucien.Page@snb.ca"
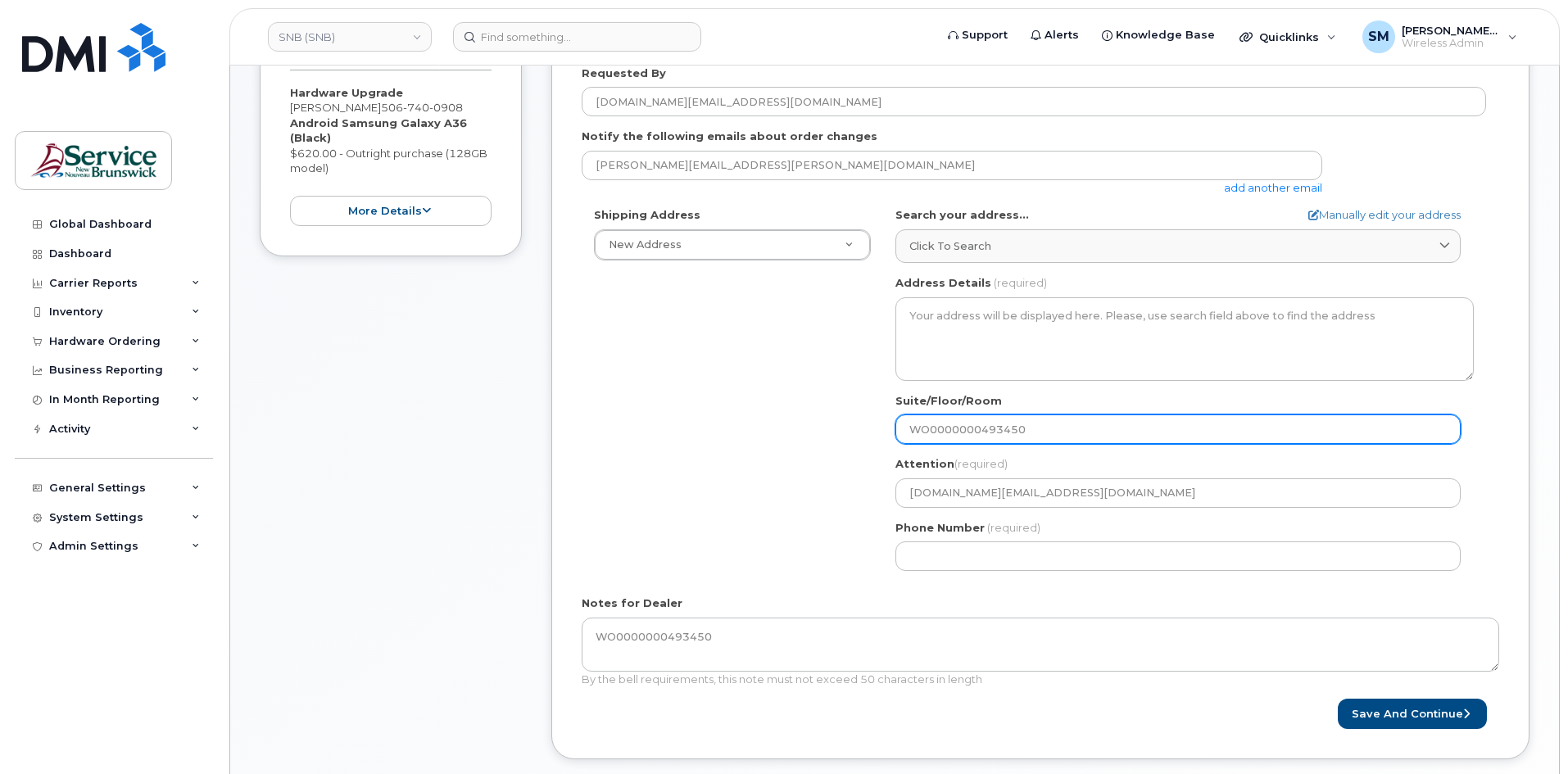
drag, startPoint x: 1052, startPoint y: 438, endPoint x: 758, endPoint y: 441, distance: 294.0
click at [758, 441] on div "Shipping Address New Address New Address ASD-E Main Office ASD-N Bathurst Educa…" at bounding box center [1034, 395] width 904 height 376
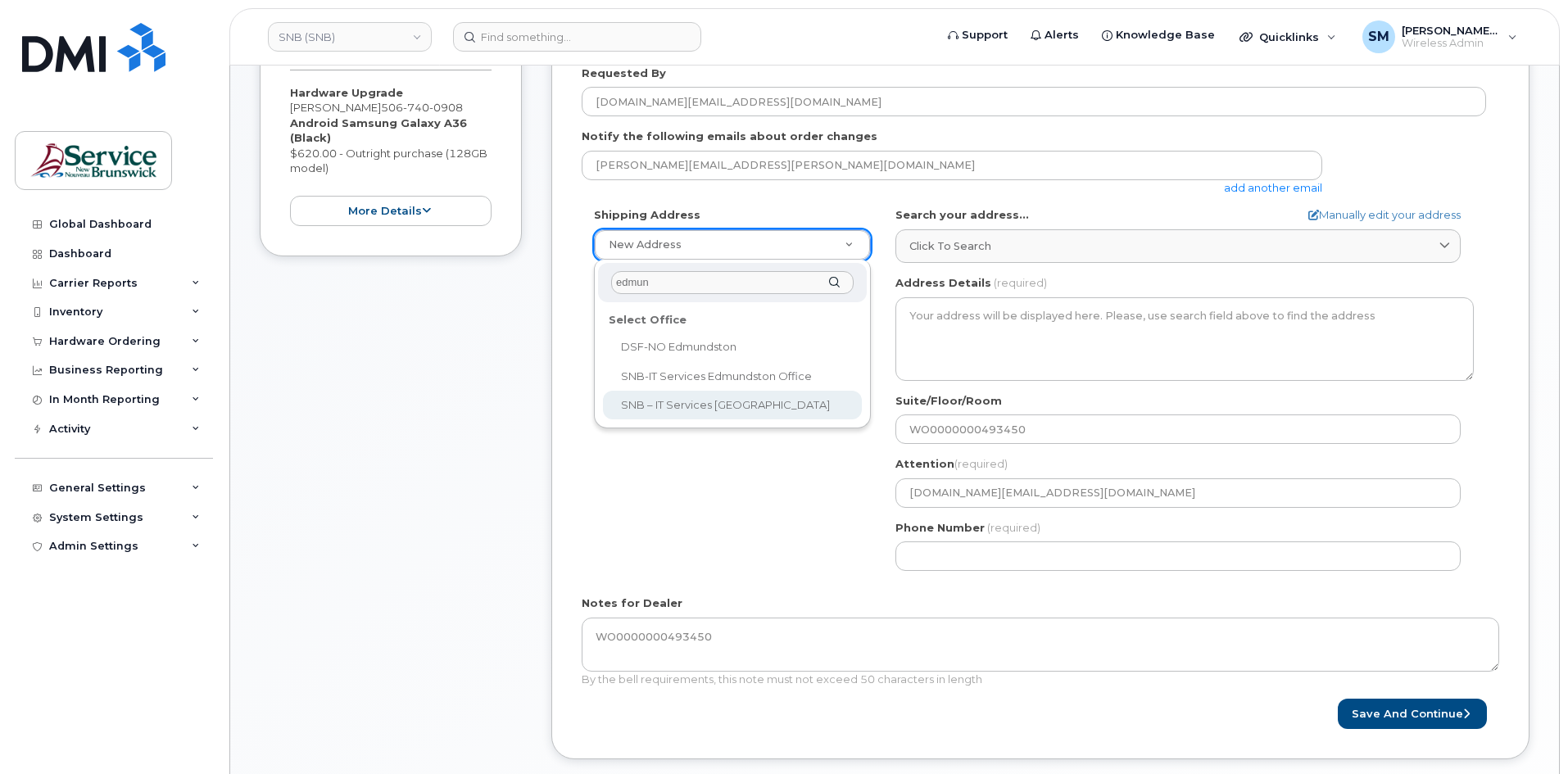
type input "edmun"
select select
type textarea "275 Boul Hébert Edmundston New Brunswick E3V 4E4"
type input "Jean Tardif/Marco Maltais"
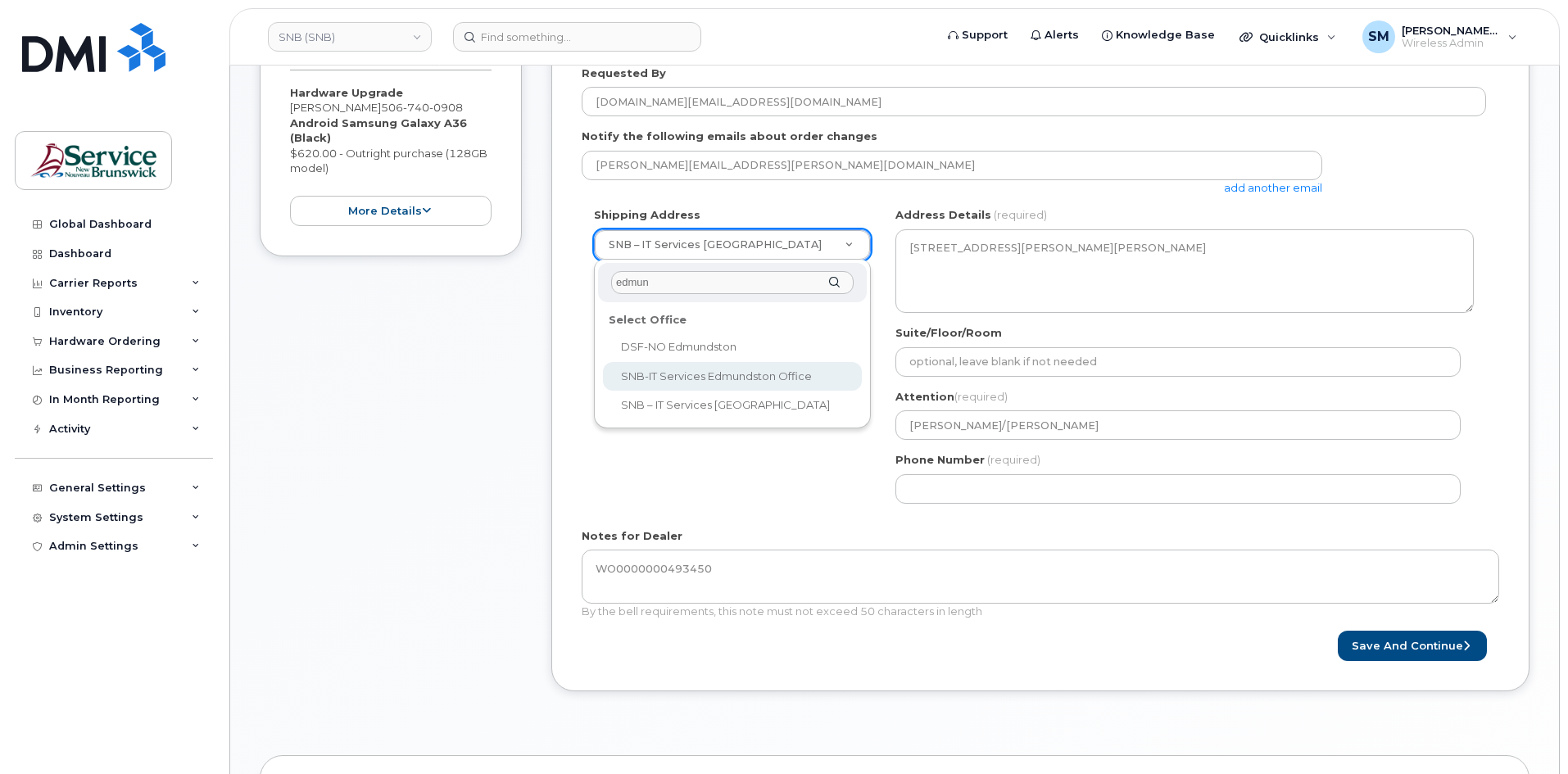
type input "edmun"
select select
type textarea "25 Rue Guy Edmundston New Brunswick E3V 3K5"
type input "Guy Morin/Richard Clavette"
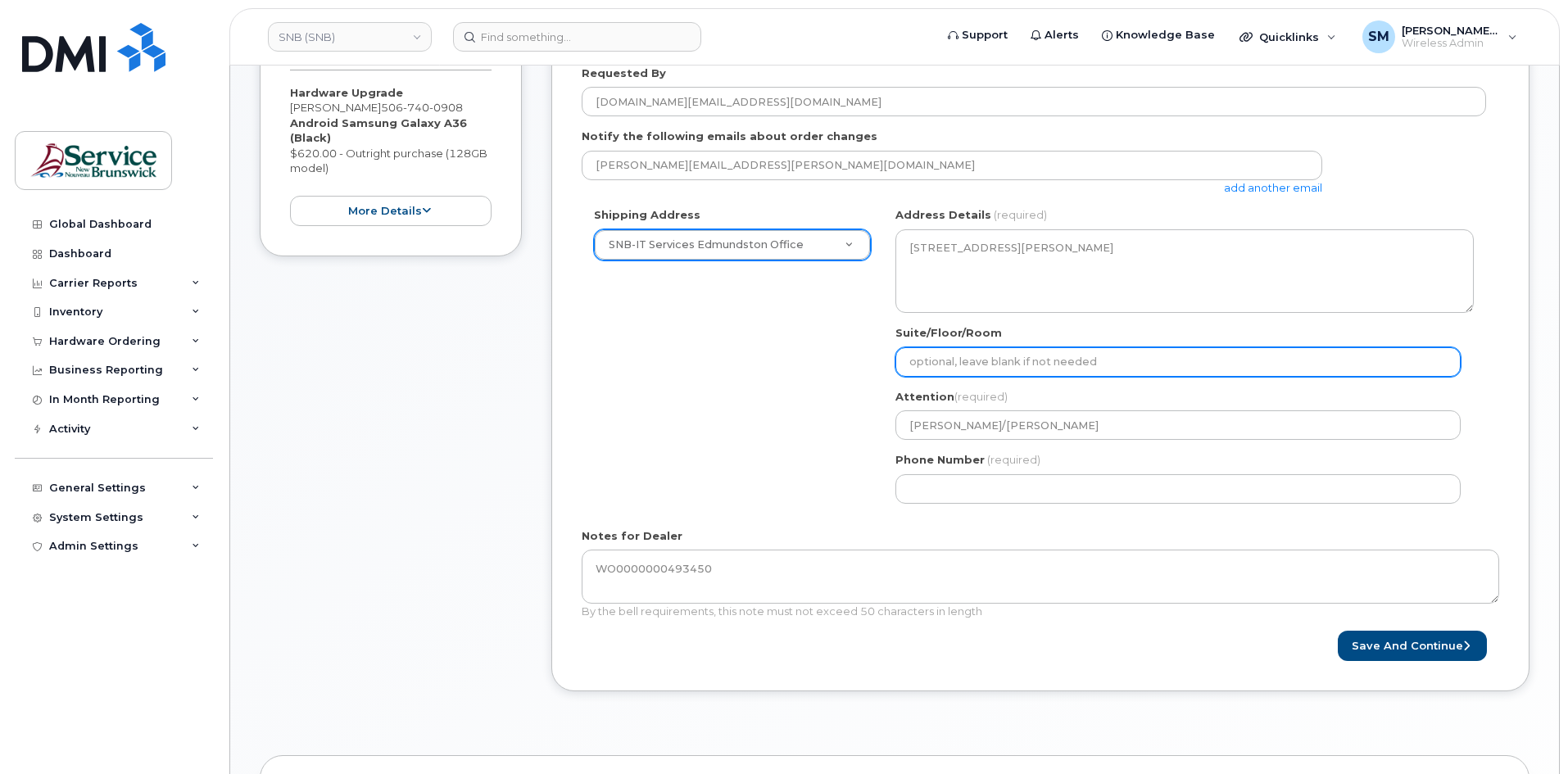
drag, startPoint x: 1011, startPoint y: 348, endPoint x: 1069, endPoint y: 354, distance: 58.3
click at [1011, 348] on input "Suite/Floor/Room" at bounding box center [1178, 362] width 565 height 29
paste input "WO0000000493450"
select select
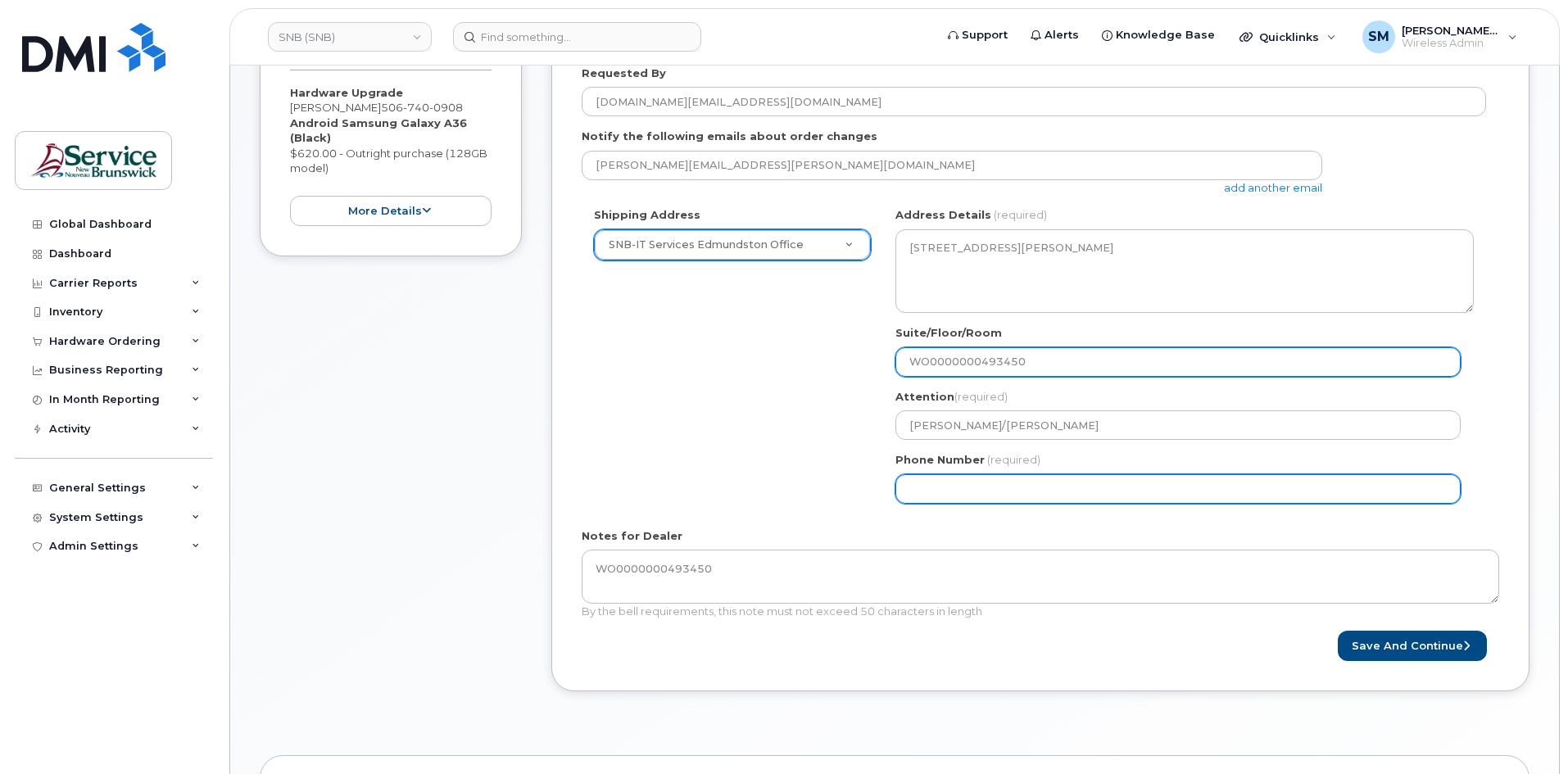
type input "WO0000000493450"
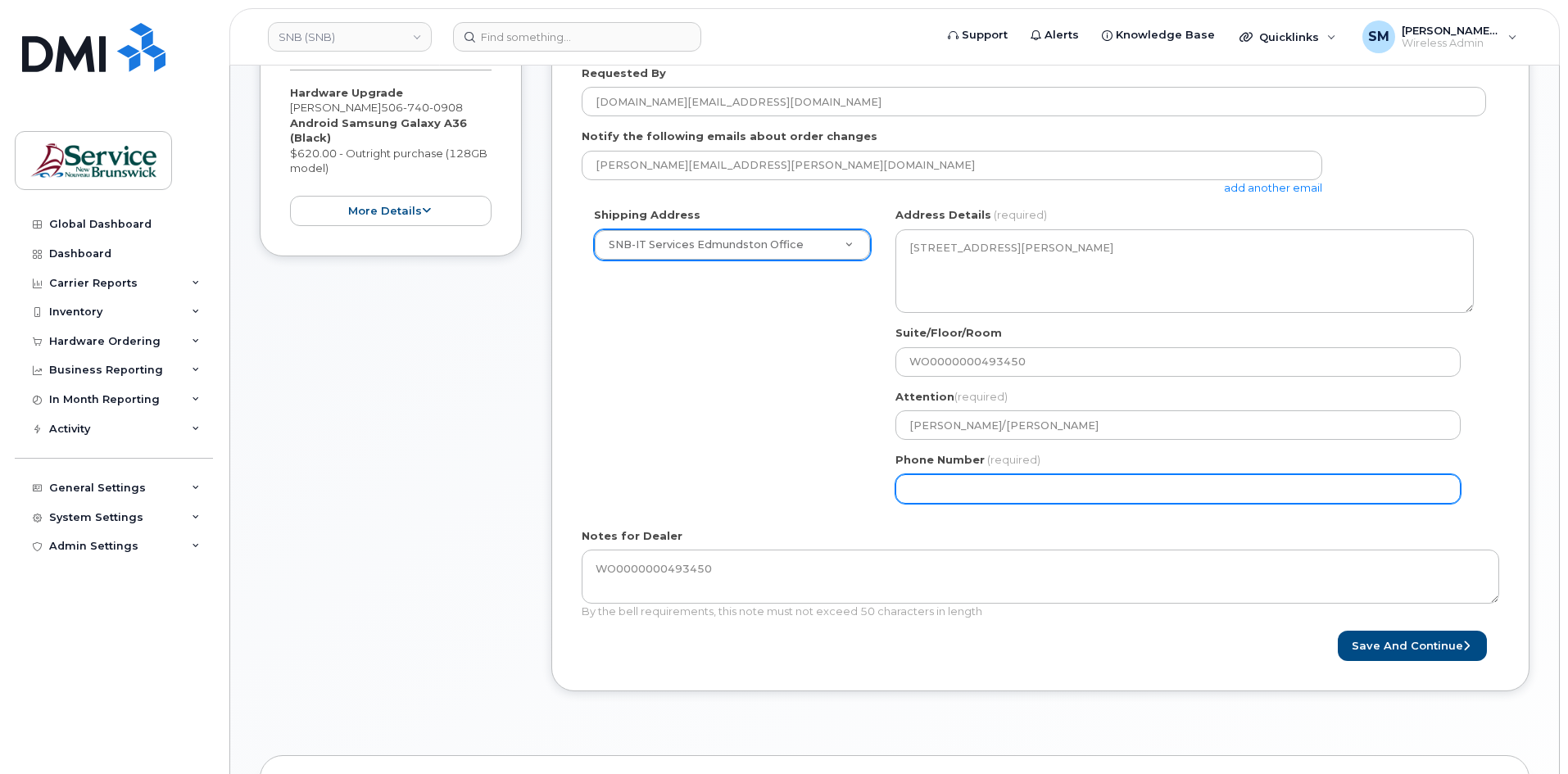
click at [937, 490] on input "Phone Number" at bounding box center [1178, 489] width 565 height 29
select select
type input "506639633"
select select
type input "5066396338"
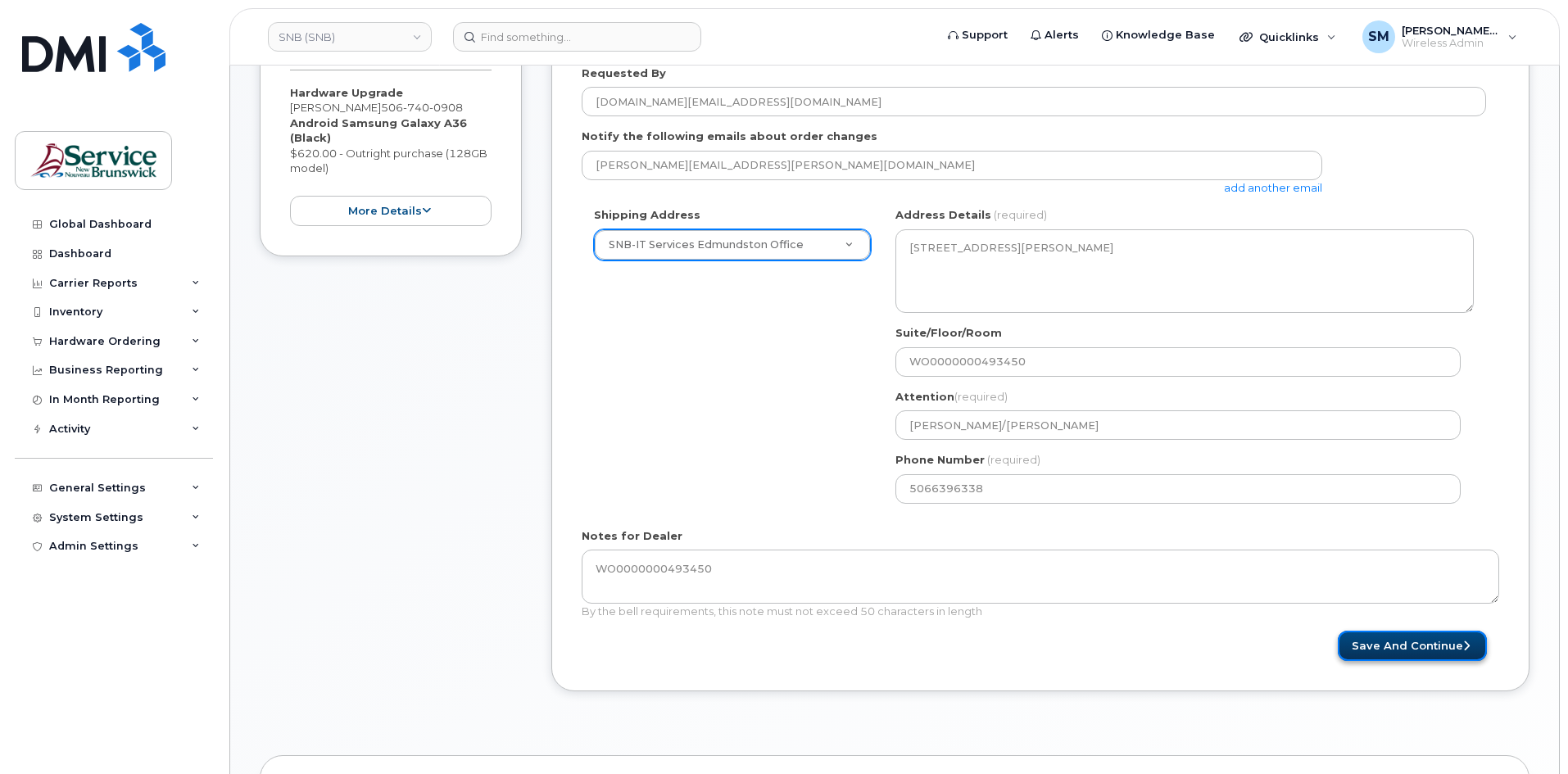
click at [1361, 644] on button "Save and Continue" at bounding box center [1412, 646] width 149 height 30
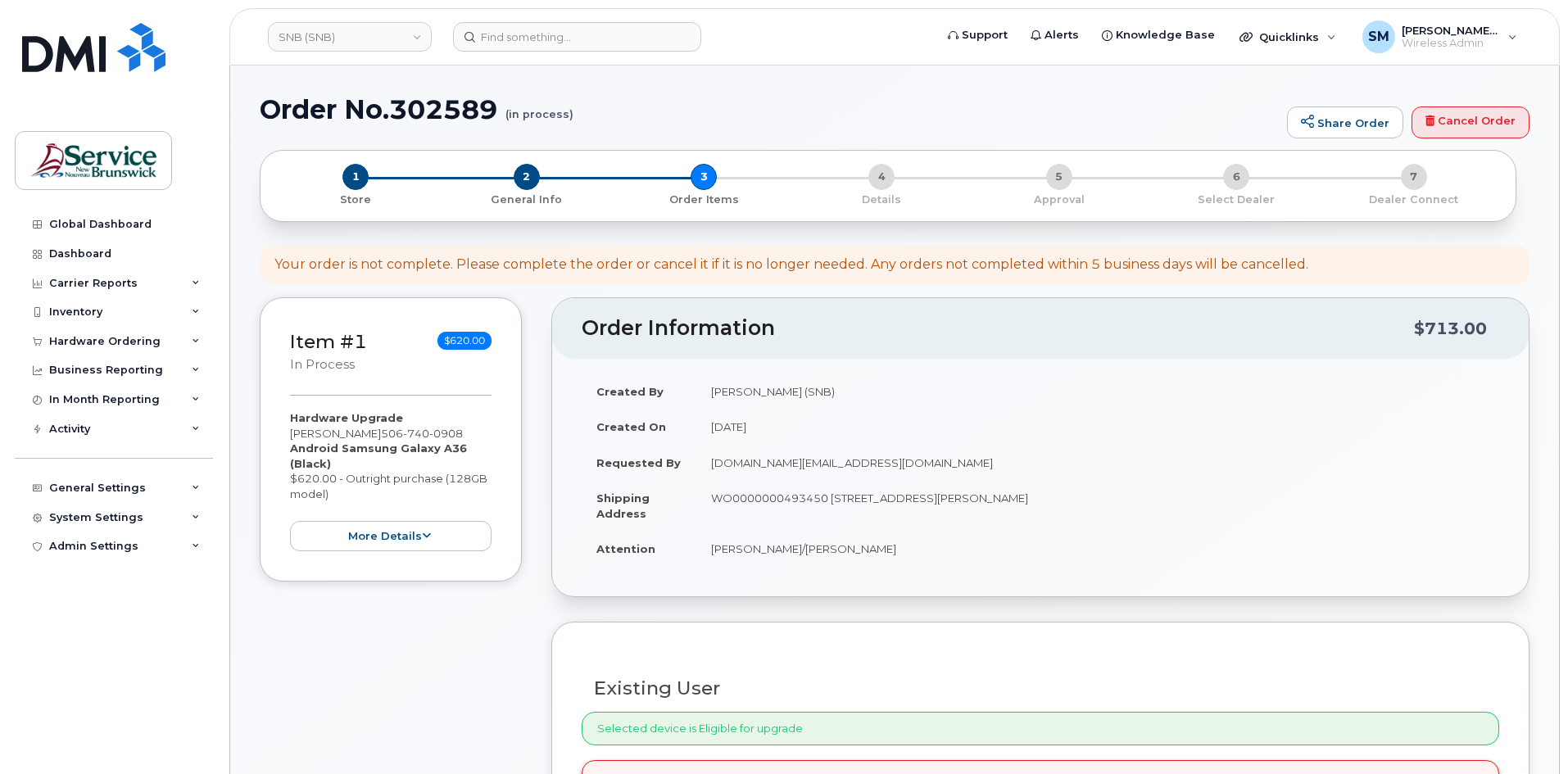
select select
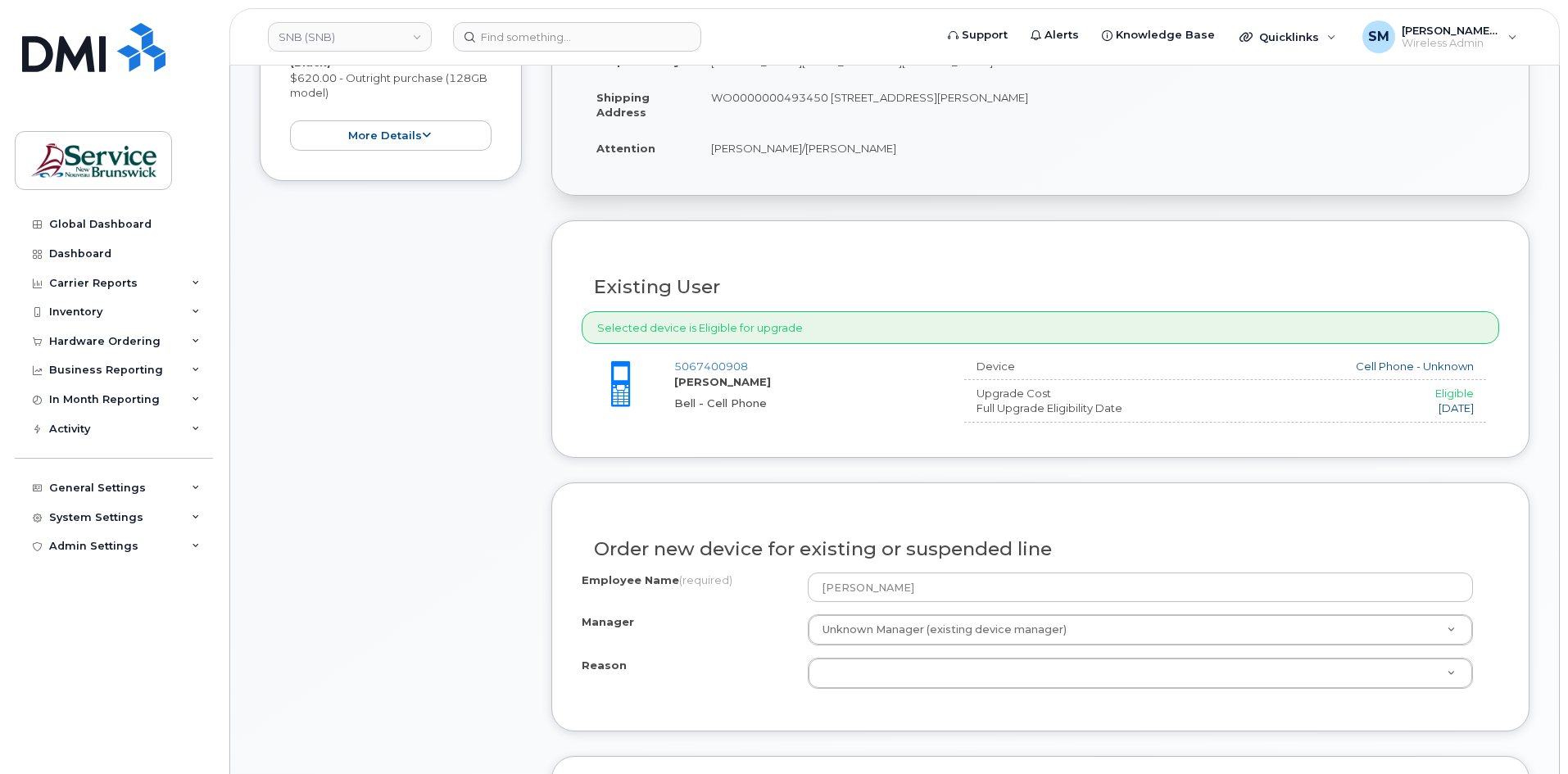
scroll to position [491, 0]
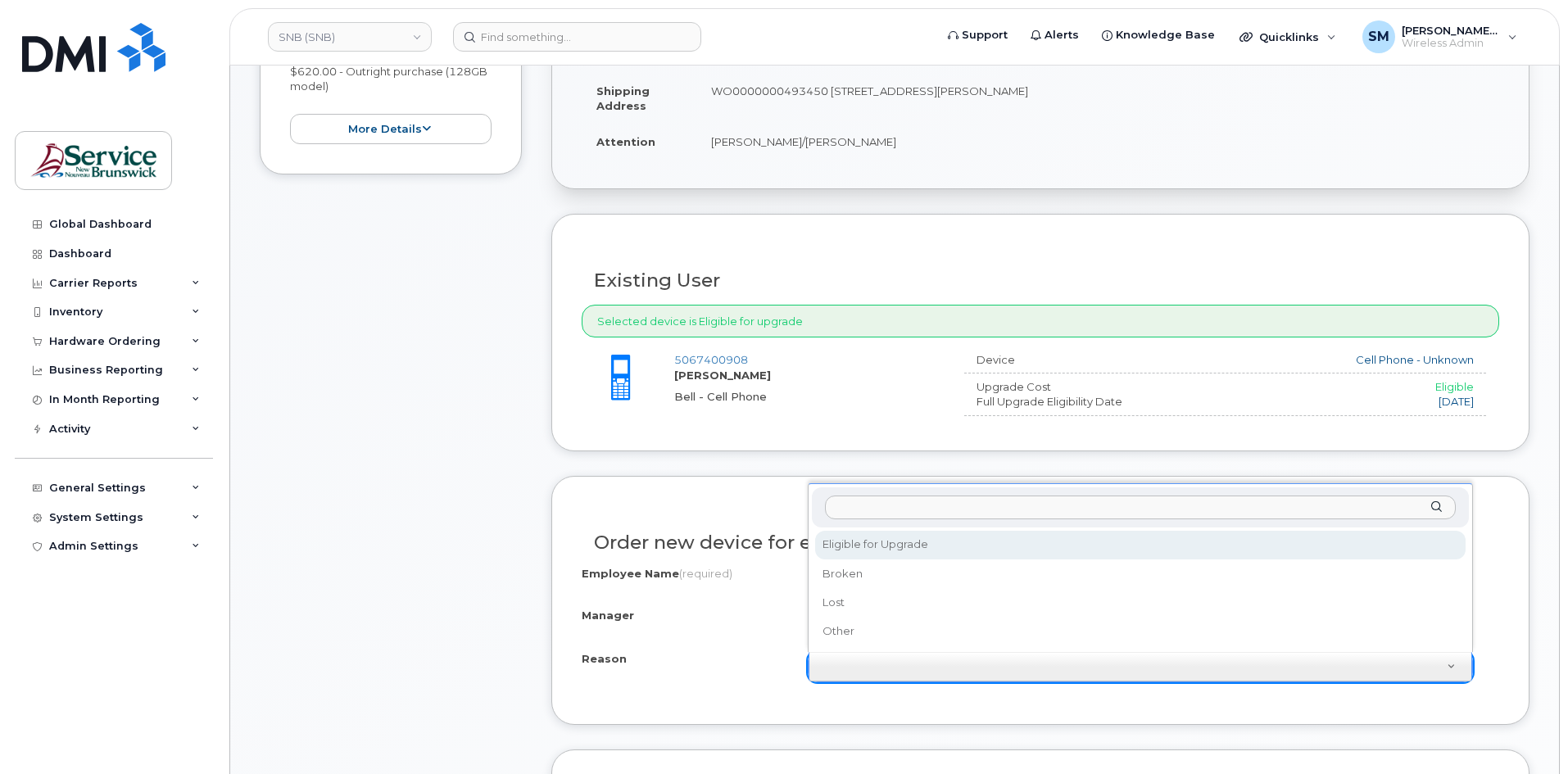
select select "eligible_for_upgrade"
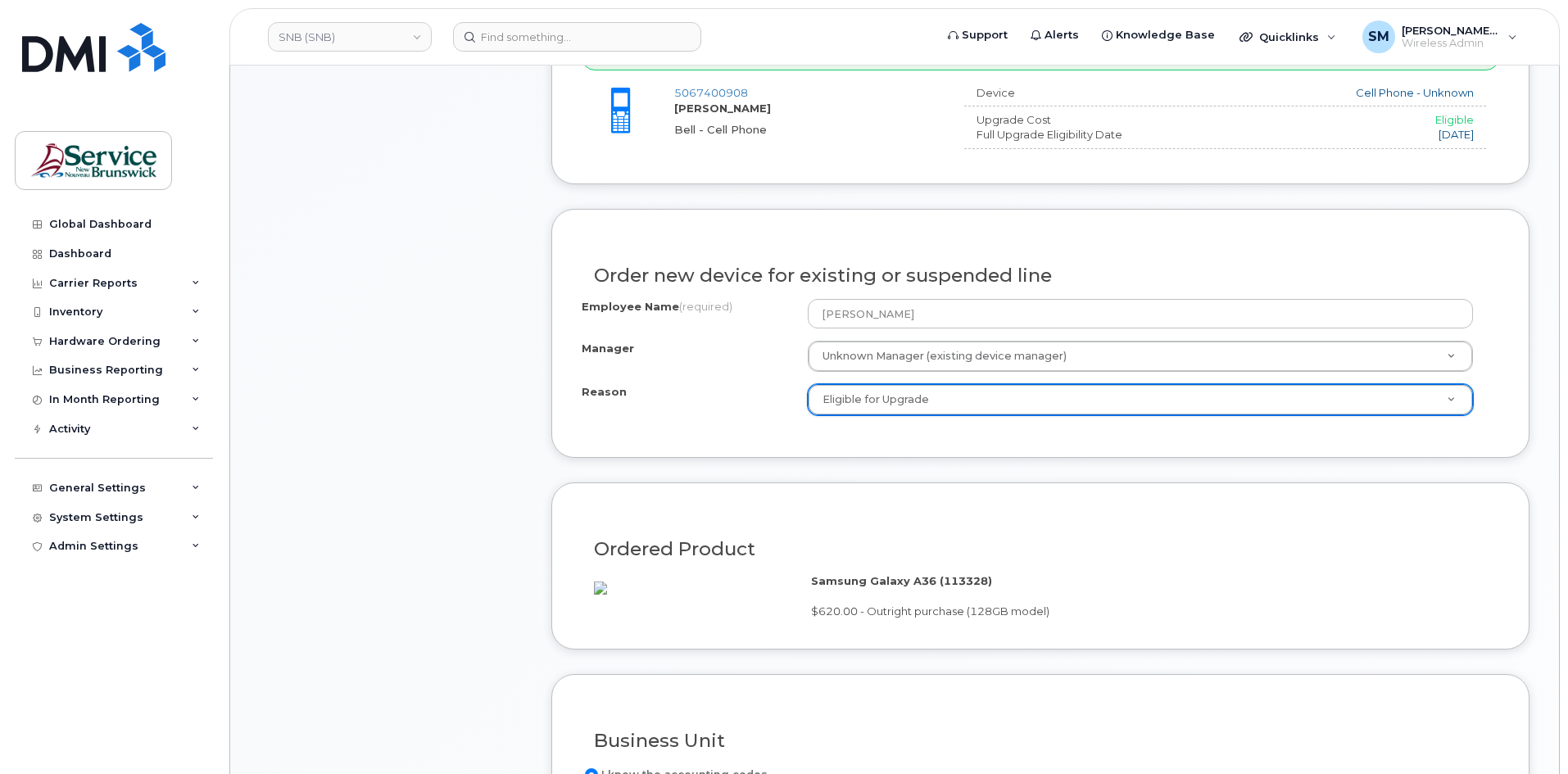
scroll to position [983, 0]
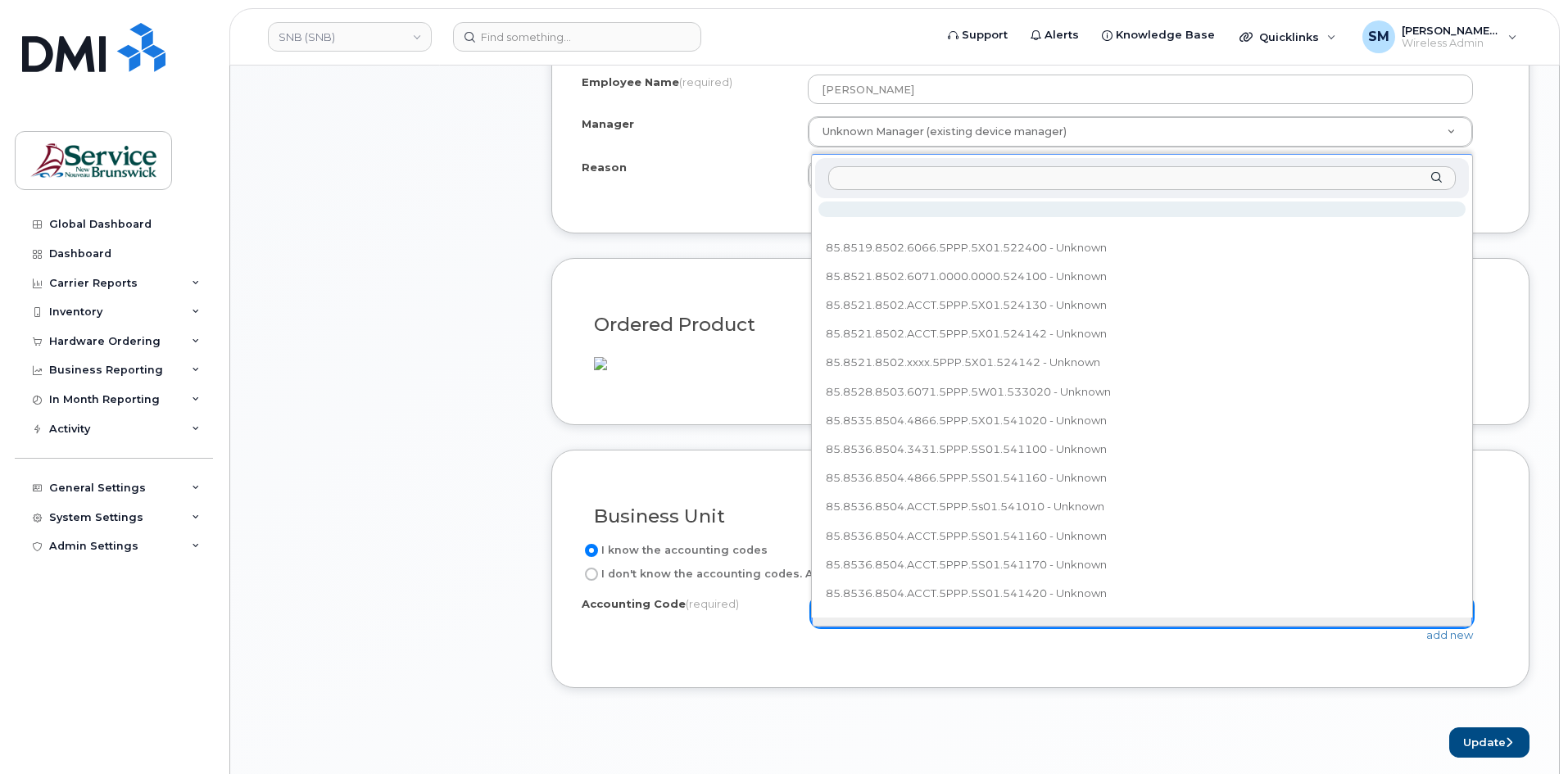
type input "85.8540.8504.4866.PPPP.5V01.543200"
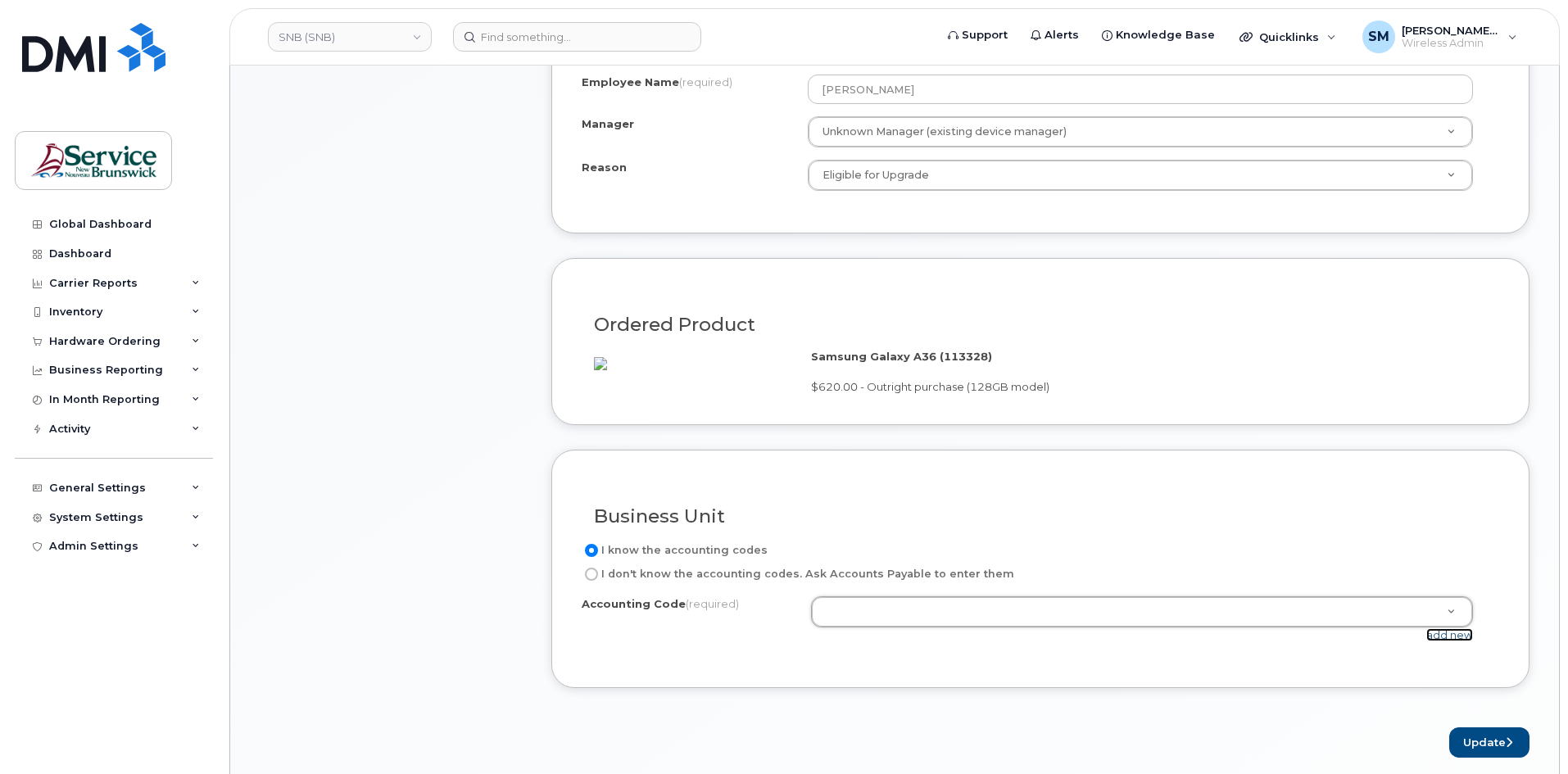
click at [1437, 641] on link "add new" at bounding box center [1449, 635] width 46 height 13
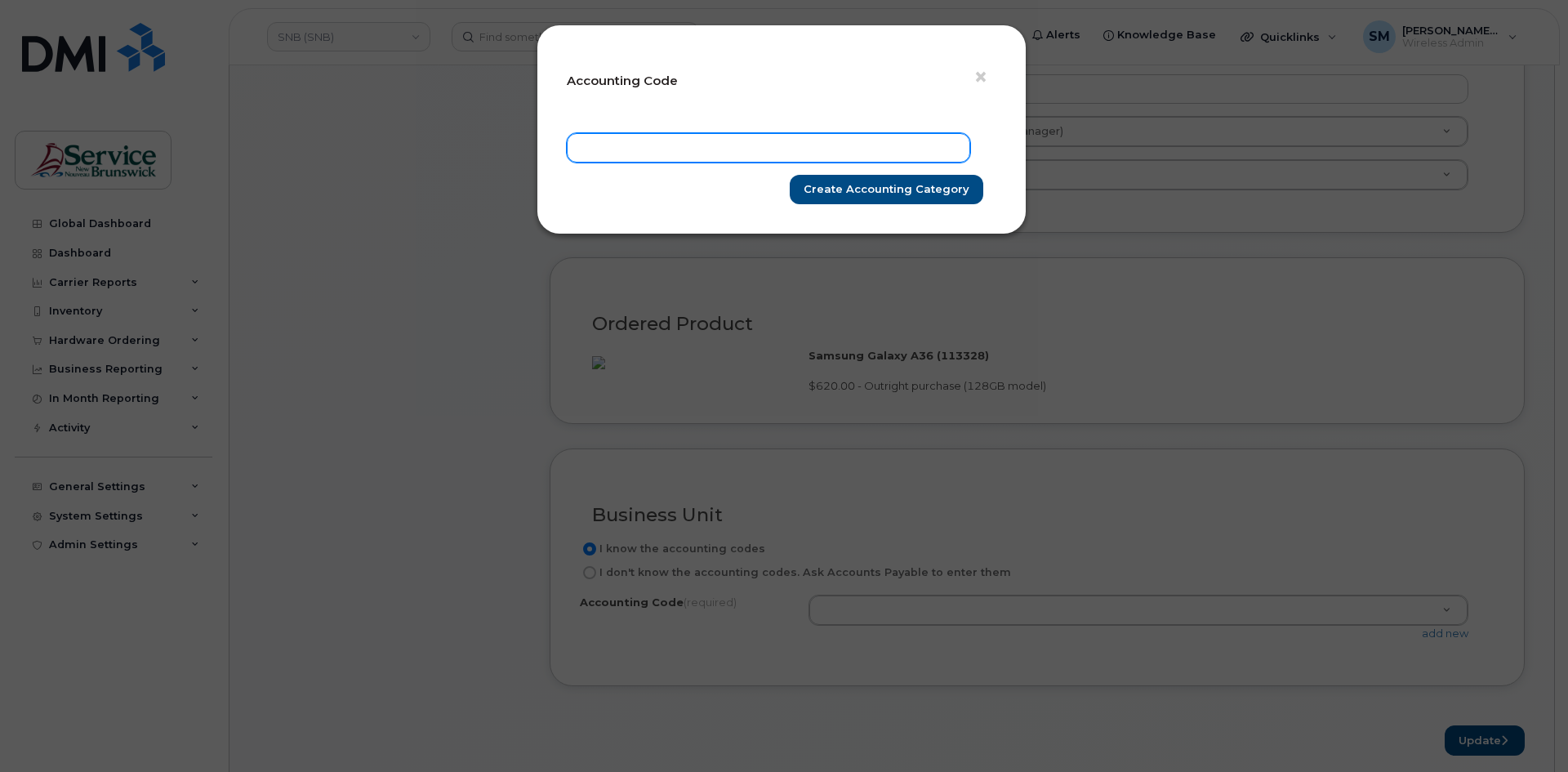
click at [906, 136] on input "text" at bounding box center [769, 148] width 404 height 29
paste input "85.8540.8504.4866.PPPP.5V01.543200"
type input "85.8540.8504.4866.PPPP.5V01.543200"
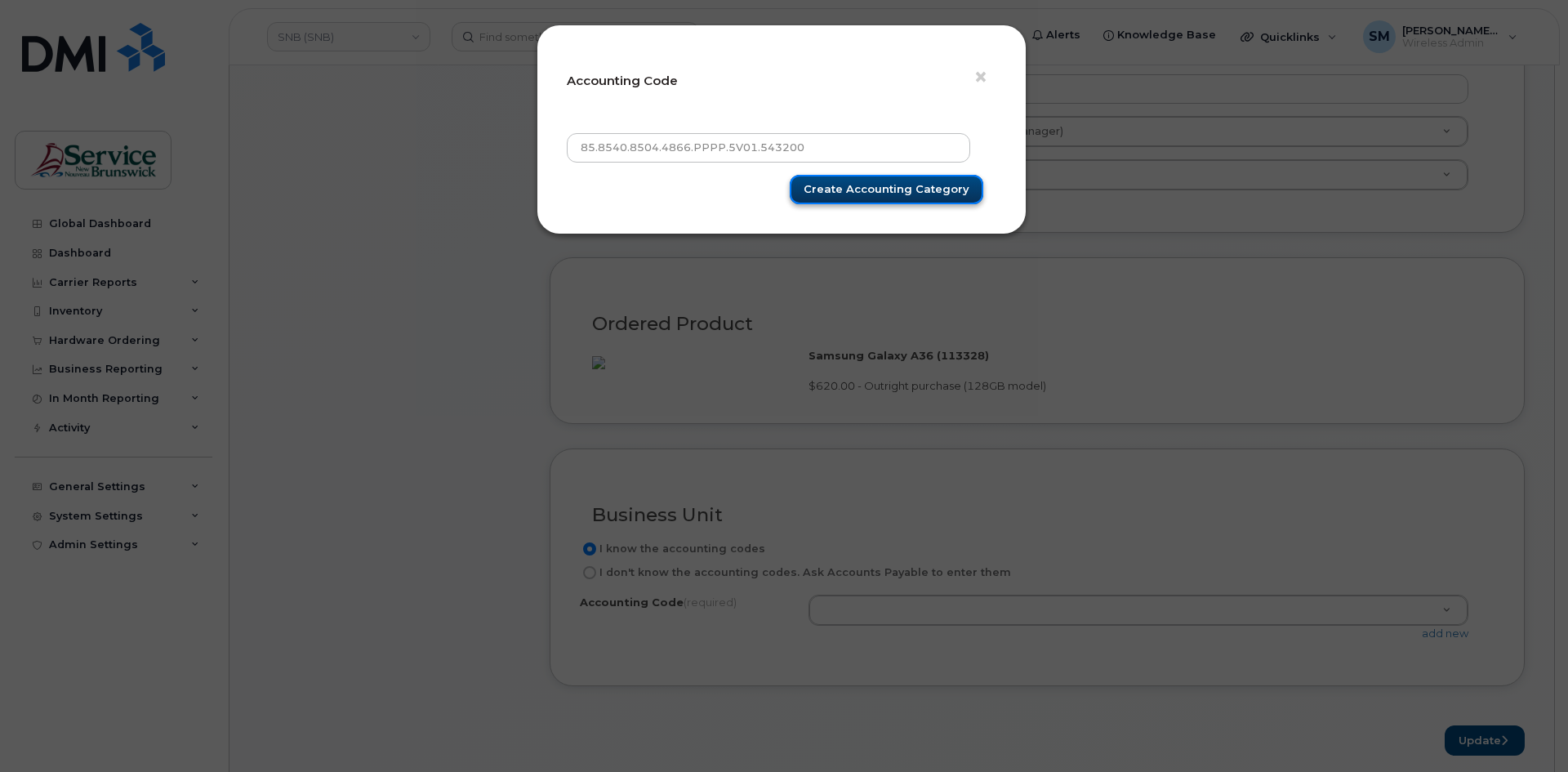
click at [917, 185] on input "Create Accounting category" at bounding box center [886, 190] width 194 height 30
type input "Create Accounting category"
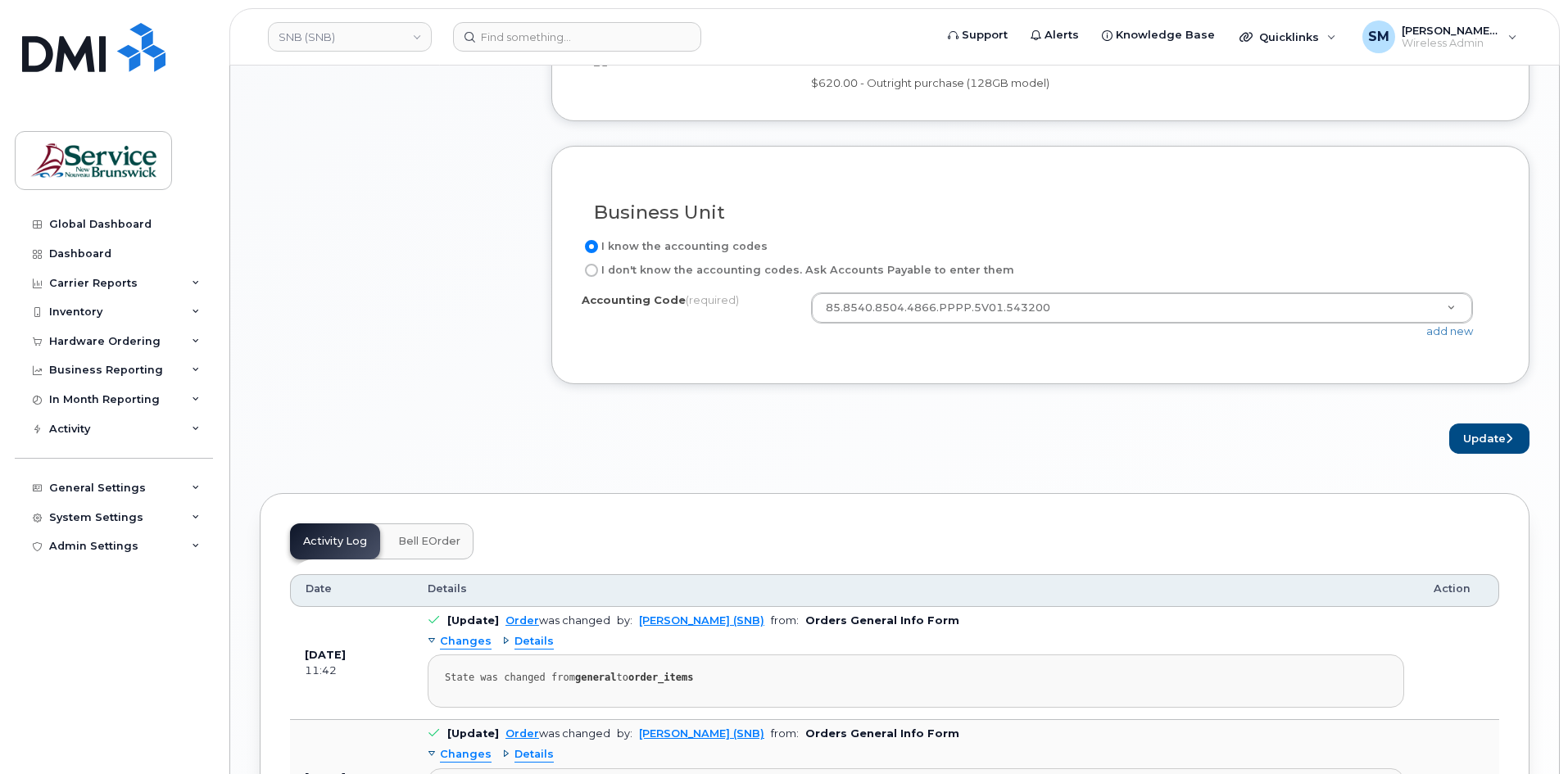
scroll to position [1311, 0]
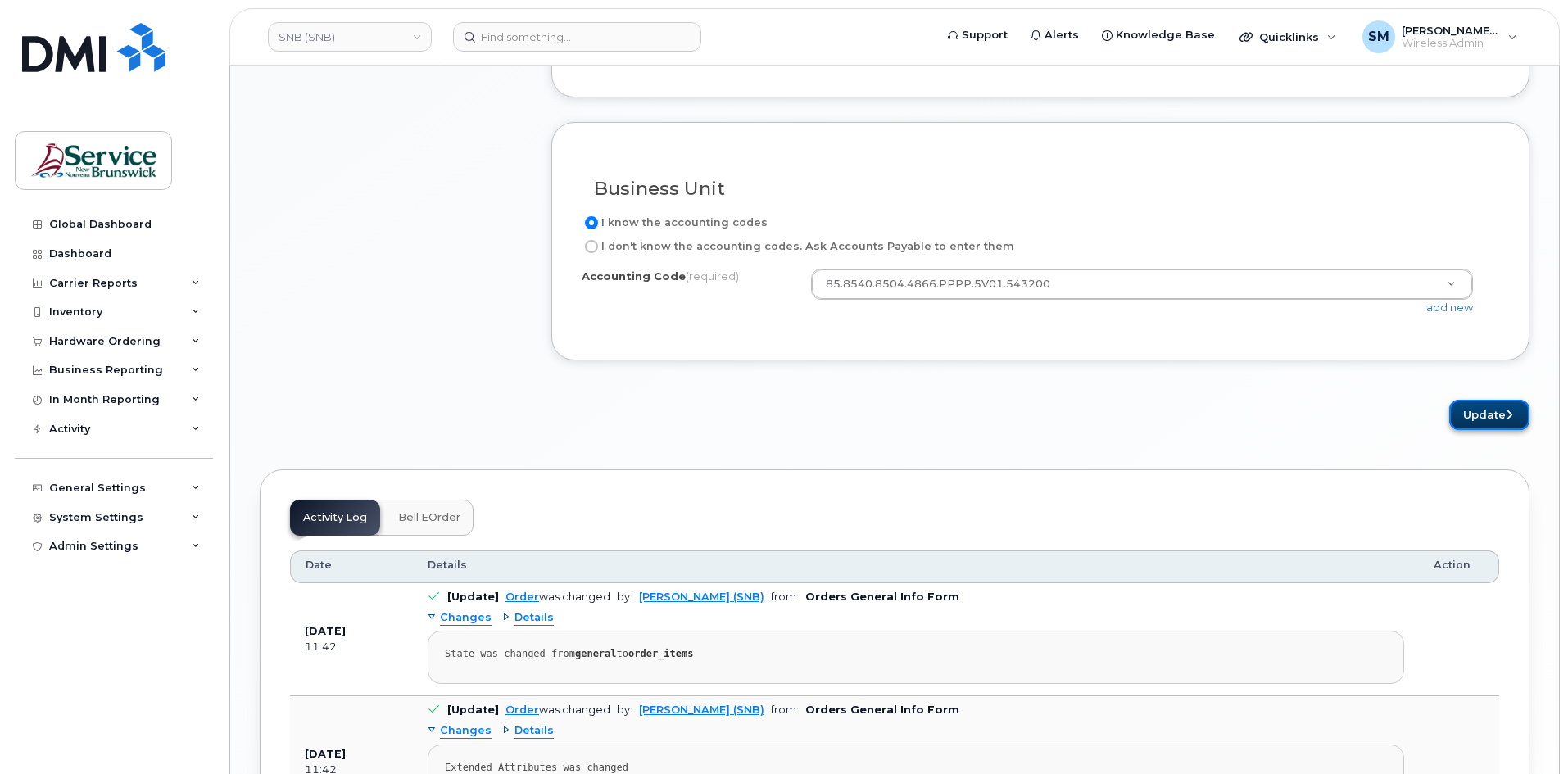
click at [1506, 420] on icon "submit" at bounding box center [1509, 415] width 6 height 11
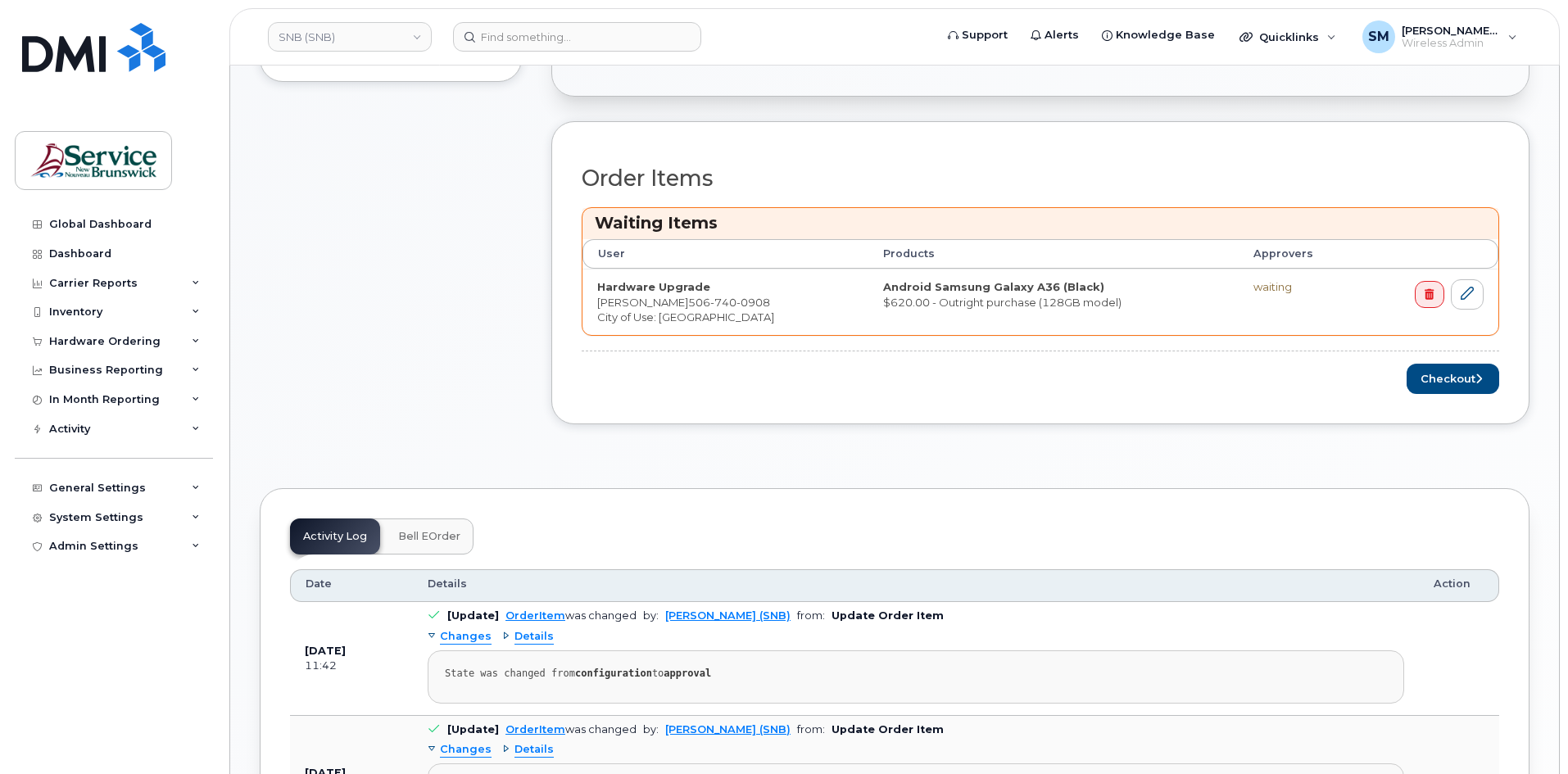
scroll to position [655, 0]
click at [1447, 378] on button "Checkout" at bounding box center [1453, 378] width 93 height 30
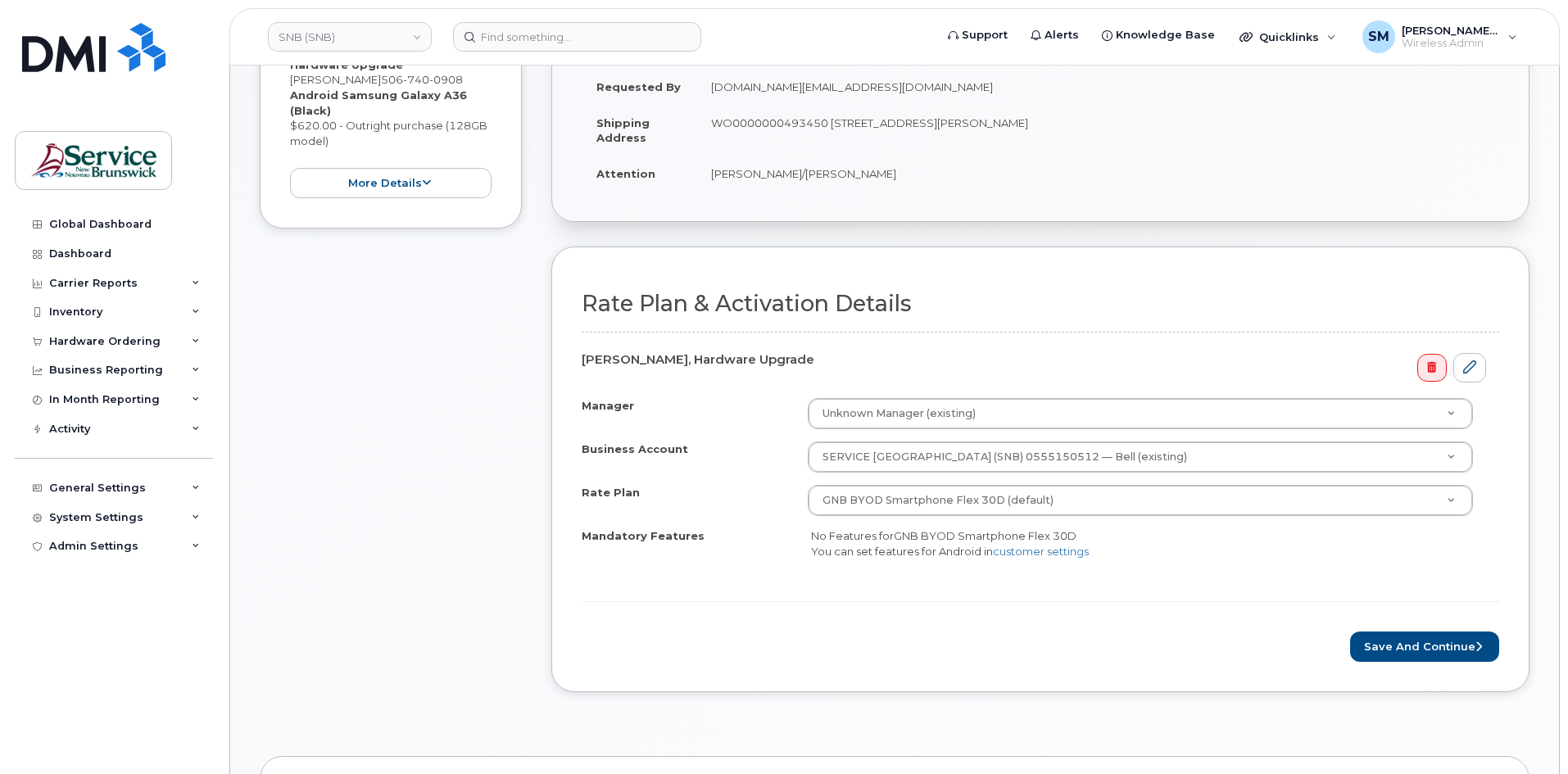
scroll to position [409, 0]
click at [1418, 641] on button "Save and Continue" at bounding box center [1424, 645] width 149 height 30
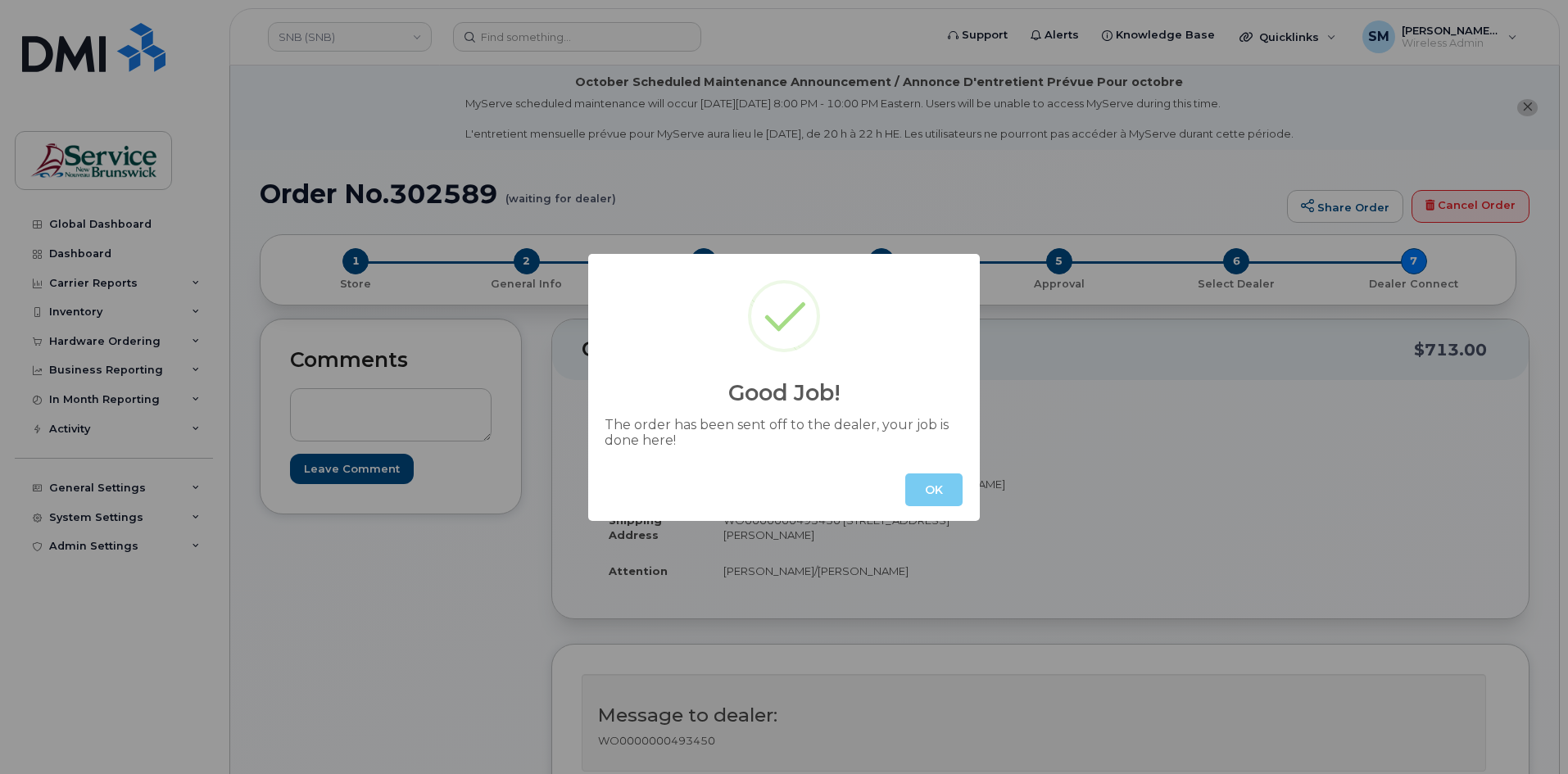
click at [942, 490] on button "OK" at bounding box center [934, 490] width 57 height 33
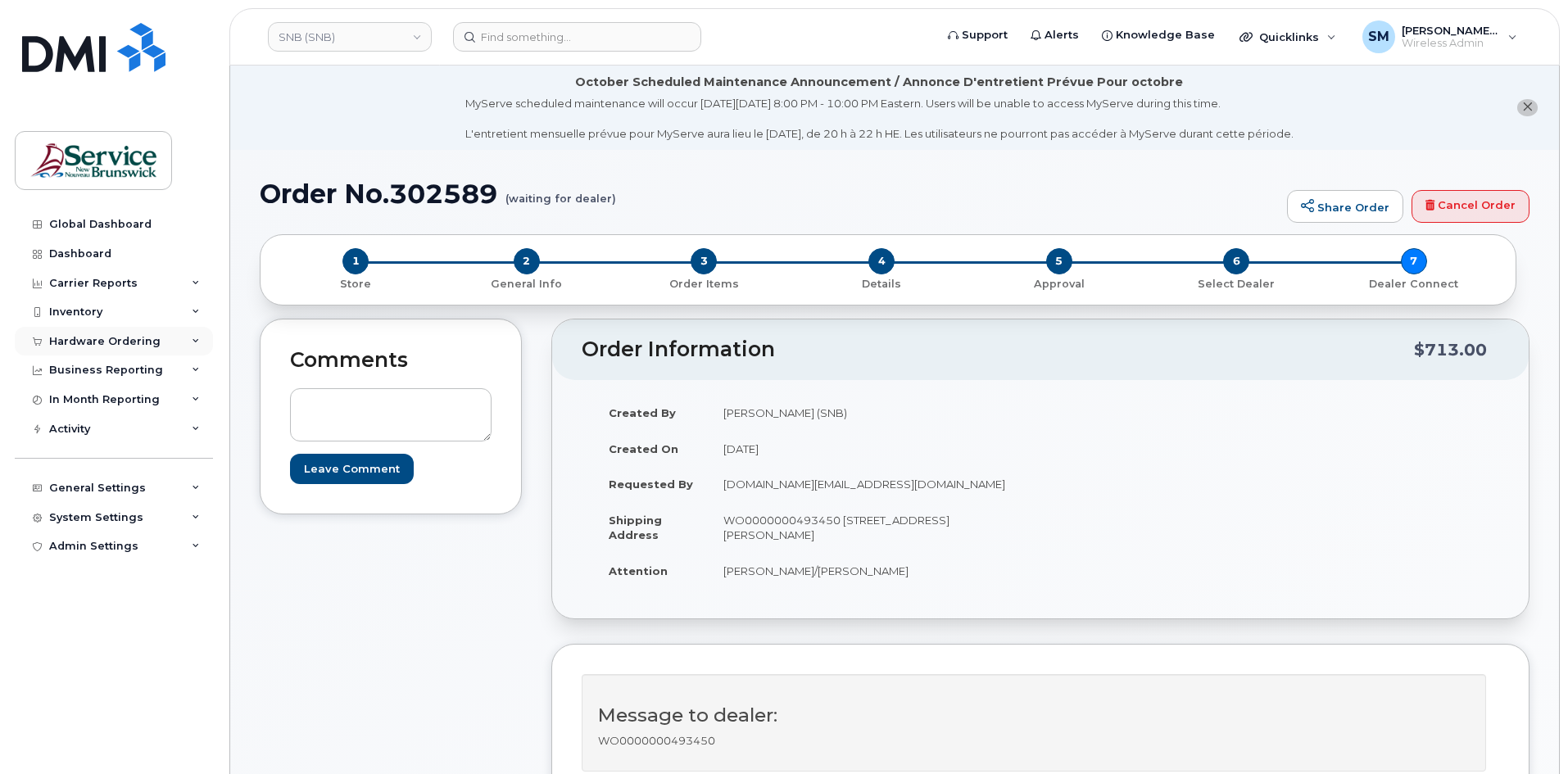
drag, startPoint x: 98, startPoint y: 342, endPoint x: 107, endPoint y: 344, distance: 9.2
click at [98, 342] on div "Hardware Ordering" at bounding box center [104, 342] width 111 height 13
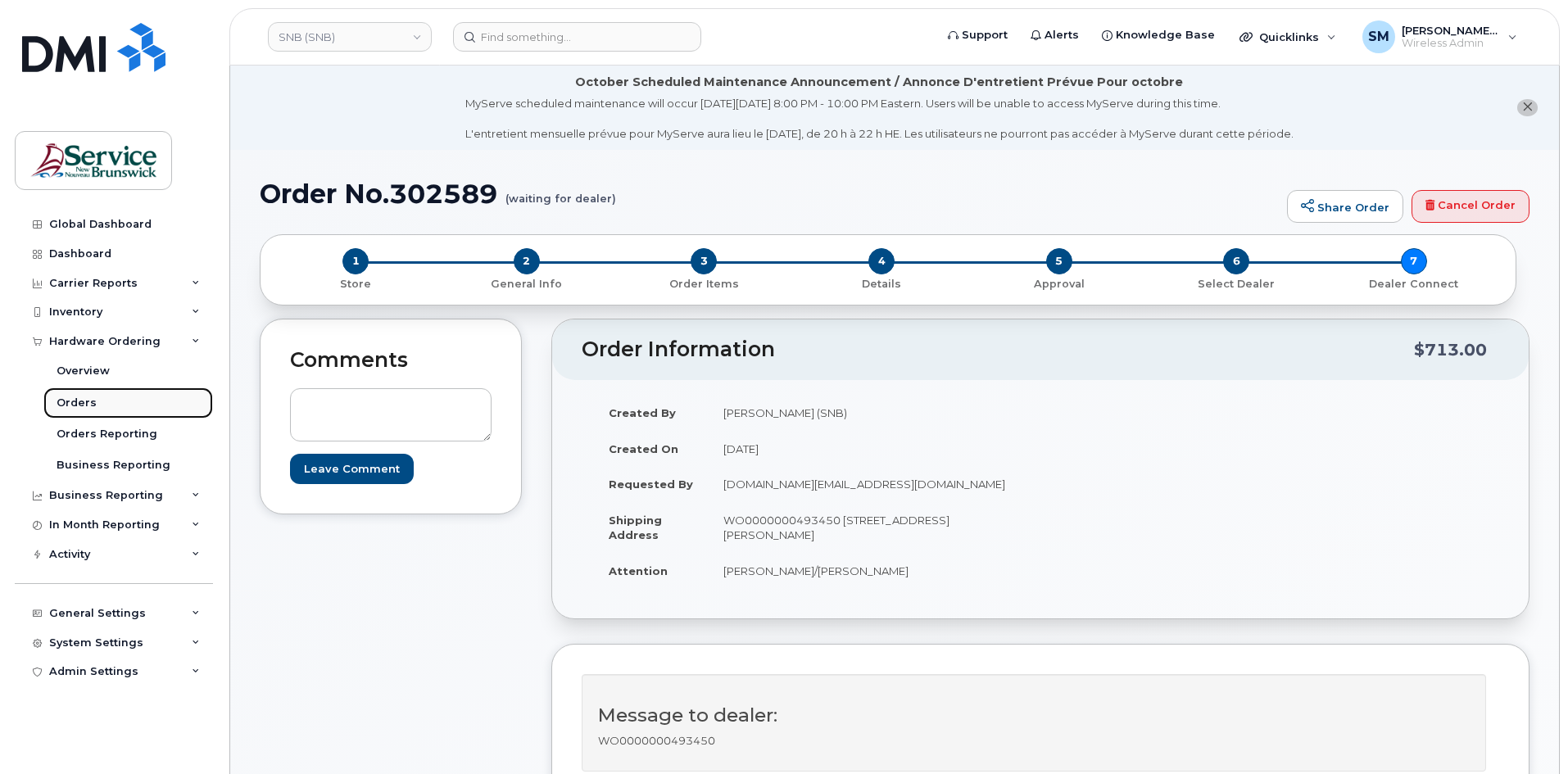
drag, startPoint x: 114, startPoint y: 410, endPoint x: 125, endPoint y: 414, distance: 11.7
click at [113, 412] on link "Orders" at bounding box center [128, 403] width 169 height 31
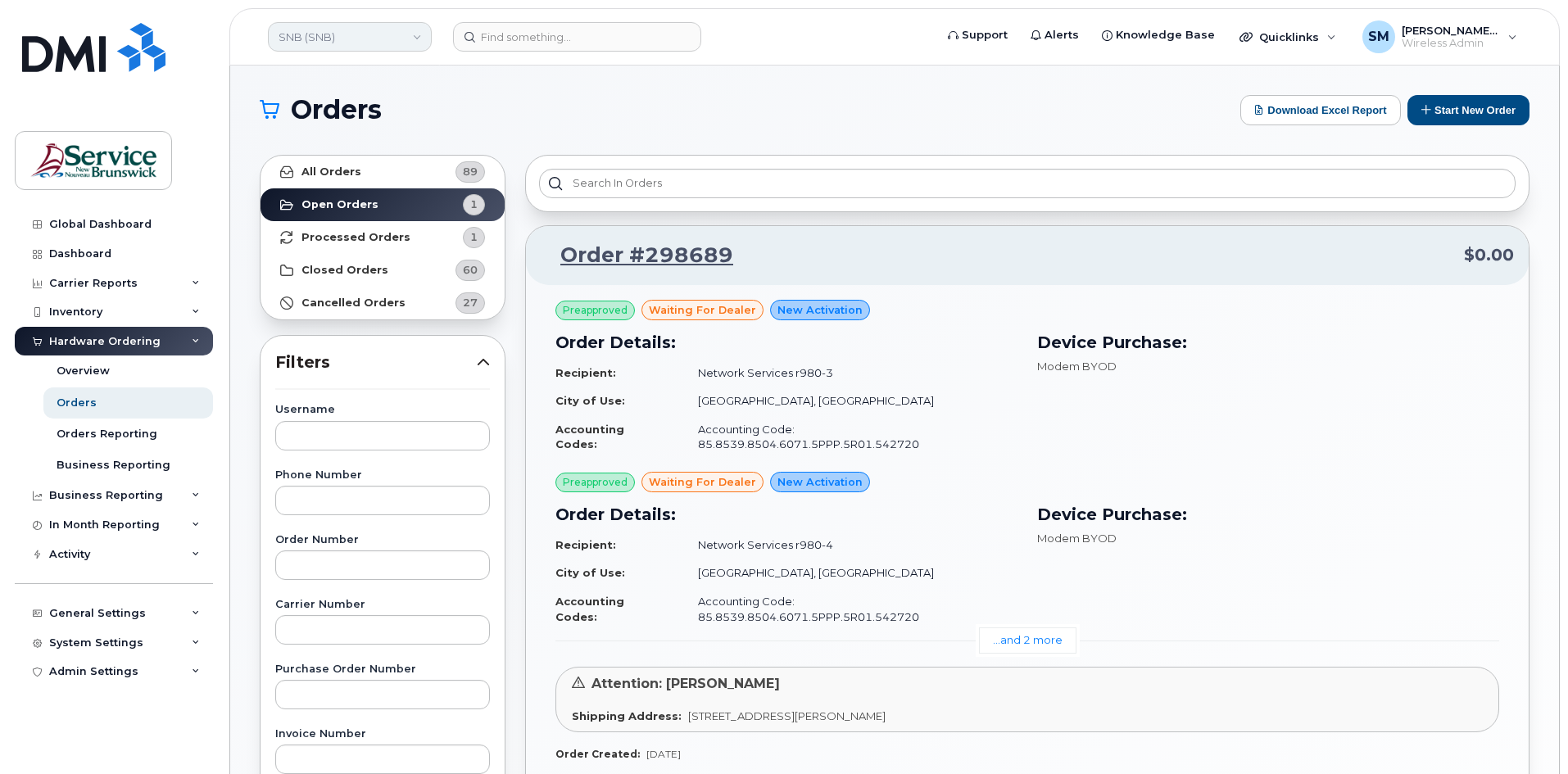
click at [317, 43] on link "SNB (SNB)" at bounding box center [350, 37] width 164 height 29
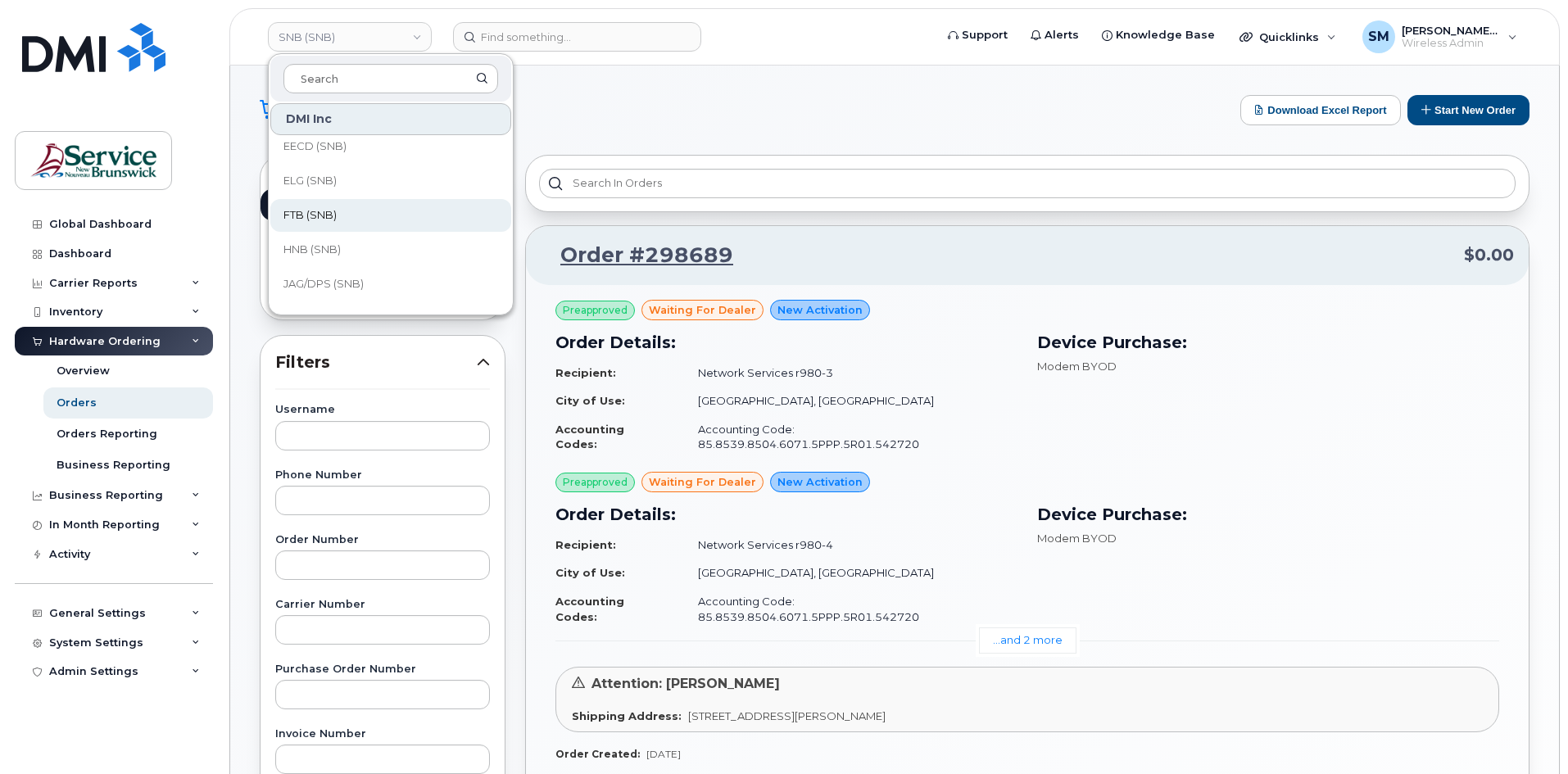
scroll to position [82, 0]
click at [349, 204] on link "ELG (SNB)" at bounding box center [391, 210] width 241 height 33
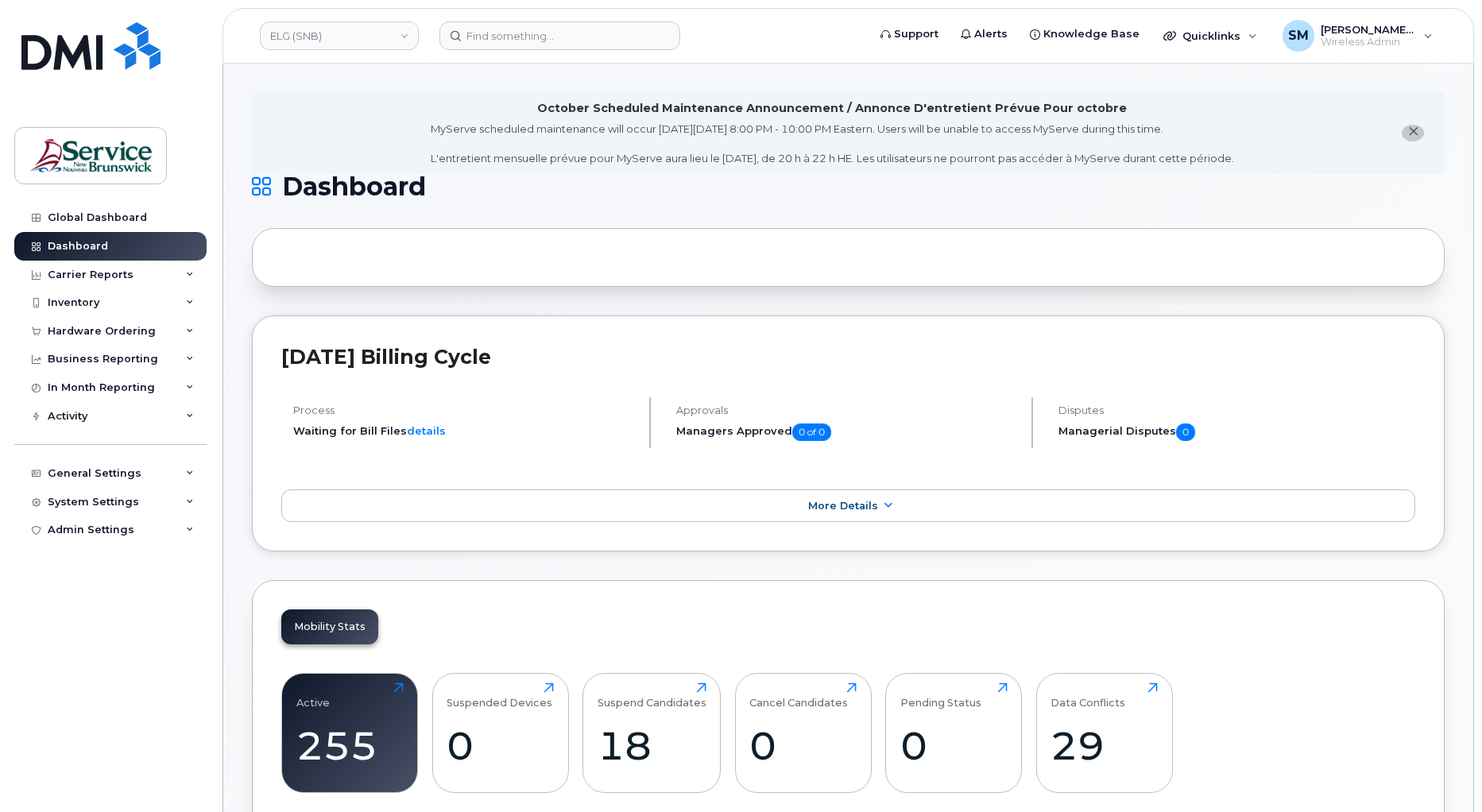
click at [1292, 116] on li "October Scheduled Maintenance Announcement / Annonce D'entretient Prévue Pour o…" at bounding box center [848, 133] width 1193 height 82
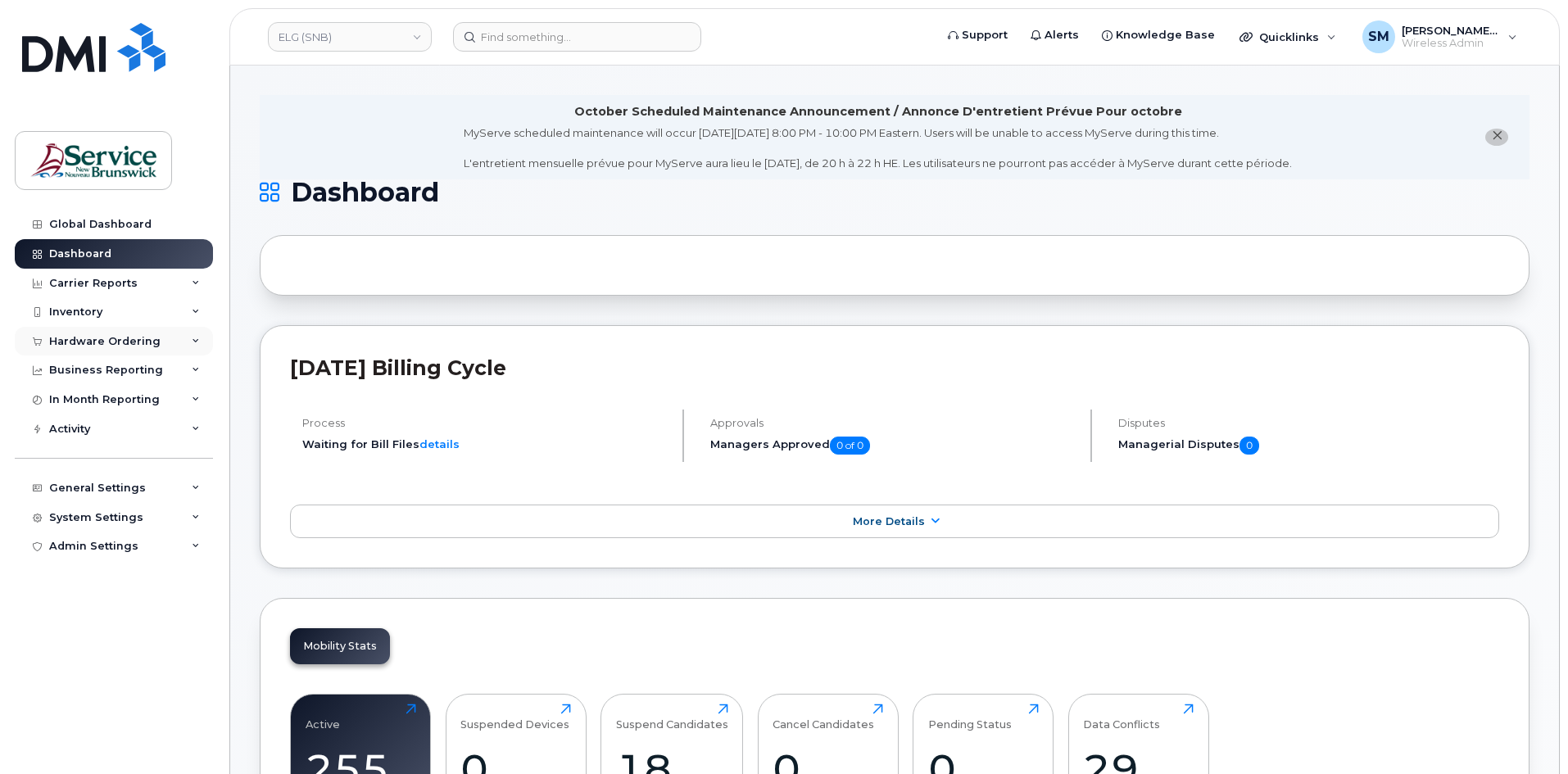
click at [126, 347] on div "Hardware Ordering" at bounding box center [104, 342] width 111 height 13
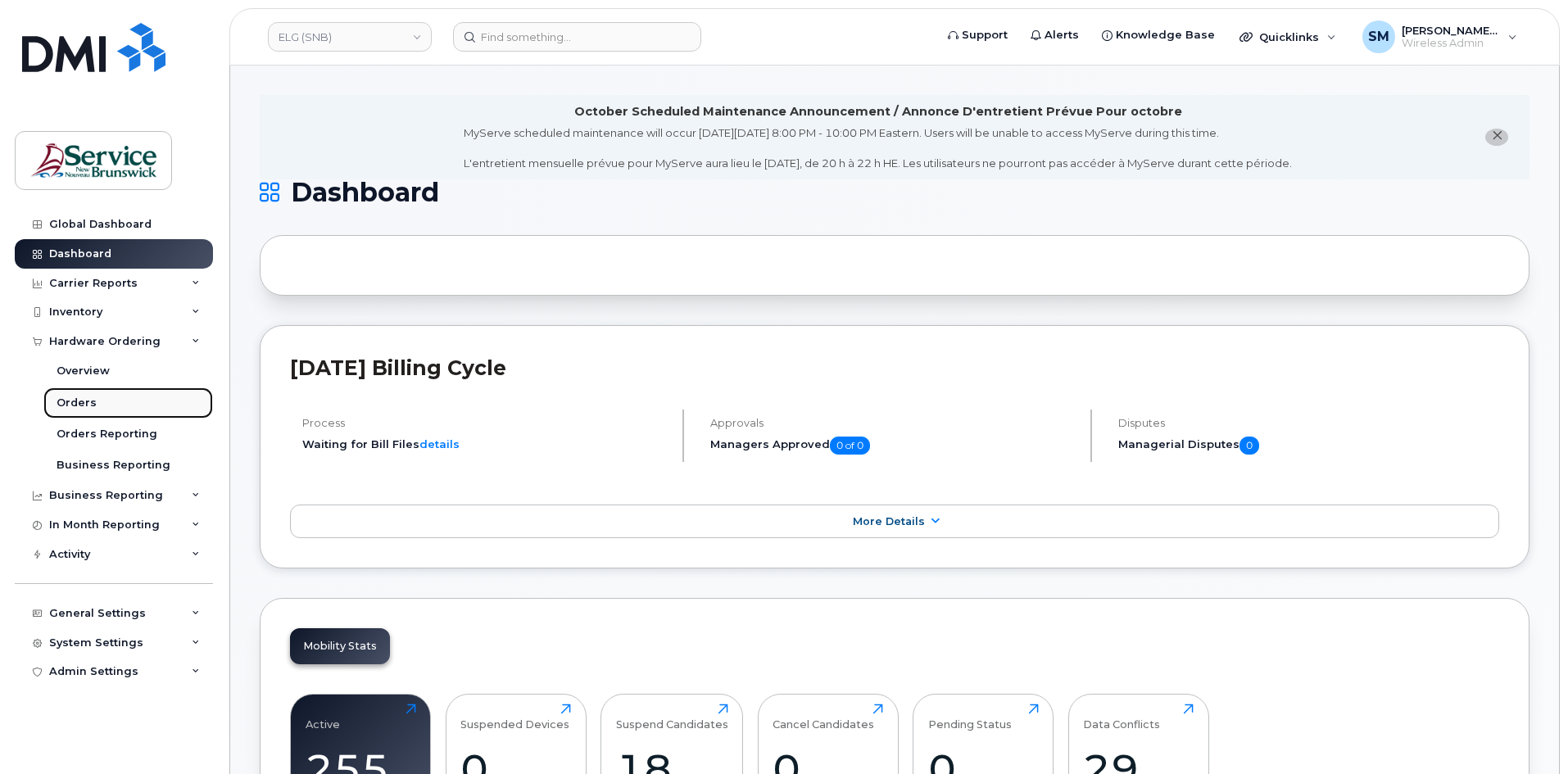
click at [162, 410] on link "Orders" at bounding box center [128, 403] width 169 height 31
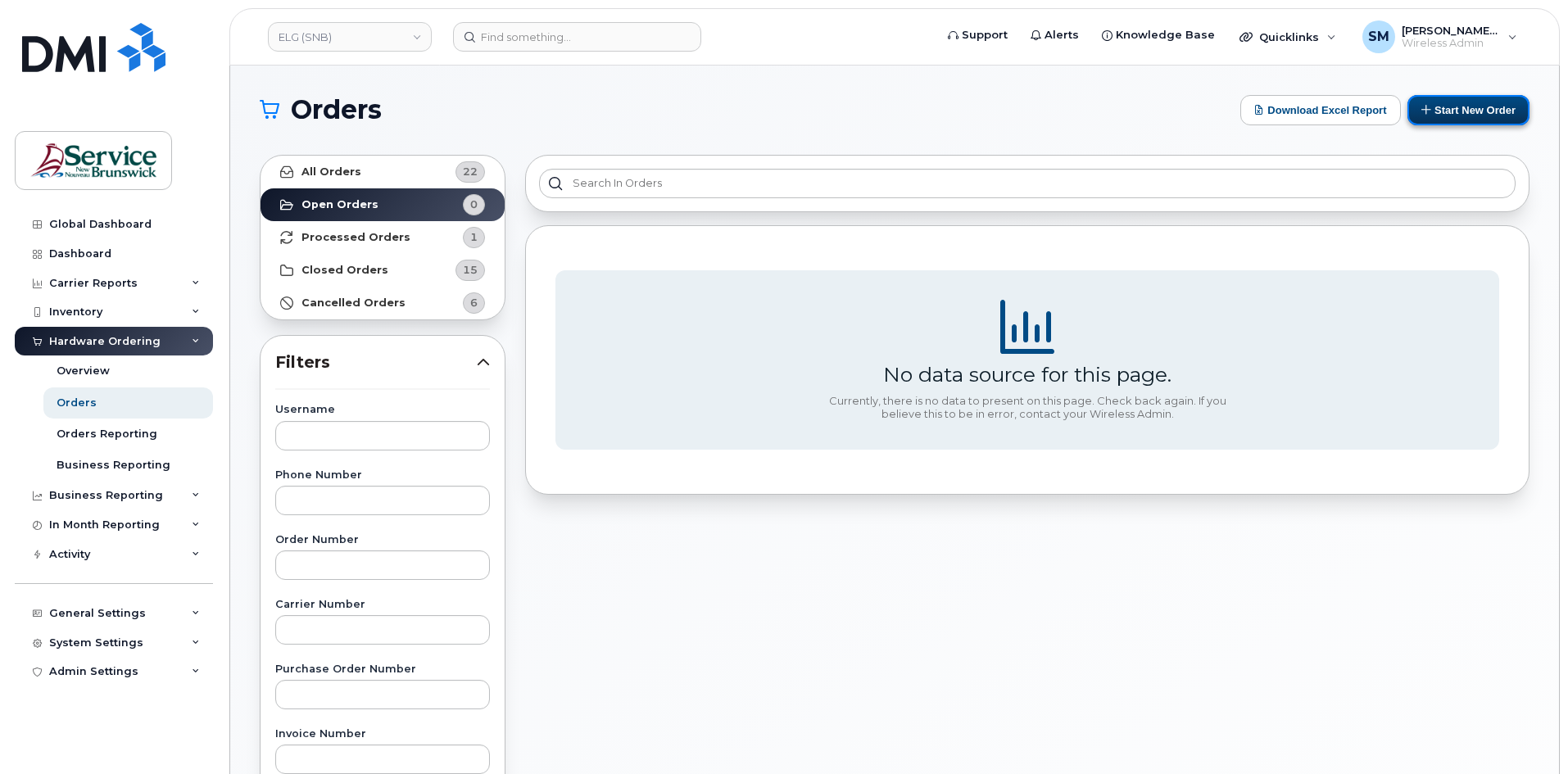
click at [1492, 119] on button "Start New Order" at bounding box center [1468, 111] width 122 height 30
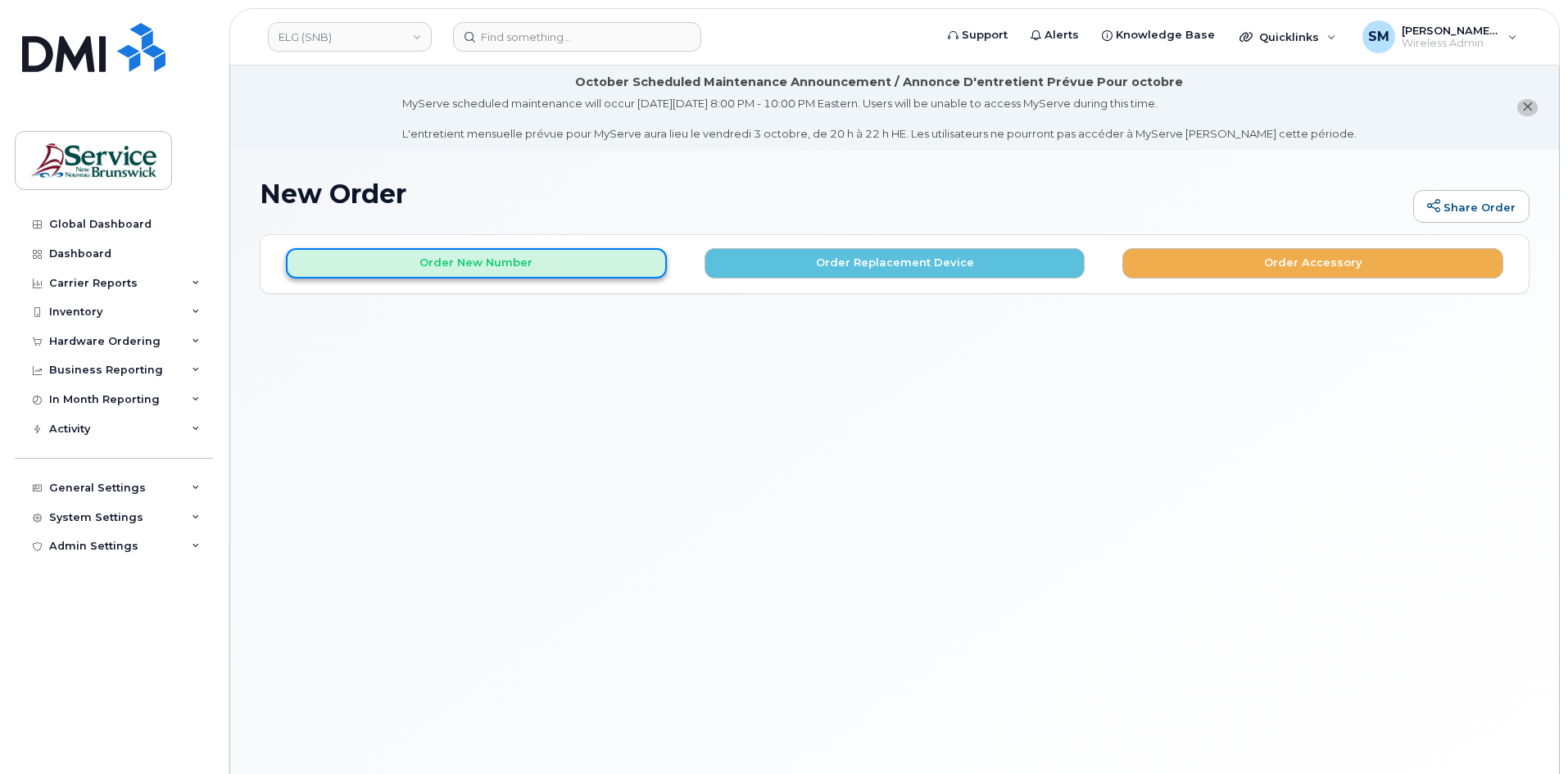
click at [599, 273] on button "Order New Number" at bounding box center [476, 263] width 381 height 30
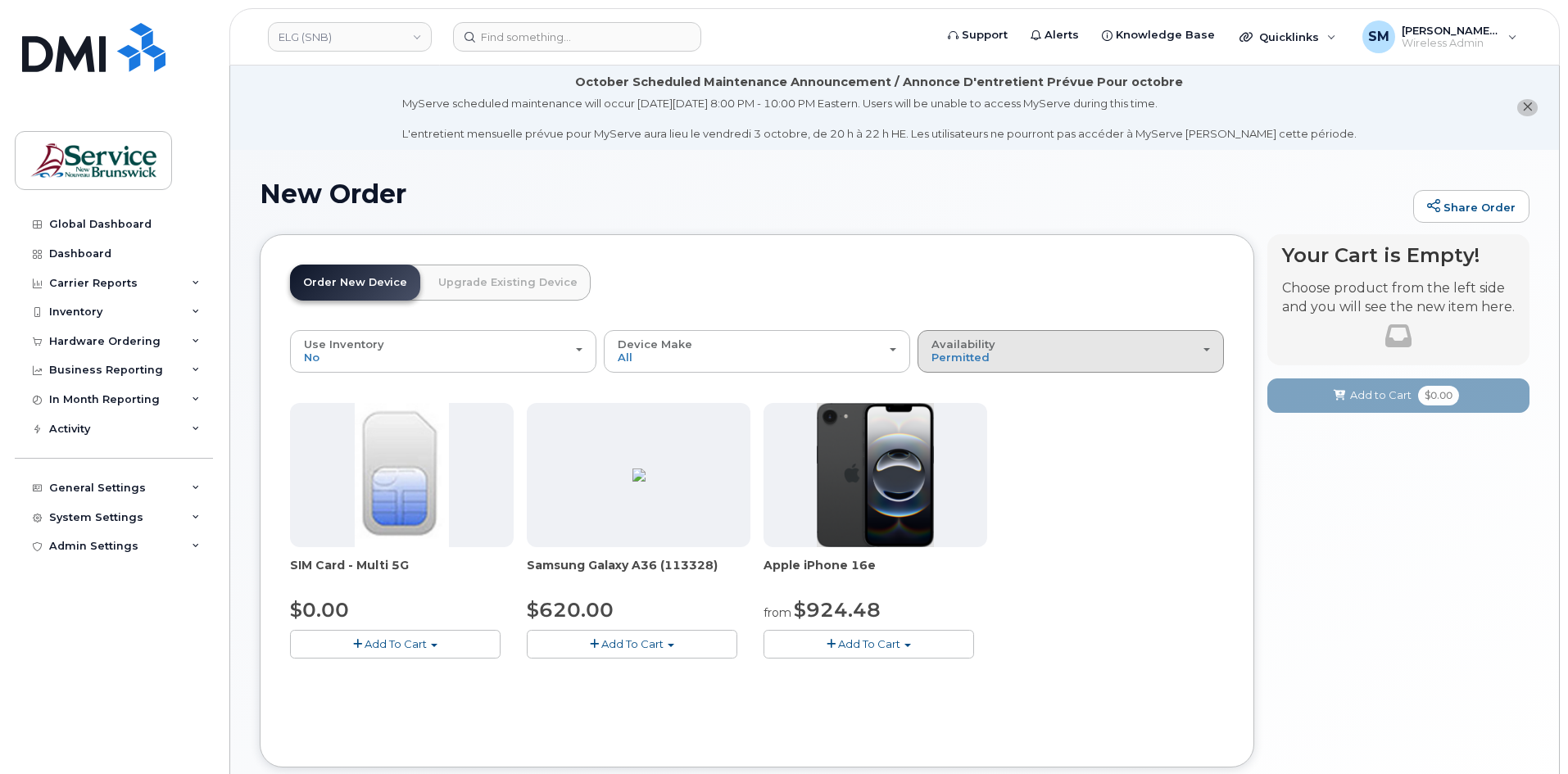
click at [1093, 342] on div "Availability Permitted All" at bounding box center [1071, 350] width 278 height 25
click at [959, 421] on div "All" at bounding box center [1071, 416] width 298 height 20
drag, startPoint x: 1013, startPoint y: 342, endPoint x: 997, endPoint y: 360, distance: 24.1
click at [1014, 342] on div "Availability Permitted All" at bounding box center [1071, 350] width 278 height 25
click at [950, 419] on label "All" at bounding box center [939, 416] width 35 height 20
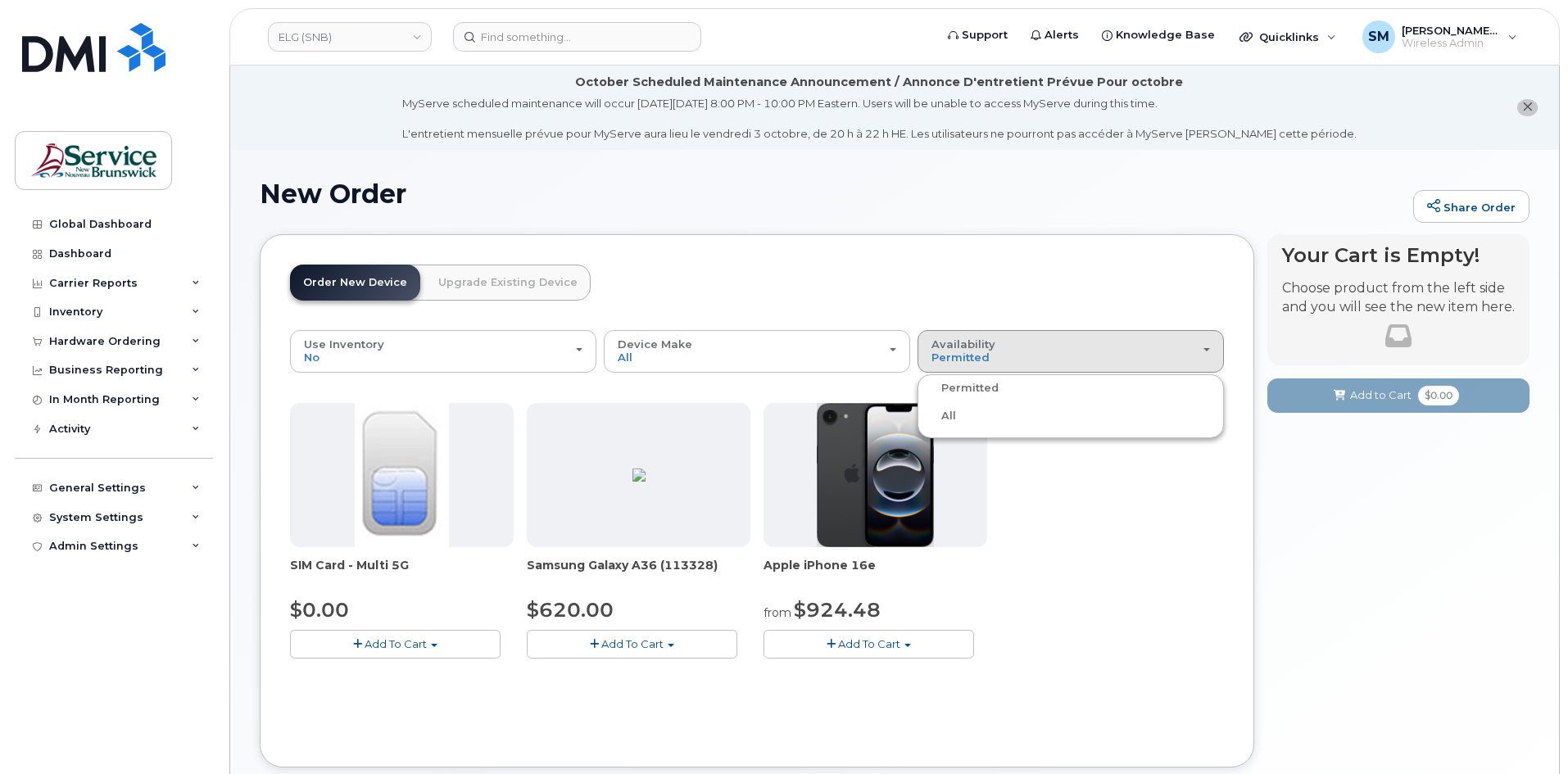
click at [0, 0] on input "All" at bounding box center [0, 0] width 0 height 0
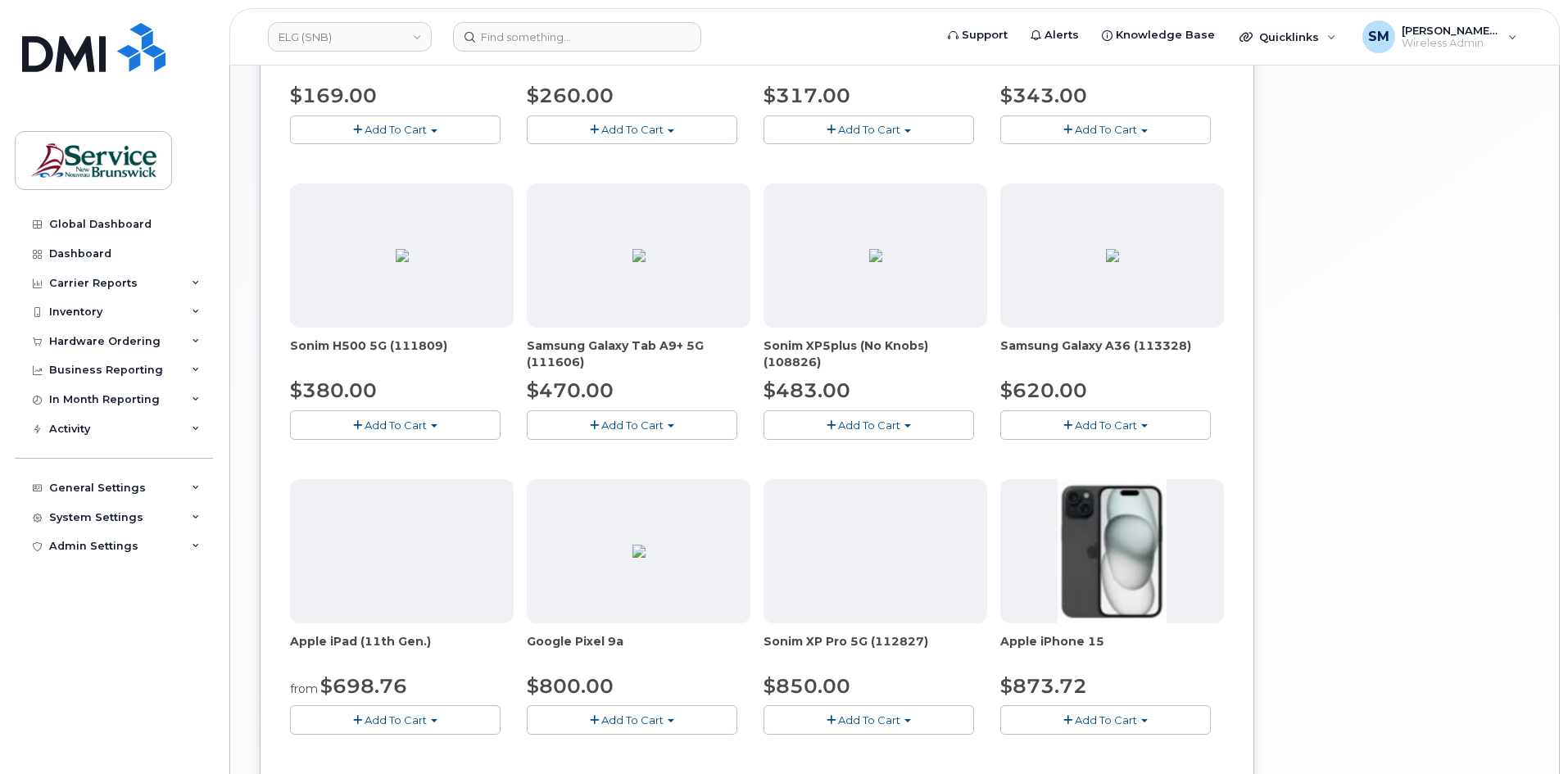
scroll to position [902, 0]
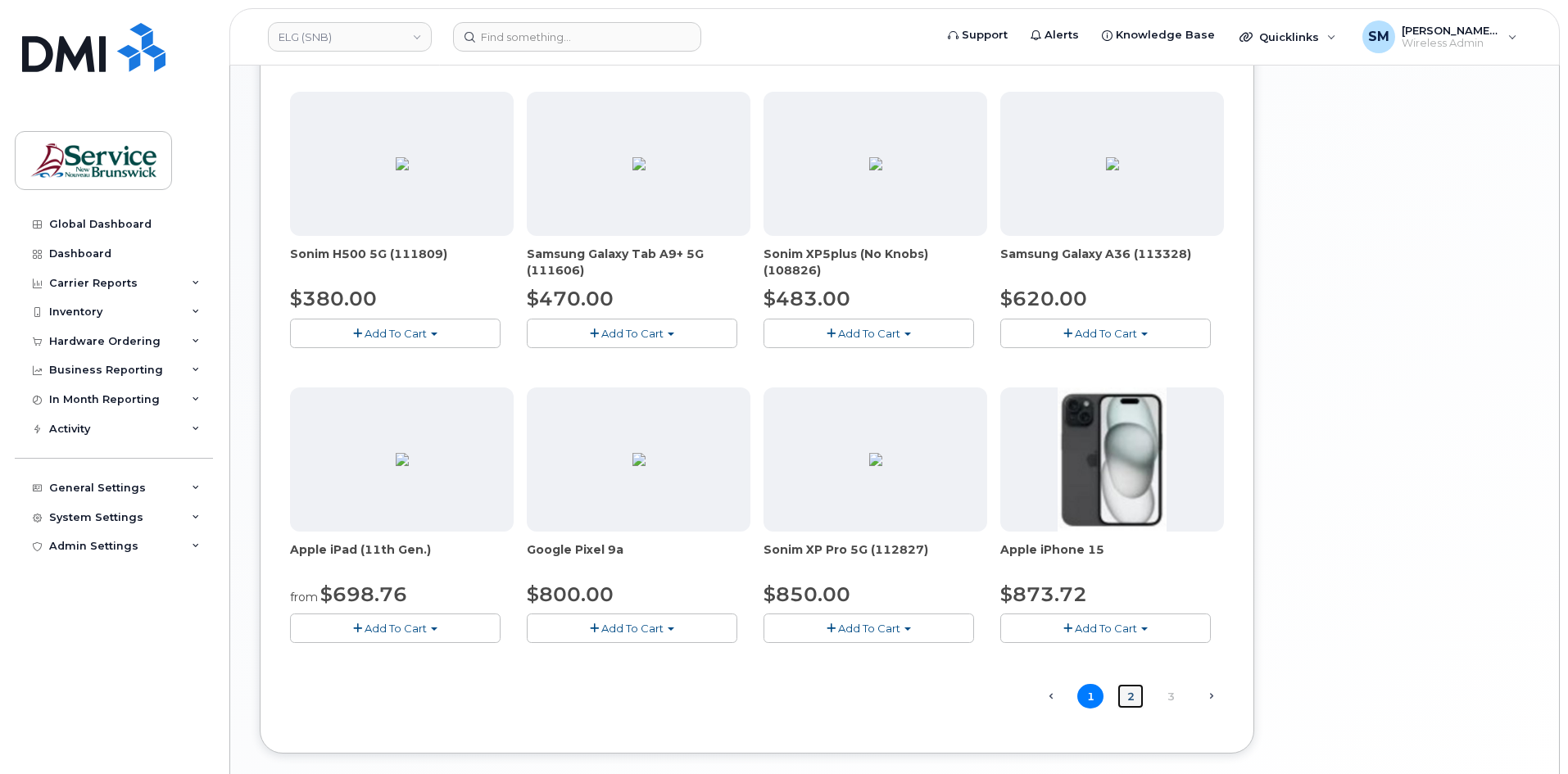
click at [1128, 699] on link "2" at bounding box center [1130, 696] width 26 height 25
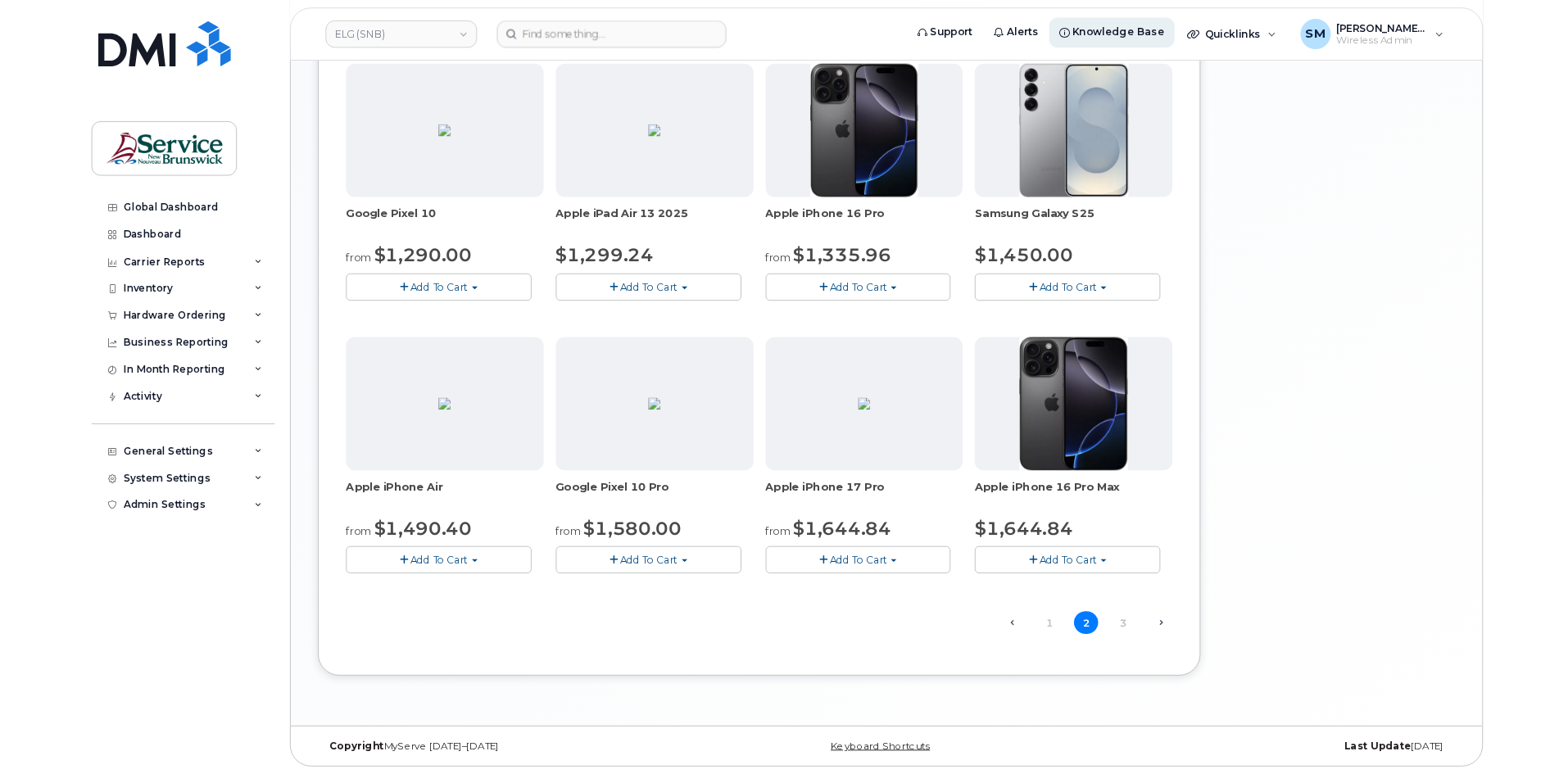
scroll to position [919, 0]
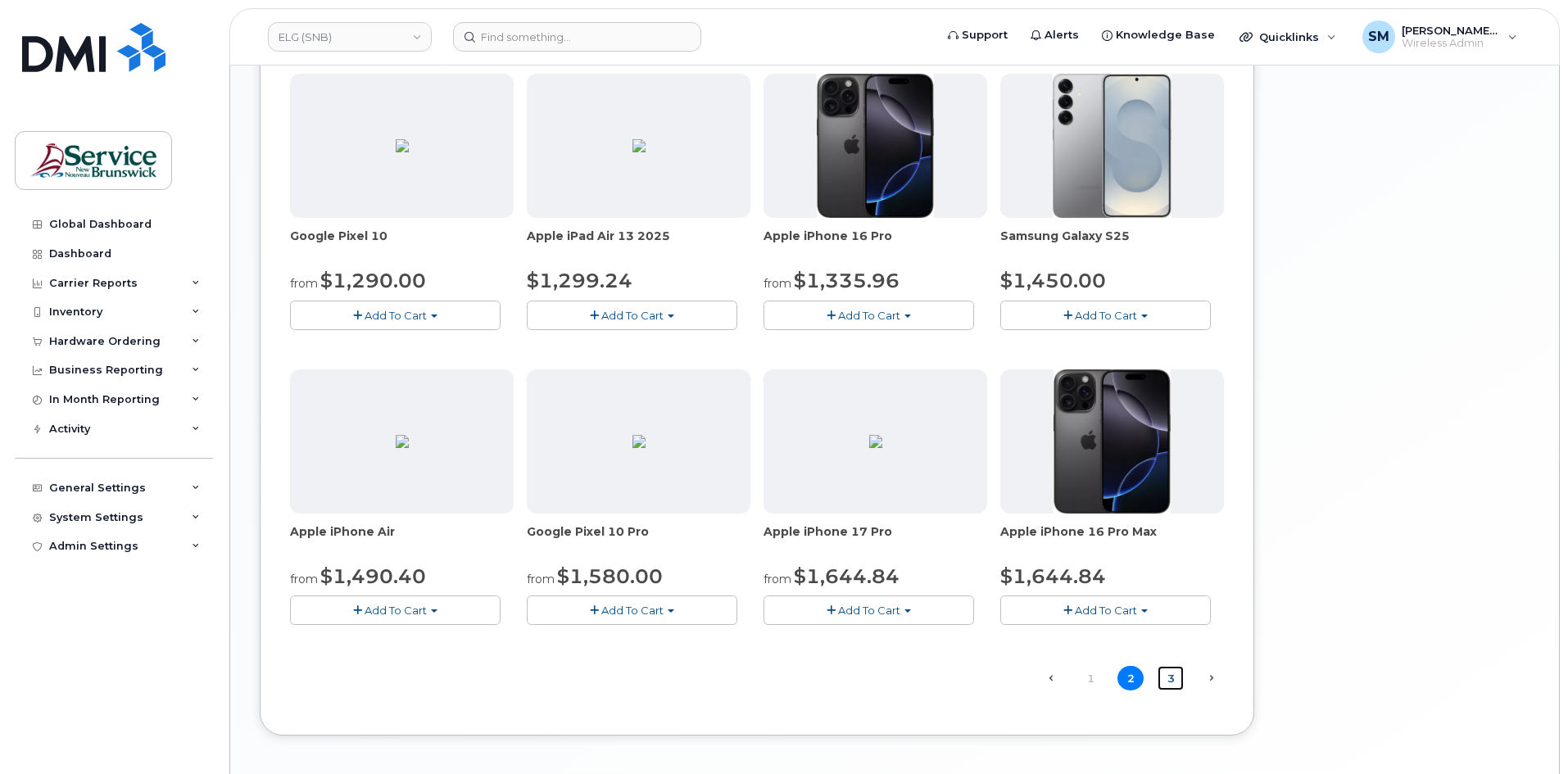
click at [1164, 681] on link "3" at bounding box center [1170, 679] width 26 height 25
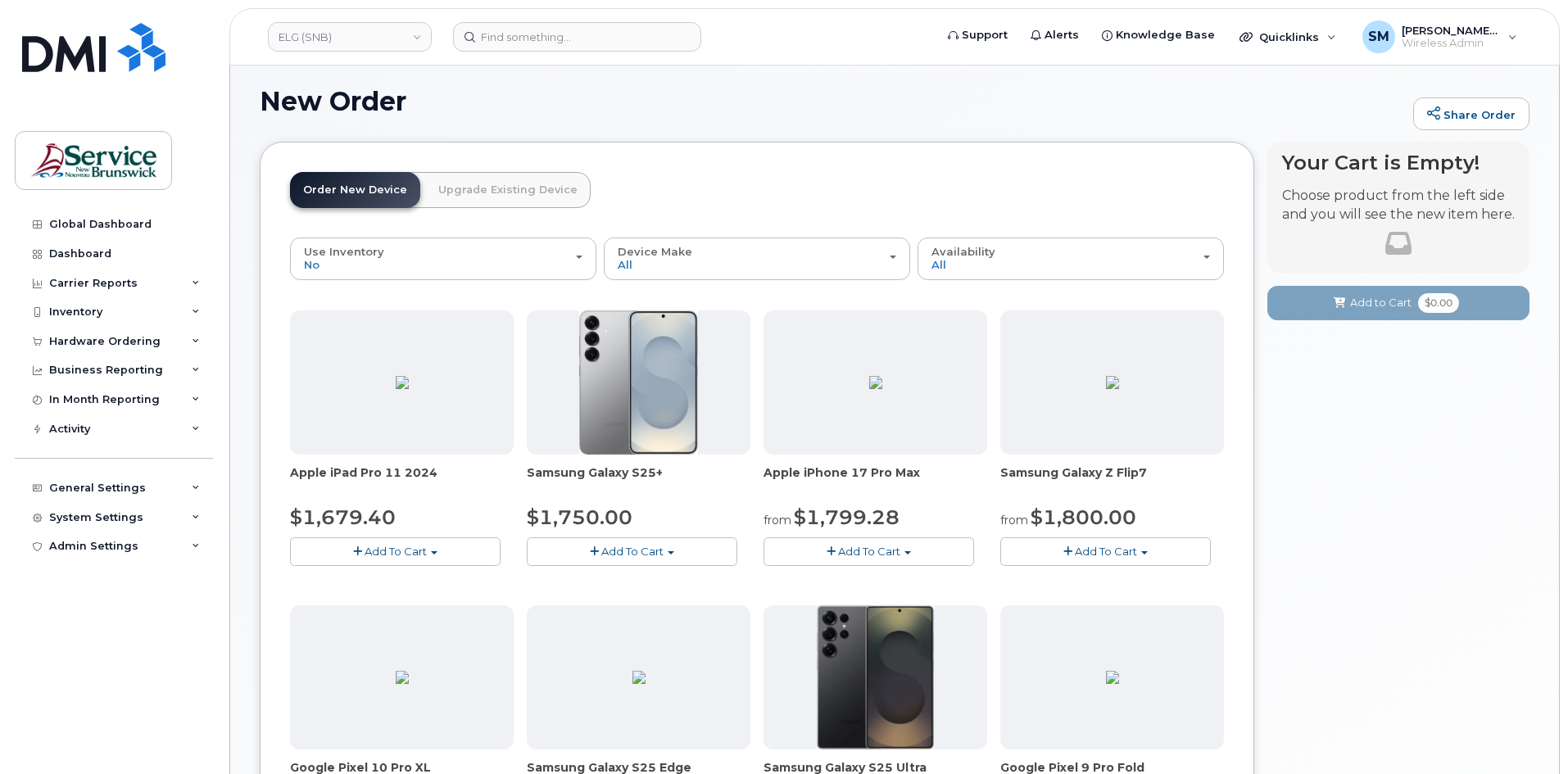
scroll to position [11, 0]
